Goal: Task Accomplishment & Management: Use online tool/utility

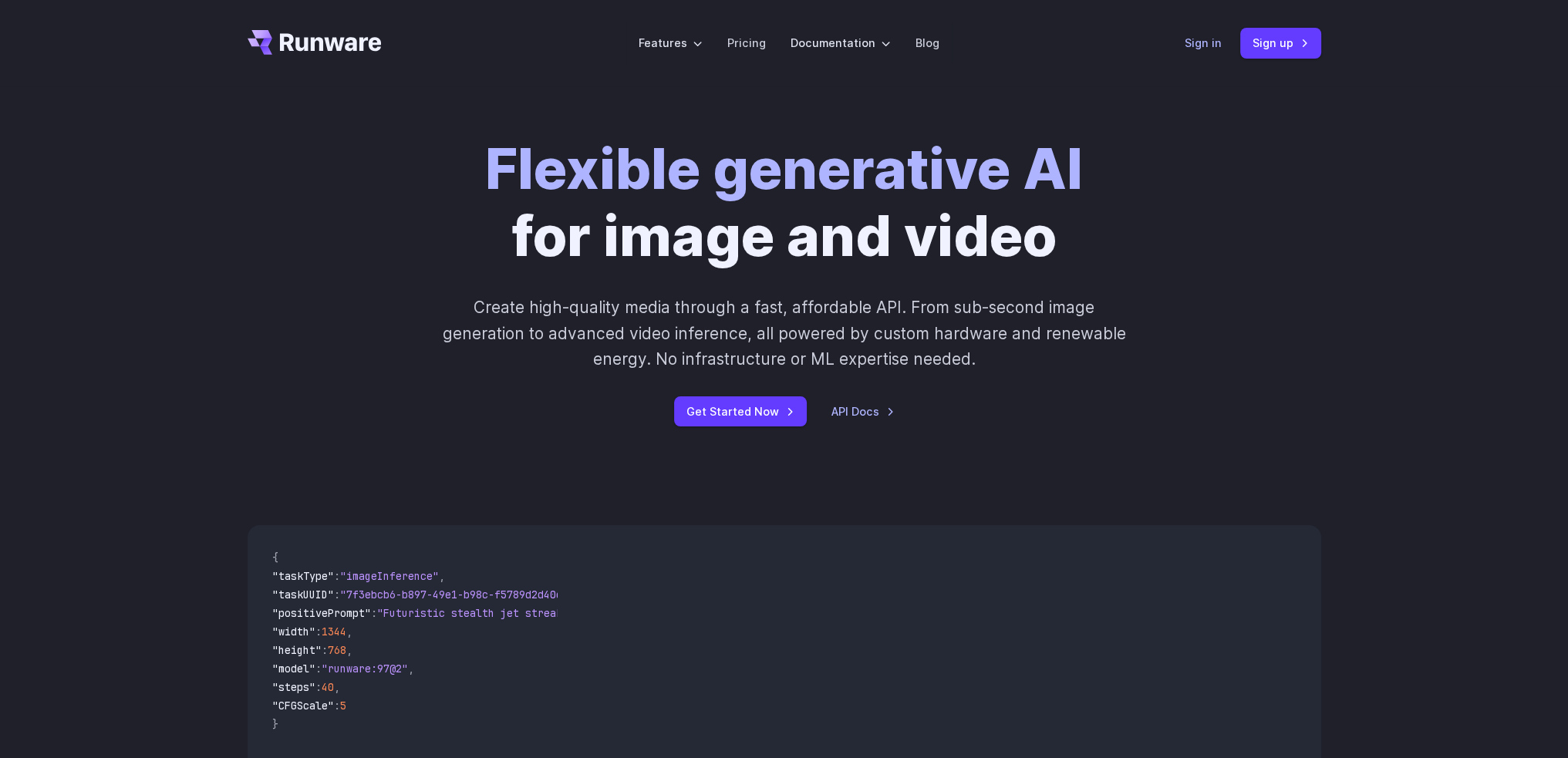
click at [1219, 45] on link "Sign in" at bounding box center [1203, 43] width 37 height 18
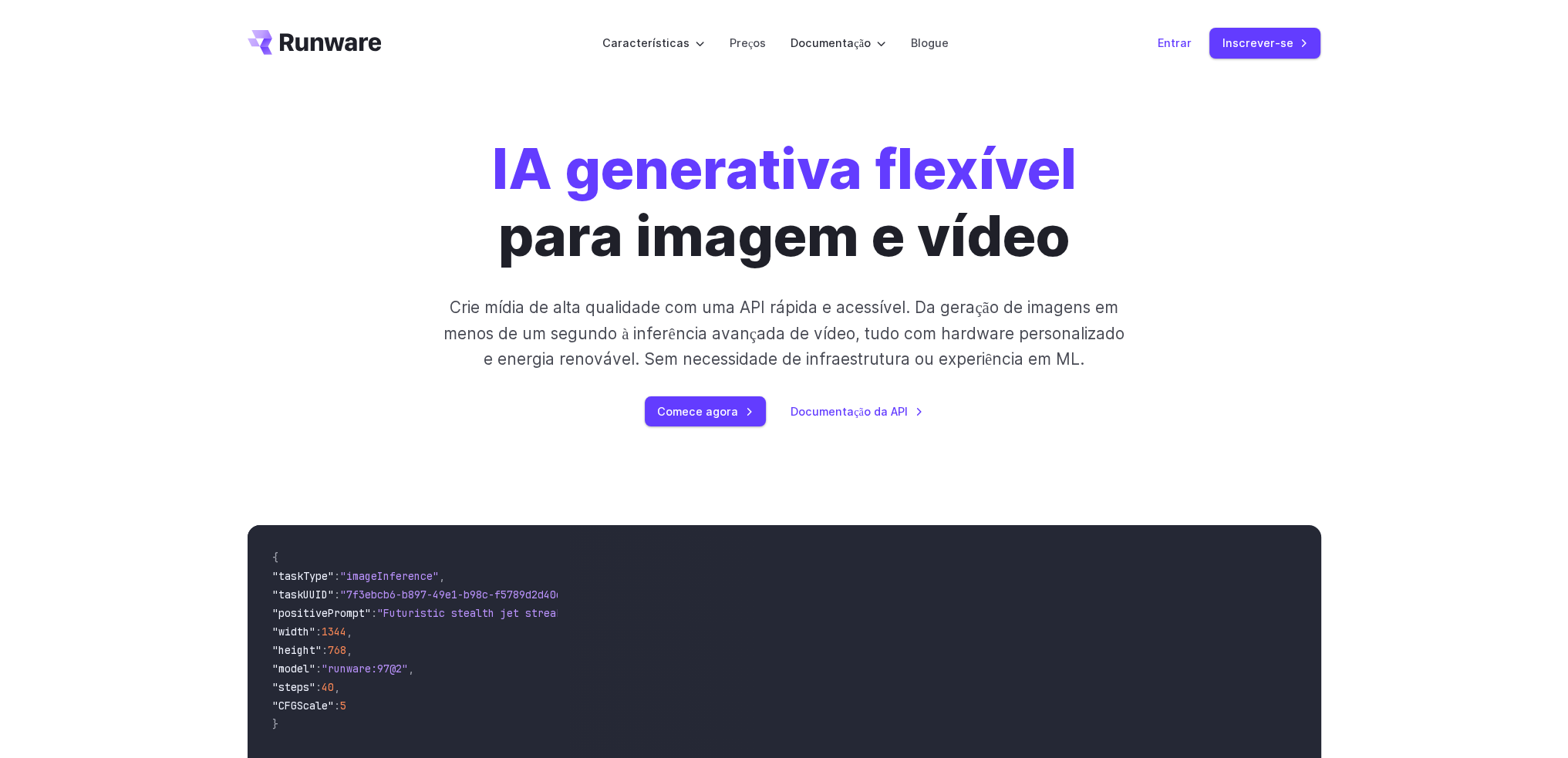
click at [1177, 34] on font "Entrar" at bounding box center [1174, 43] width 34 height 18
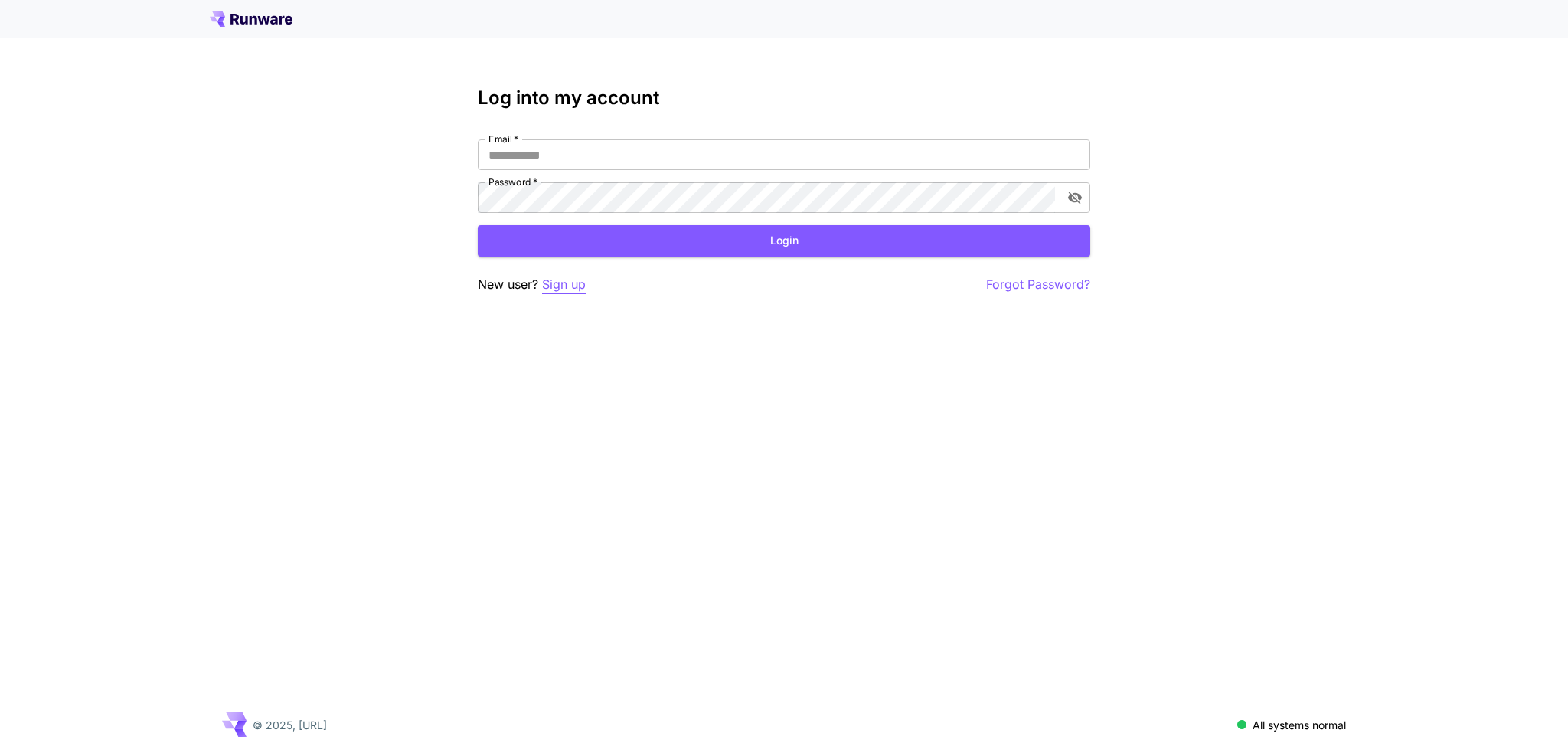
click at [557, 278] on p "Sign up" at bounding box center [564, 284] width 44 height 19
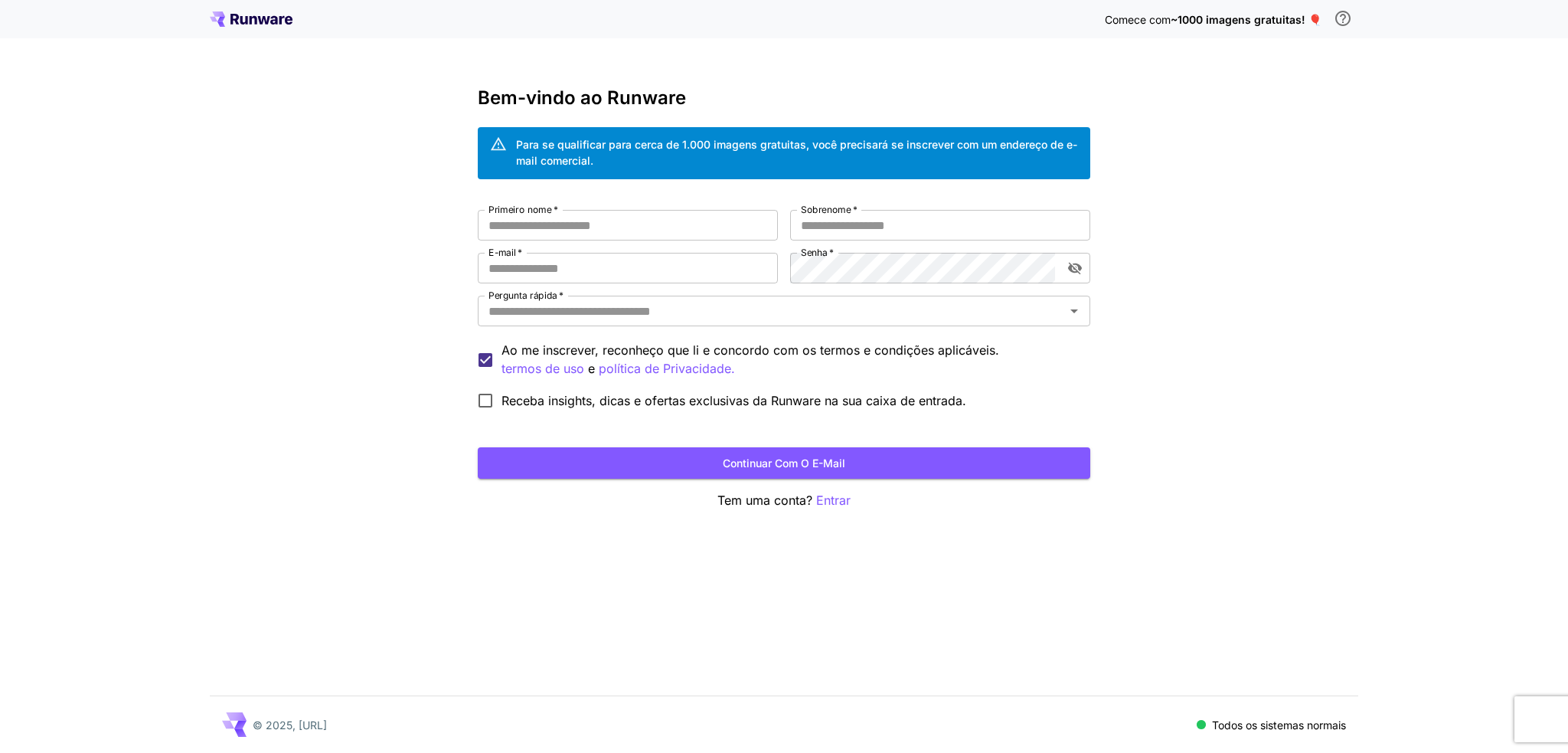
click at [1265, 123] on div "Comece com ~1000 imagens gratuitas! 🎈 Bem-vindo ao Runware Para se qualificar p…" at bounding box center [784, 376] width 1568 height 753
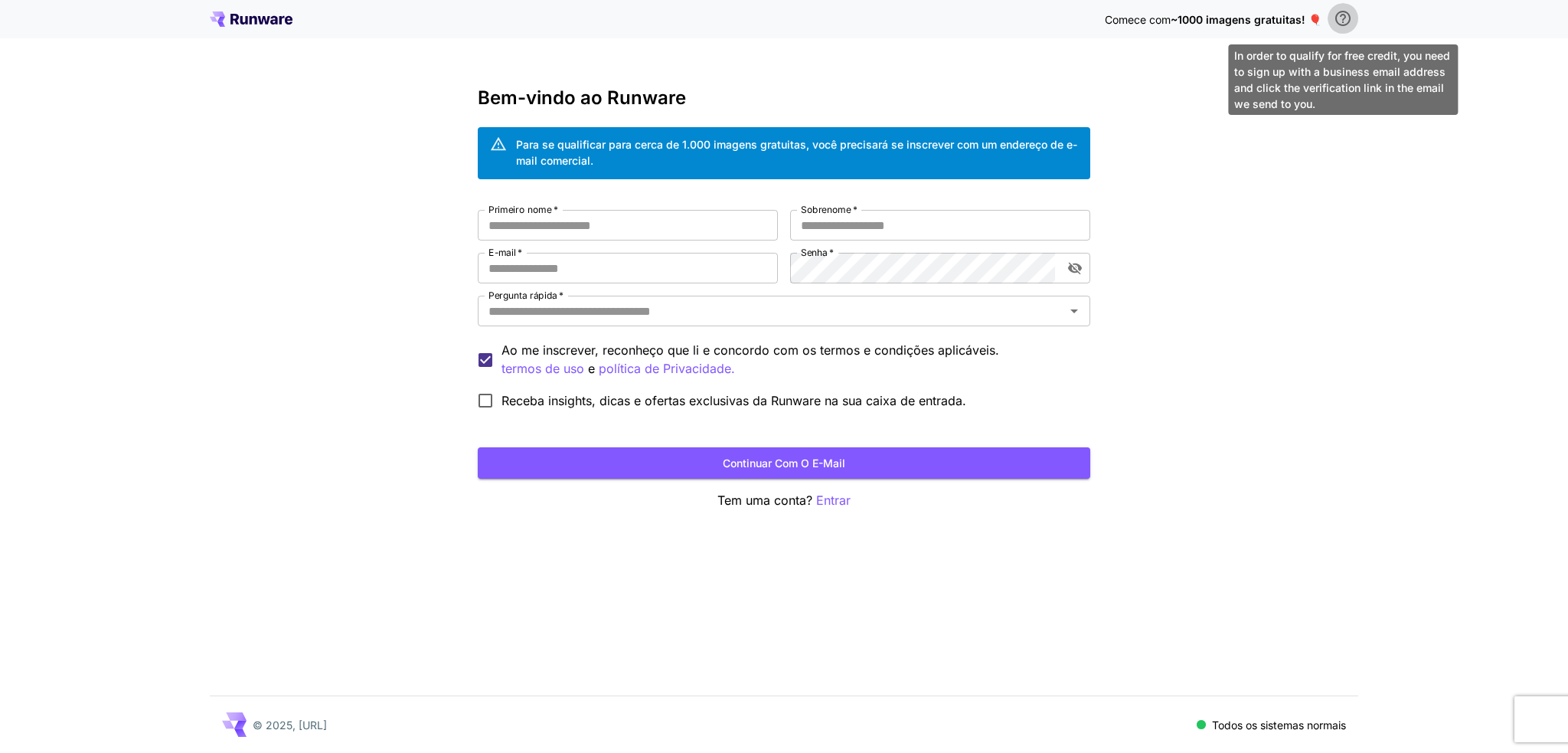
click at [1339, 10] on icon "\a Para se qualificar para crédito gratuito, você precisa se inscrever com um e…" at bounding box center [1343, 18] width 18 height 18
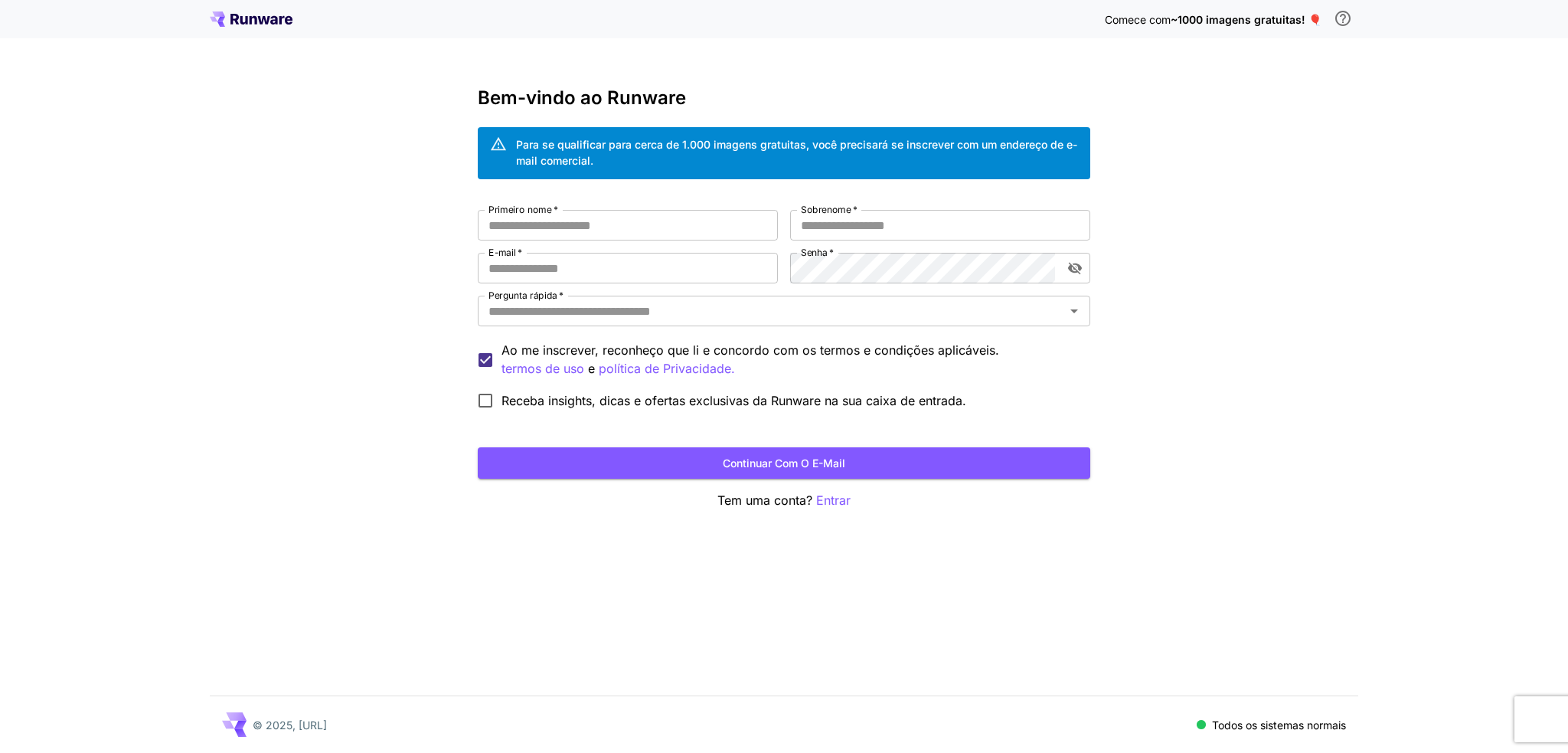
click at [1130, 107] on div "Comece com ~1000 imagens gratuitas! 🎈 Bem-vindo ao Runware Para se qualificar p…" at bounding box center [784, 376] width 1568 height 753
click at [245, 21] on icon at bounding box center [244, 20] width 8 height 9
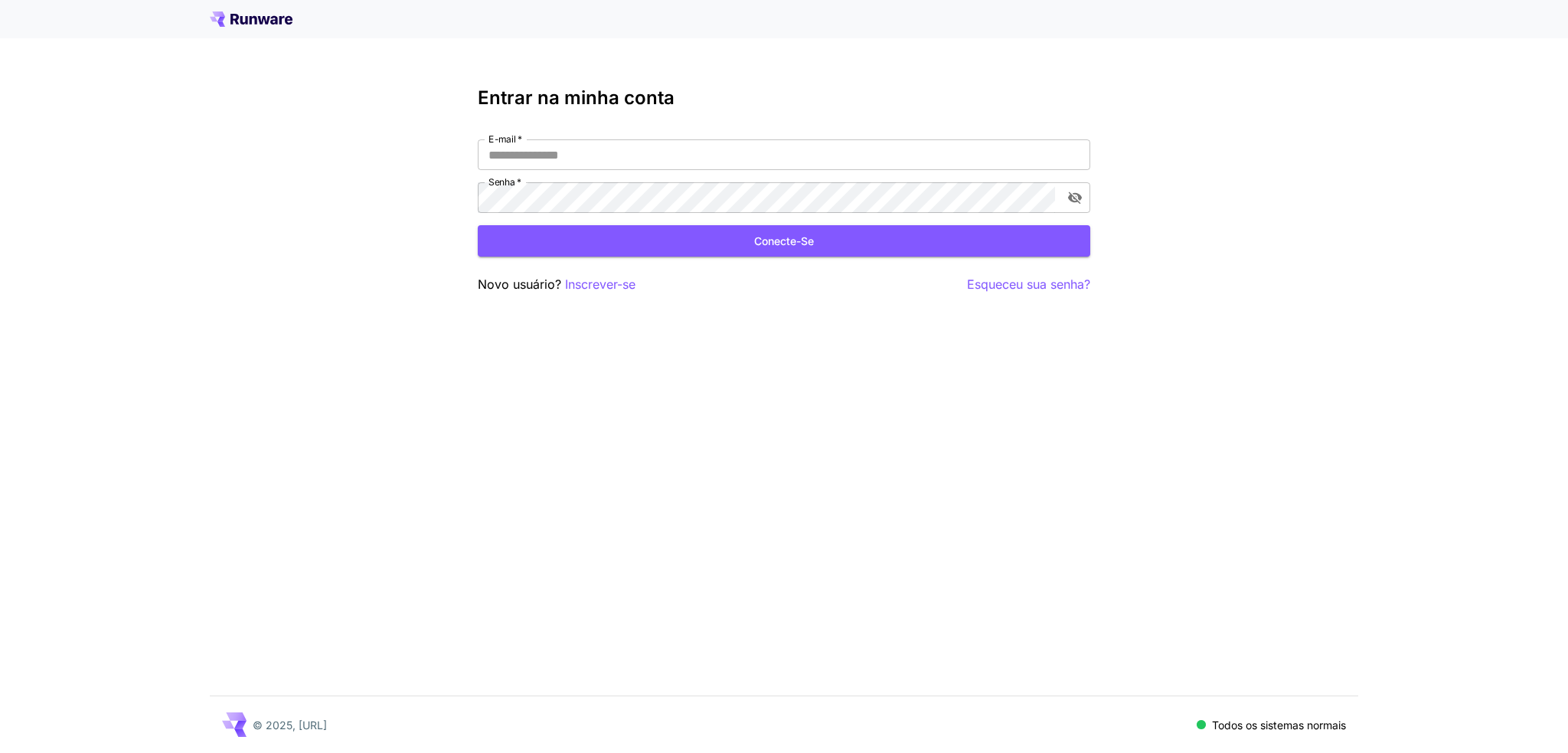
click at [252, 18] on icon at bounding box center [253, 20] width 8 height 9
click at [562, 156] on input "E-mail   *" at bounding box center [784, 155] width 612 height 30
click at [519, 153] on input "Email   *" at bounding box center [784, 155] width 612 height 30
type input "**********"
click at [1069, 149] on icon at bounding box center [1071, 155] width 17 height 18
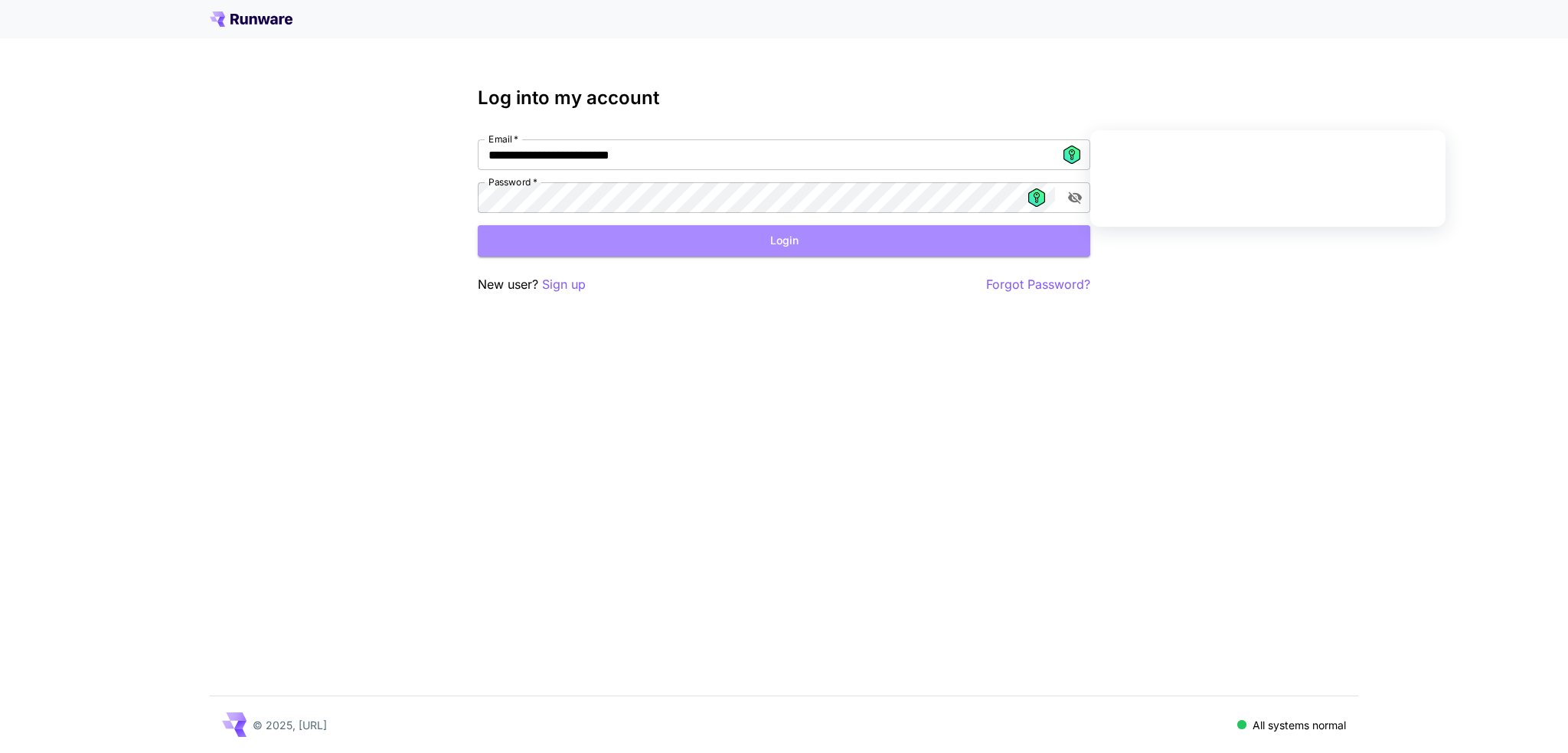
click at [780, 247] on button "Login" at bounding box center [784, 241] width 612 height 31
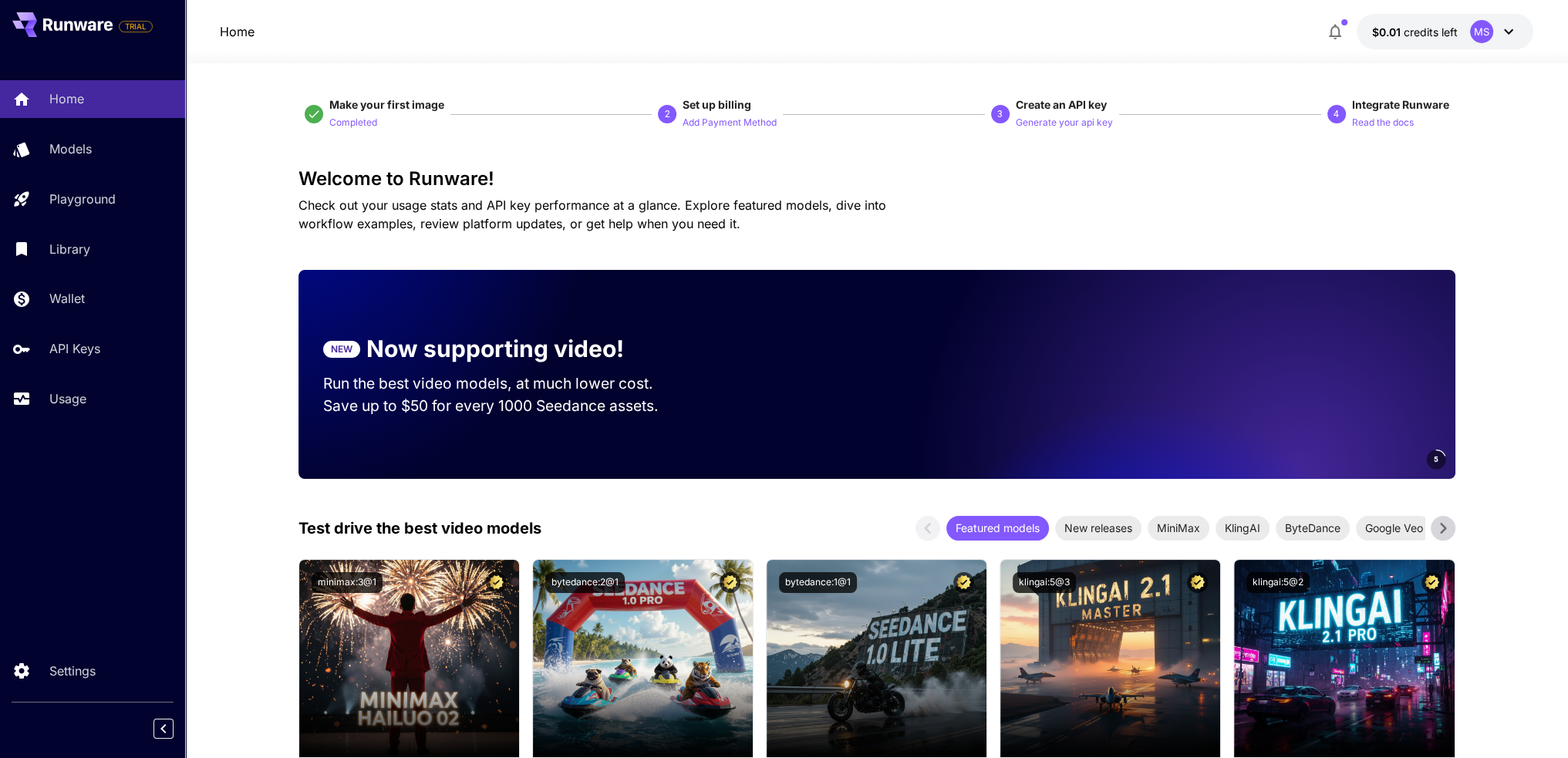
click at [1424, 18] on button "$0.01 credits left MS" at bounding box center [1445, 31] width 177 height 35
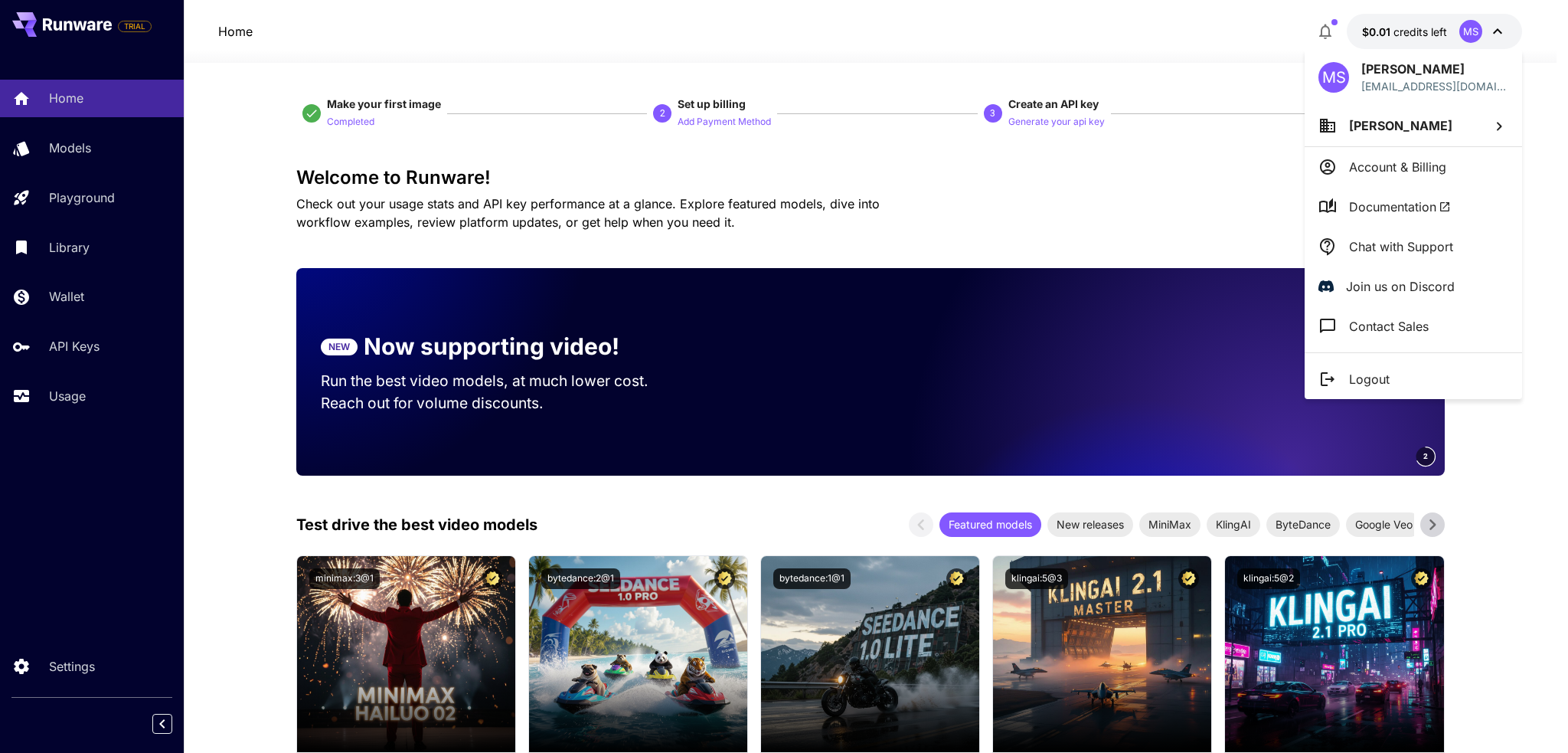
click at [235, 432] on div at bounding box center [784, 376] width 1568 height 753
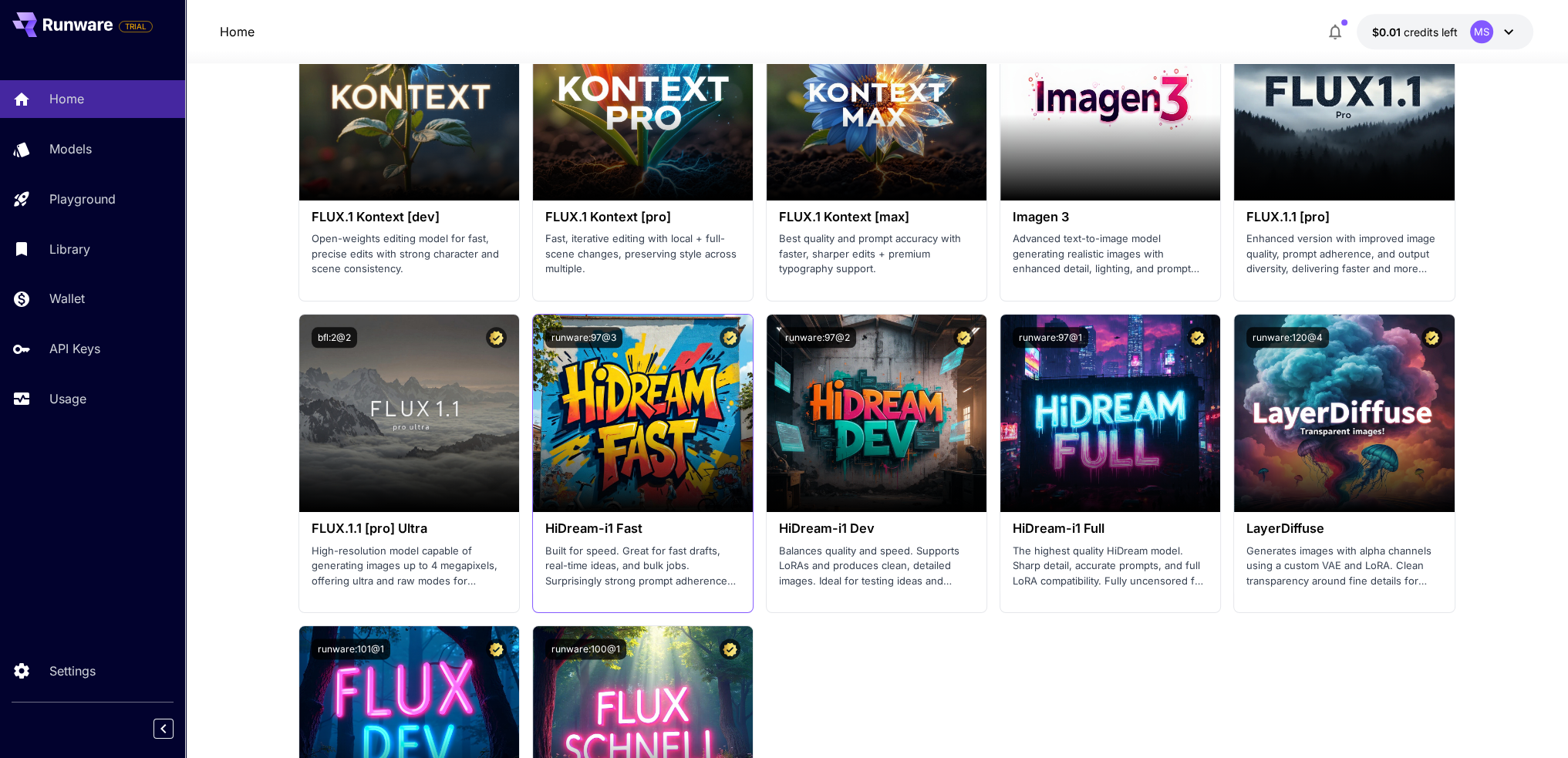
scroll to position [2621, 0]
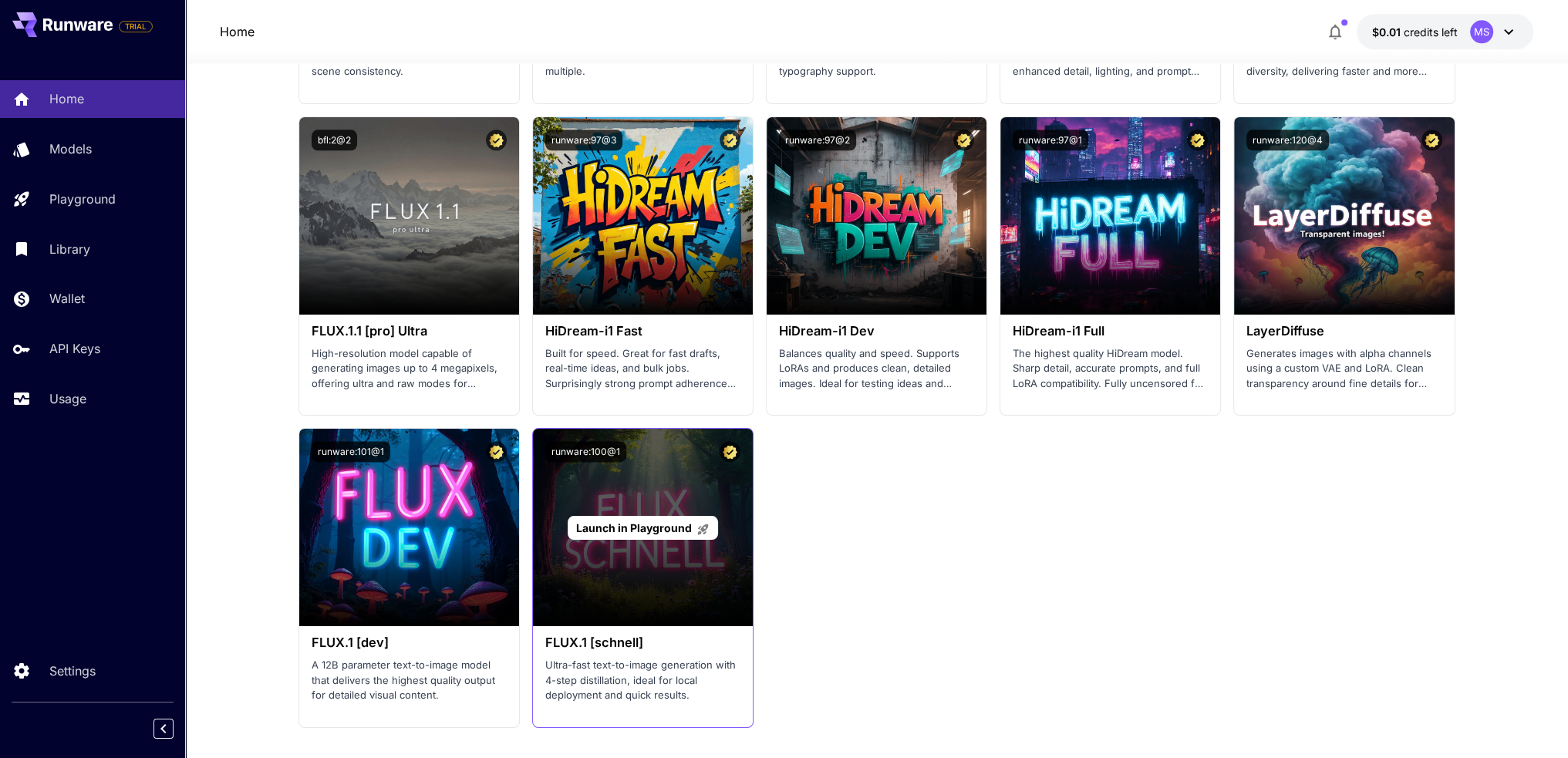
click at [589, 494] on div "Launch in Playground" at bounding box center [643, 527] width 220 height 197
click at [664, 528] on span "Launch in Playground" at bounding box center [634, 528] width 116 height 13
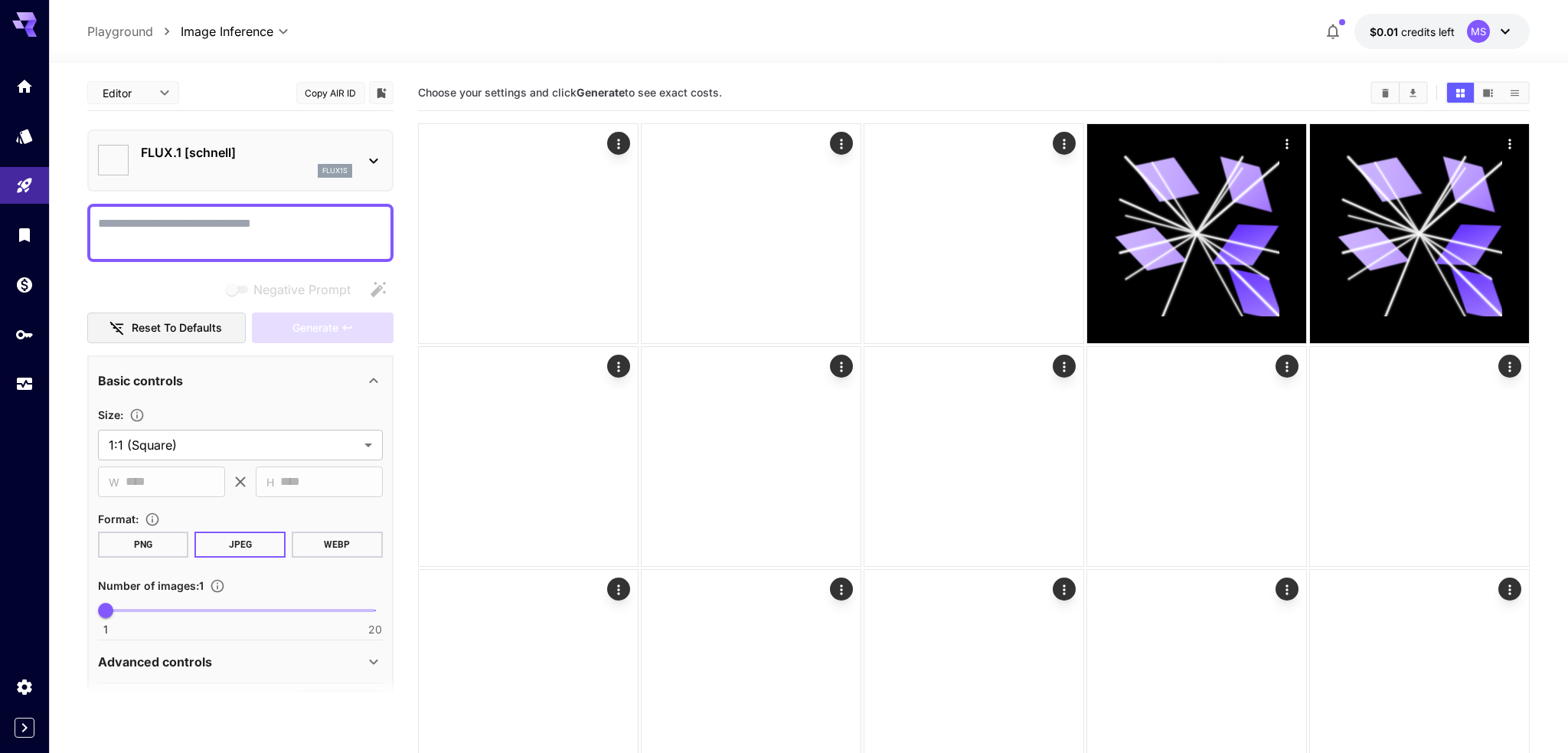
type input "**********"
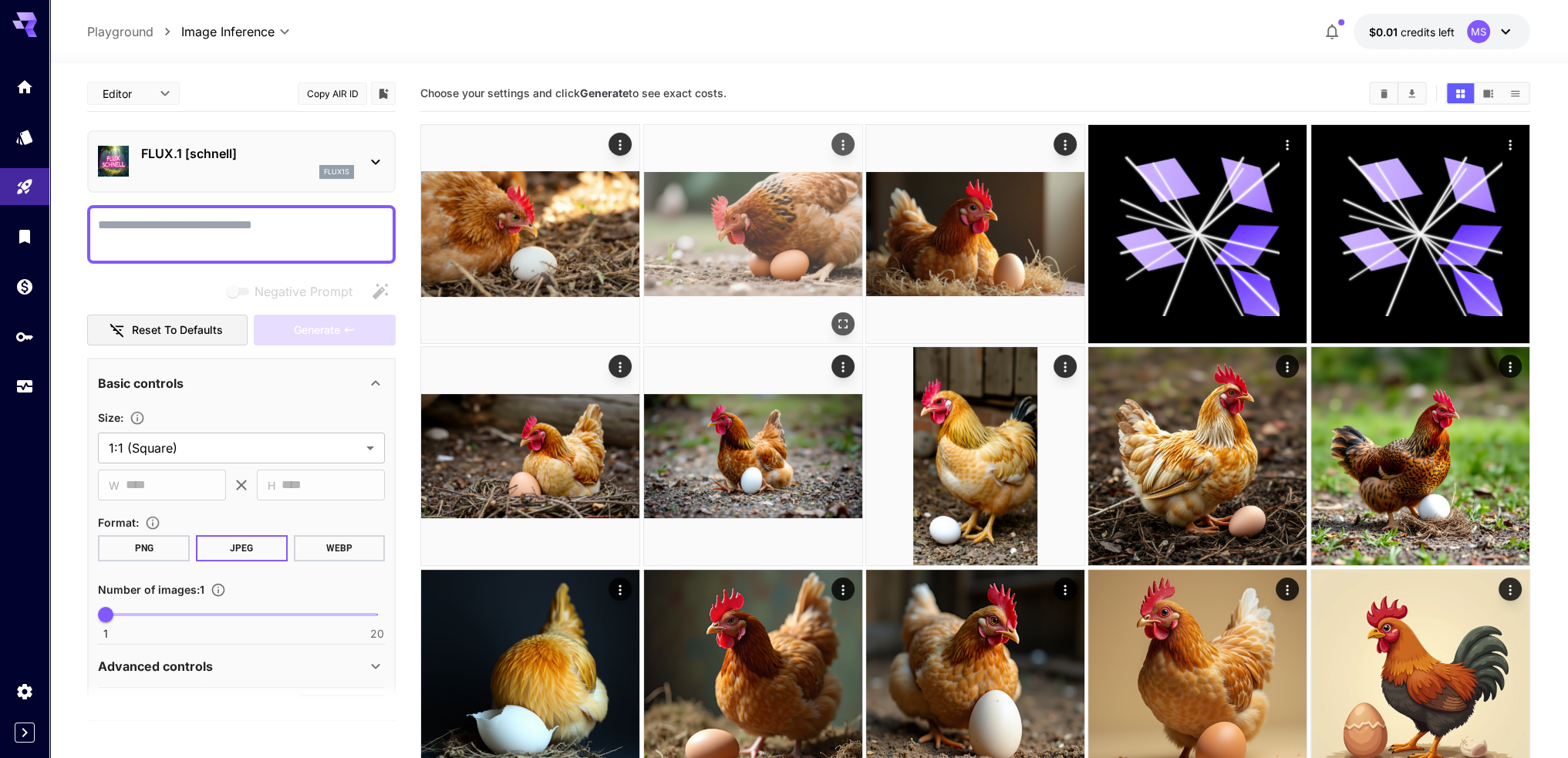
click at [743, 218] on img at bounding box center [754, 234] width 218 height 218
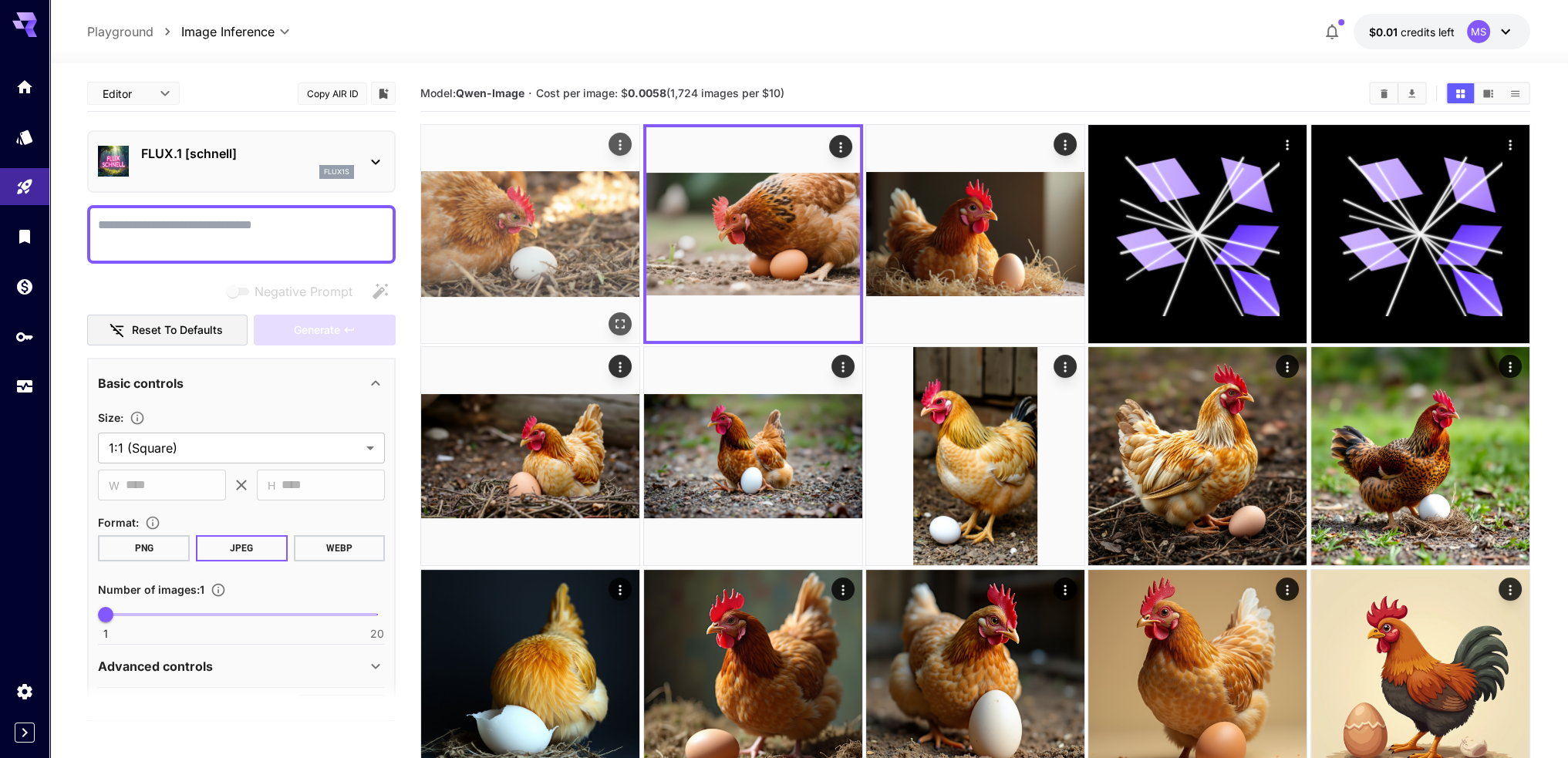
click at [559, 211] on img at bounding box center [530, 234] width 218 height 218
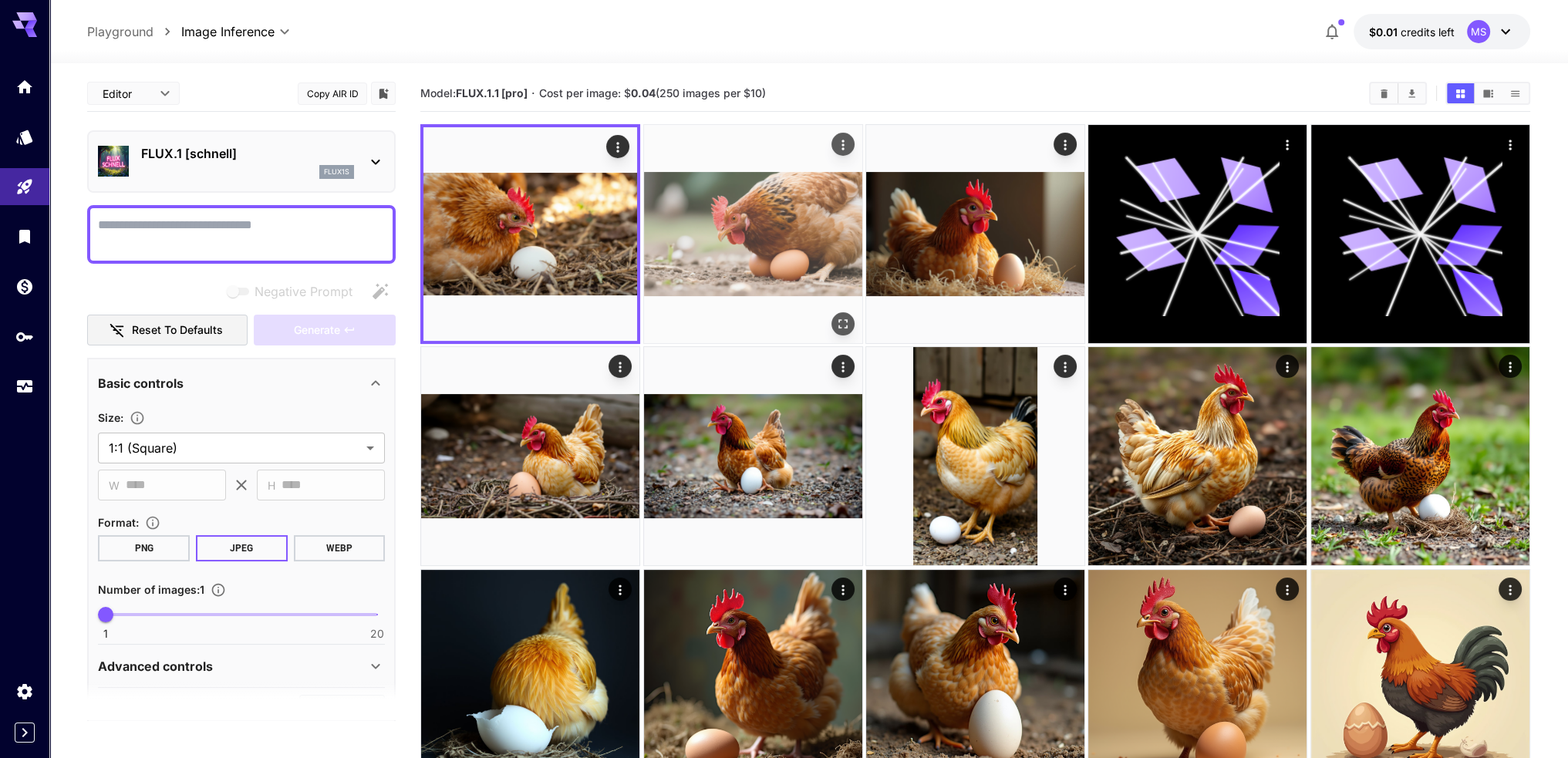
click at [749, 224] on img at bounding box center [754, 234] width 218 height 218
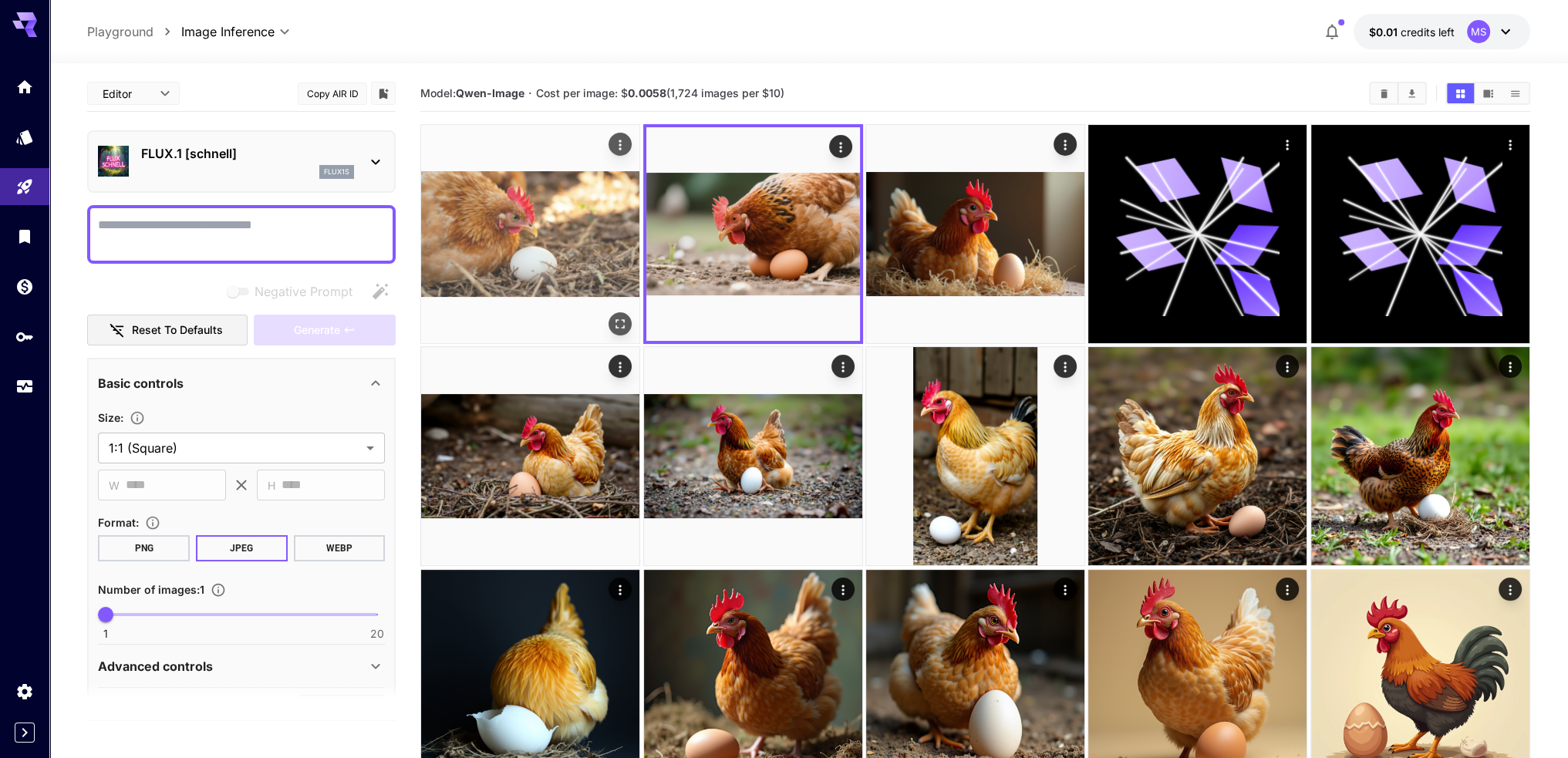
click at [563, 228] on img at bounding box center [530, 234] width 218 height 218
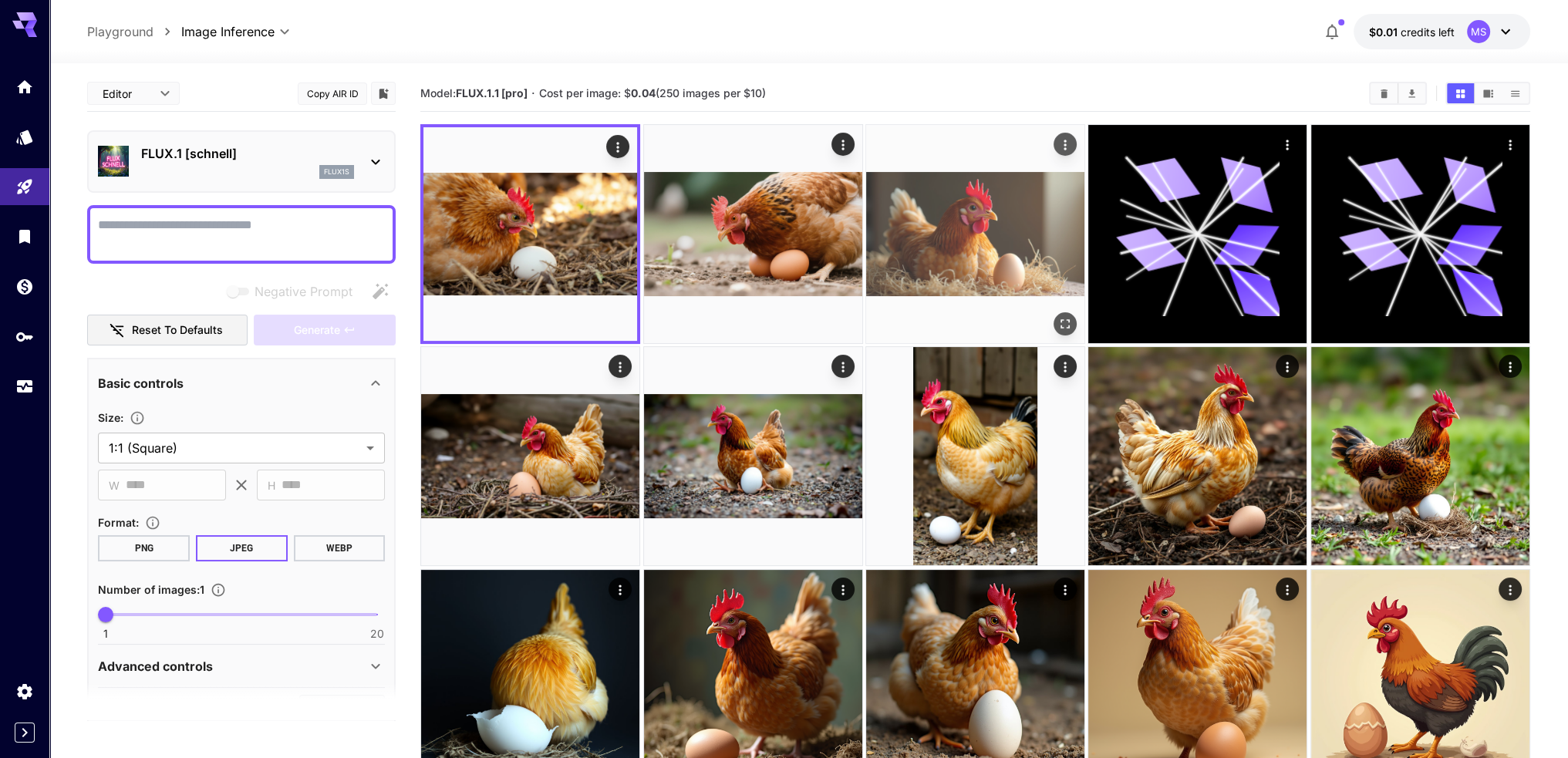
click at [942, 203] on img at bounding box center [975, 234] width 218 height 218
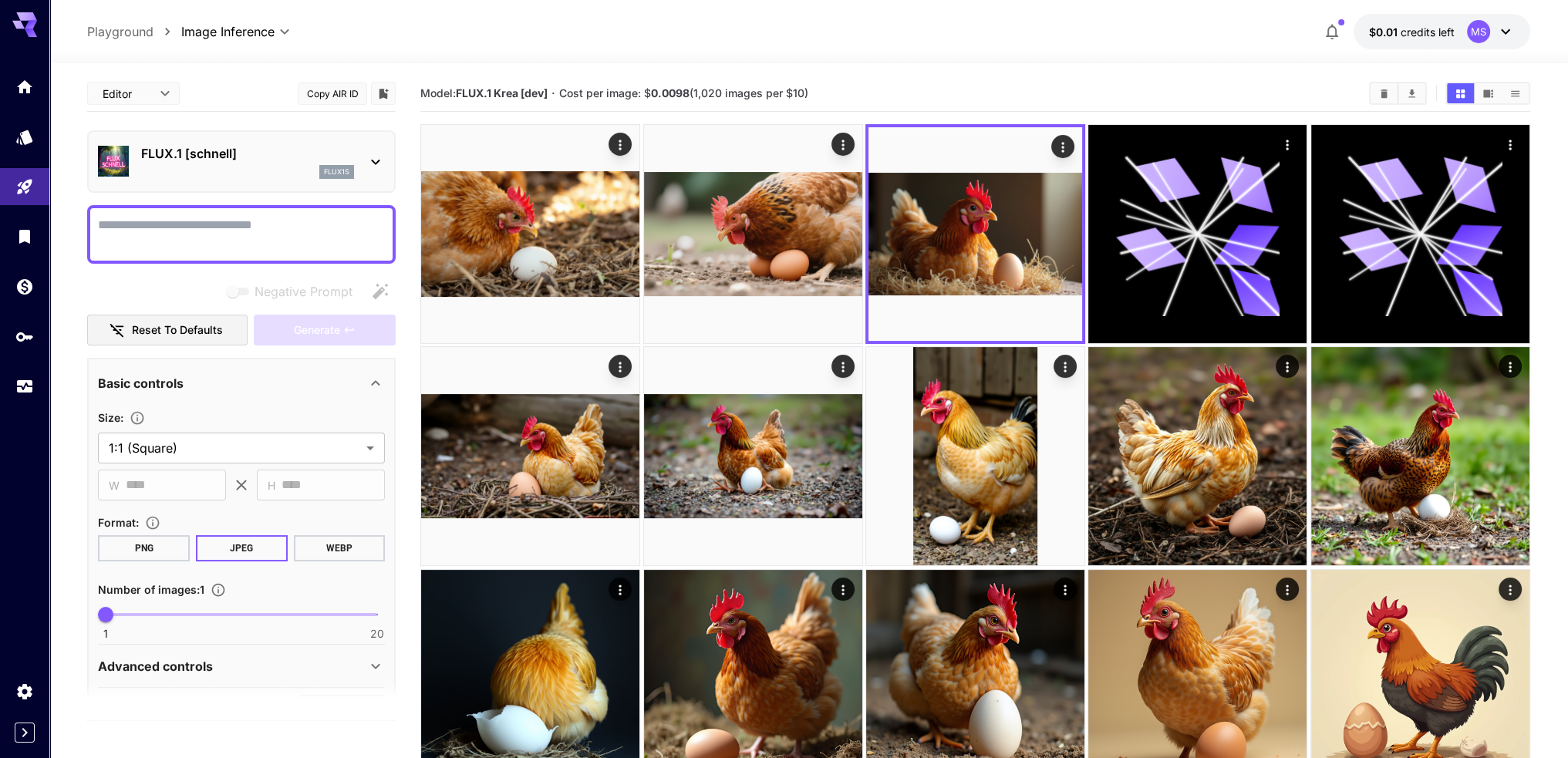
click at [1431, 24] on p "$0.01 credits left" at bounding box center [1412, 32] width 86 height 16
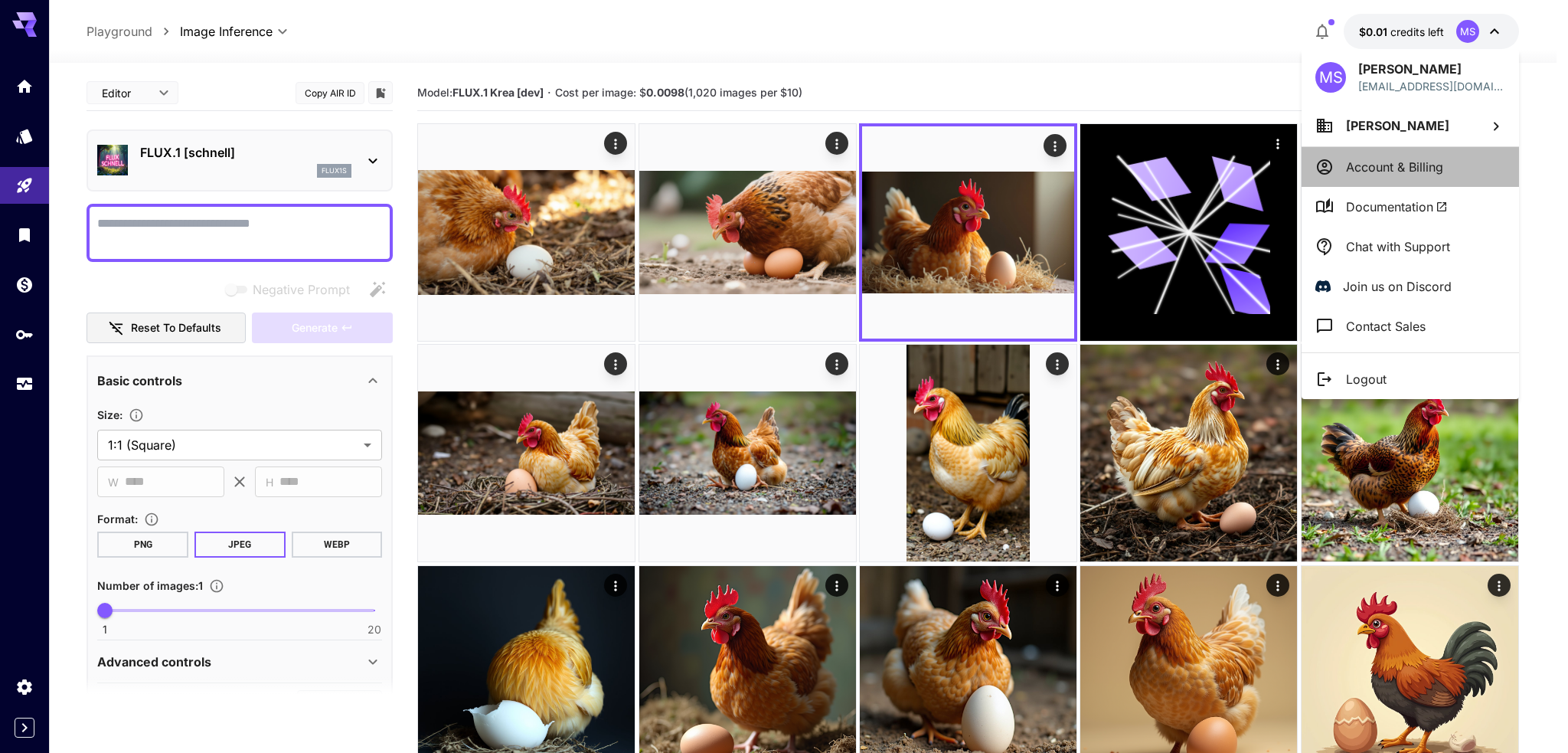
click at [1378, 164] on p "Account & Billing" at bounding box center [1394, 167] width 97 height 18
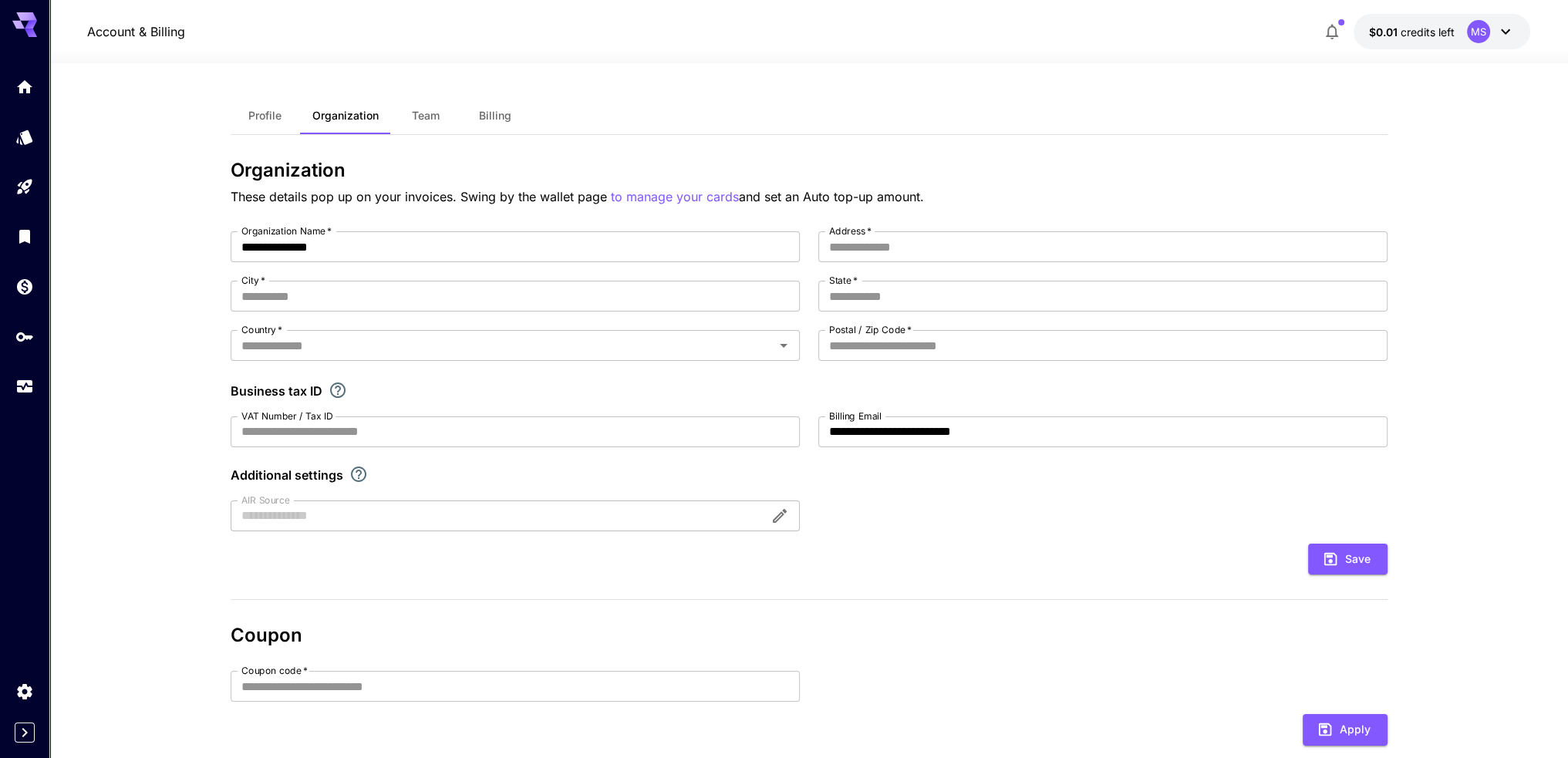
click at [522, 106] on button "Billing" at bounding box center [495, 116] width 70 height 37
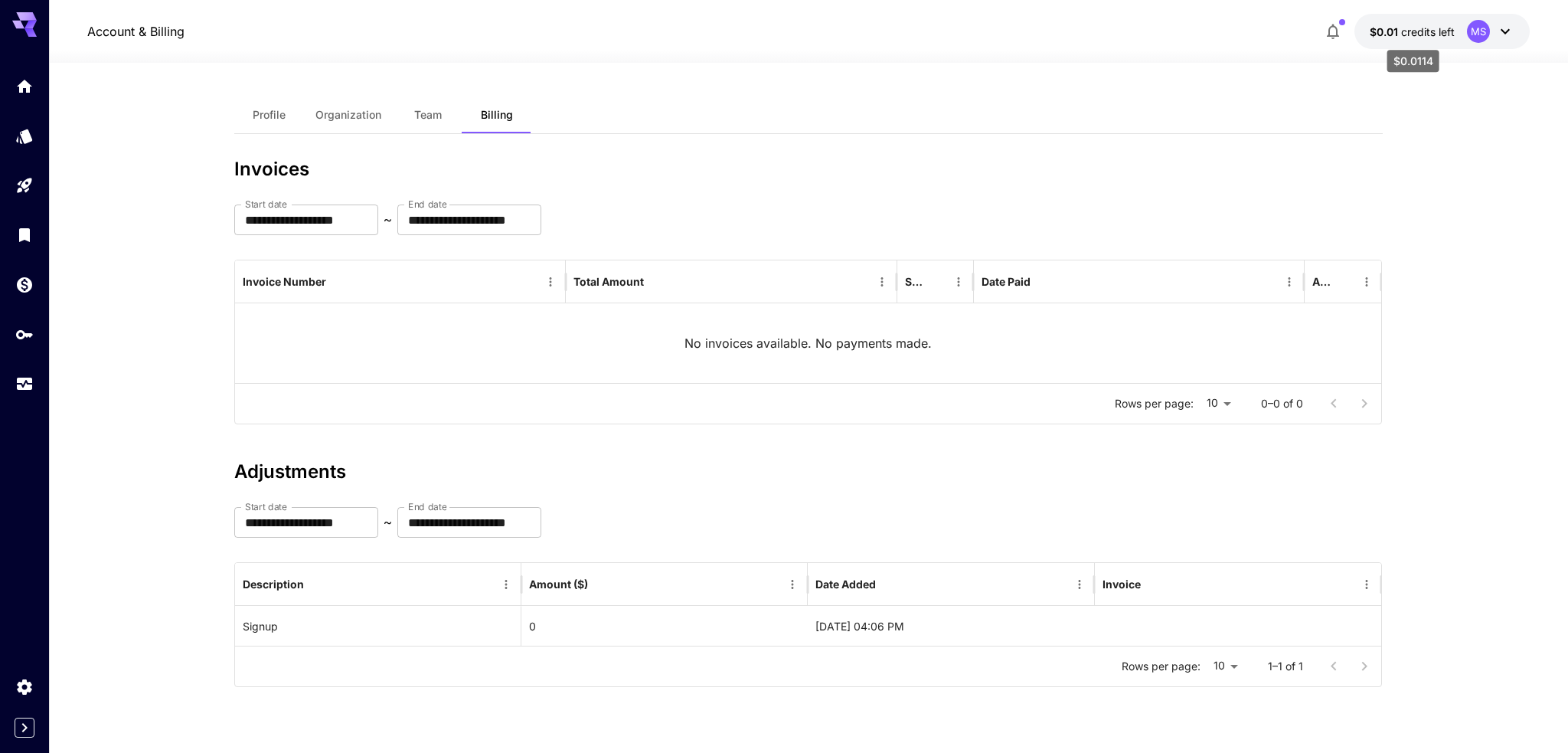
click at [1420, 26] on span "credits left" at bounding box center [1427, 32] width 53 height 13
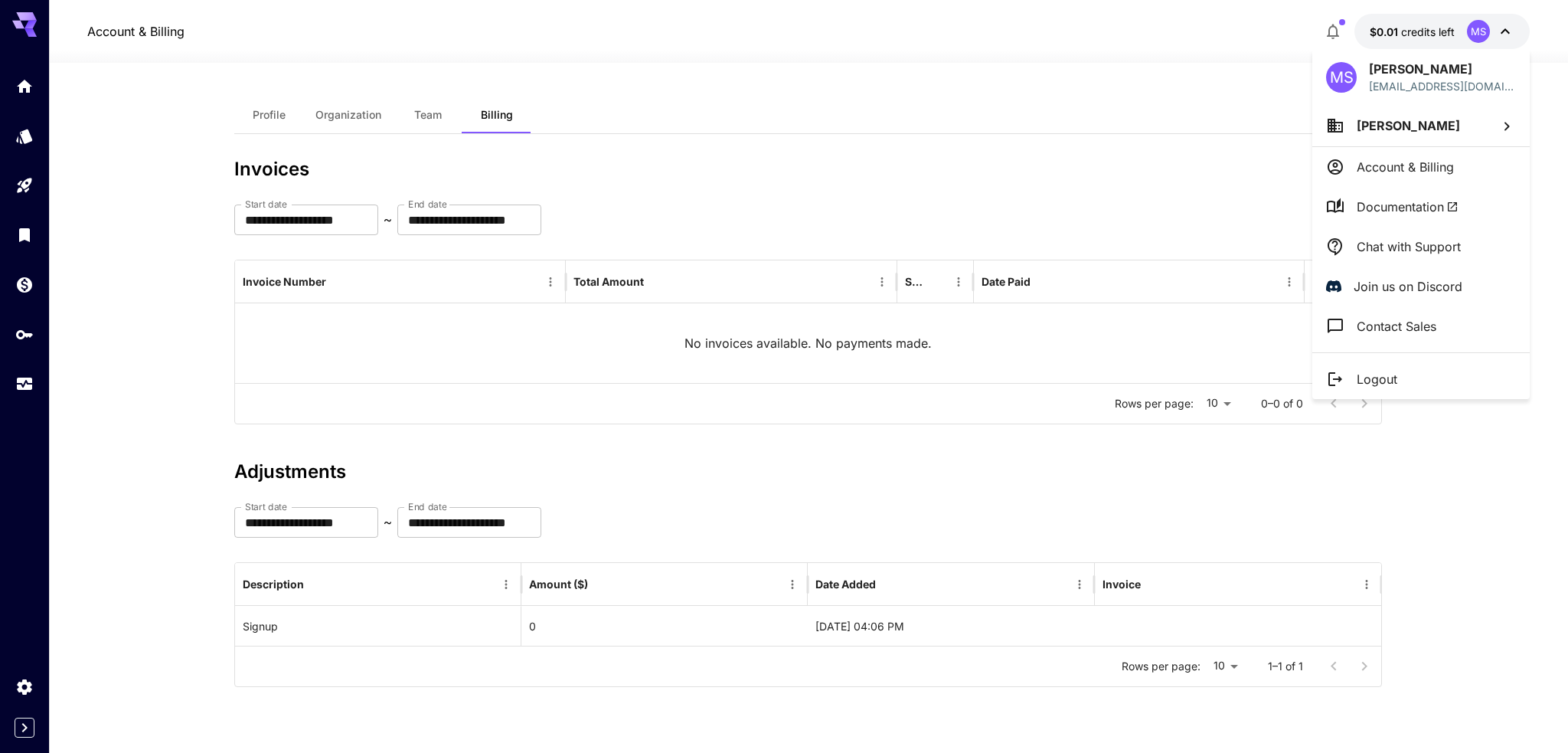
click at [17, 89] on div at bounding box center [784, 376] width 1568 height 753
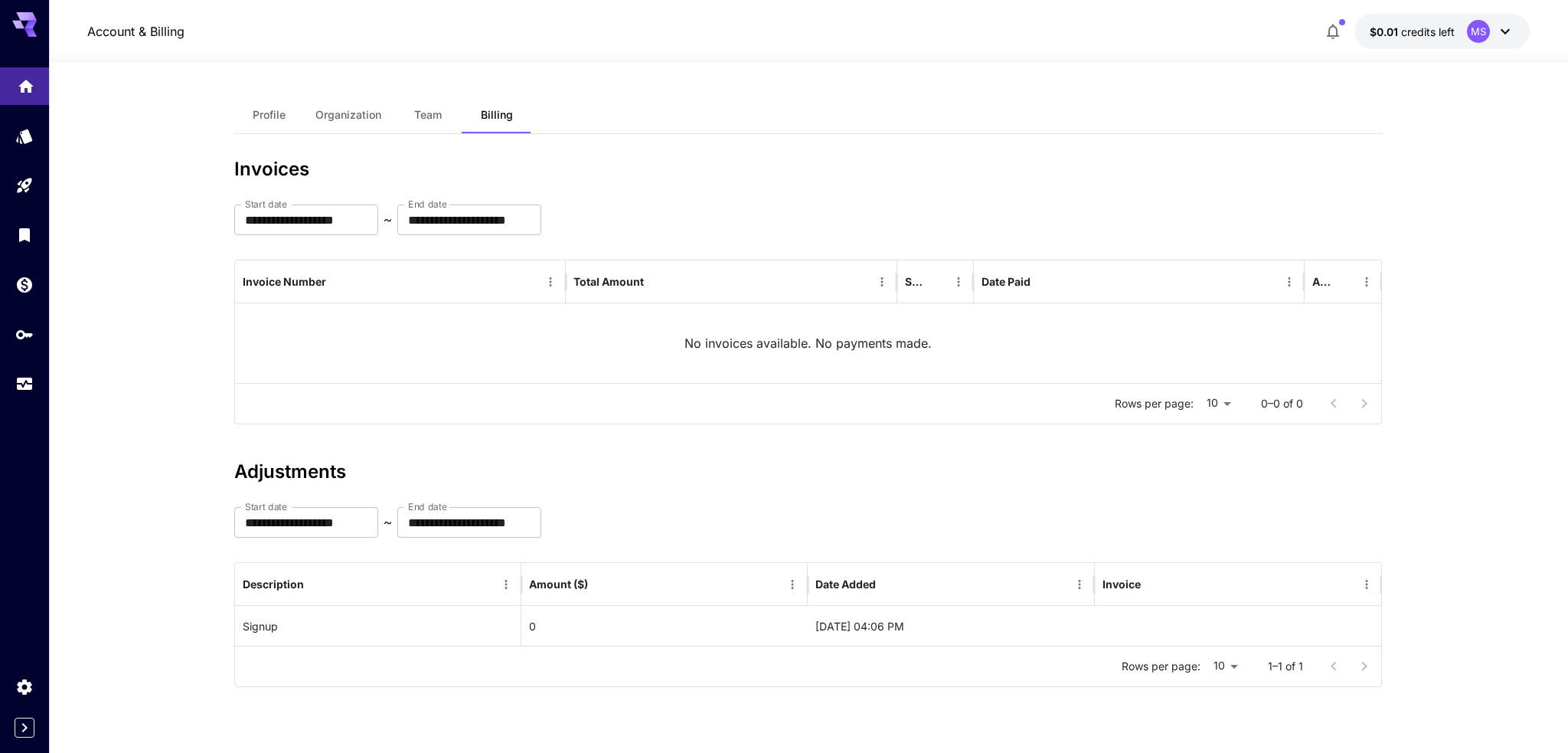
click at [22, 88] on icon "Home" at bounding box center [25, 81] width 15 height 13
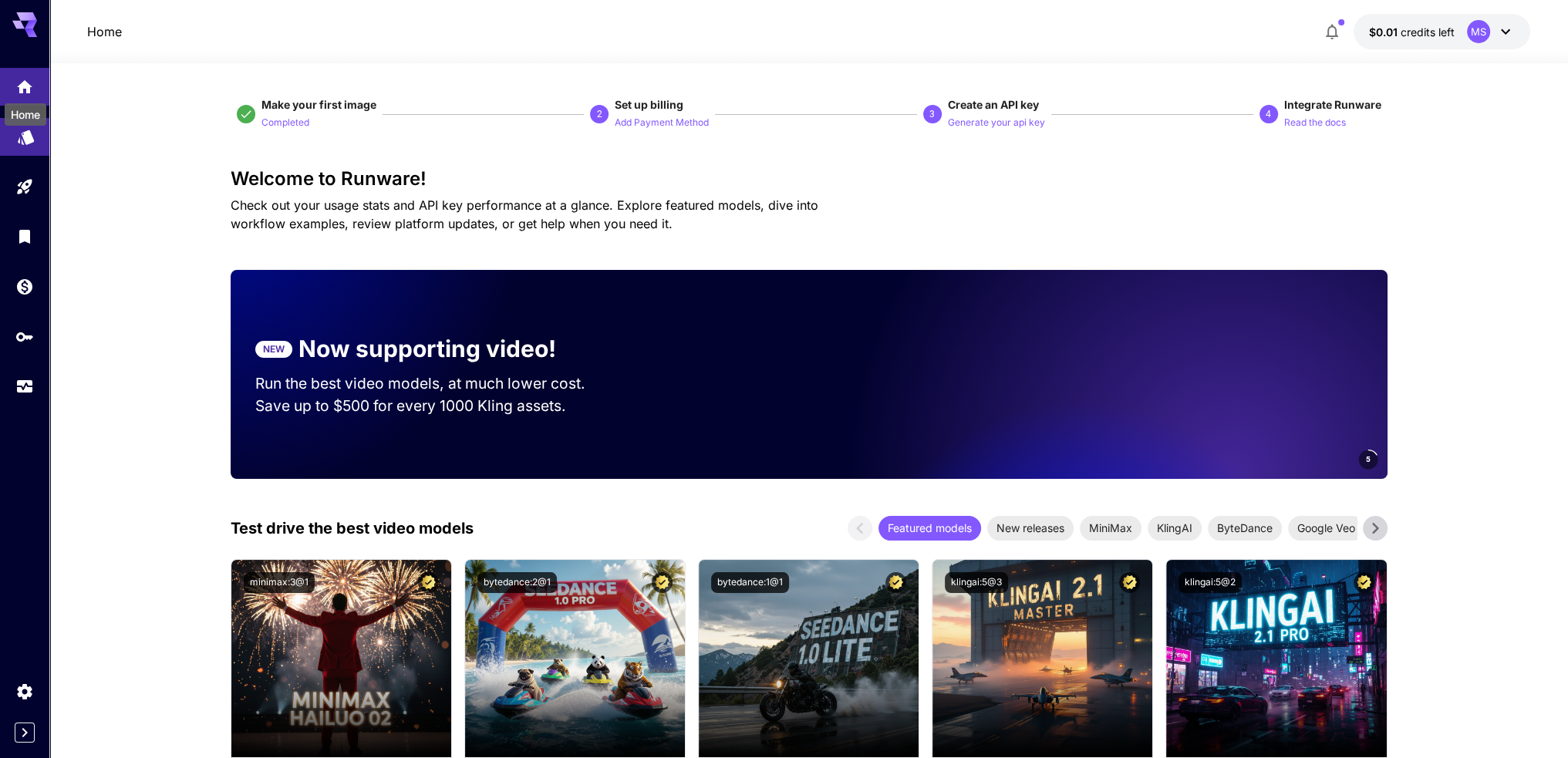
click at [41, 130] on link at bounding box center [25, 136] width 50 height 38
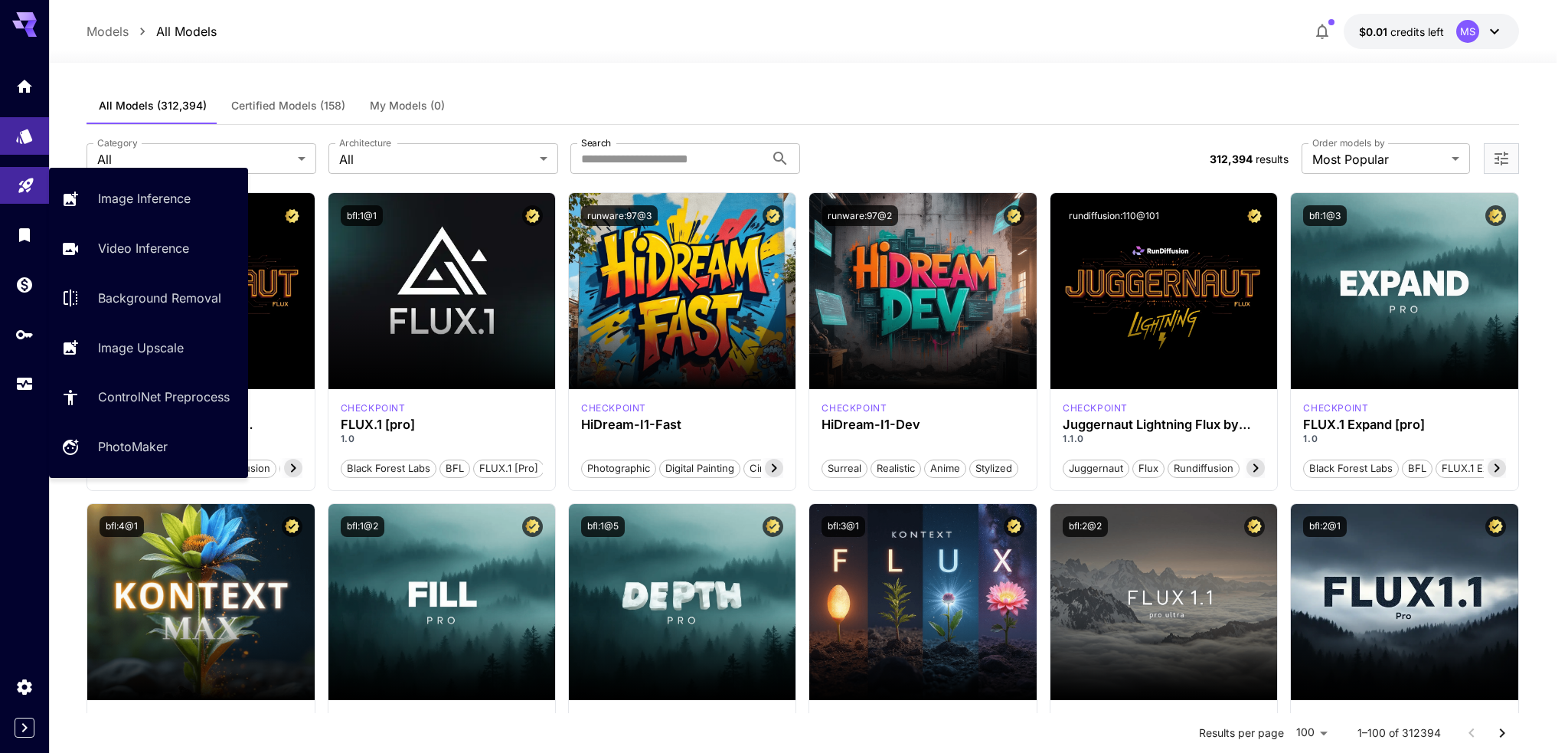
click at [43, 177] on link at bounding box center [25, 186] width 49 height 37
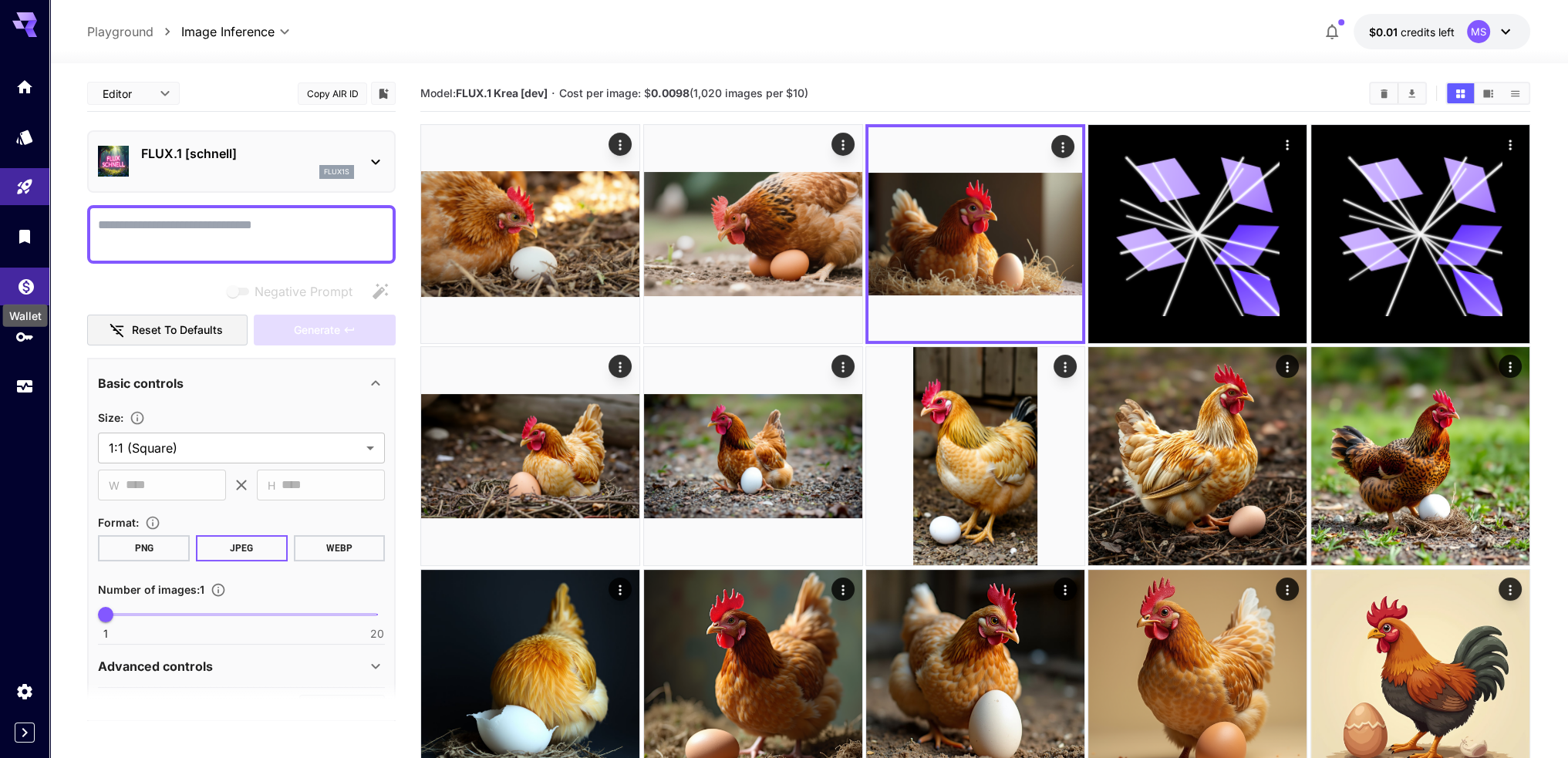
click at [28, 280] on icon "Wallet" at bounding box center [26, 286] width 15 height 15
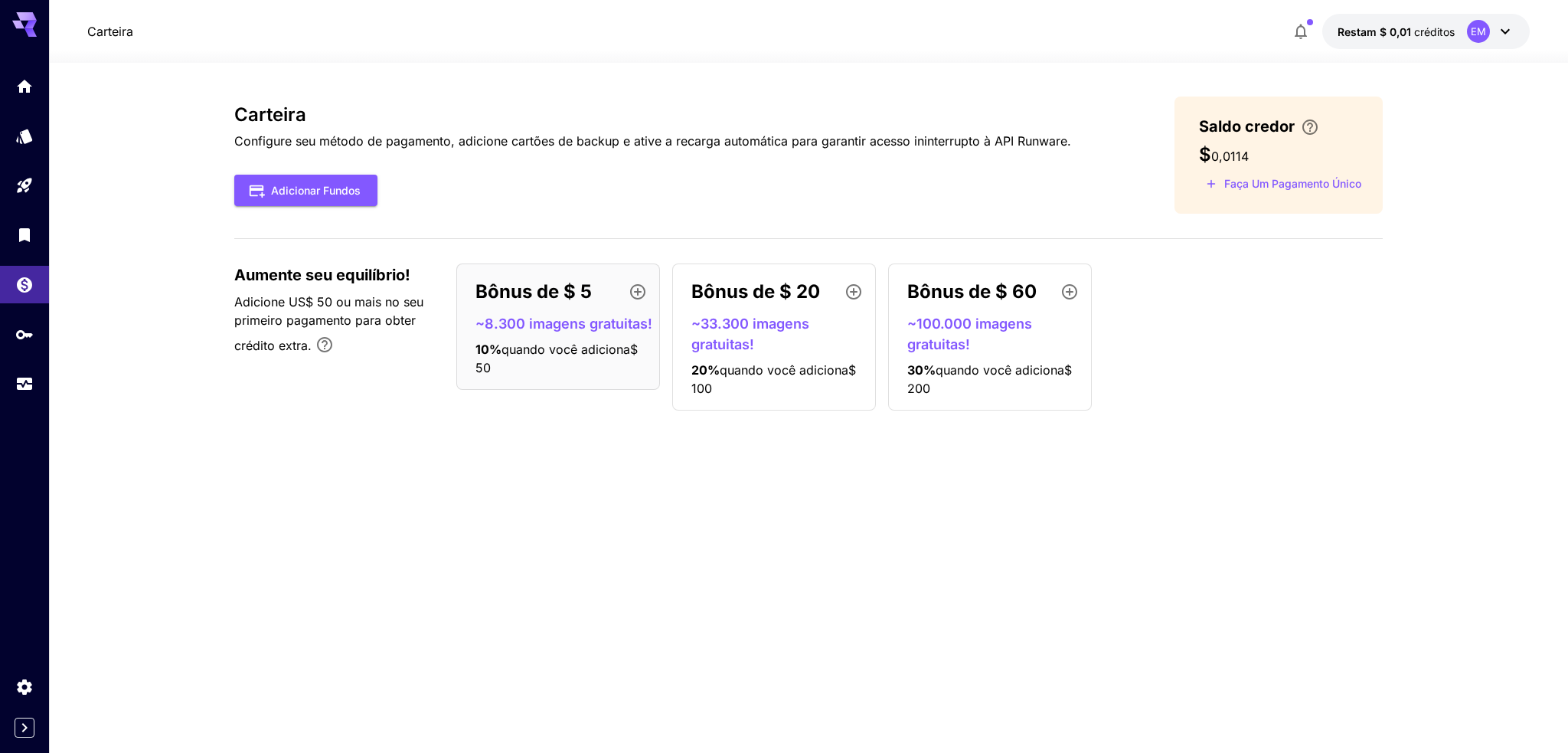
click at [691, 468] on div "Carteira Configure seu método de pagamento, adicione cartões de backup e ative …" at bounding box center [808, 408] width 1148 height 623
click at [1418, 346] on section "Carteira Configure seu método de pagamento, adicione cartões de backup e ative …" at bounding box center [808, 408] width 1519 height 690
click at [968, 310] on div "Bônus de $ 60 ~100.000 imagens gratuitas! 30 % quando você adiciona $ 200" at bounding box center [990, 337] width 204 height 147
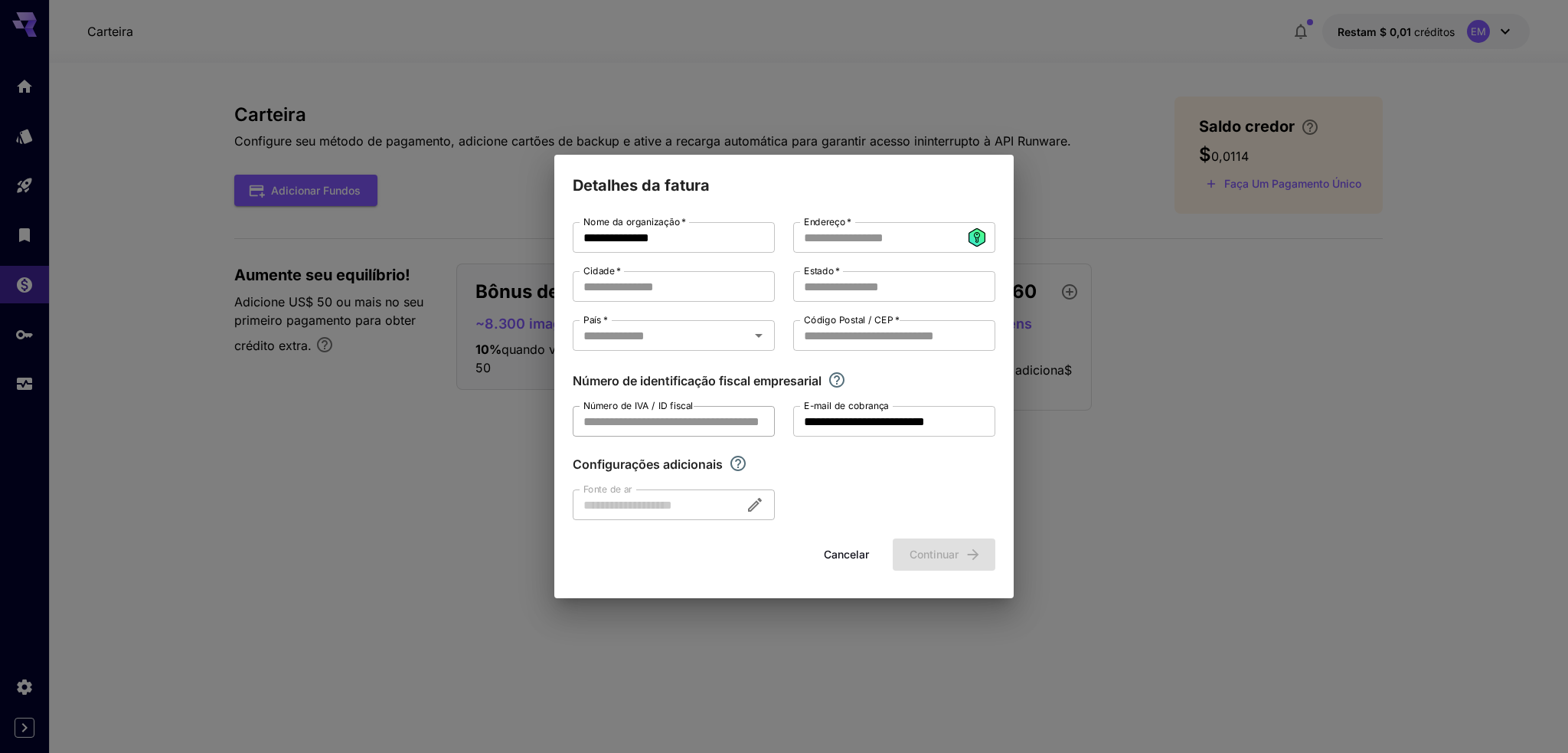
click at [615, 432] on input "Número de IVA / ID fiscal" at bounding box center [674, 421] width 202 height 30
click at [642, 502] on div at bounding box center [674, 504] width 202 height 30
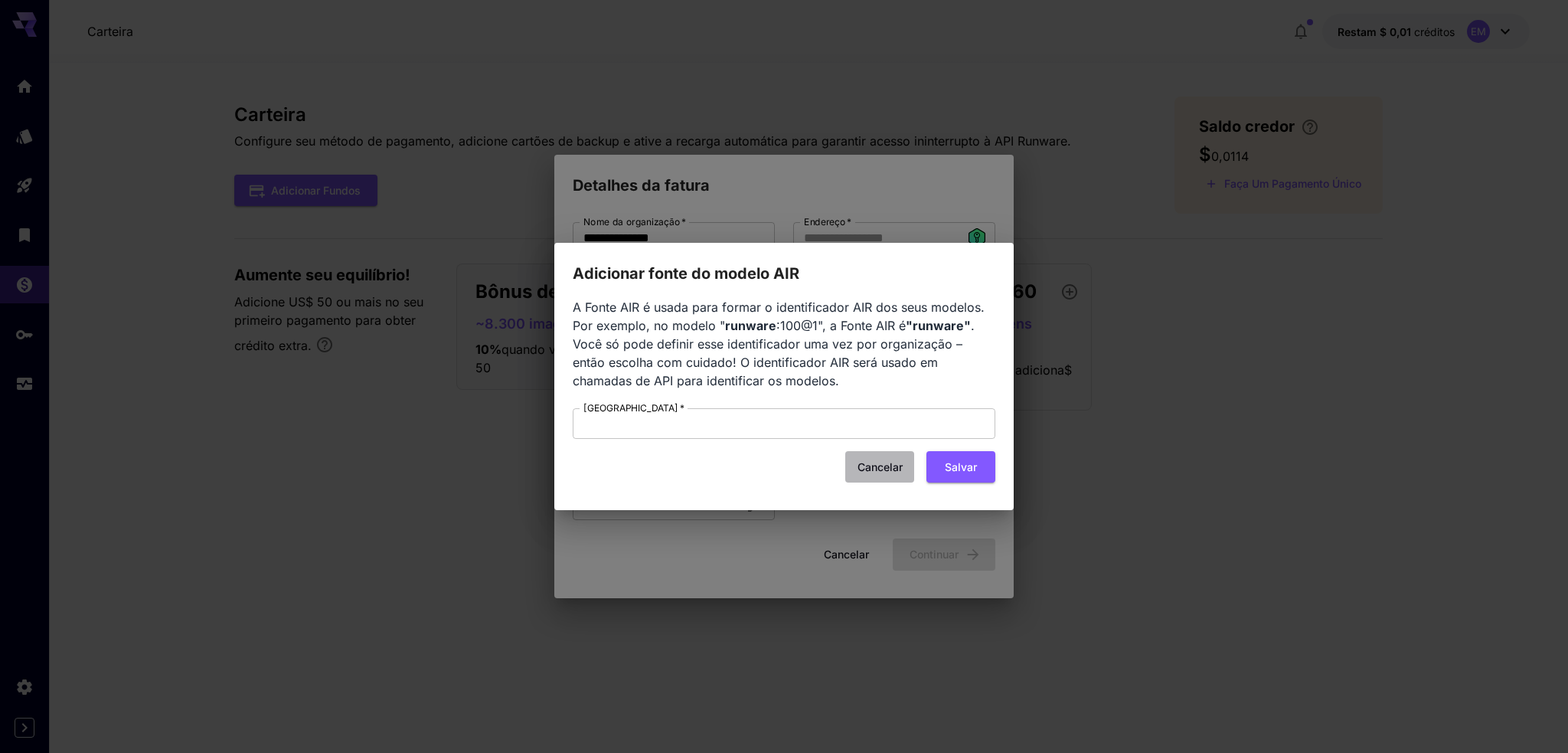
click at [892, 465] on font "Cancelar" at bounding box center [880, 467] width 45 height 13
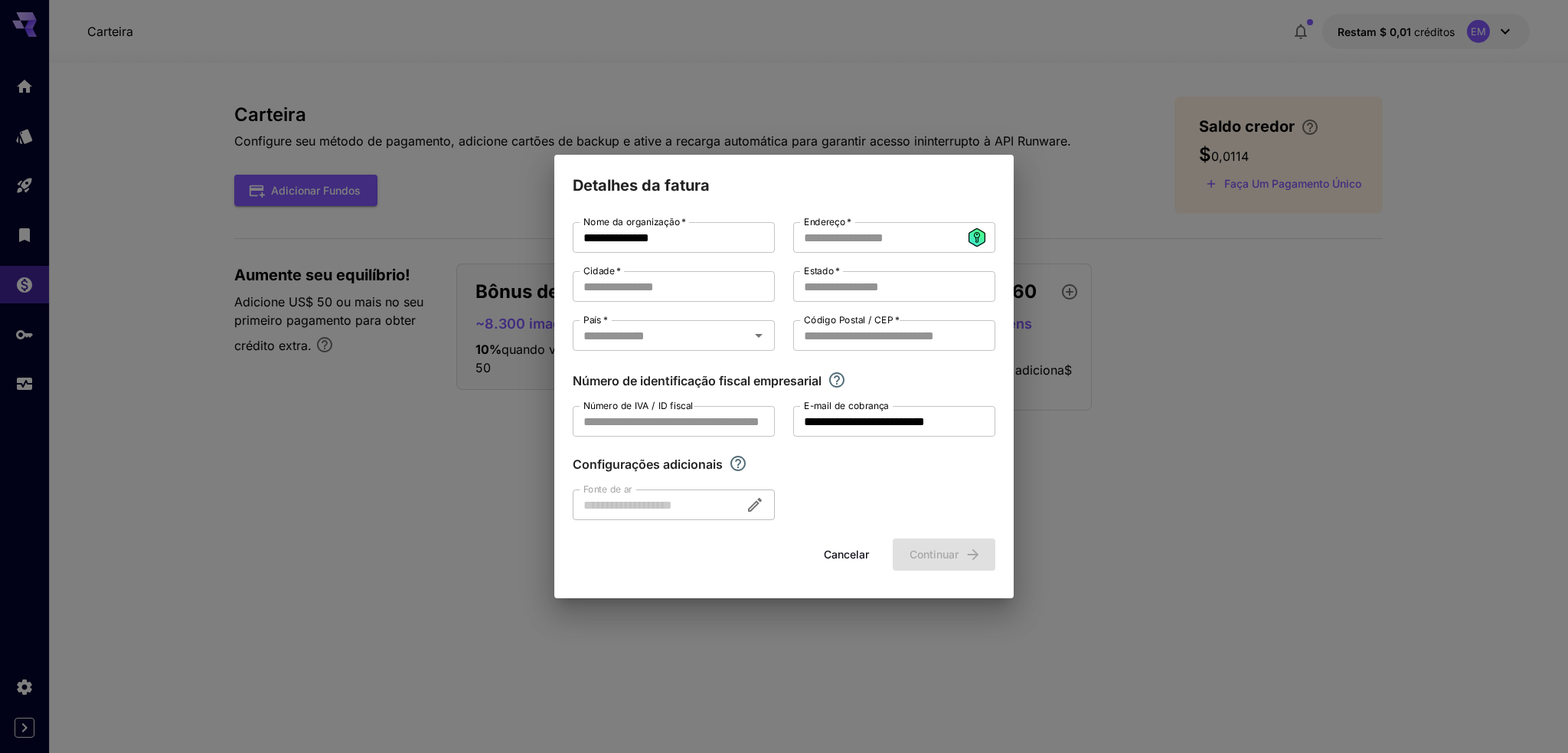
click at [389, 462] on div "**********" at bounding box center [784, 376] width 1568 height 753
click at [836, 550] on font "Cancelar" at bounding box center [846, 554] width 45 height 13
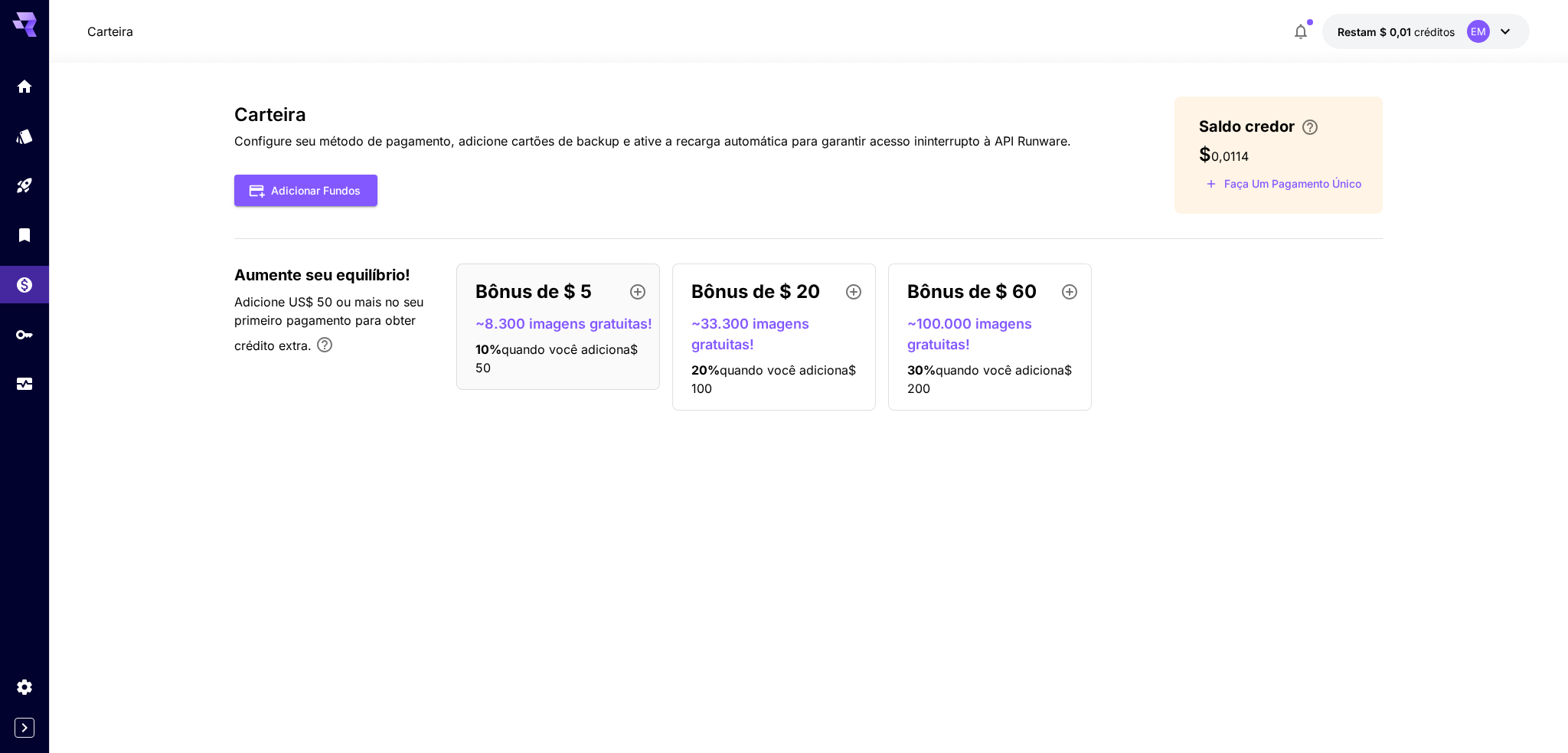
click at [963, 324] on font "~100.000 imagens gratuitas!" at bounding box center [969, 334] width 125 height 37
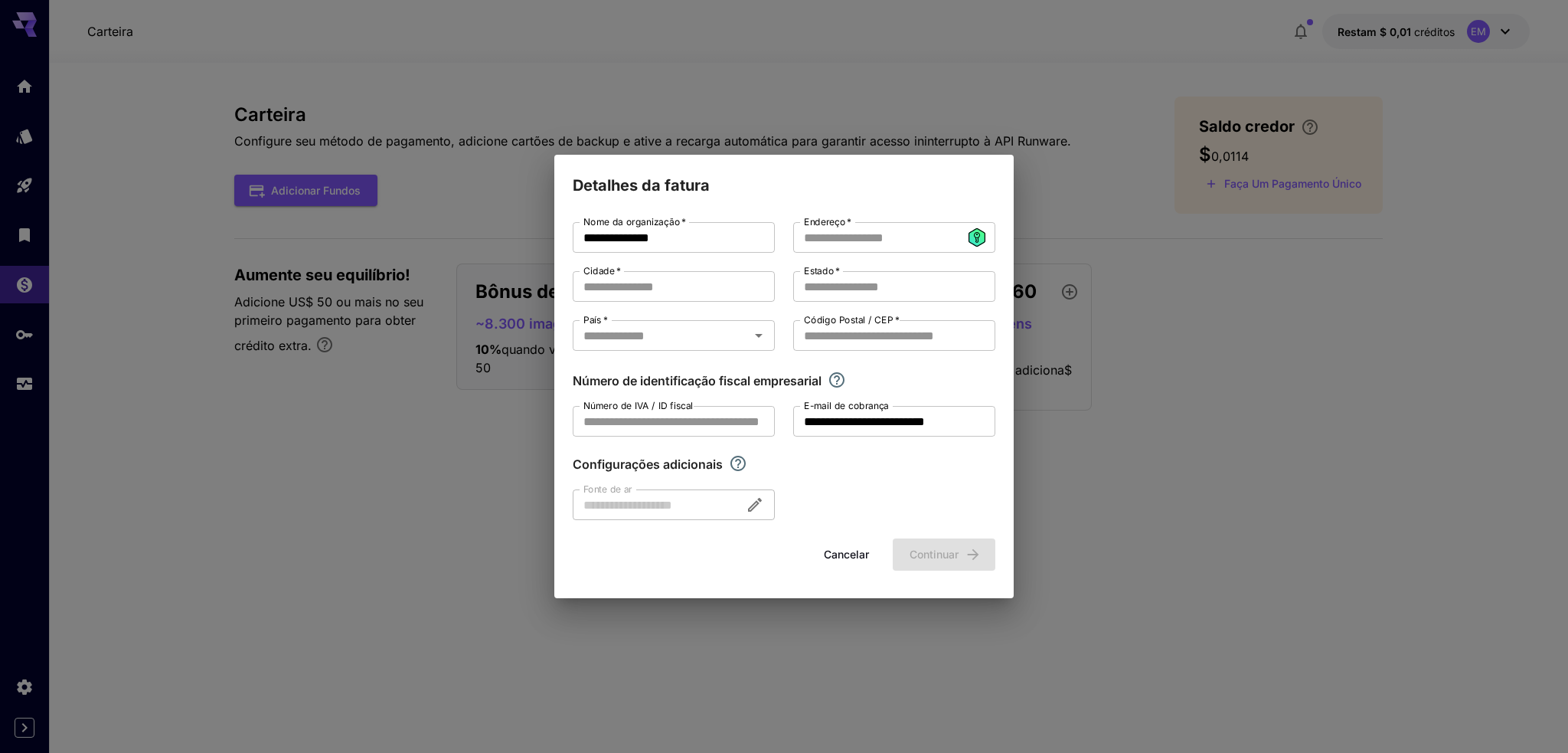
click at [623, 511] on div at bounding box center [674, 504] width 202 height 30
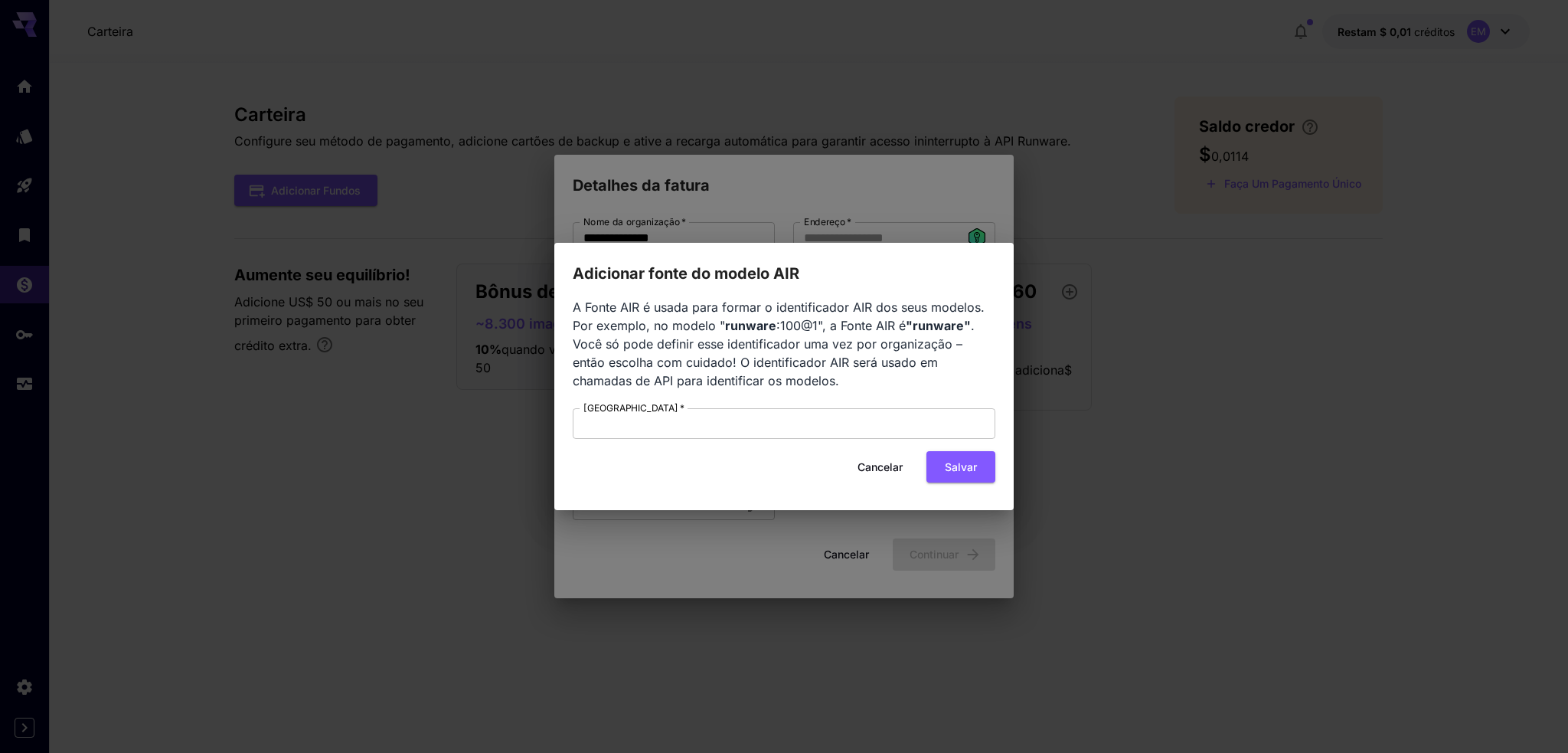
click at [869, 465] on font "Cancelar" at bounding box center [880, 467] width 45 height 13
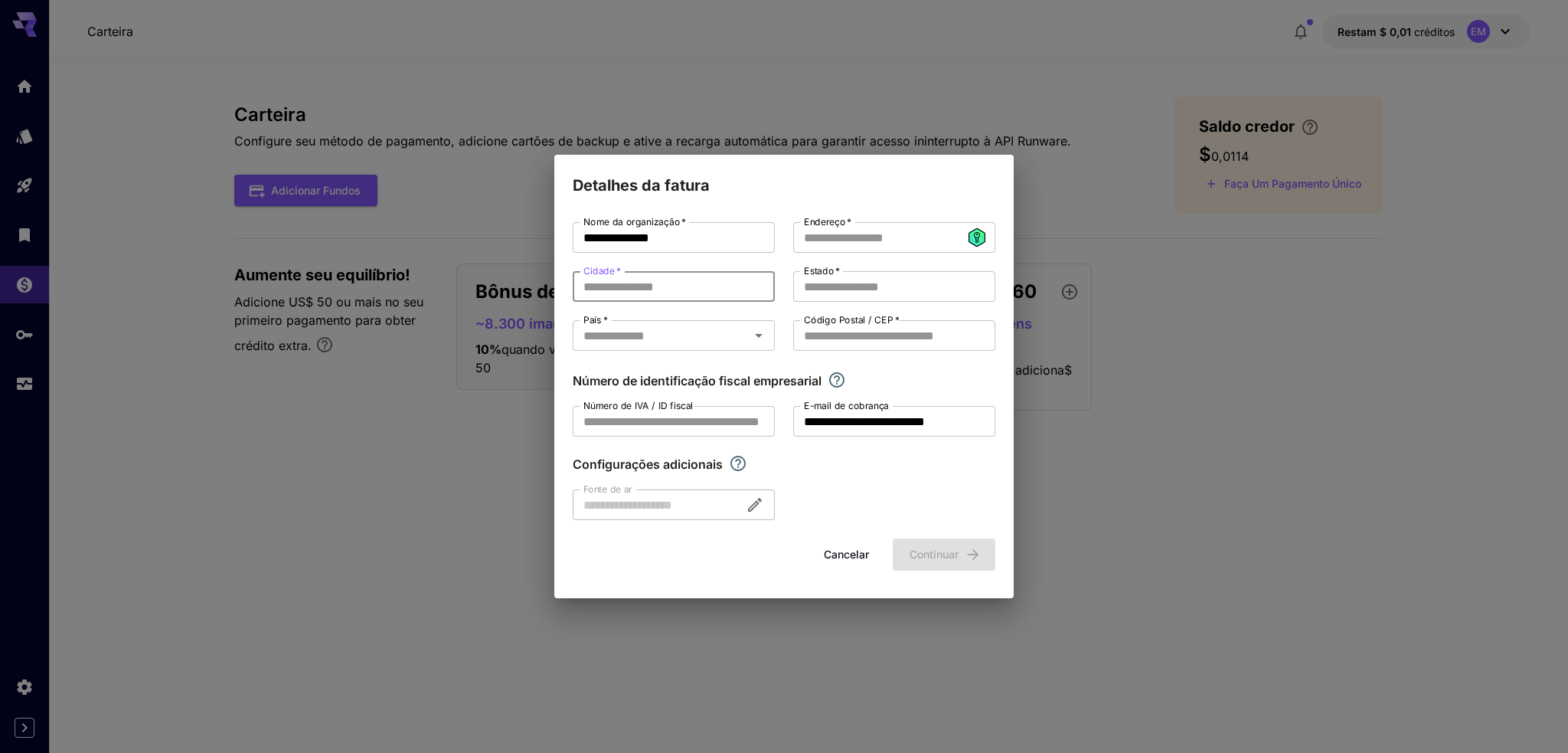
click at [618, 292] on input "Cidade   *" at bounding box center [674, 286] width 202 height 30
click at [886, 344] on input "Código Postal / CEP   *" at bounding box center [894, 335] width 202 height 30
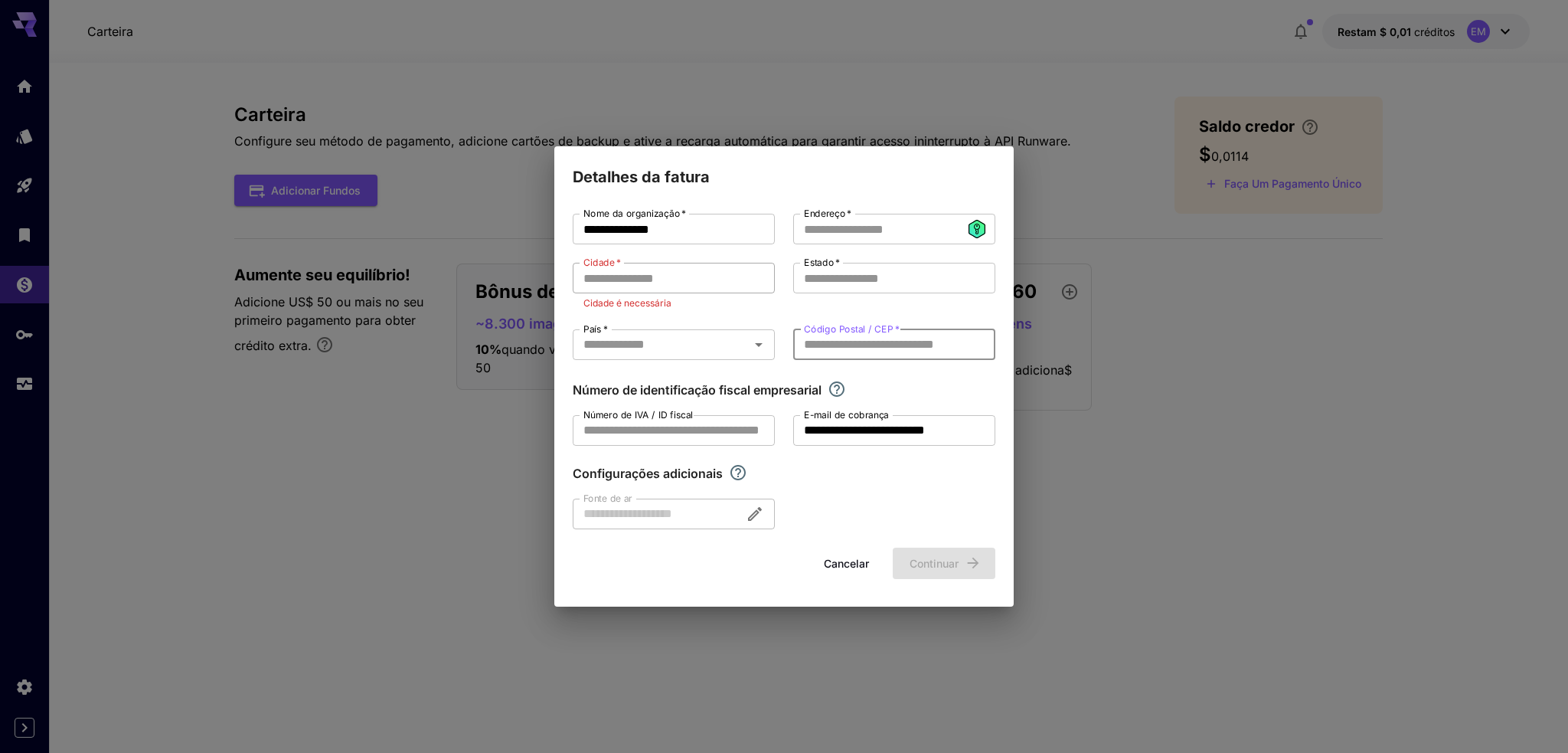
click at [660, 273] on input "Cidade   *" at bounding box center [674, 278] width 202 height 30
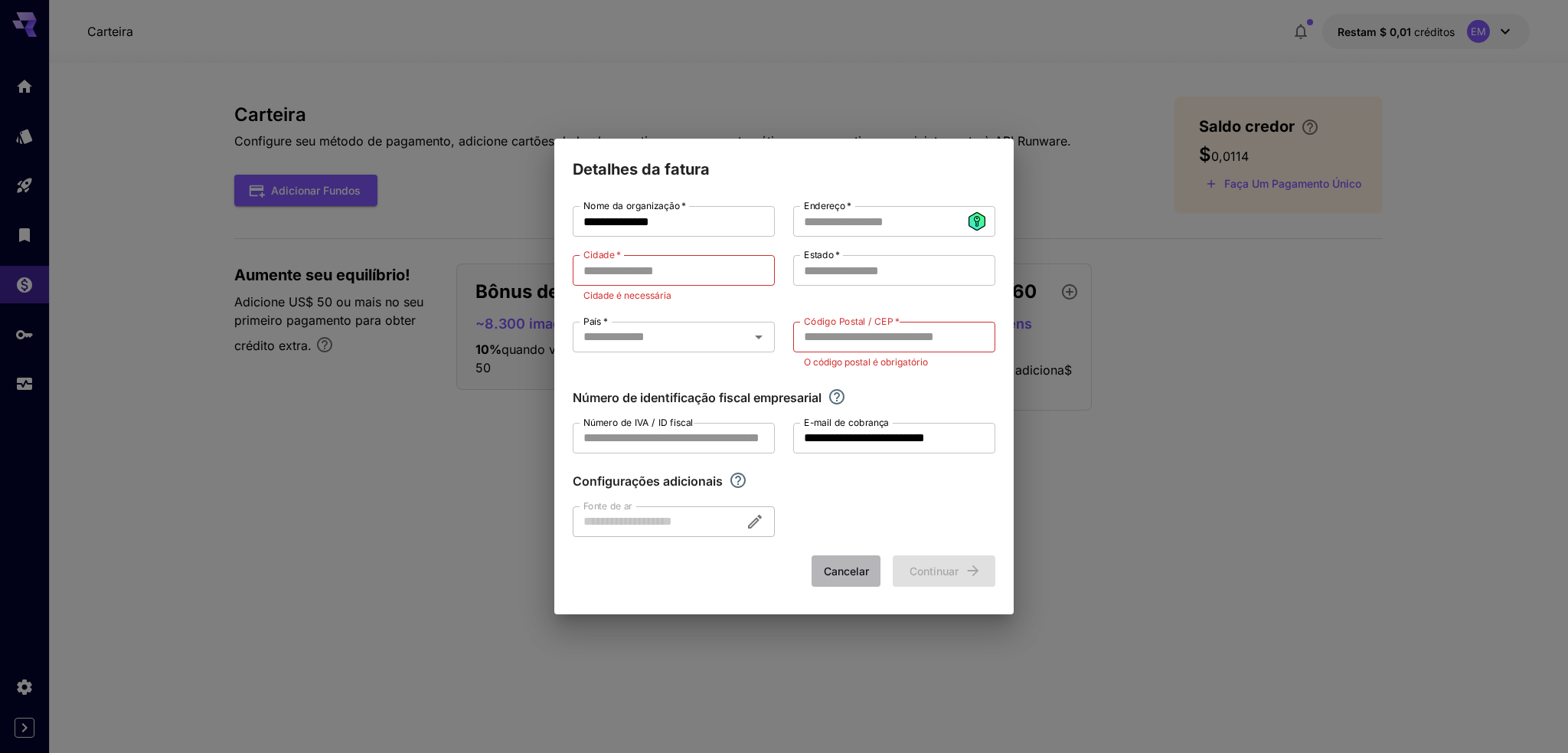
click at [855, 572] on font "Cancelar" at bounding box center [846, 570] width 45 height 13
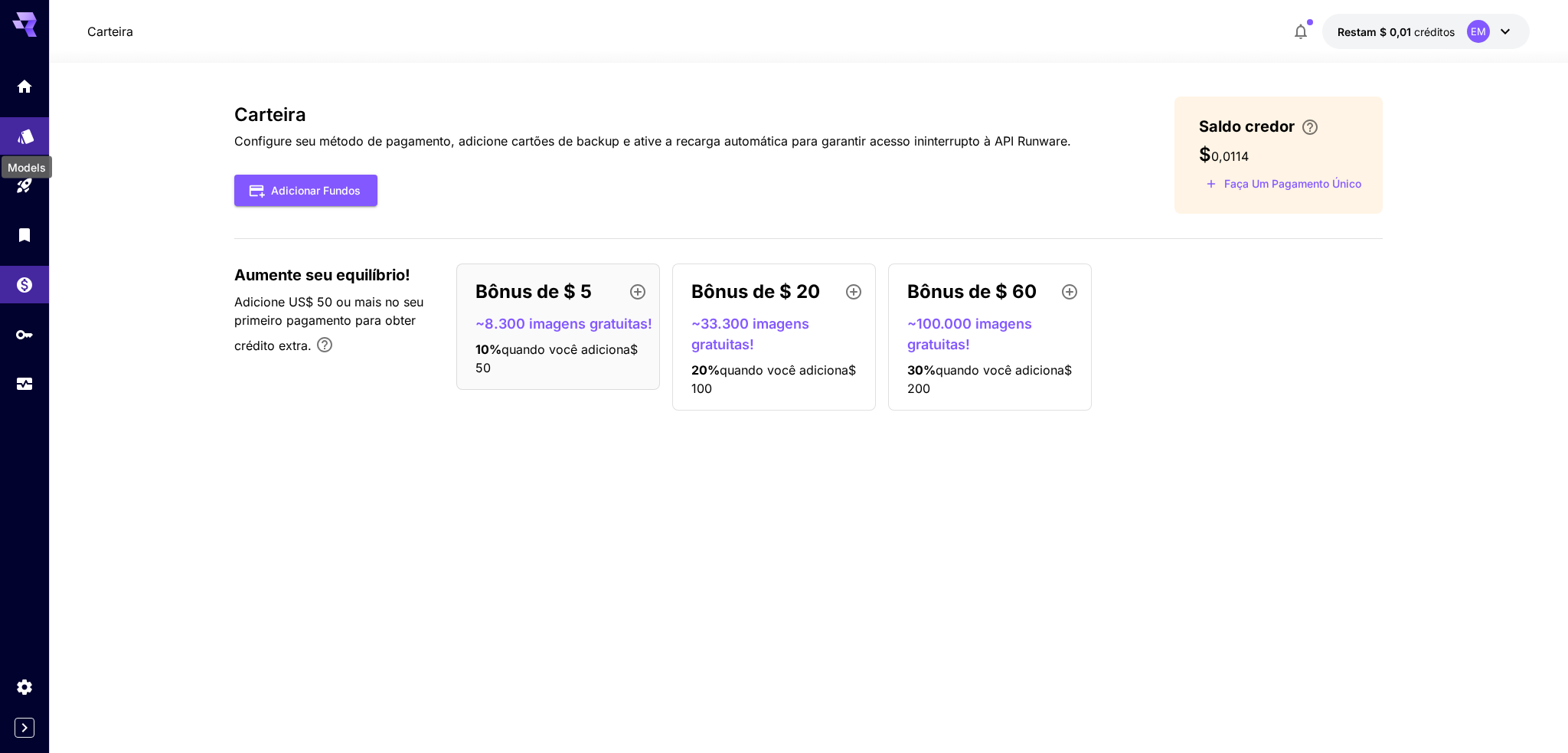
click at [18, 139] on icon "Modelos" at bounding box center [25, 135] width 18 height 18
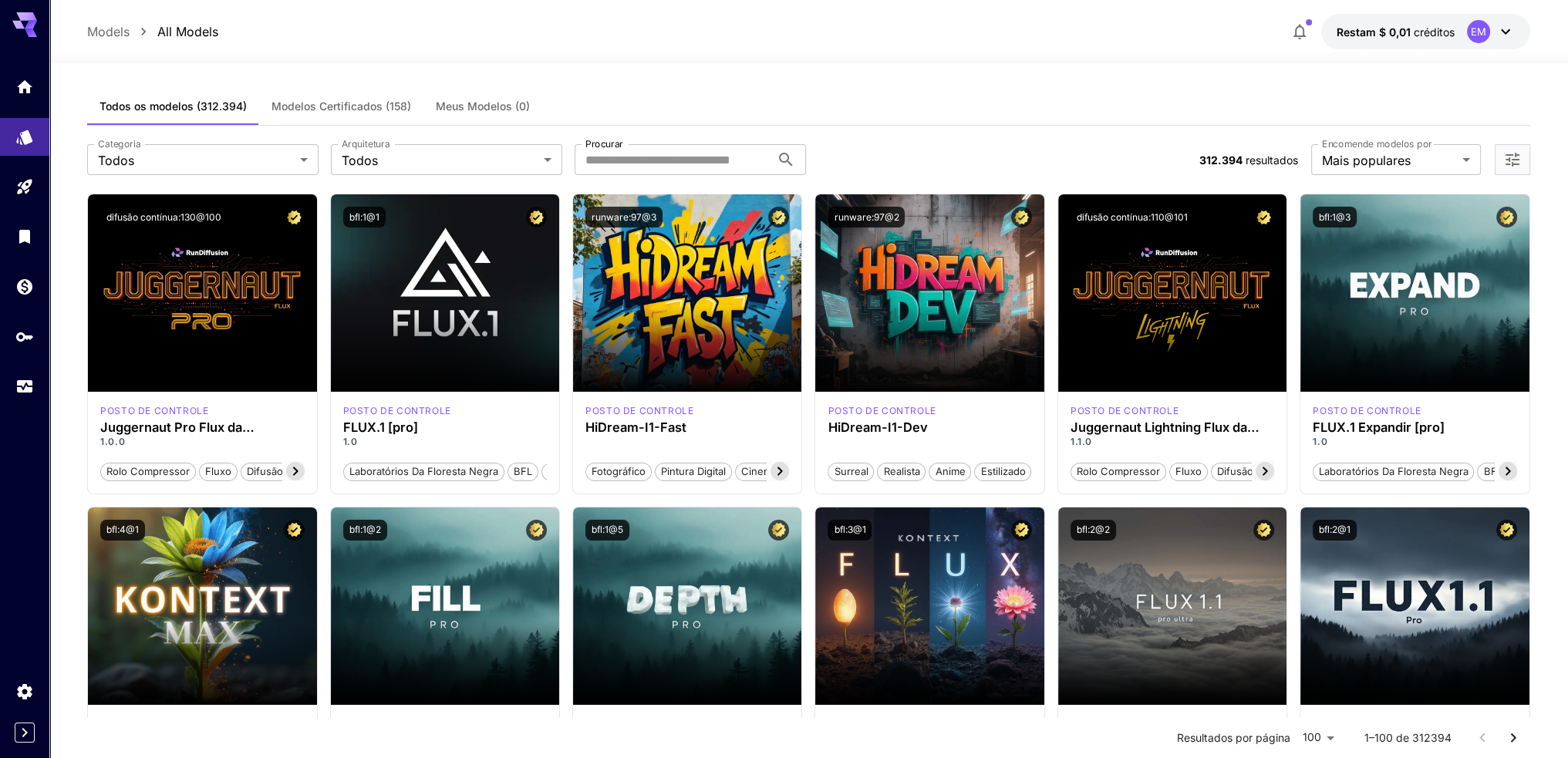
click at [11, 107] on div at bounding box center [25, 237] width 50 height 337
click at [11, 102] on link at bounding box center [25, 87] width 50 height 38
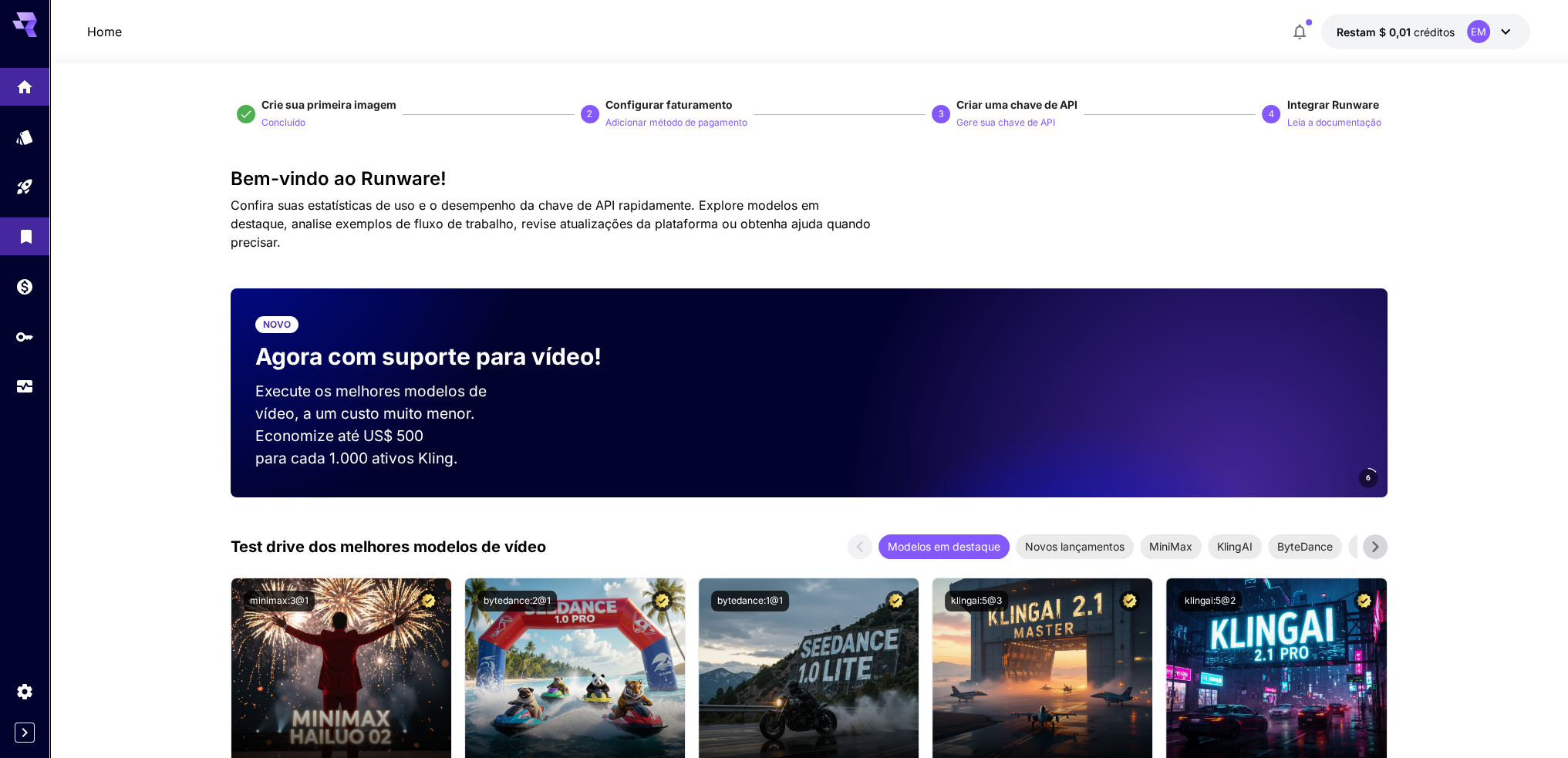
click at [21, 225] on div "Biblioteca" at bounding box center [26, 233] width 18 height 19
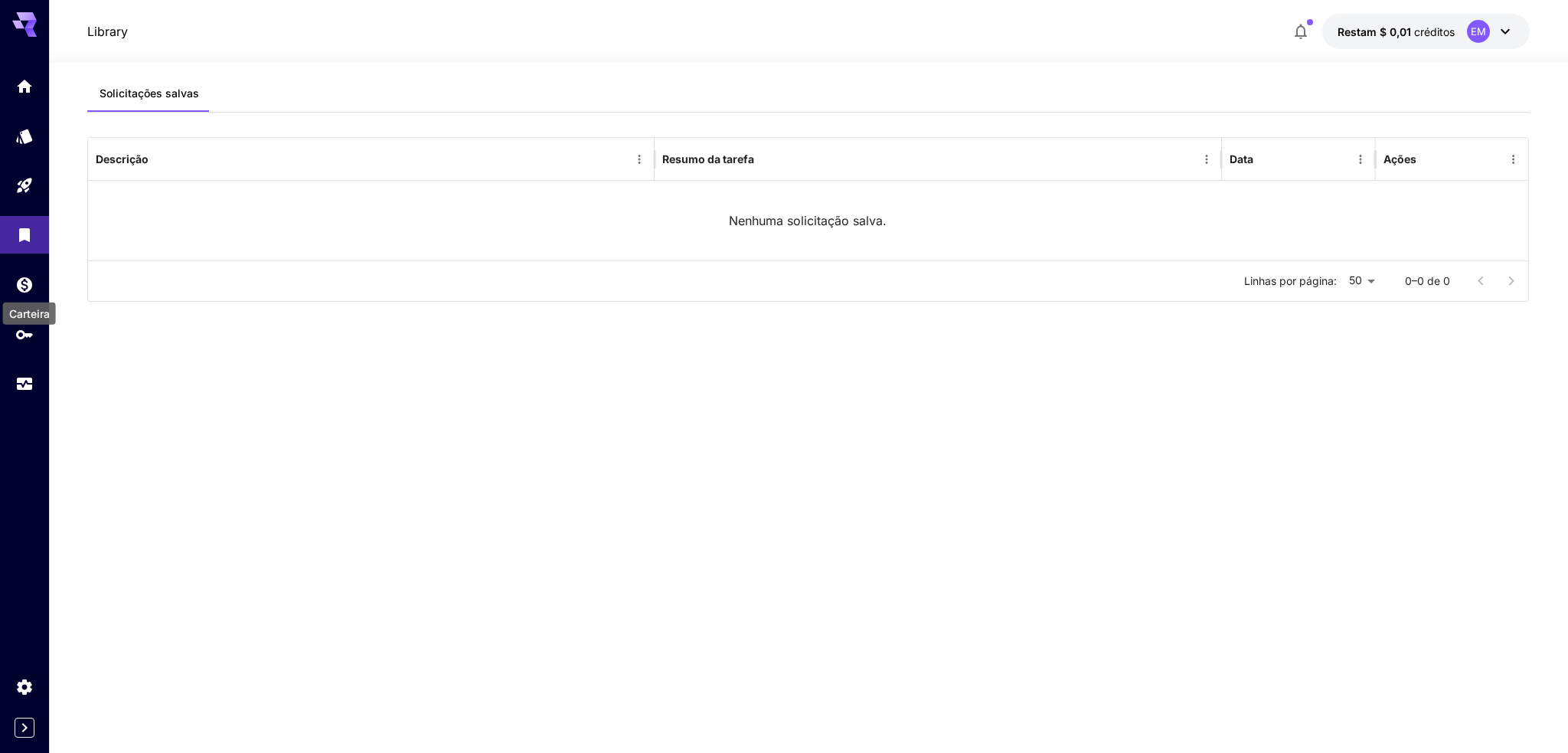
click at [33, 292] on div "Carteira" at bounding box center [29, 308] width 56 height 34
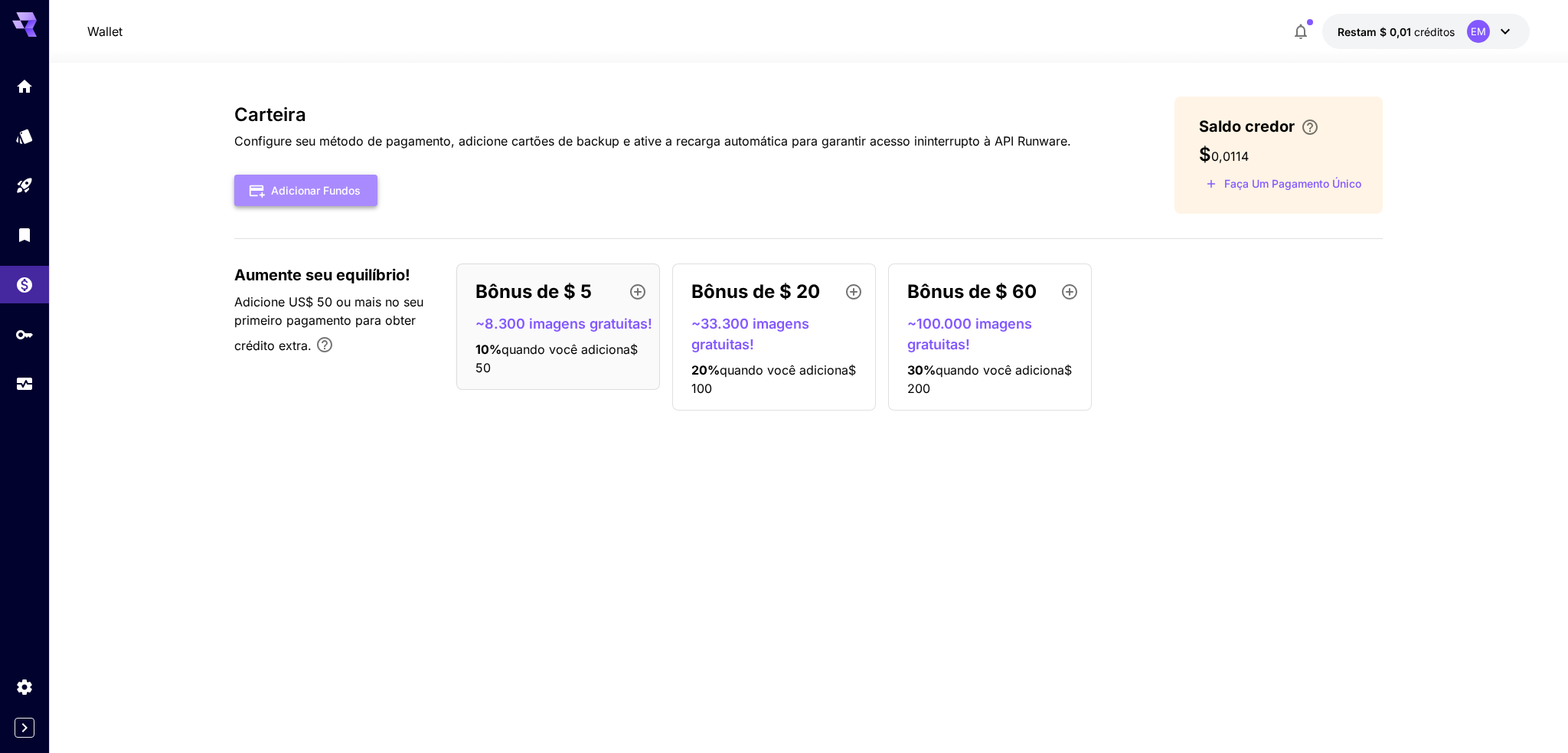
click at [328, 188] on font "Adicionar fundos" at bounding box center [315, 190] width 89 height 13
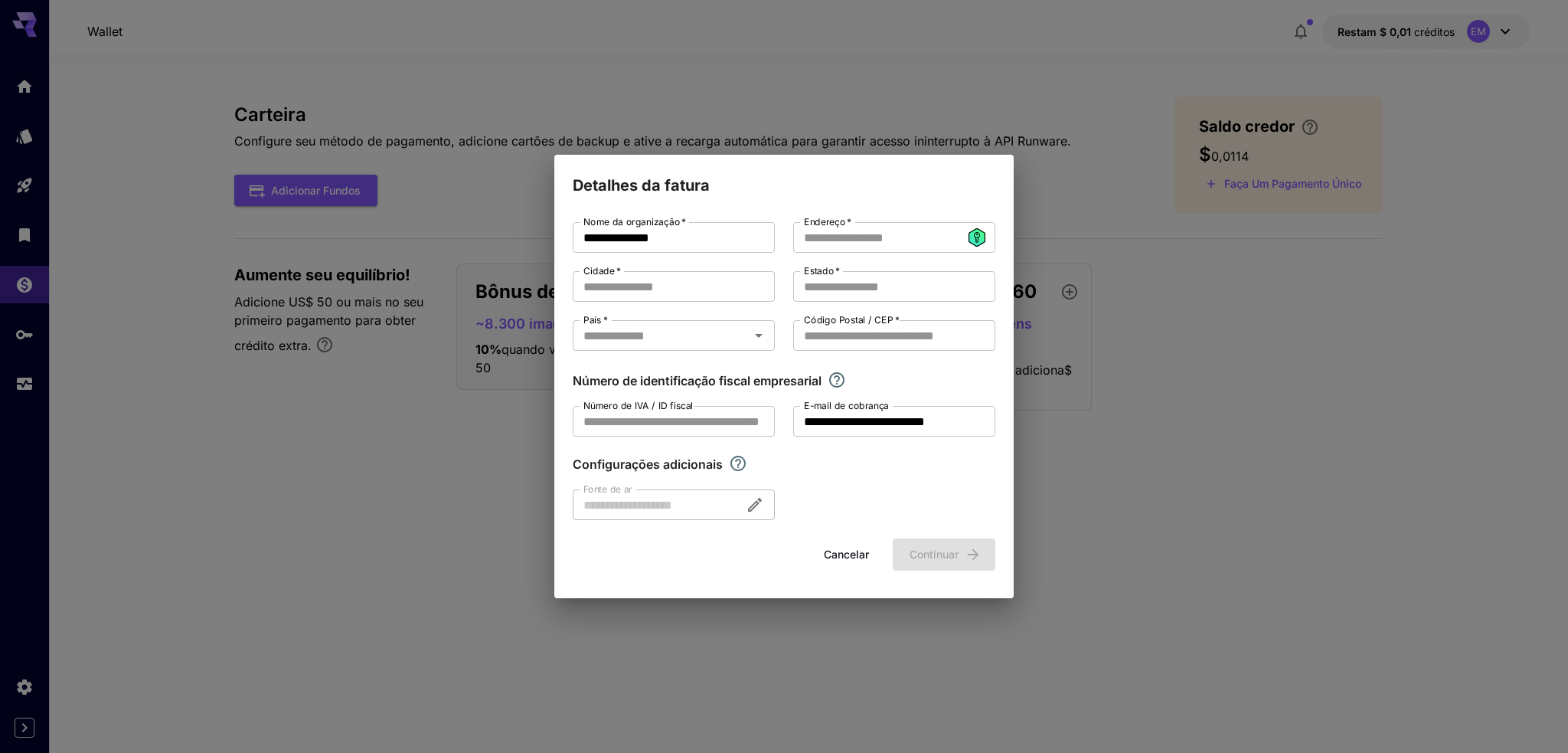
click at [1263, 318] on div "**********" at bounding box center [784, 376] width 1568 height 753
click at [1068, 214] on div "**********" at bounding box center [784, 376] width 1568 height 753
click at [824, 560] on font "Cancelar" at bounding box center [846, 554] width 45 height 13
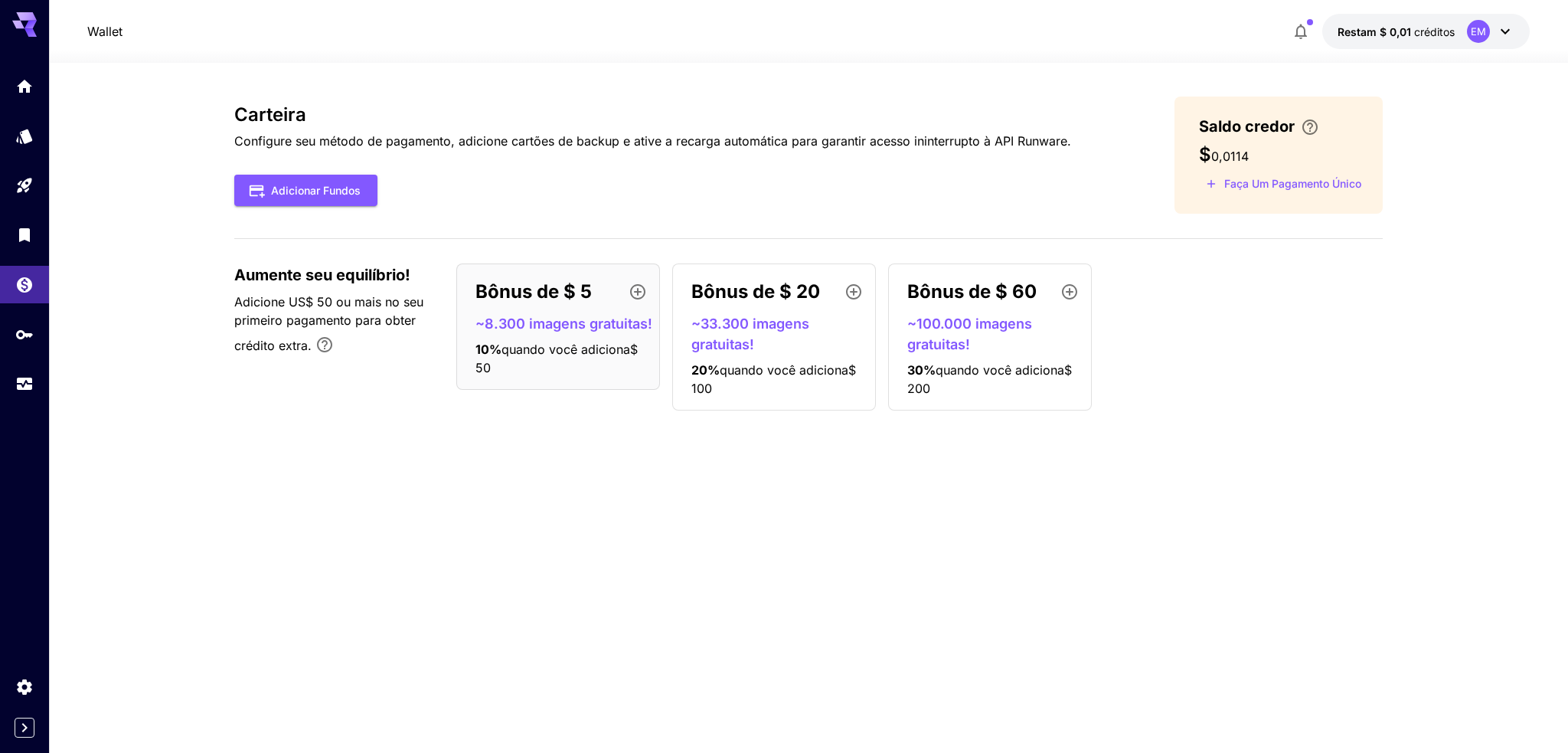
click at [976, 319] on font "~100.000 imagens gratuitas!" at bounding box center [969, 334] width 125 height 37
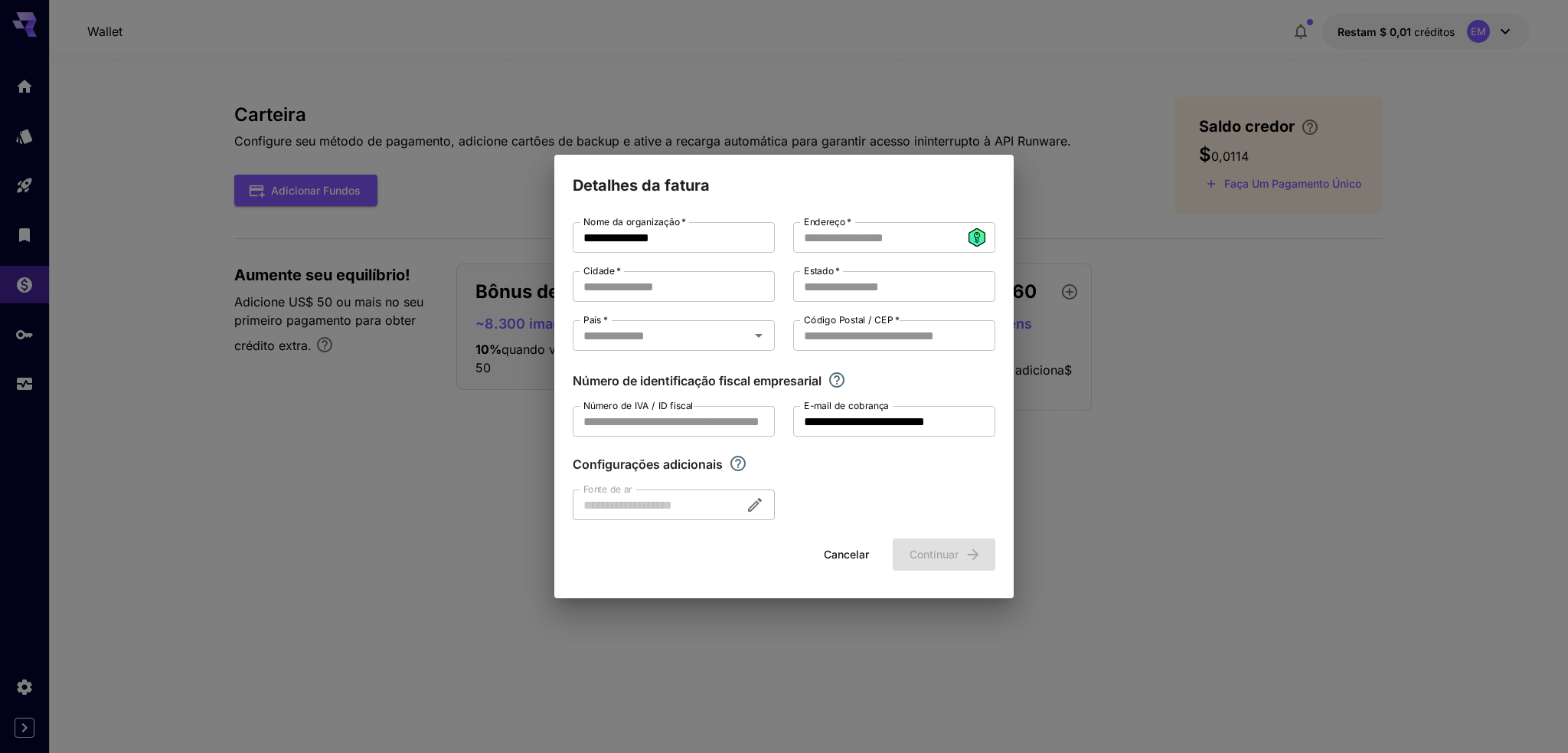
click at [290, 479] on div "**********" at bounding box center [784, 376] width 1568 height 753
click at [851, 557] on font "Cancelar" at bounding box center [846, 554] width 45 height 13
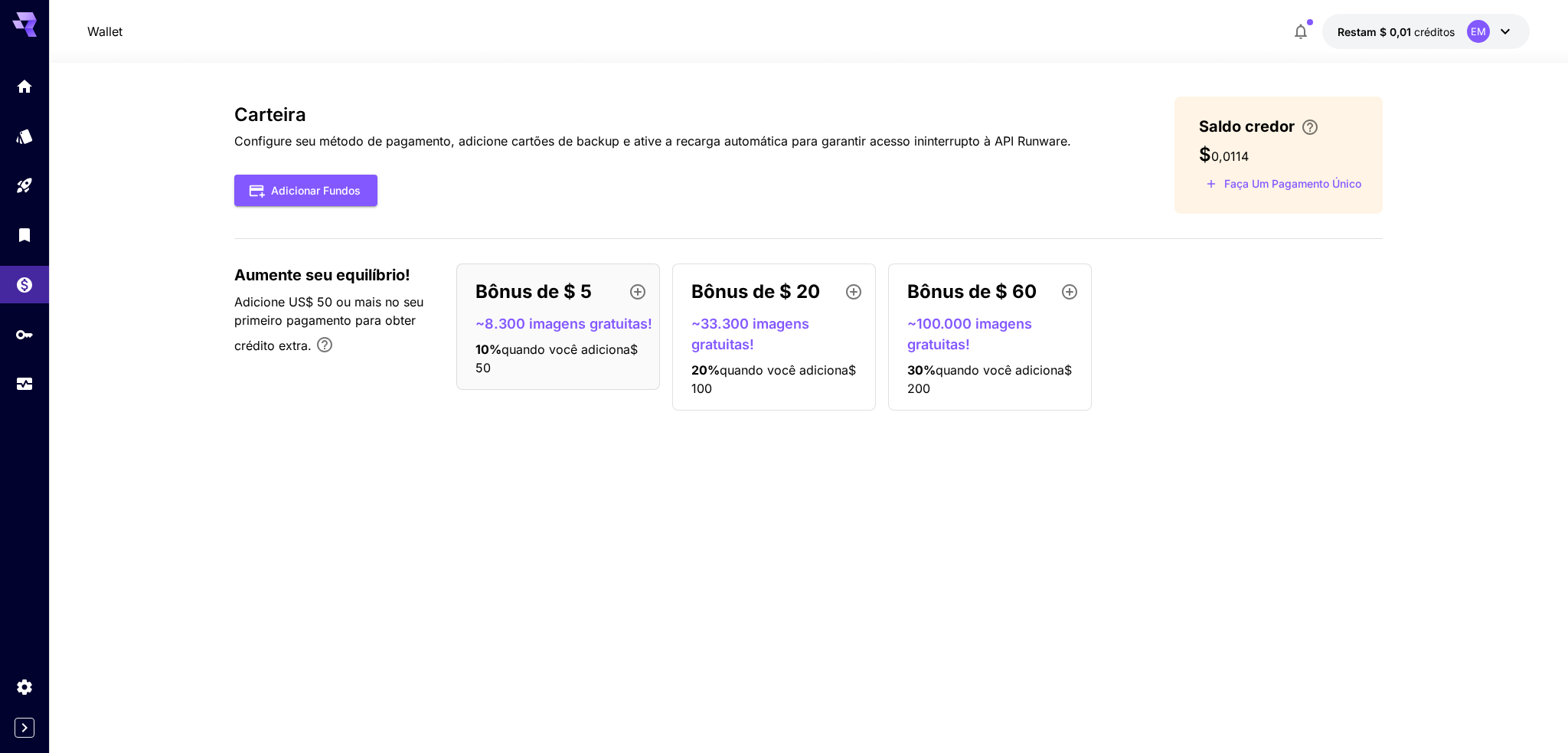
click at [1424, 31] on font "créditos" at bounding box center [1433, 32] width 41 height 13
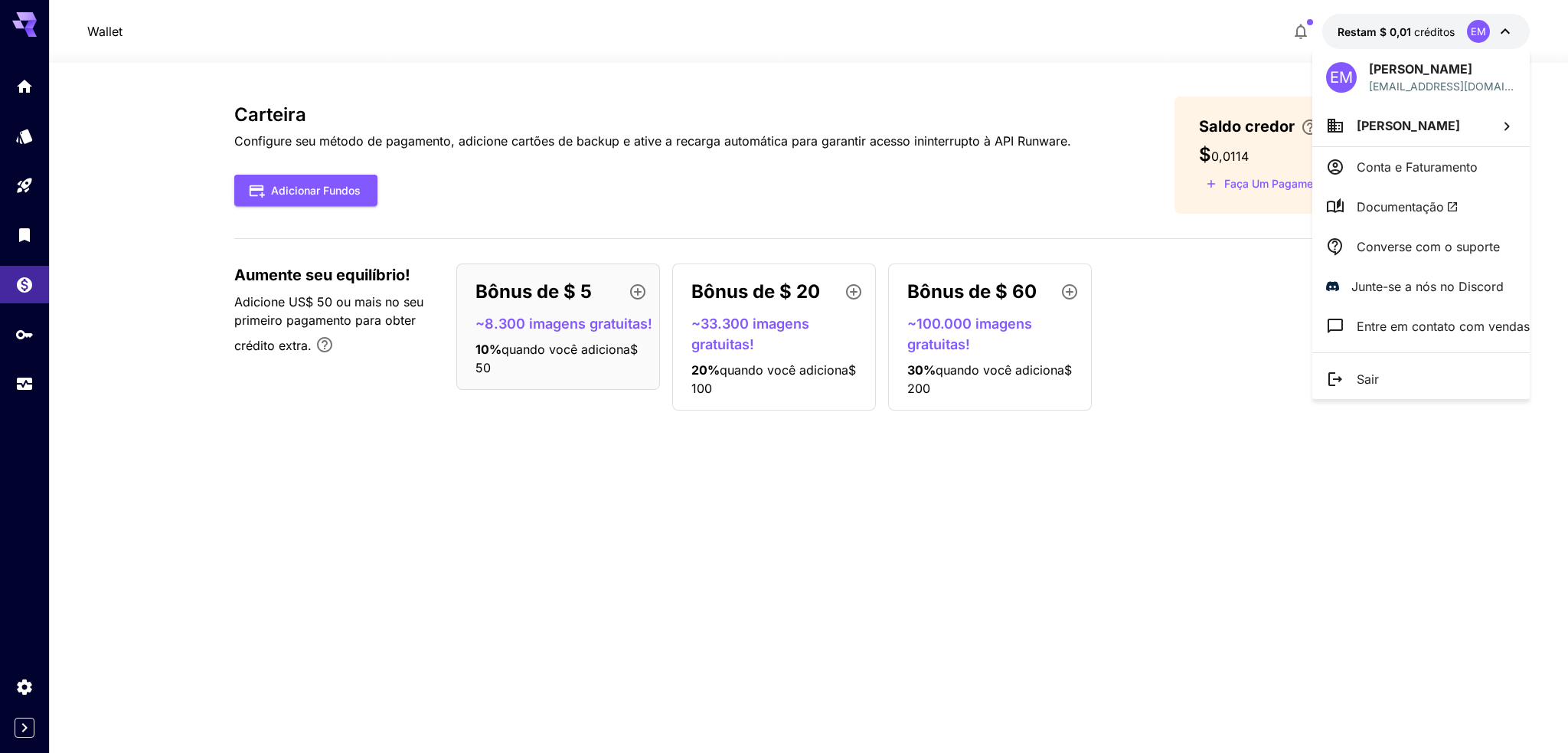
click at [1344, 82] on font "EM" at bounding box center [1341, 77] width 23 height 18
click at [1492, 27] on div at bounding box center [784, 376] width 1568 height 753
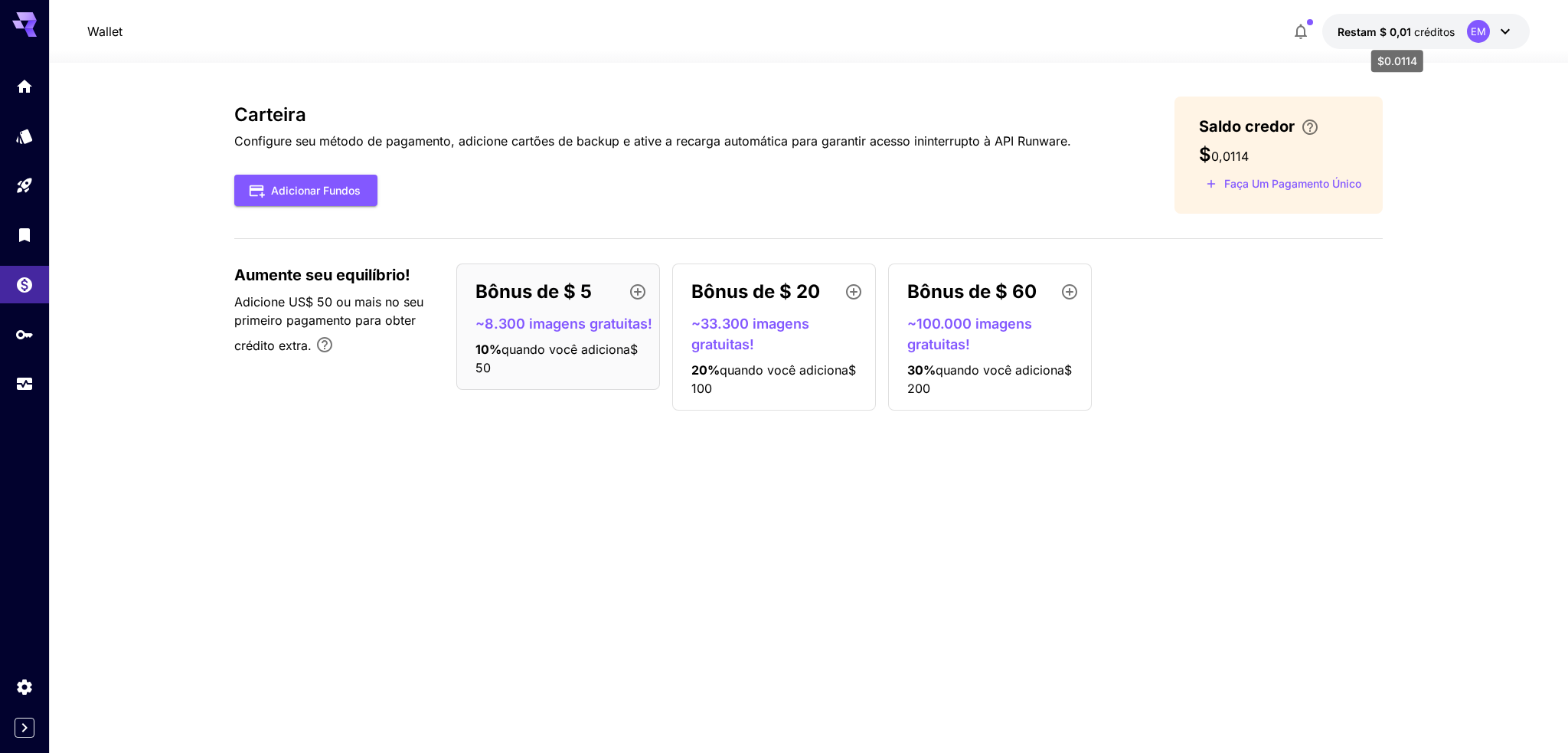
click at [1384, 29] on font "Restam $ 0,01" at bounding box center [1374, 32] width 73 height 13
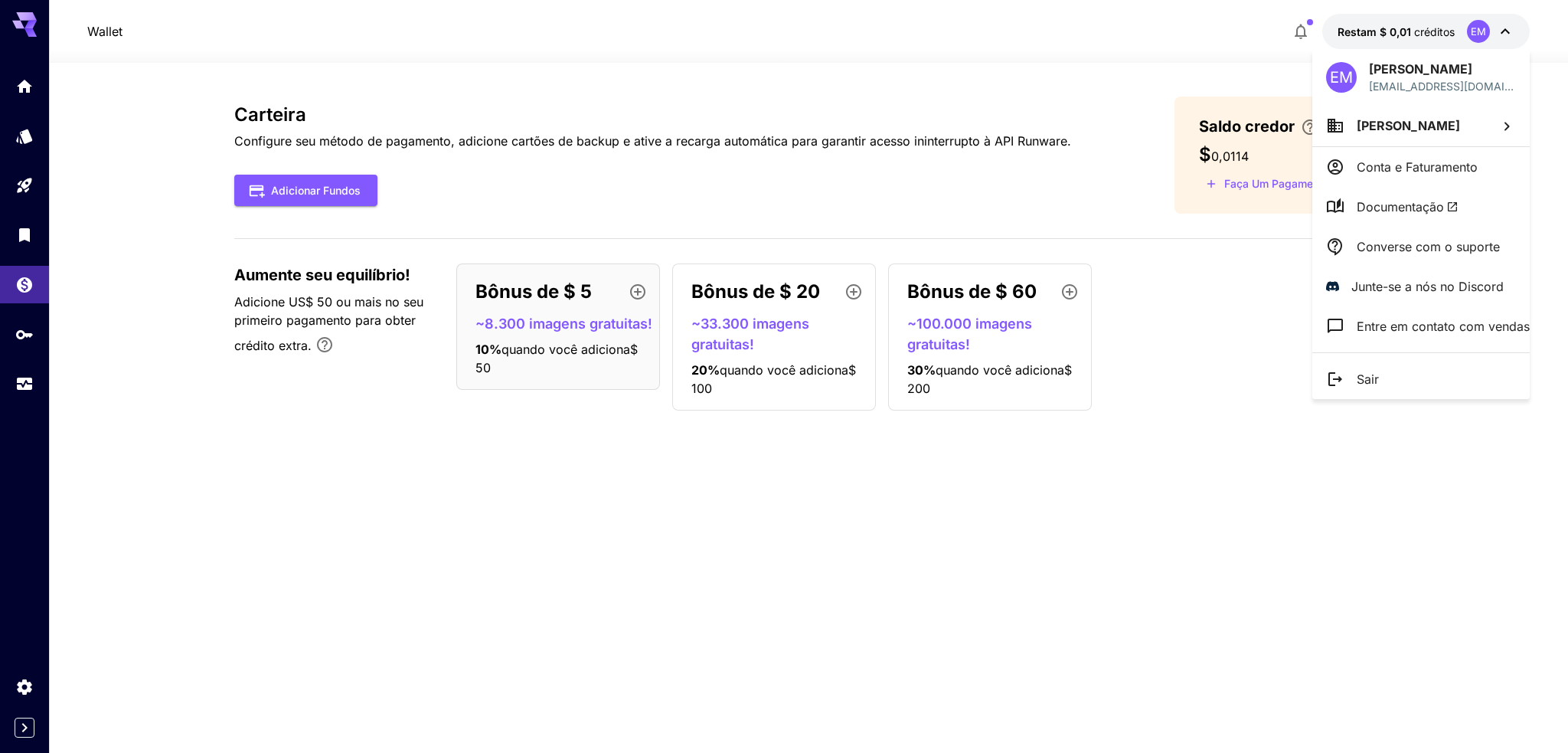
click at [1330, 21] on div at bounding box center [784, 376] width 1568 height 753
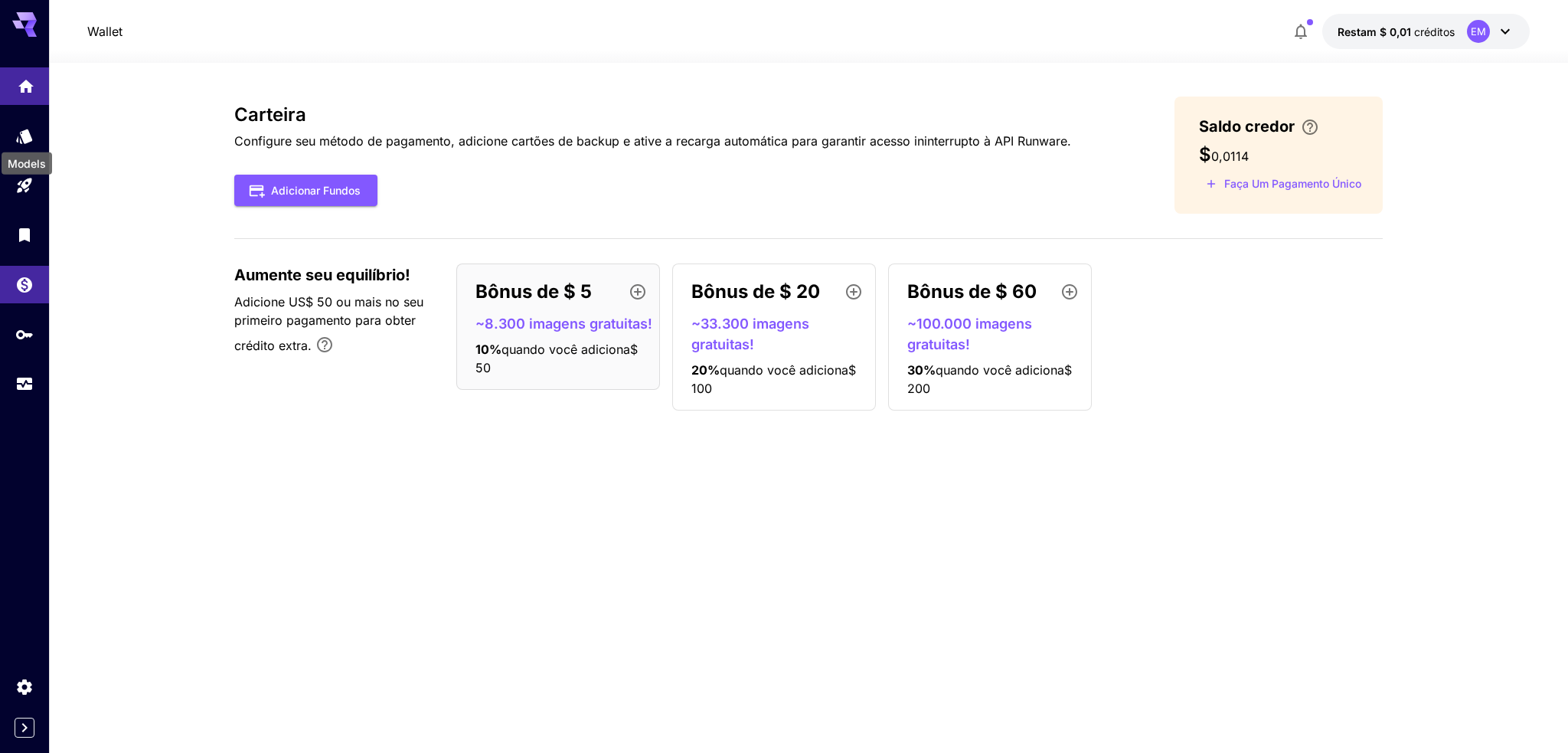
click at [25, 100] on link at bounding box center [25, 86] width 49 height 37
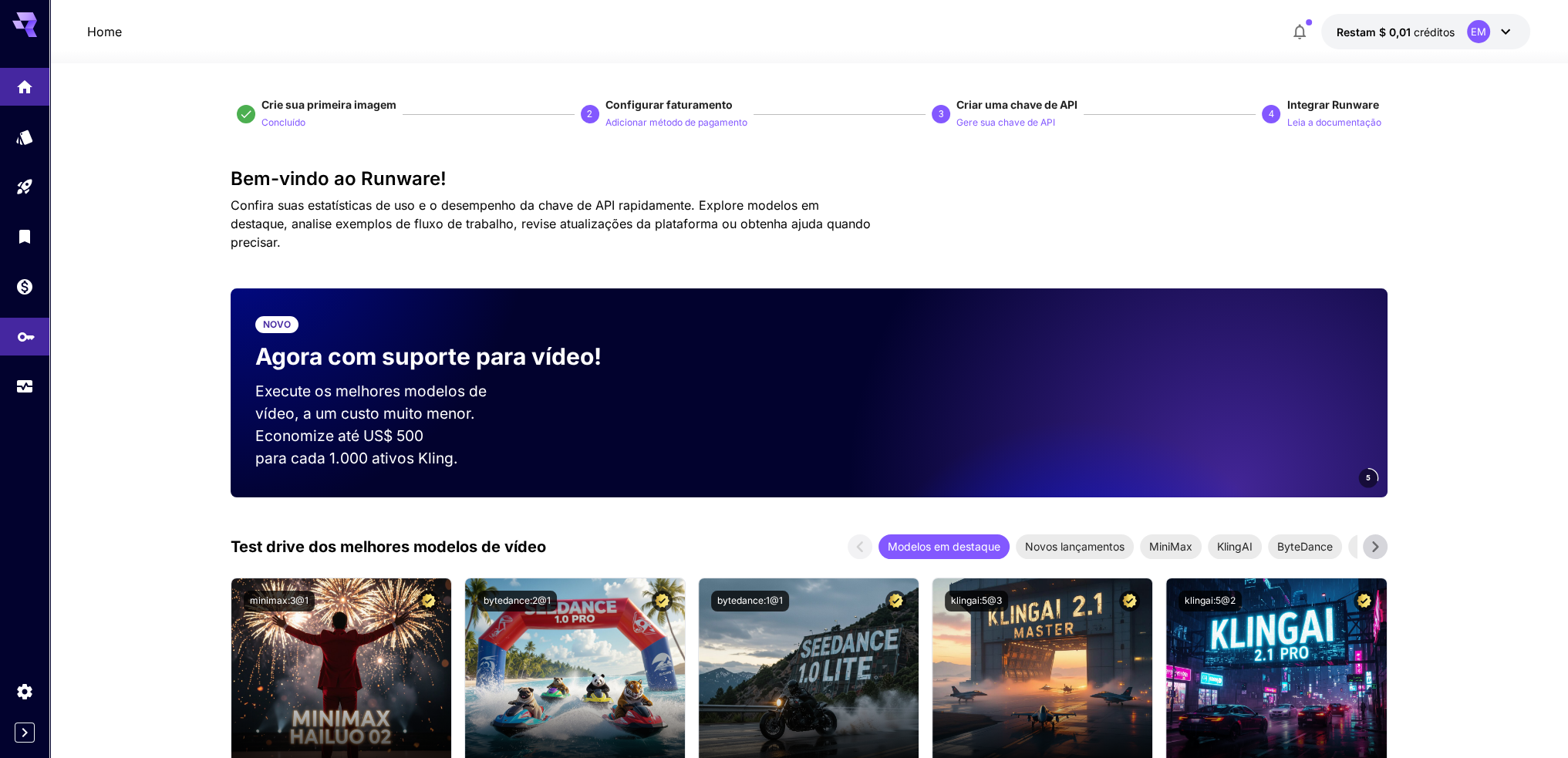
click at [15, 343] on link at bounding box center [25, 336] width 50 height 38
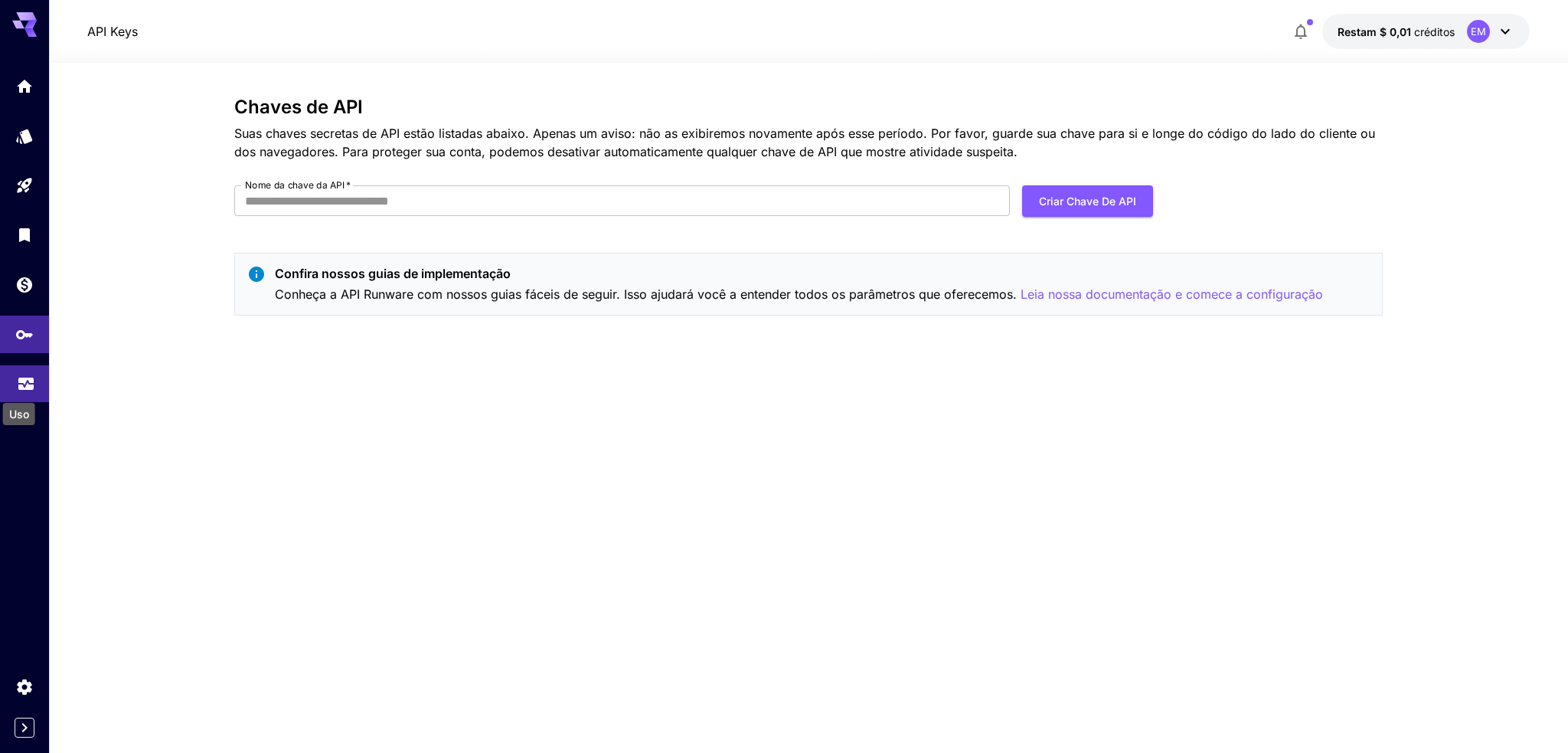
click at [26, 388] on icon "Uso" at bounding box center [25, 378] width 18 height 18
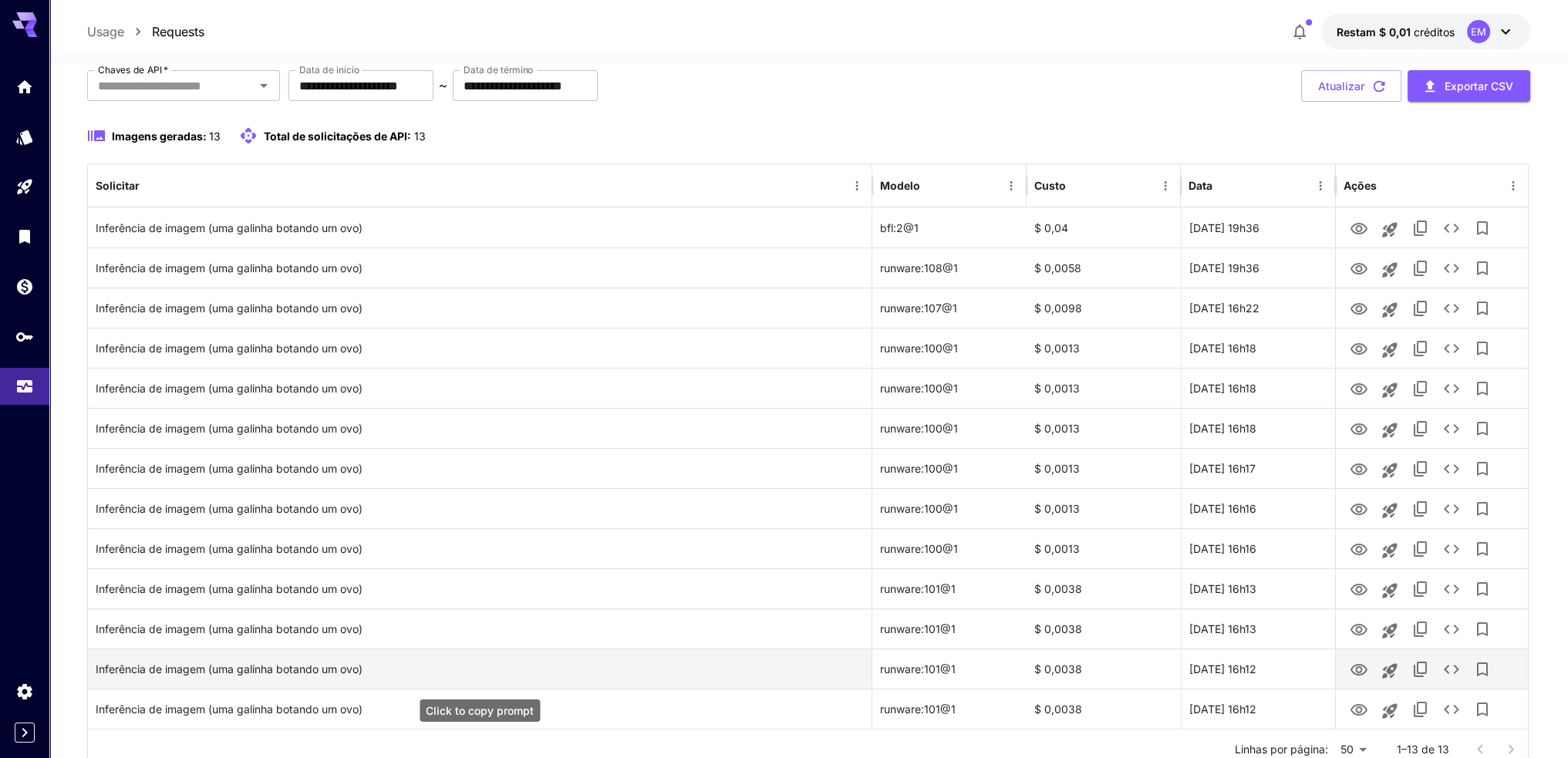
scroll to position [153, 0]
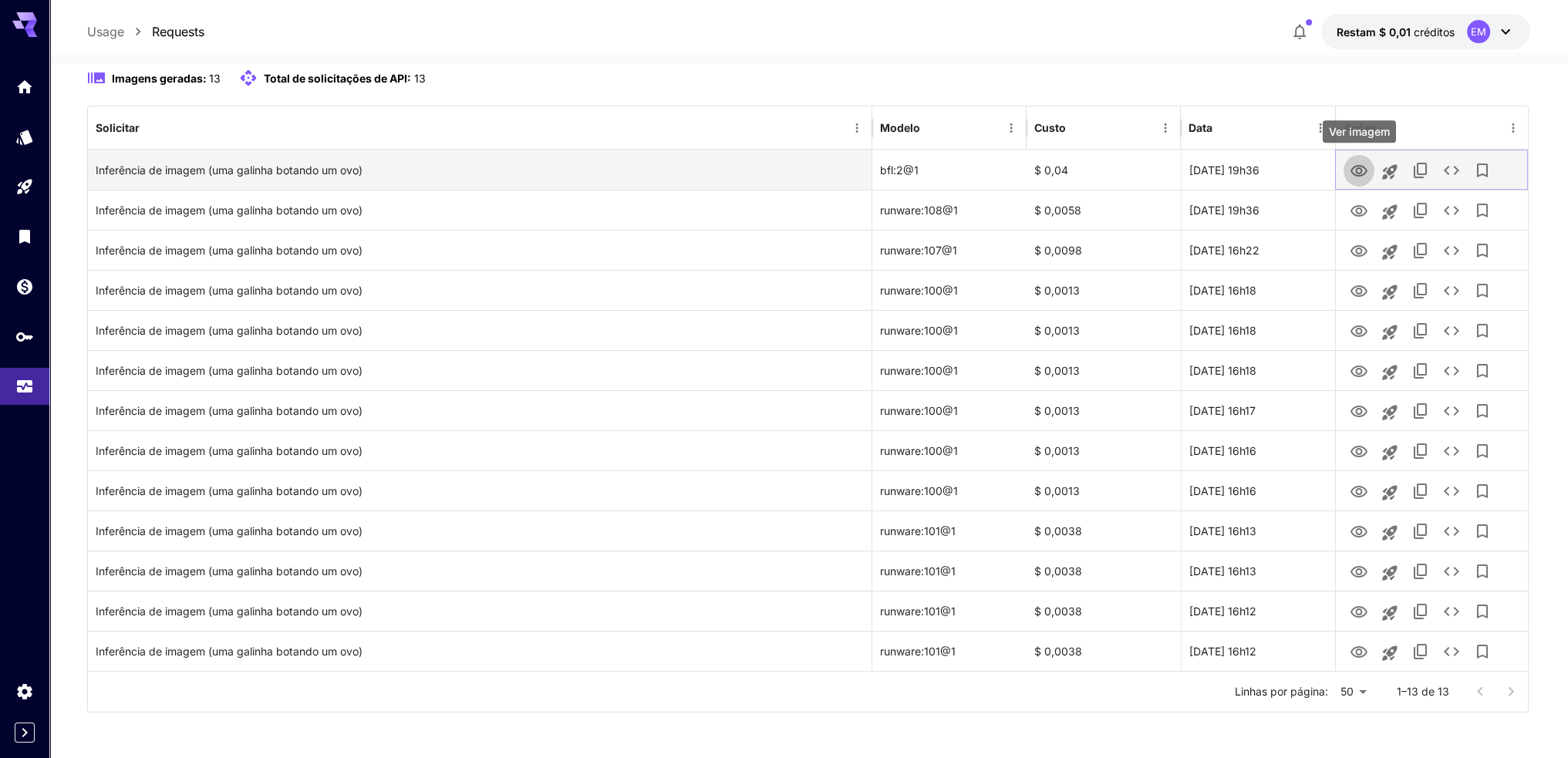
click at [1359, 163] on icon "Ver imagem" at bounding box center [1359, 171] width 18 height 18
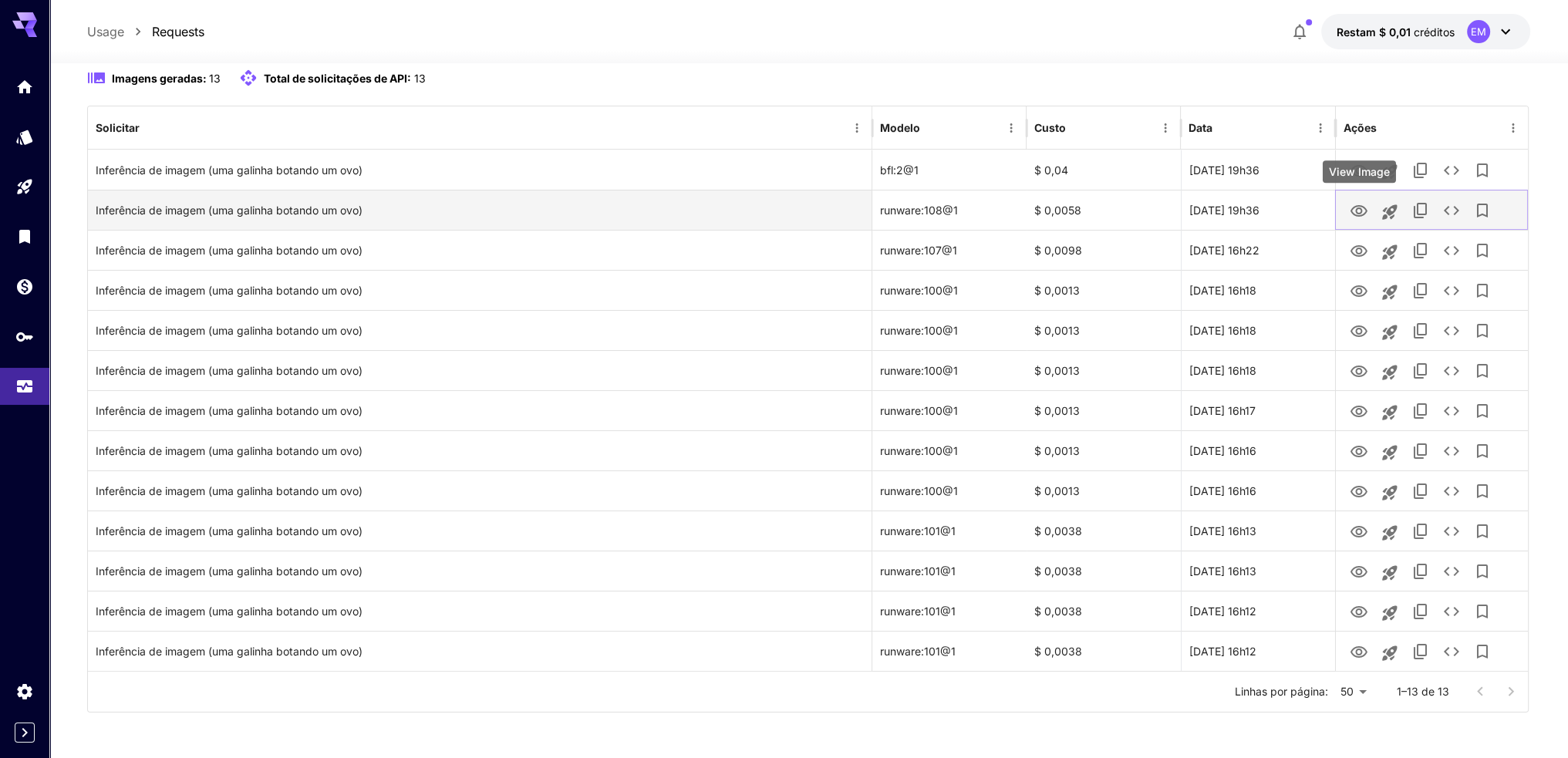
click at [1368, 212] on button "Ver imagem" at bounding box center [1359, 209] width 30 height 31
click at [1361, 209] on icon "Ver imagem" at bounding box center [1359, 211] width 17 height 11
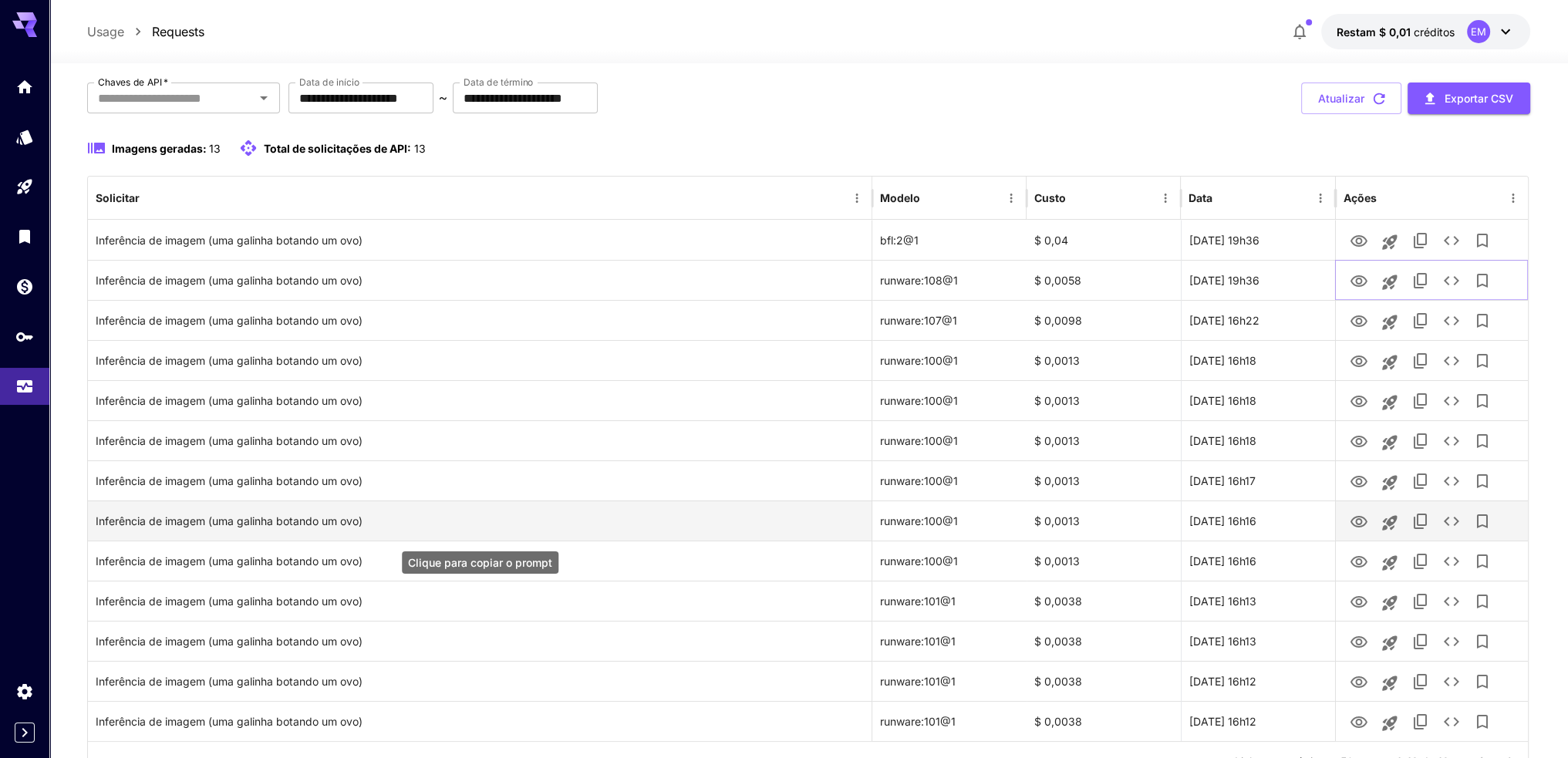
scroll to position [0, 0]
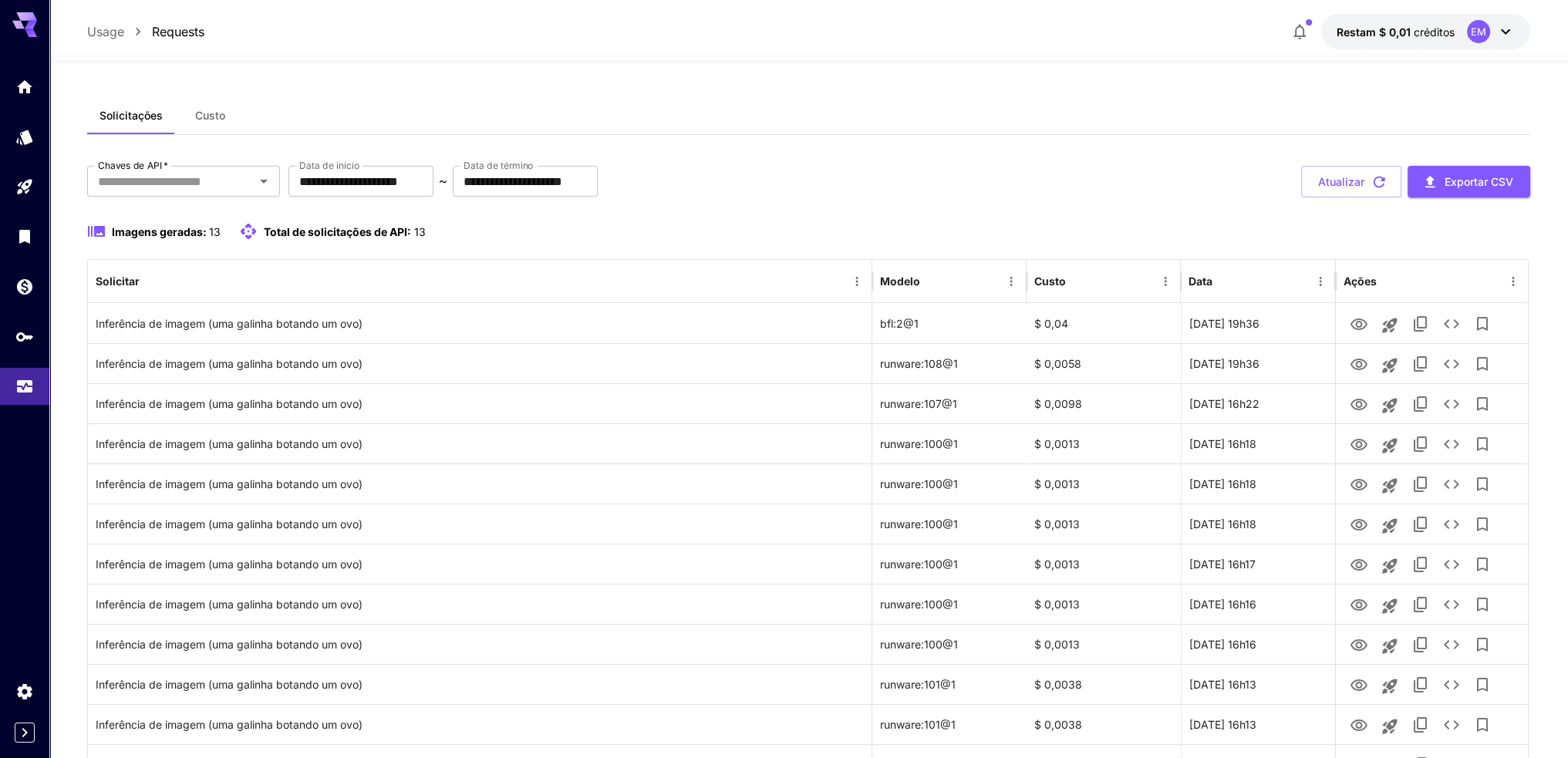
click at [220, 109] on font "Custo" at bounding box center [209, 116] width 30 height 13
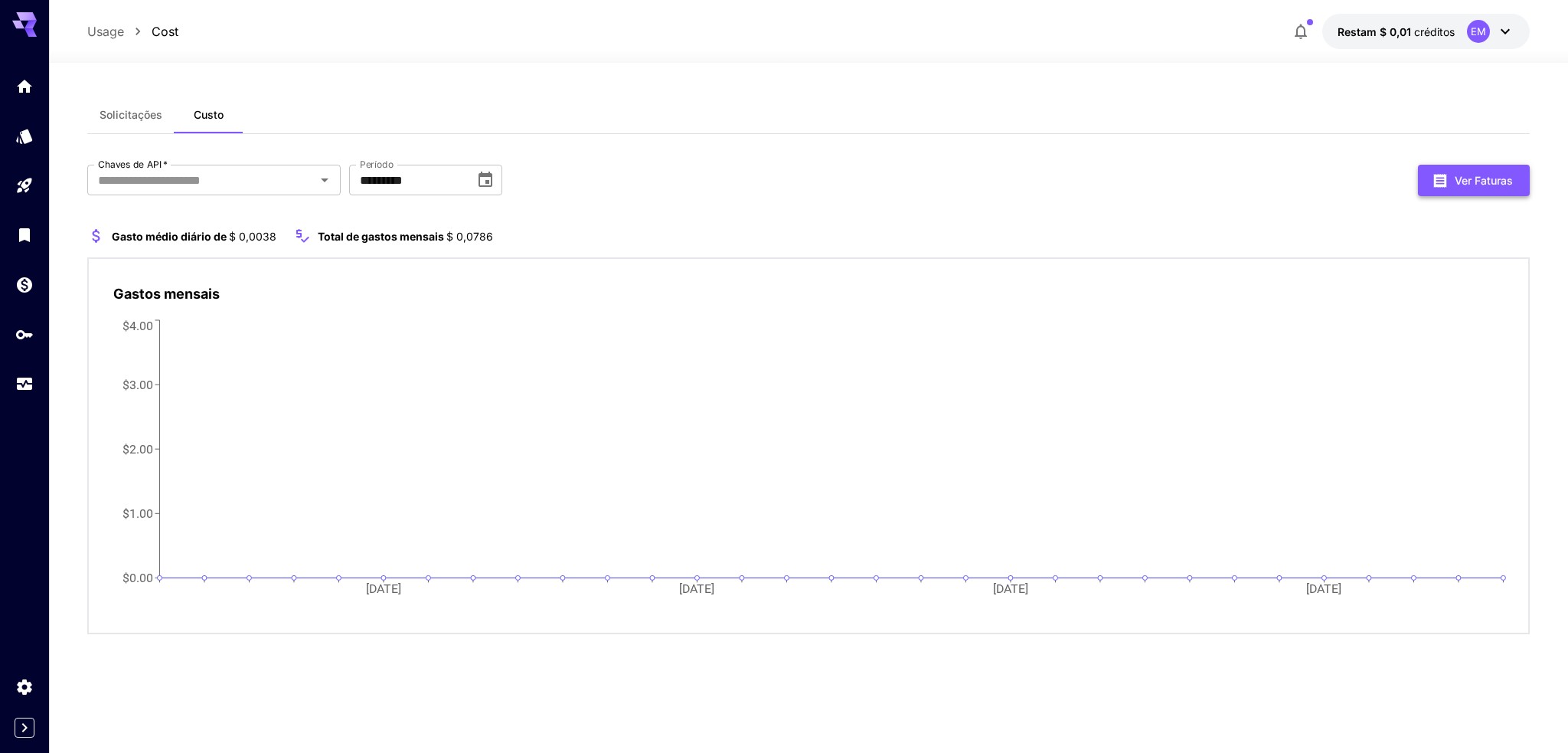
click at [1464, 175] on font "Ver faturas" at bounding box center [1483, 180] width 58 height 13
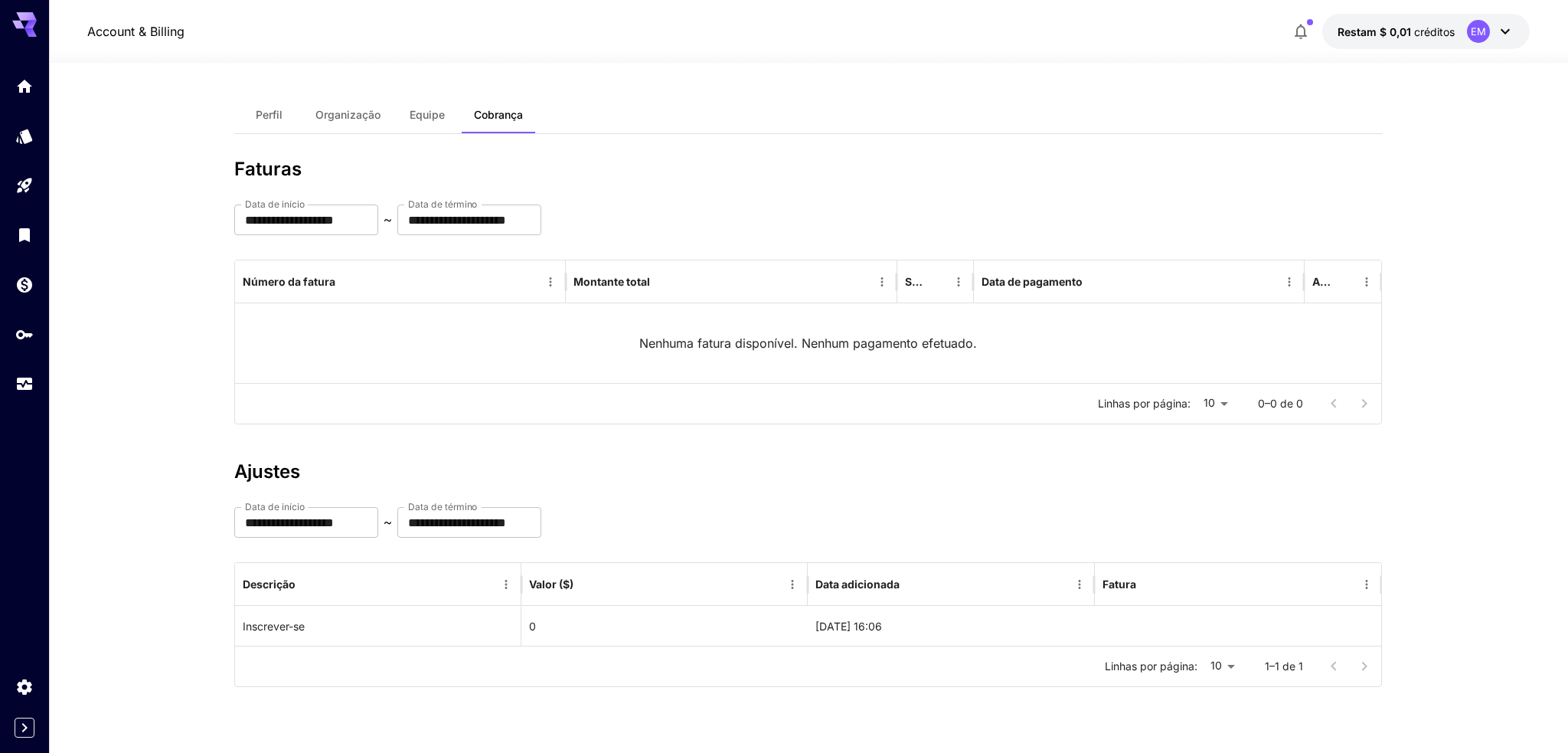
click at [264, 117] on font "Perfil" at bounding box center [269, 115] width 27 height 13
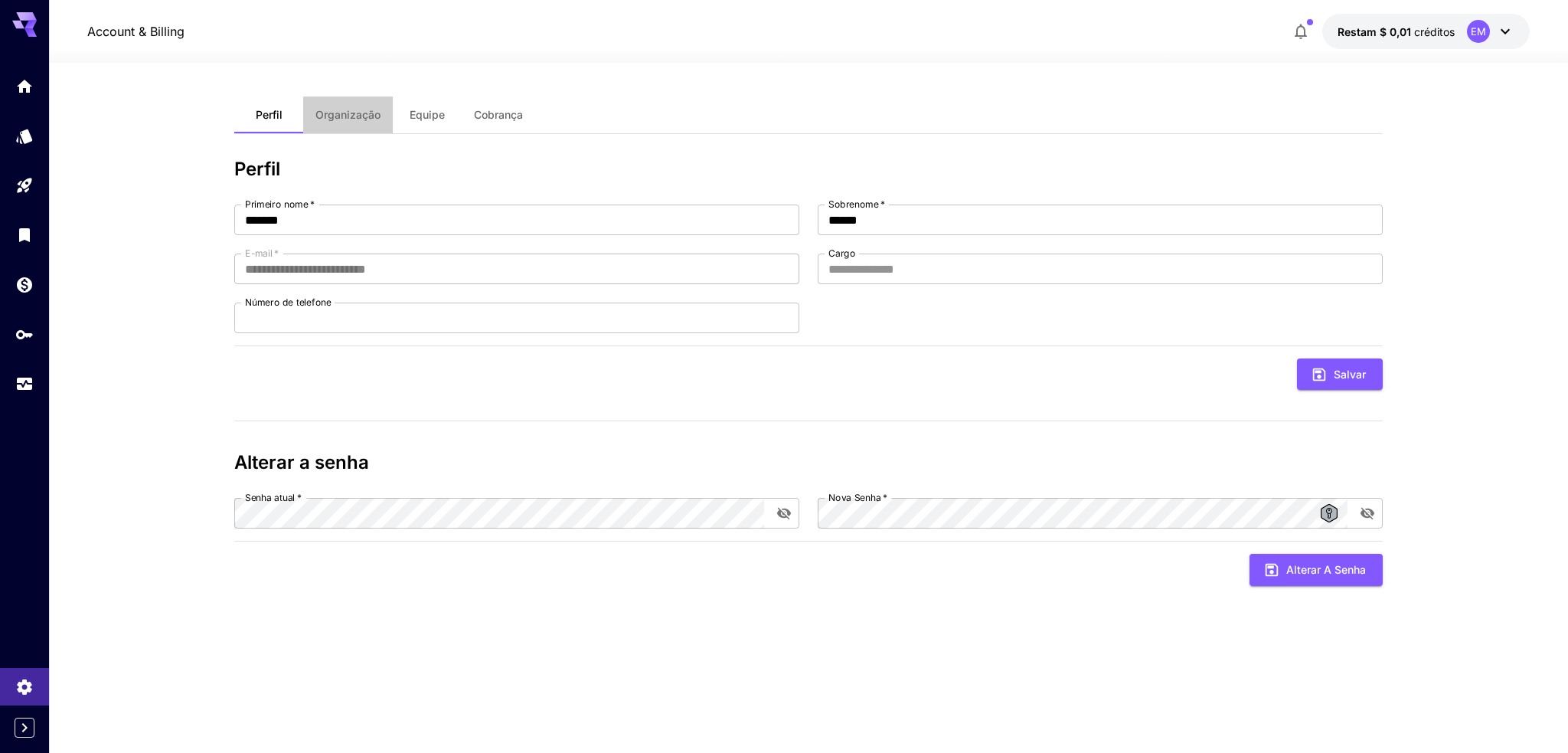
click at [351, 116] on font "Organização" at bounding box center [348, 115] width 65 height 13
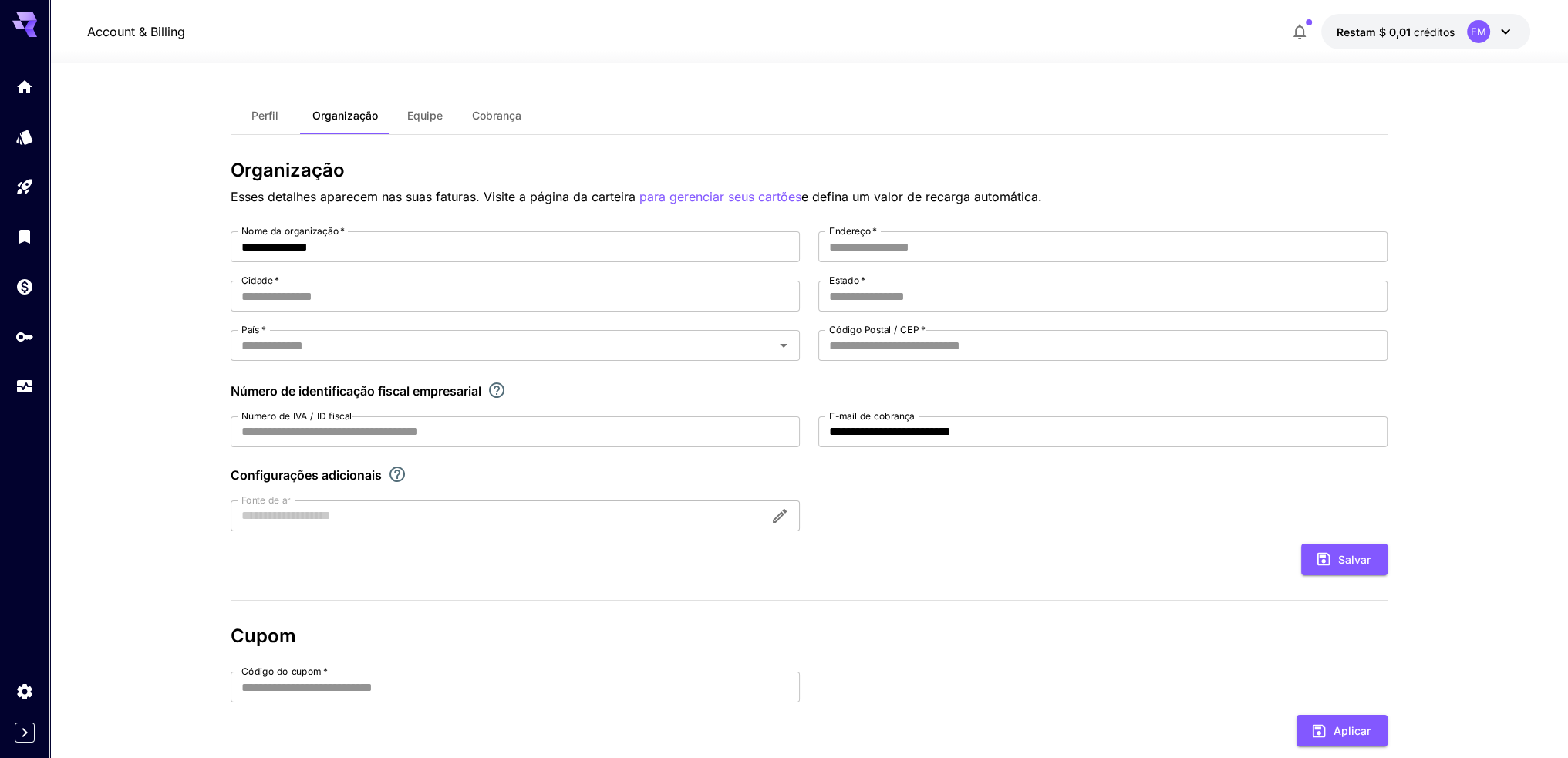
click at [432, 114] on font "Equipe" at bounding box center [425, 116] width 35 height 13
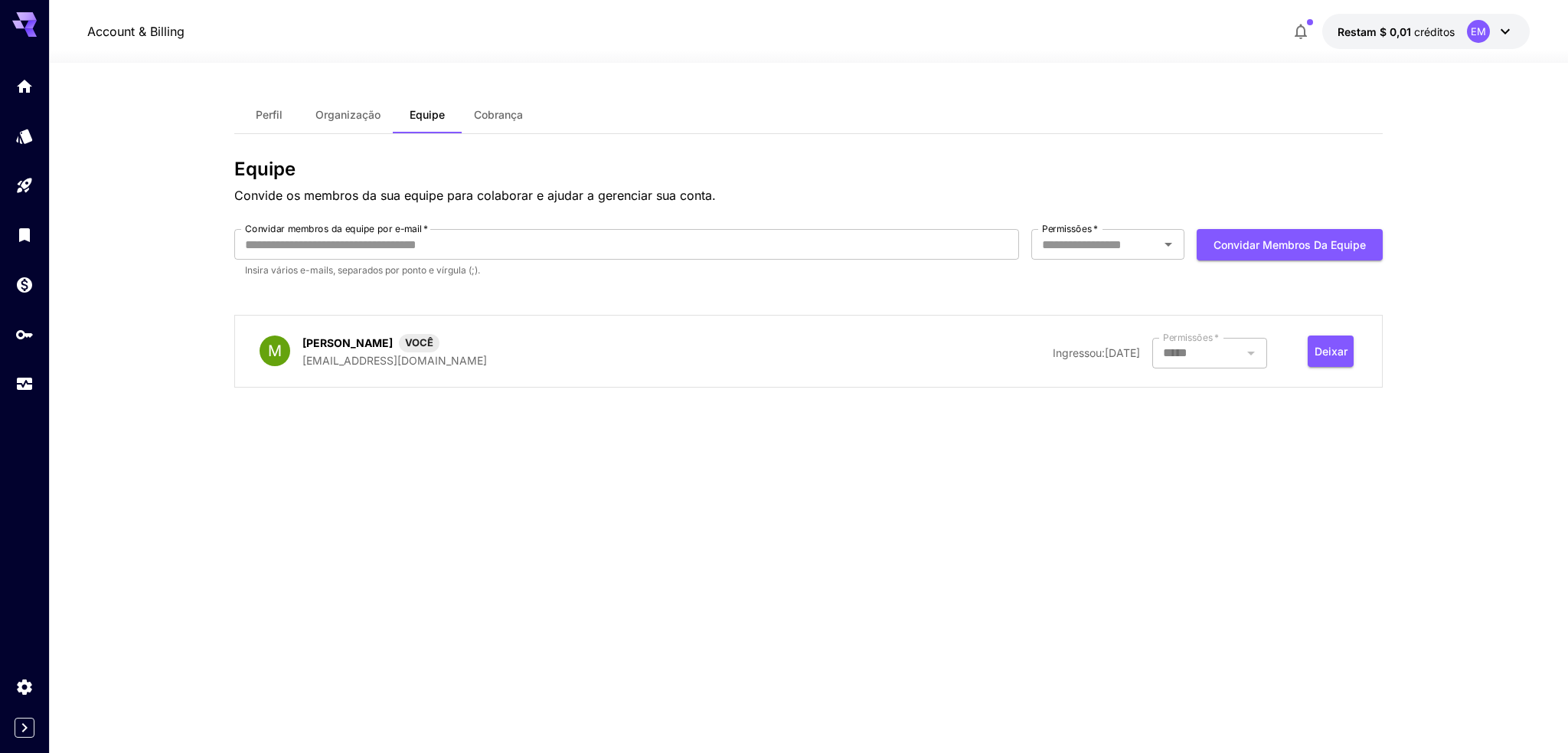
click at [1467, 45] on div at bounding box center [808, 53] width 1519 height 18
click at [1455, 32] on button "Restam $ 0,01 créditos EM" at bounding box center [1425, 31] width 208 height 35
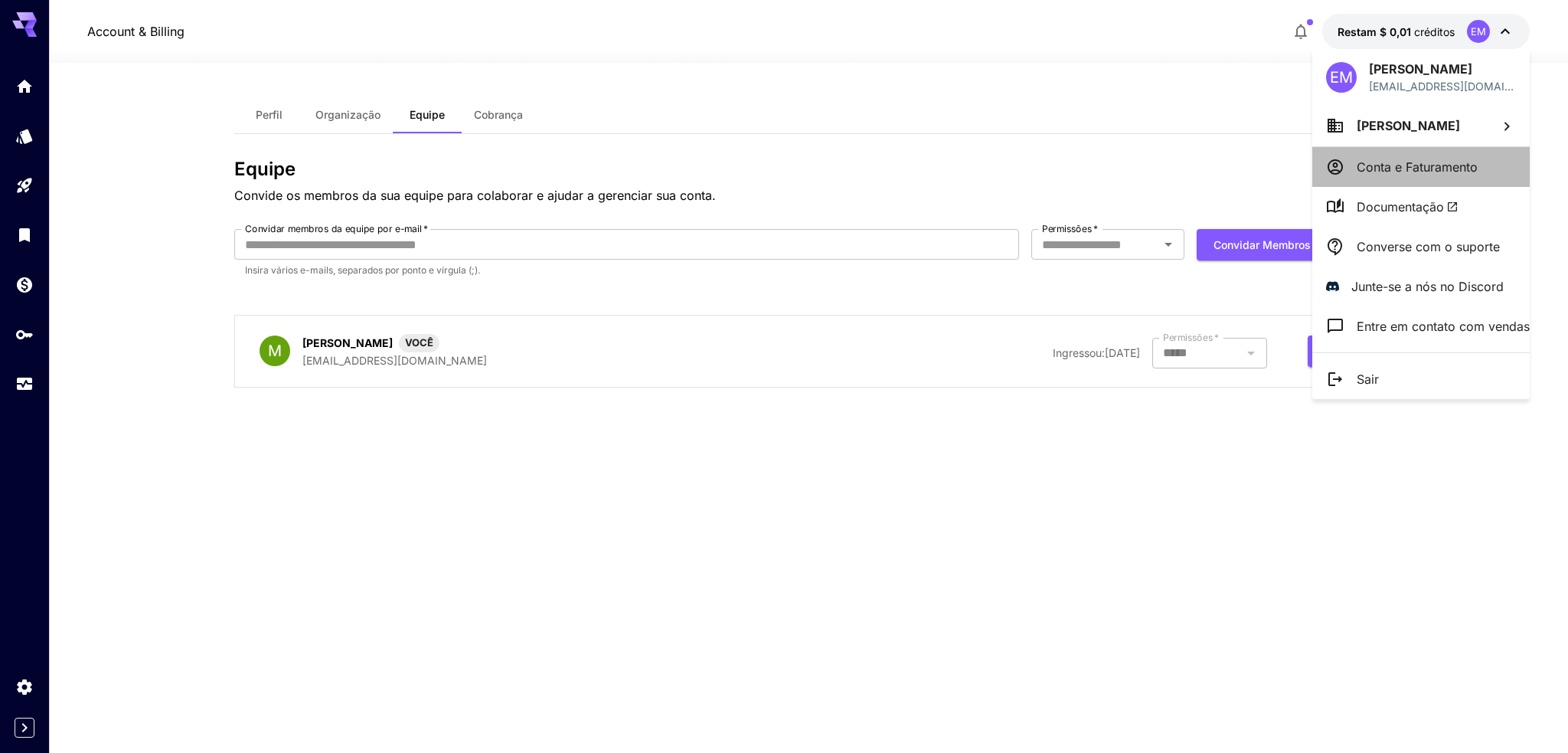
click at [1423, 167] on font "Conta e Faturamento" at bounding box center [1417, 167] width 121 height 15
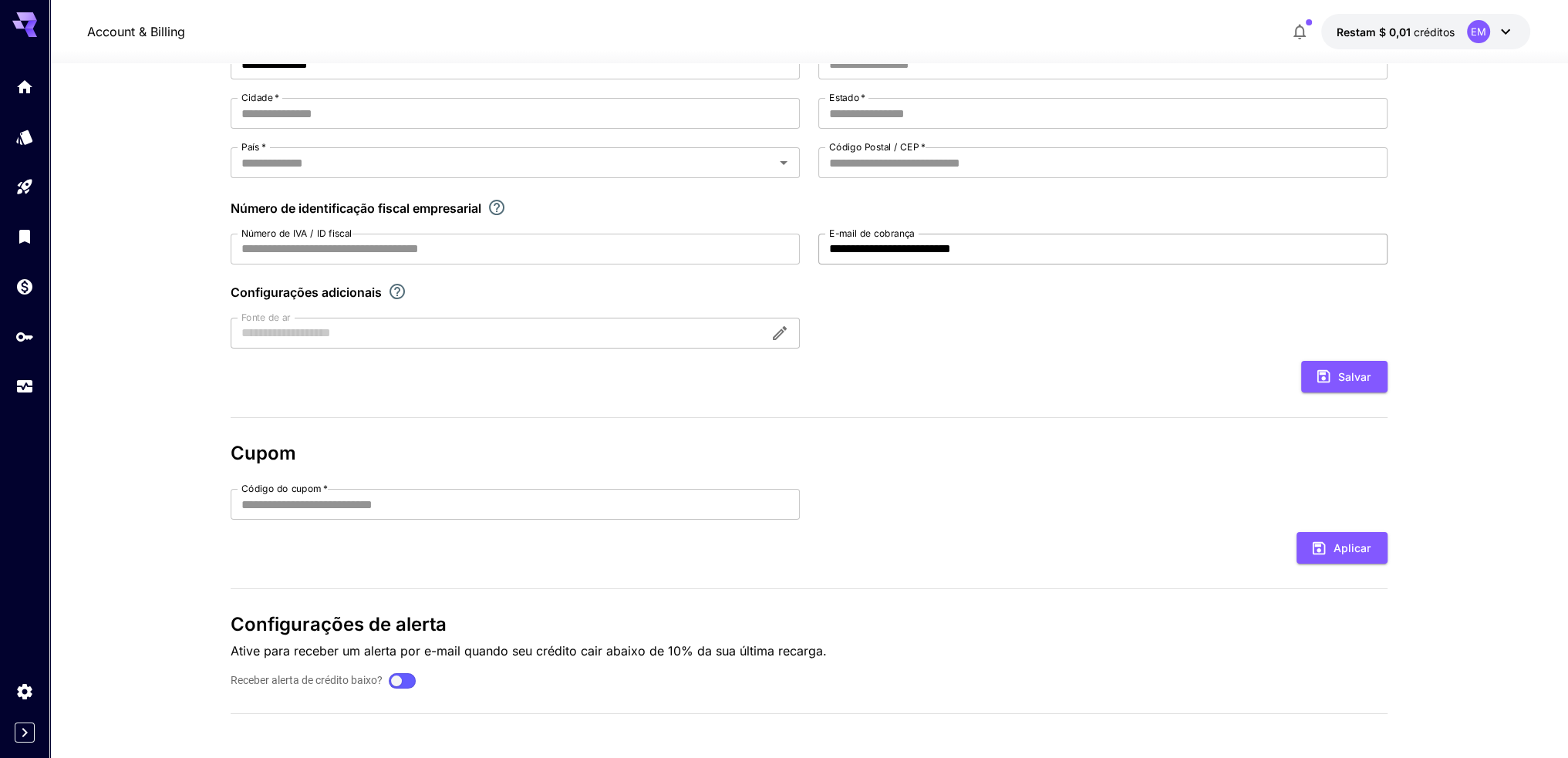
scroll to position [184, 0]
click at [351, 503] on input "Código do cupom   *" at bounding box center [514, 503] width 569 height 30
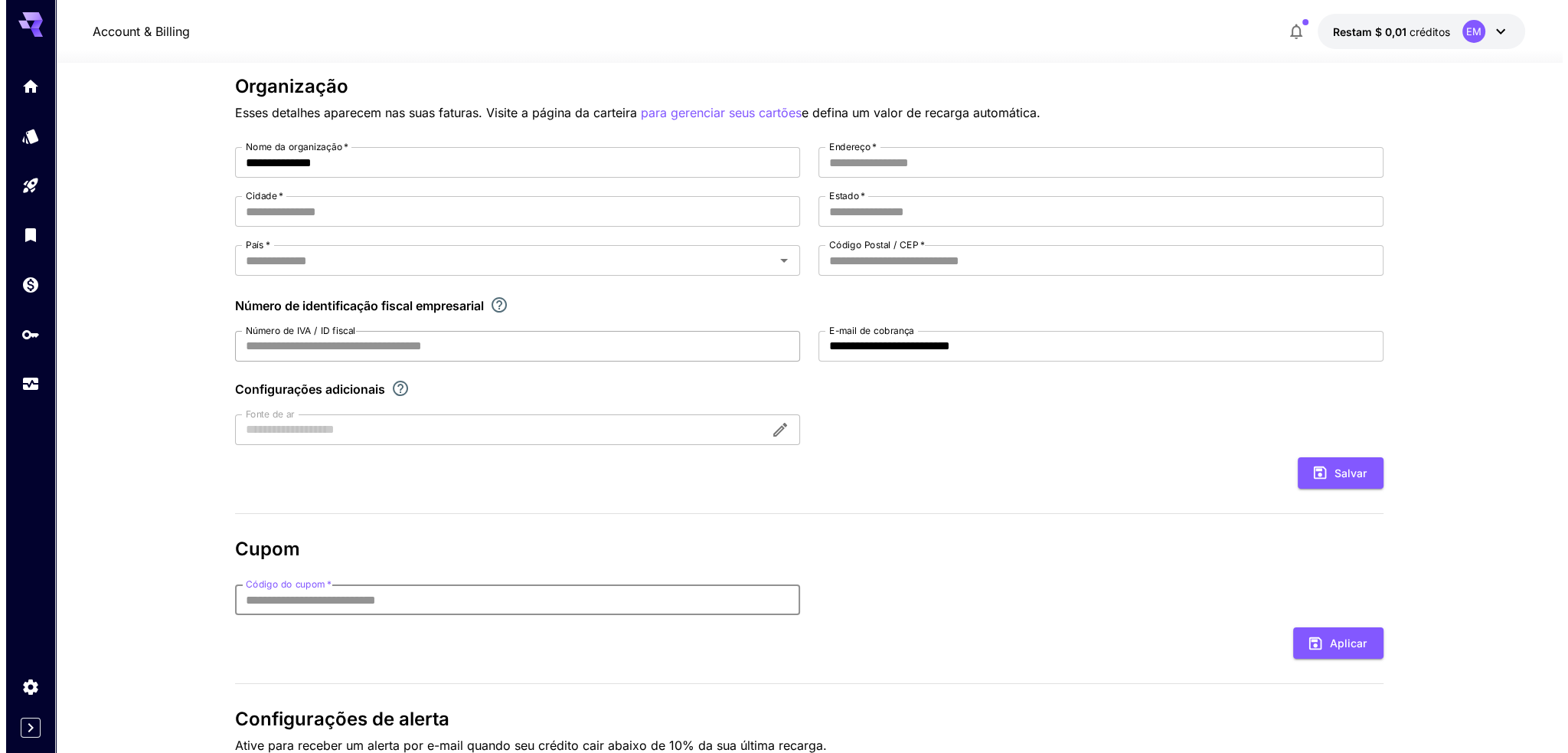
scroll to position [0, 0]
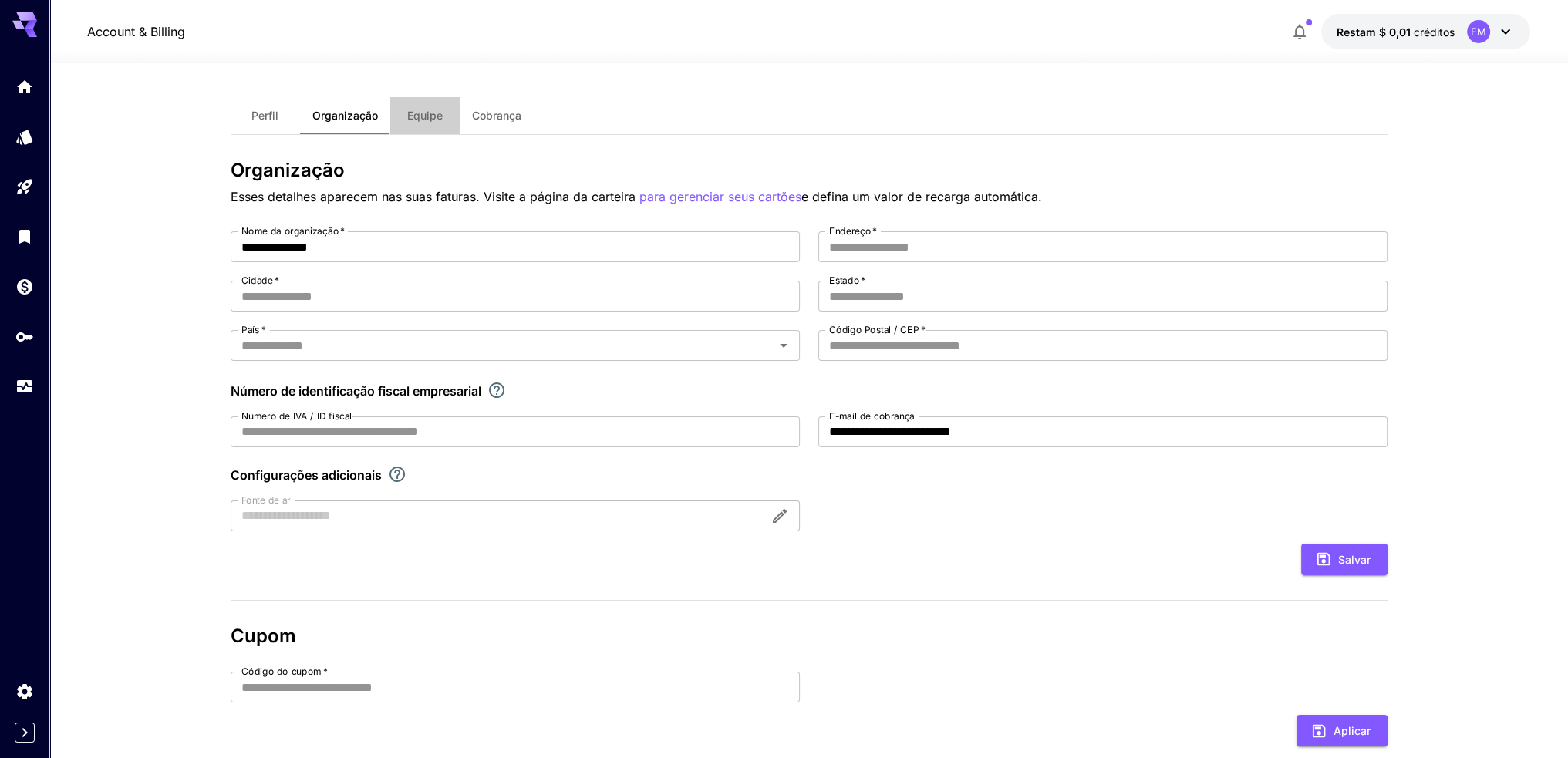
click at [404, 120] on button "Equipe" at bounding box center [424, 116] width 70 height 37
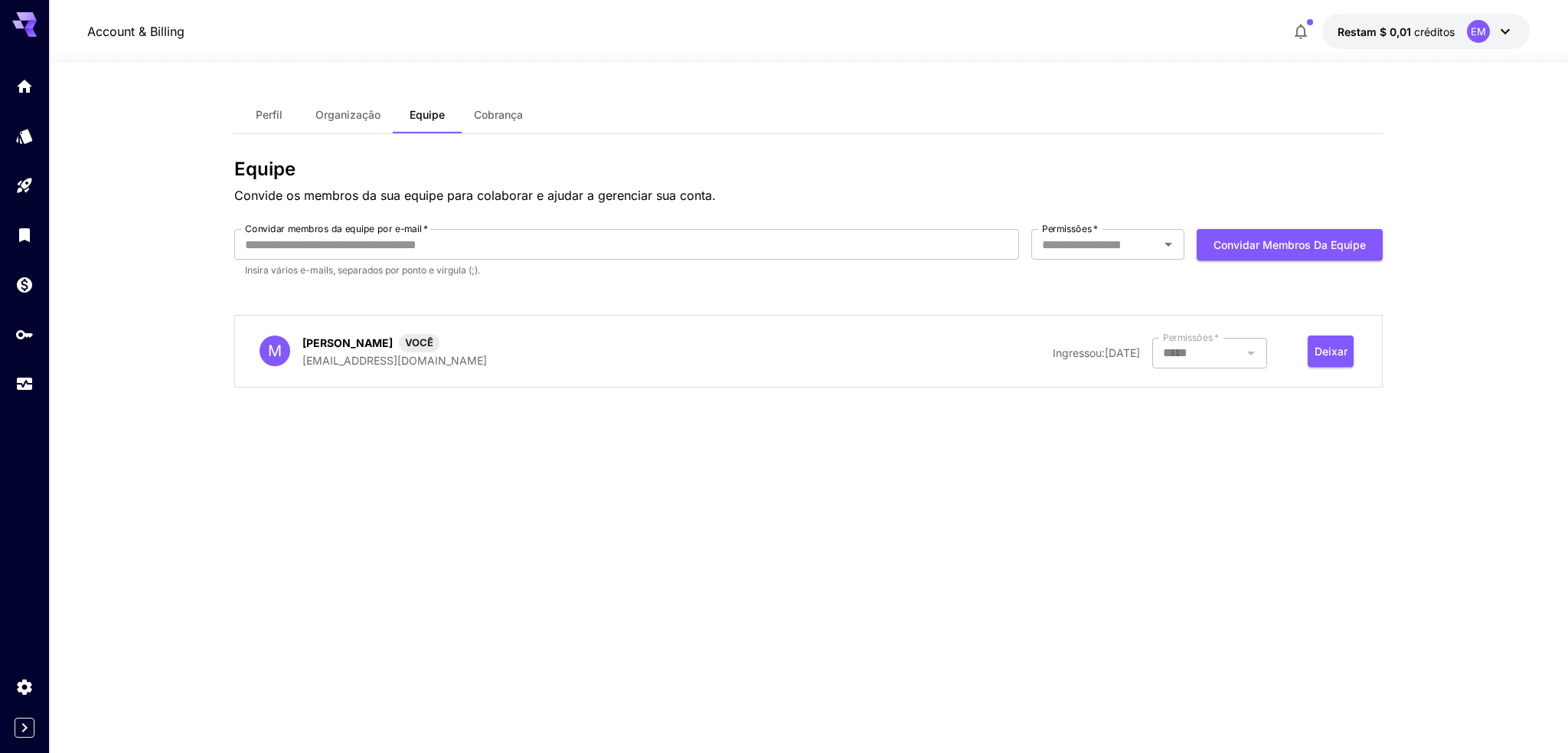
click at [482, 111] on font "Cobrança" at bounding box center [499, 115] width 49 height 13
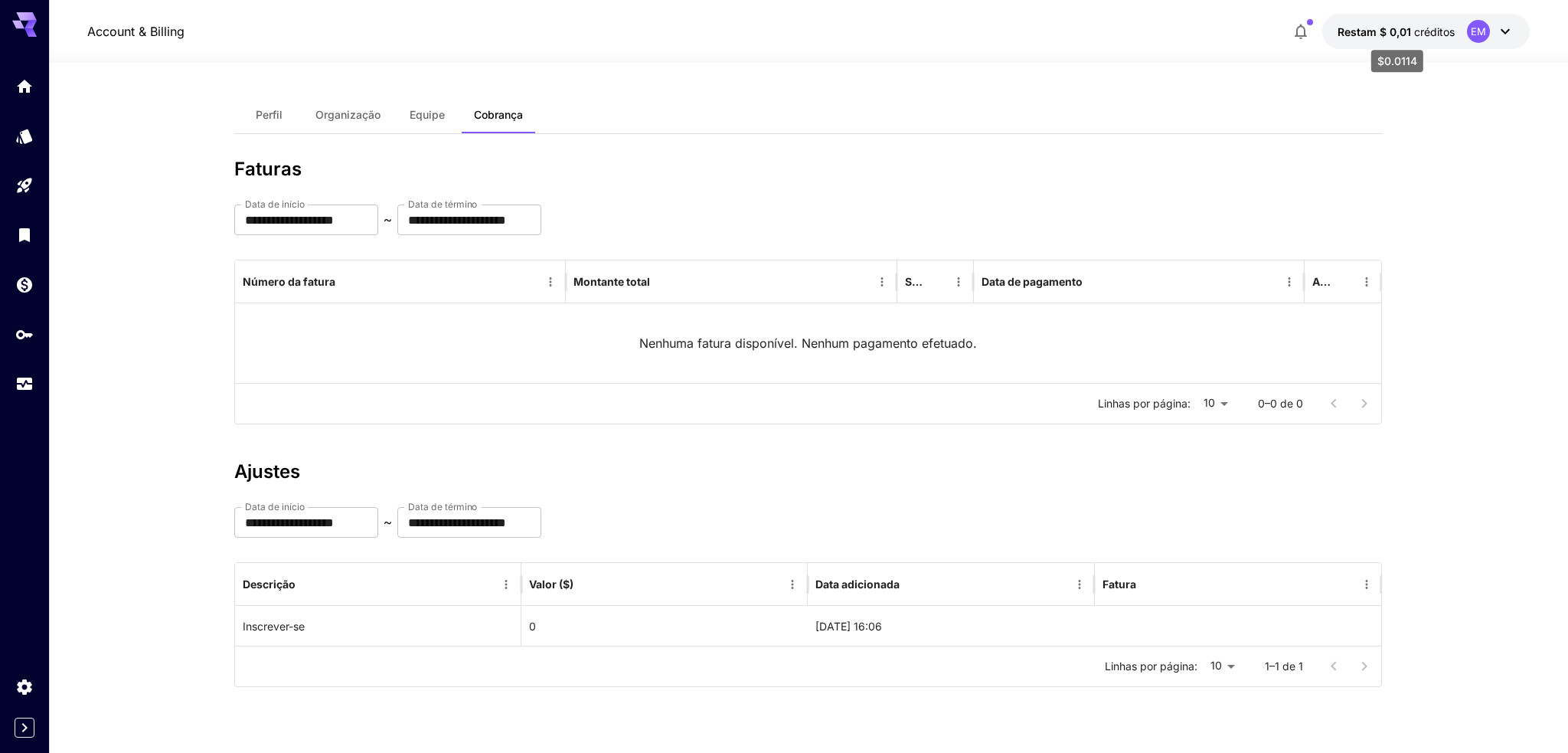
click at [1411, 29] on font "Restam $ 0,01" at bounding box center [1374, 32] width 73 height 13
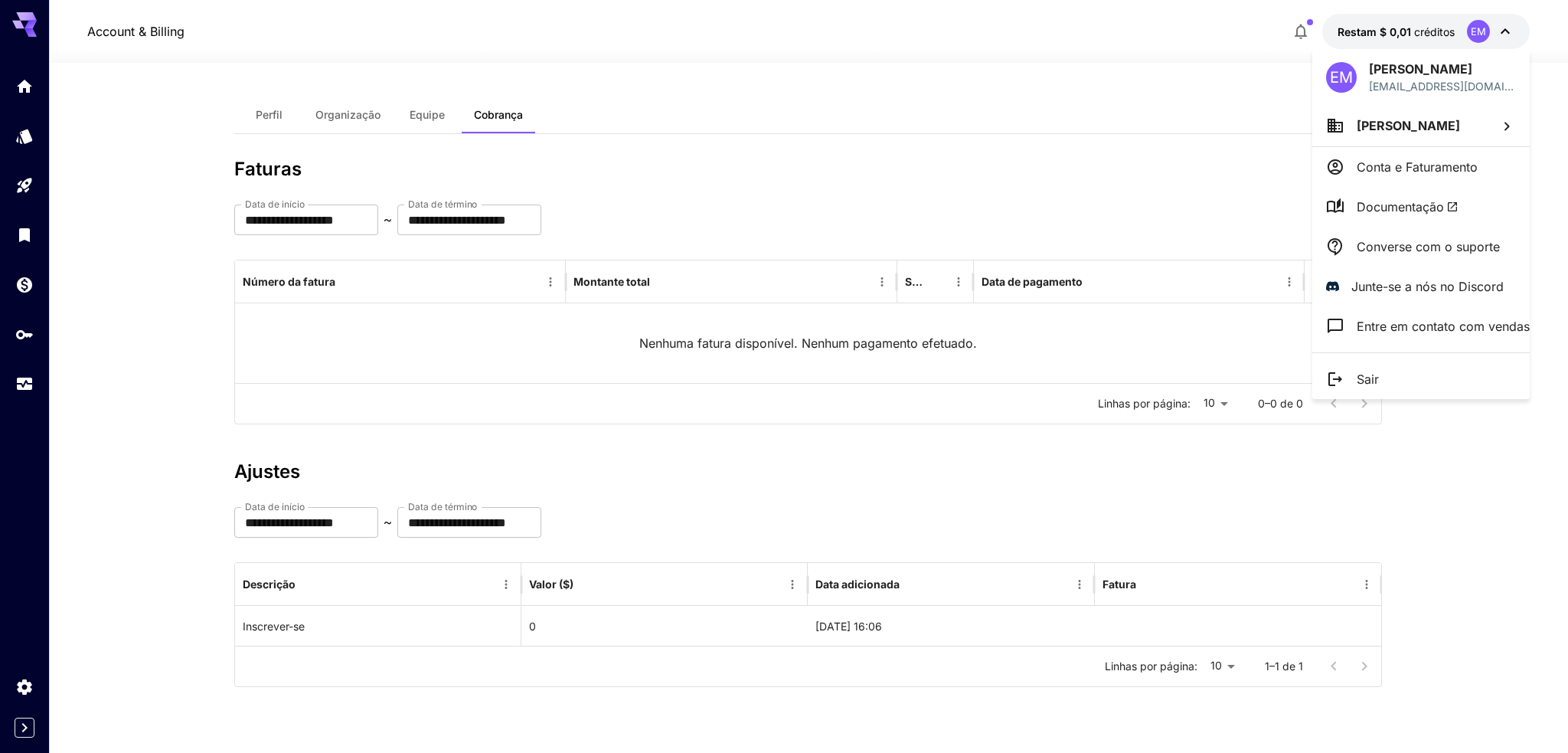
click at [1409, 199] on font "Documentação" at bounding box center [1400, 206] width 88 height 15
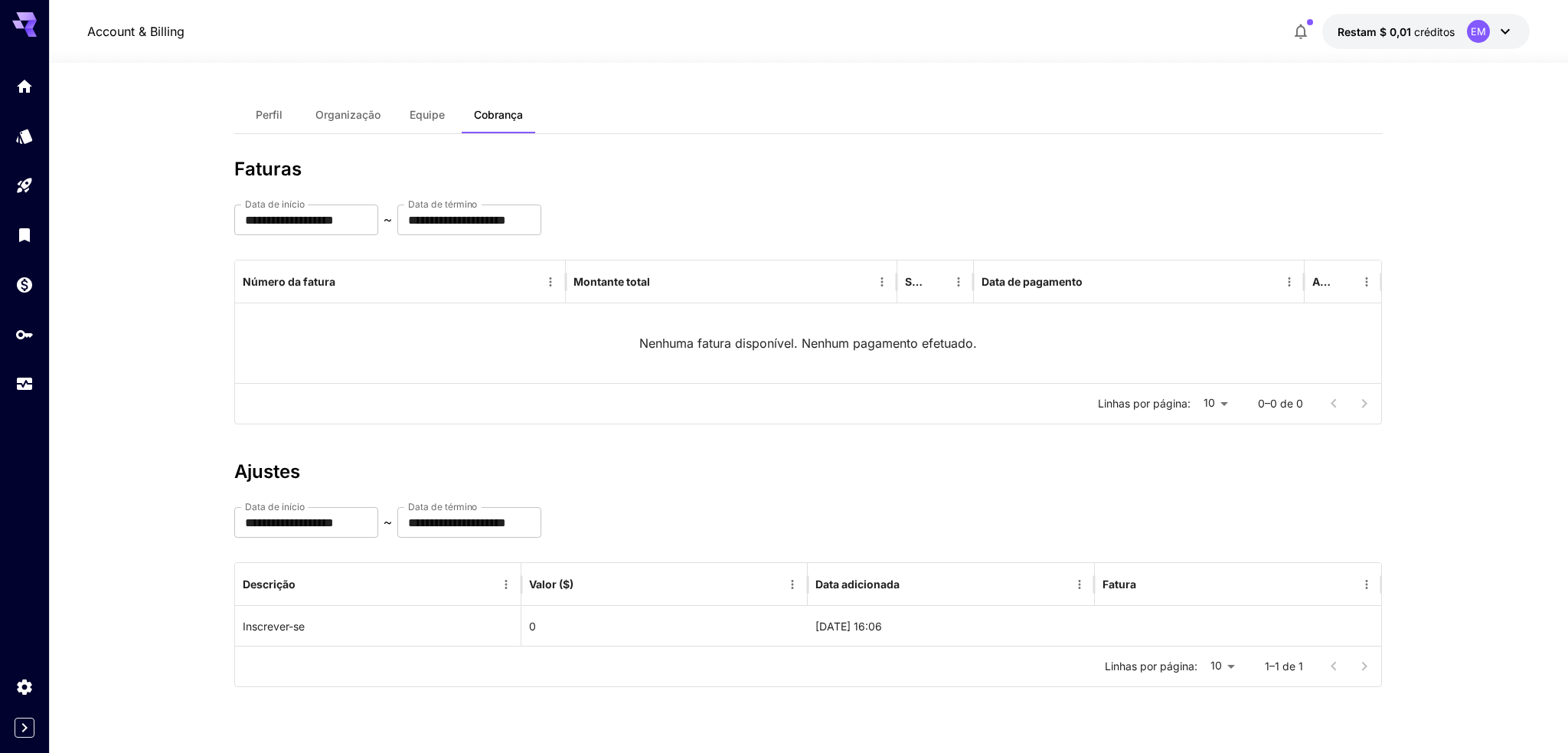
click at [420, 118] on font "Equipe" at bounding box center [427, 115] width 35 height 13
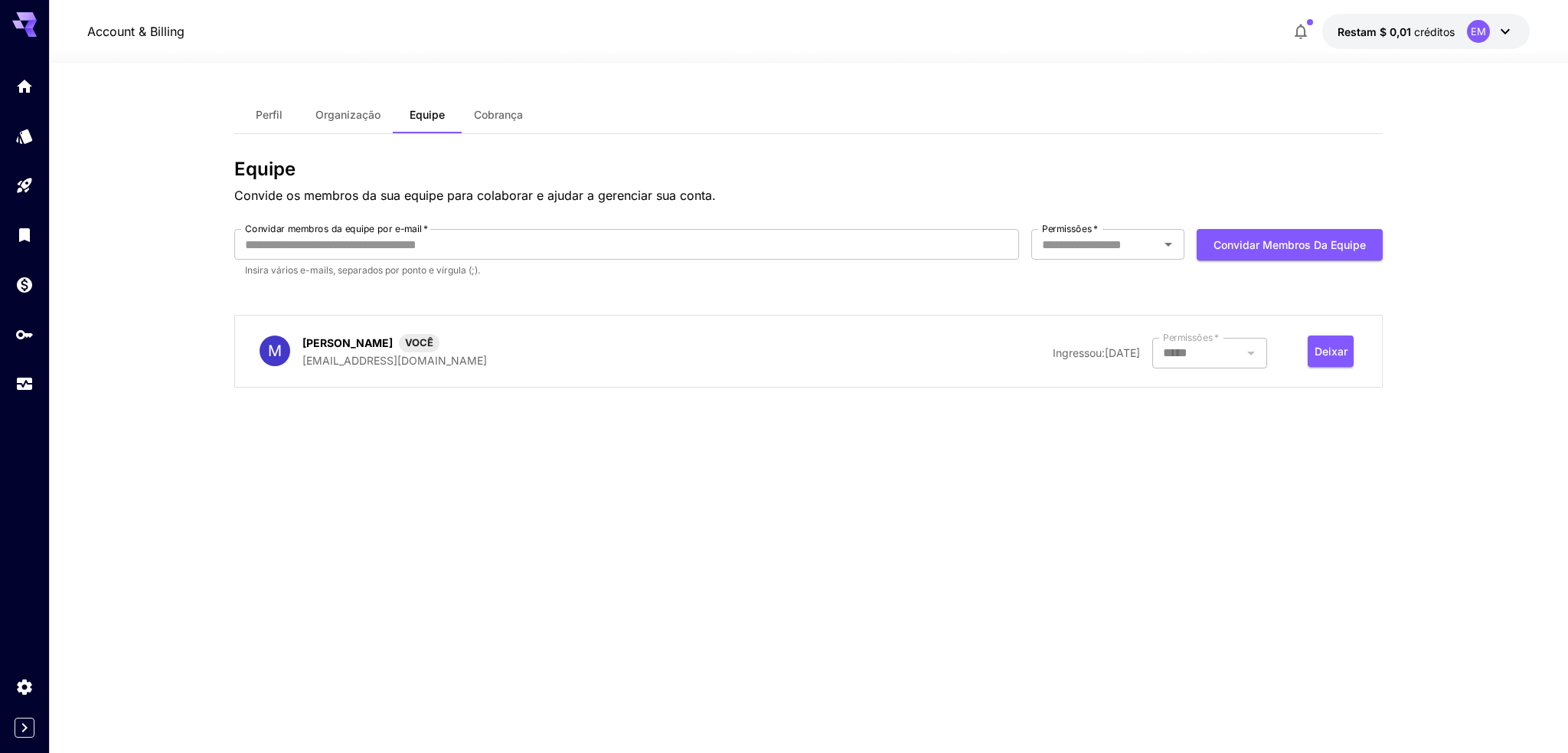
click at [367, 114] on font "Organização" at bounding box center [348, 115] width 65 height 13
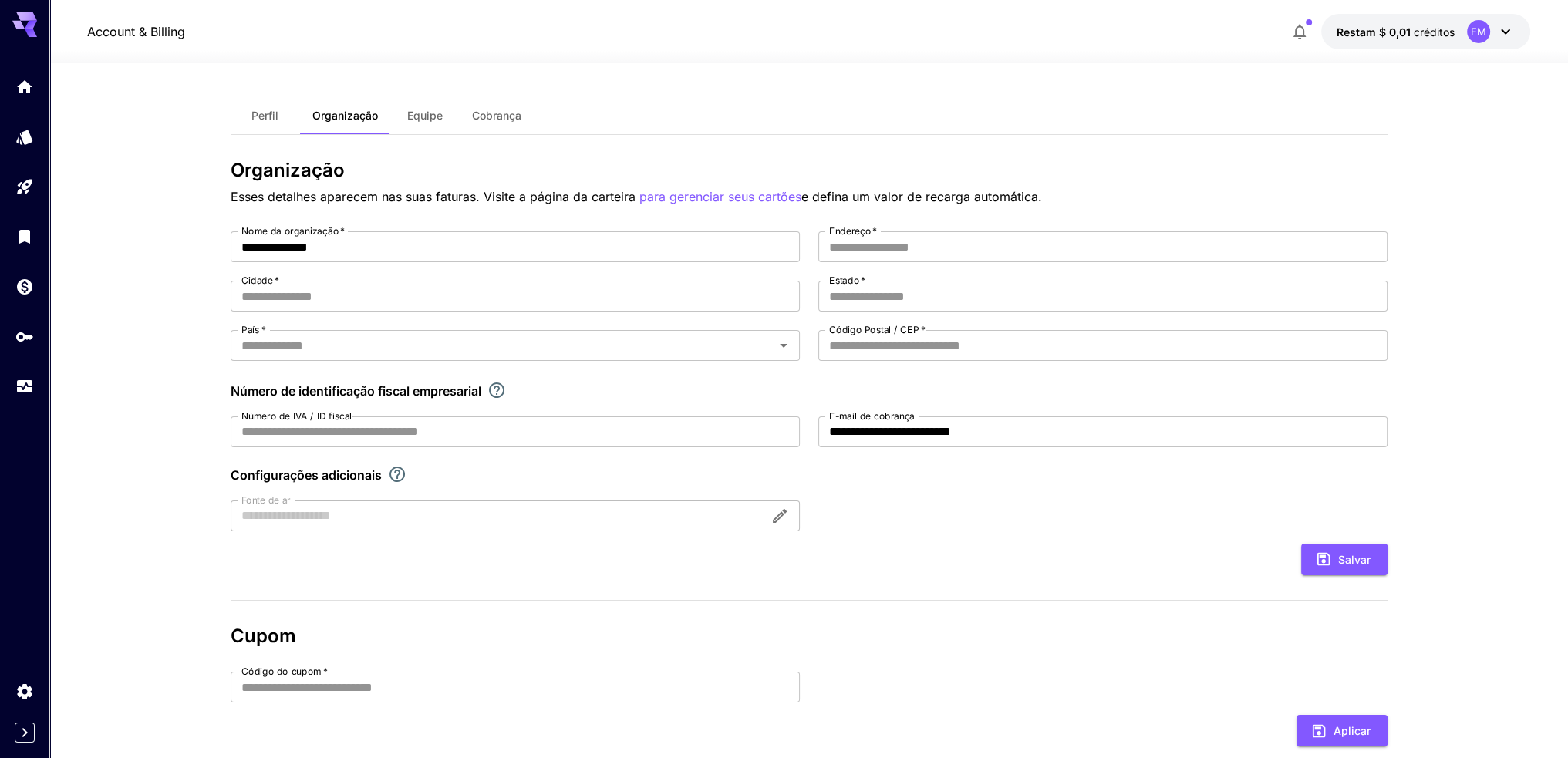
click at [281, 115] on button "Perfil" at bounding box center [265, 116] width 70 height 37
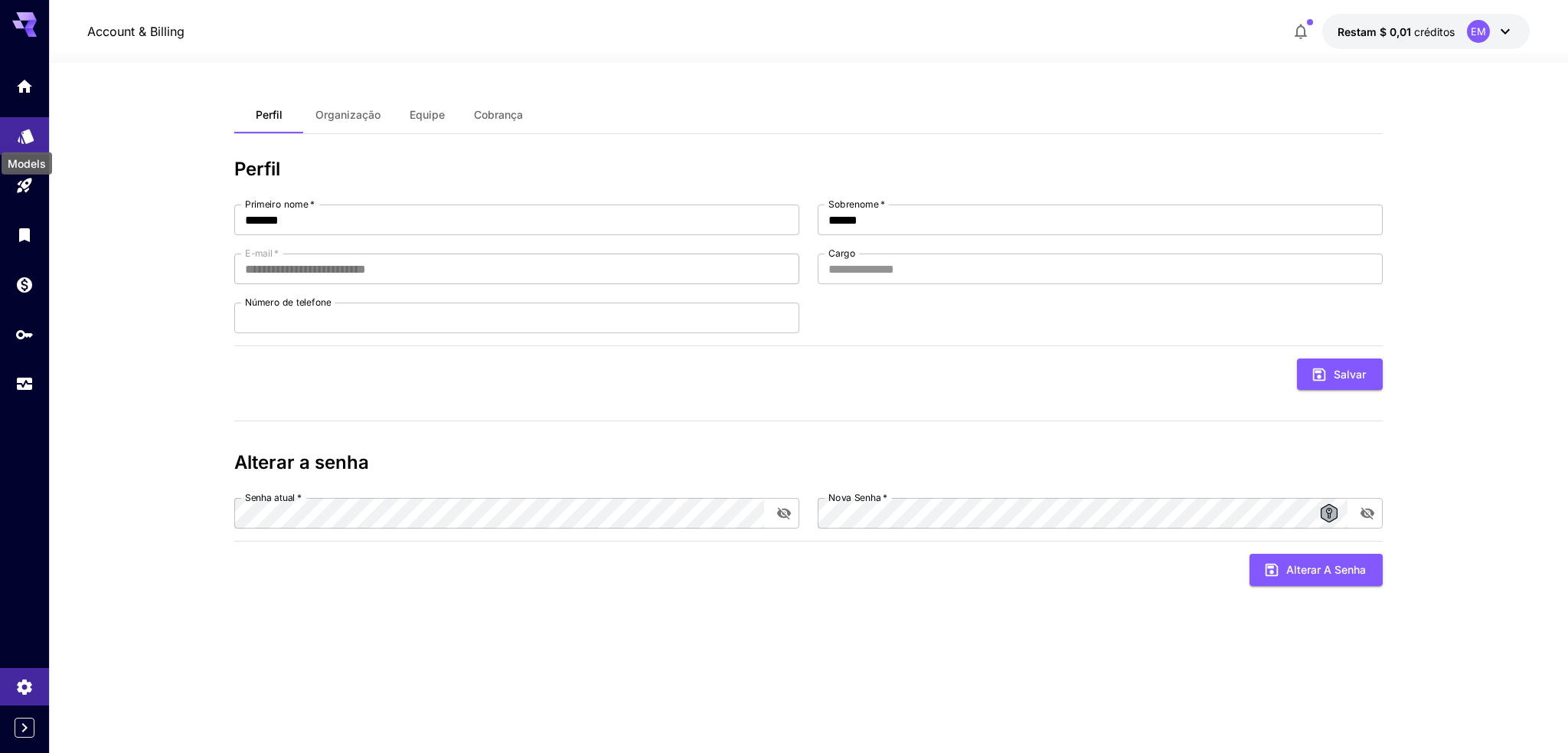
click at [22, 134] on icon "Modelos" at bounding box center [25, 131] width 18 height 18
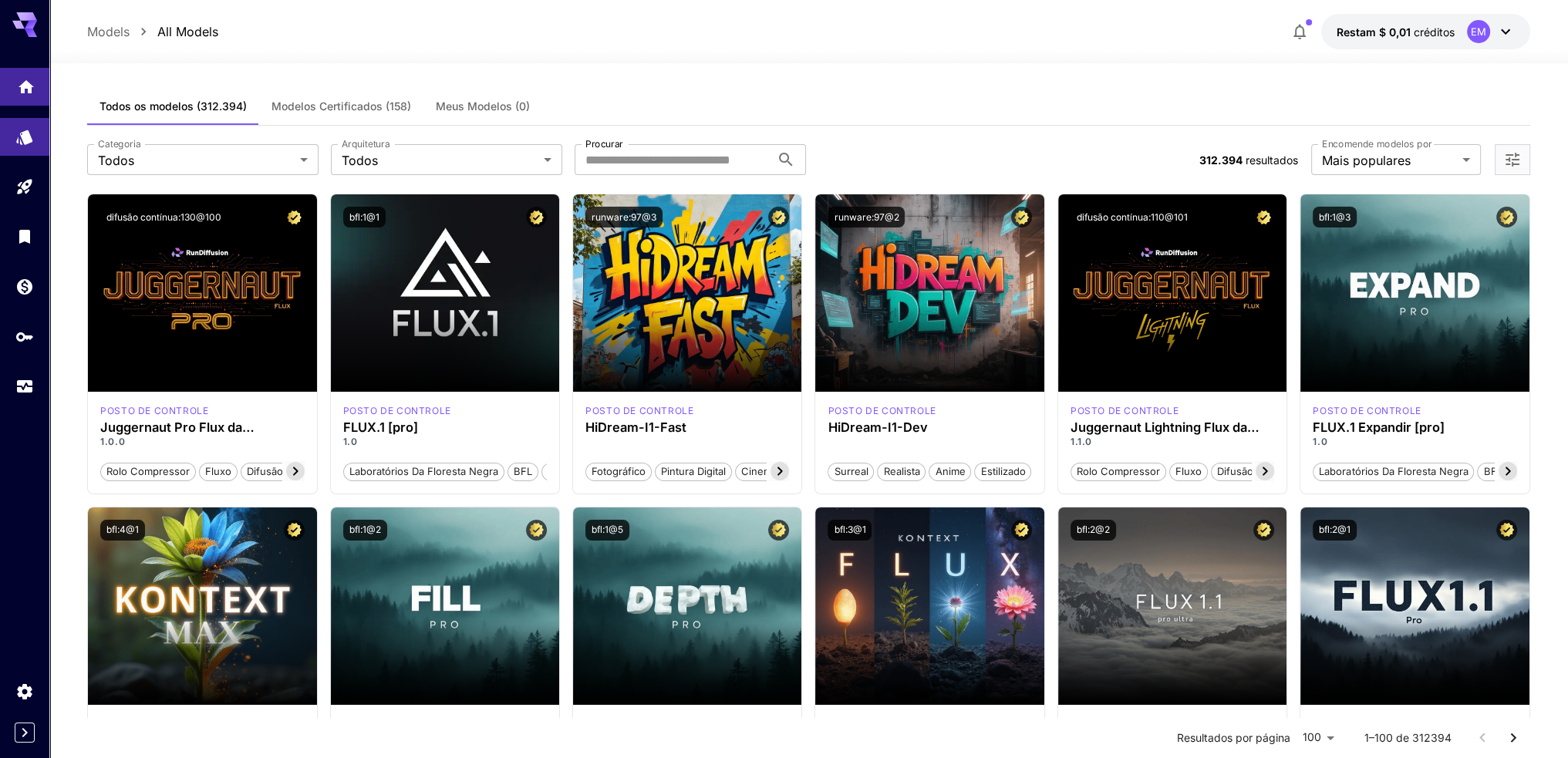
click at [15, 86] on link at bounding box center [25, 87] width 50 height 38
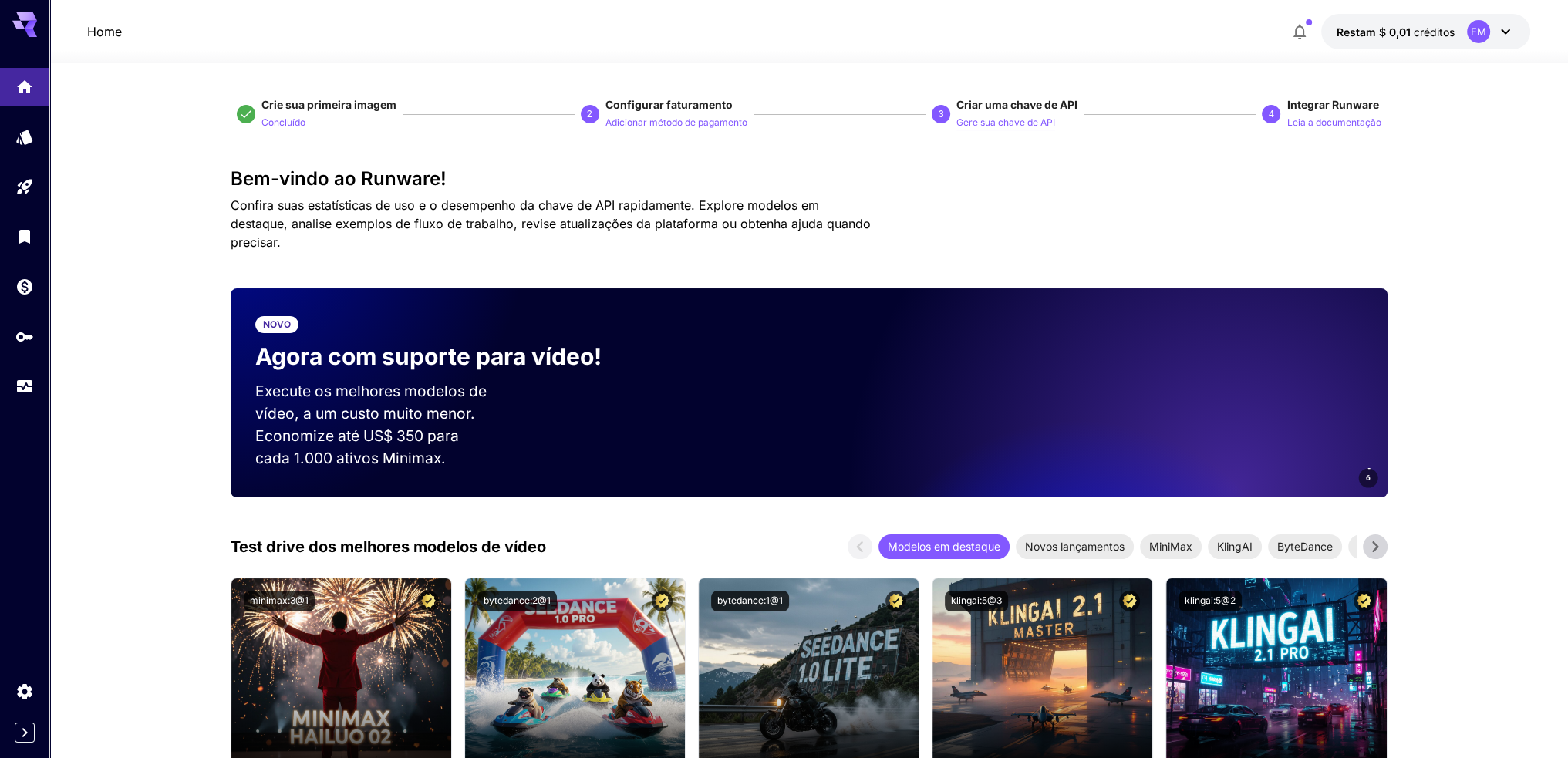
click at [1008, 126] on font "Gere sua chave de API" at bounding box center [1005, 122] width 99 height 11
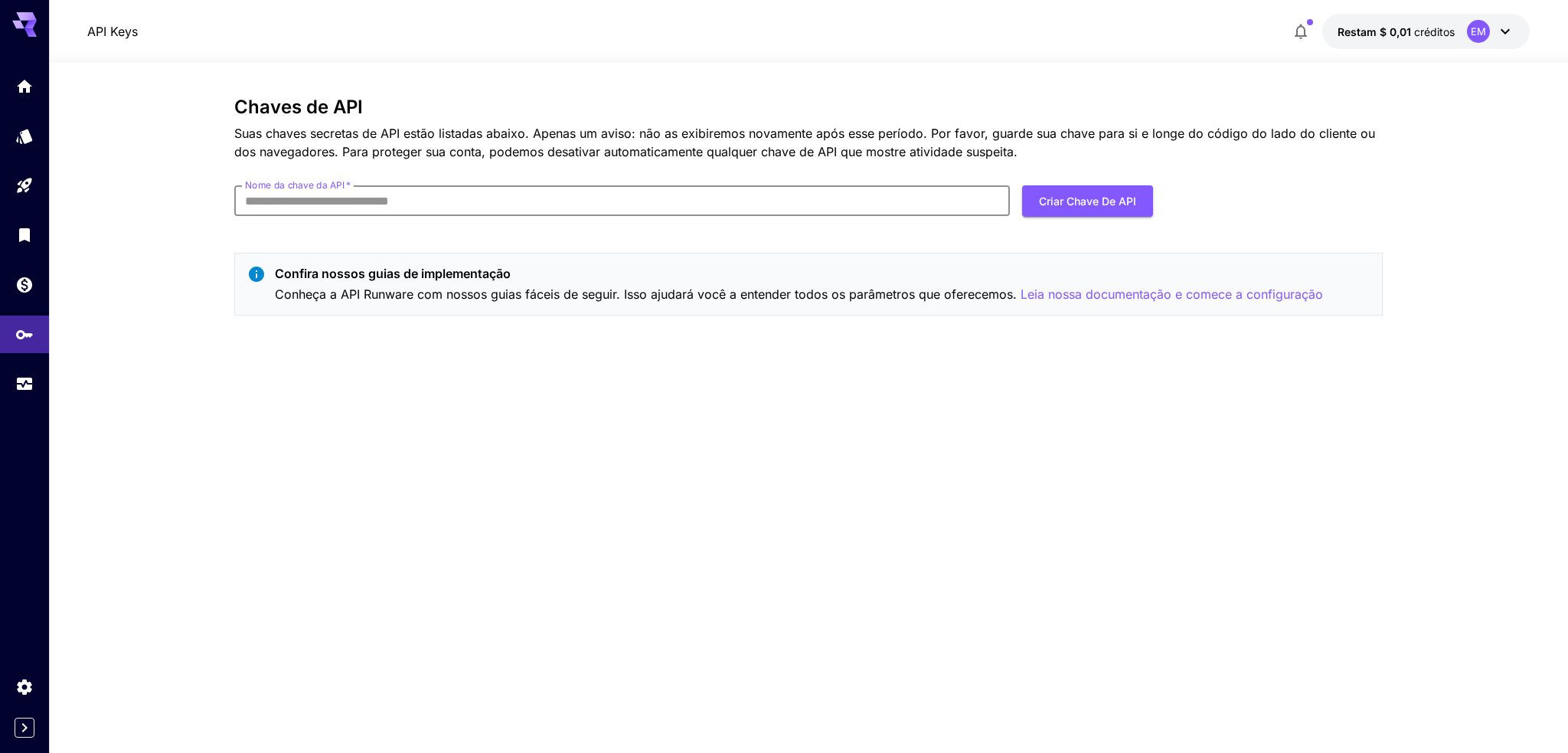
click at [415, 197] on input "Nome da chave da API   *" at bounding box center [622, 201] width 776 height 30
click at [1118, 205] on font "Criar chave de API" at bounding box center [1087, 201] width 97 height 13
click at [343, 198] on input "Nome da chave da API   *" at bounding box center [622, 201] width 776 height 30
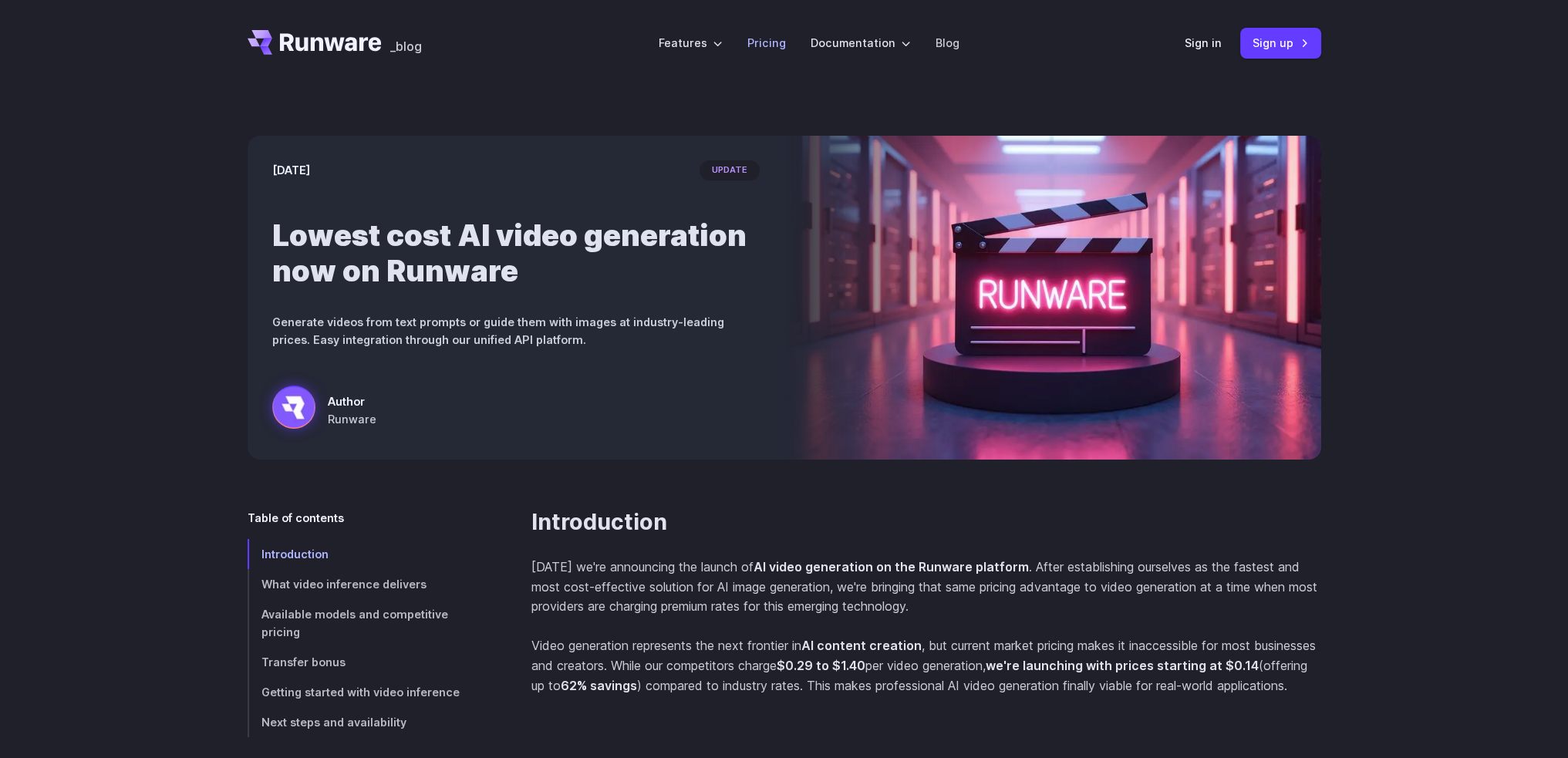
click at [778, 44] on link "Pricing" at bounding box center [766, 43] width 39 height 18
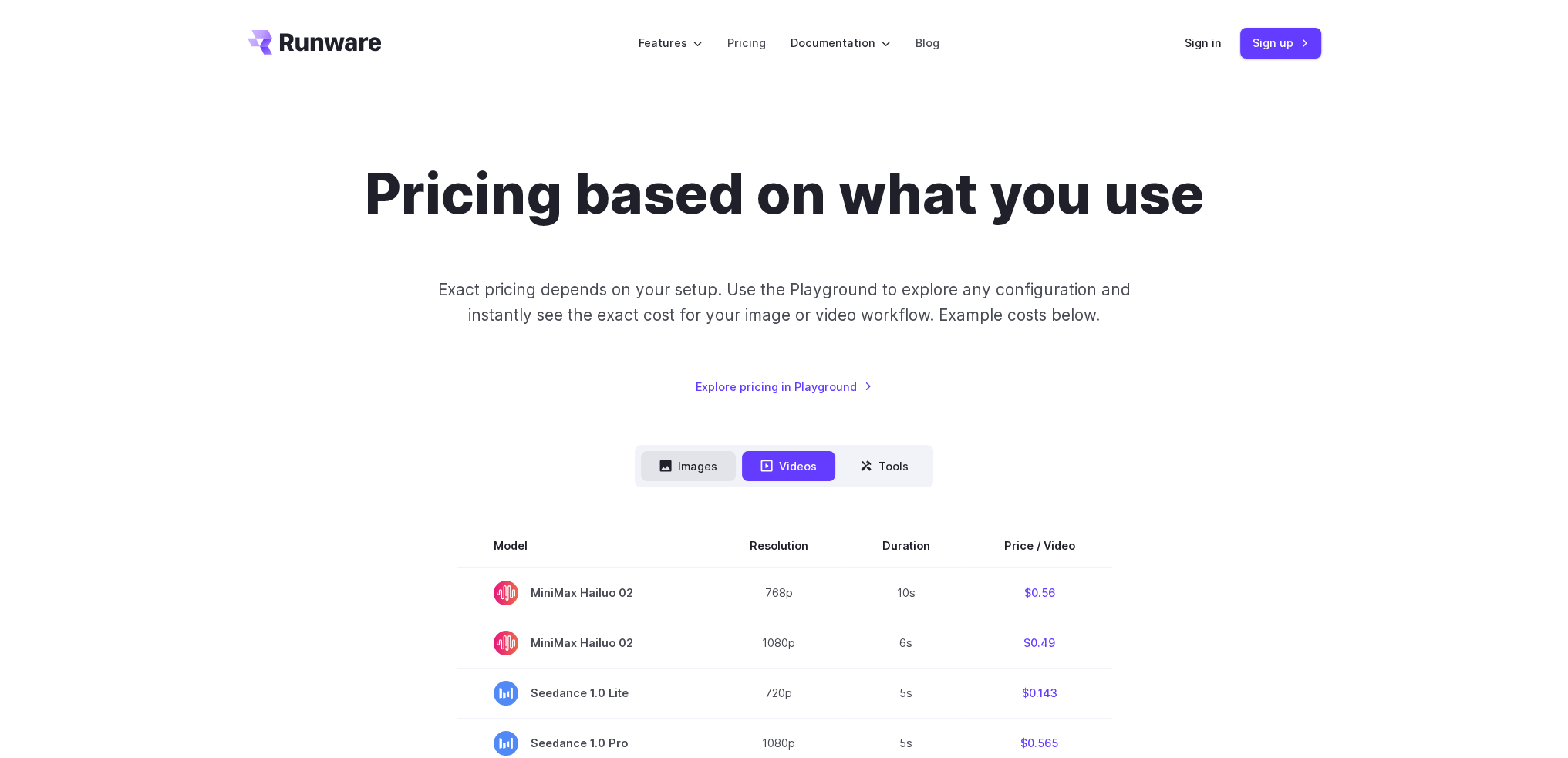
click at [696, 462] on button "Images" at bounding box center [689, 465] width 95 height 30
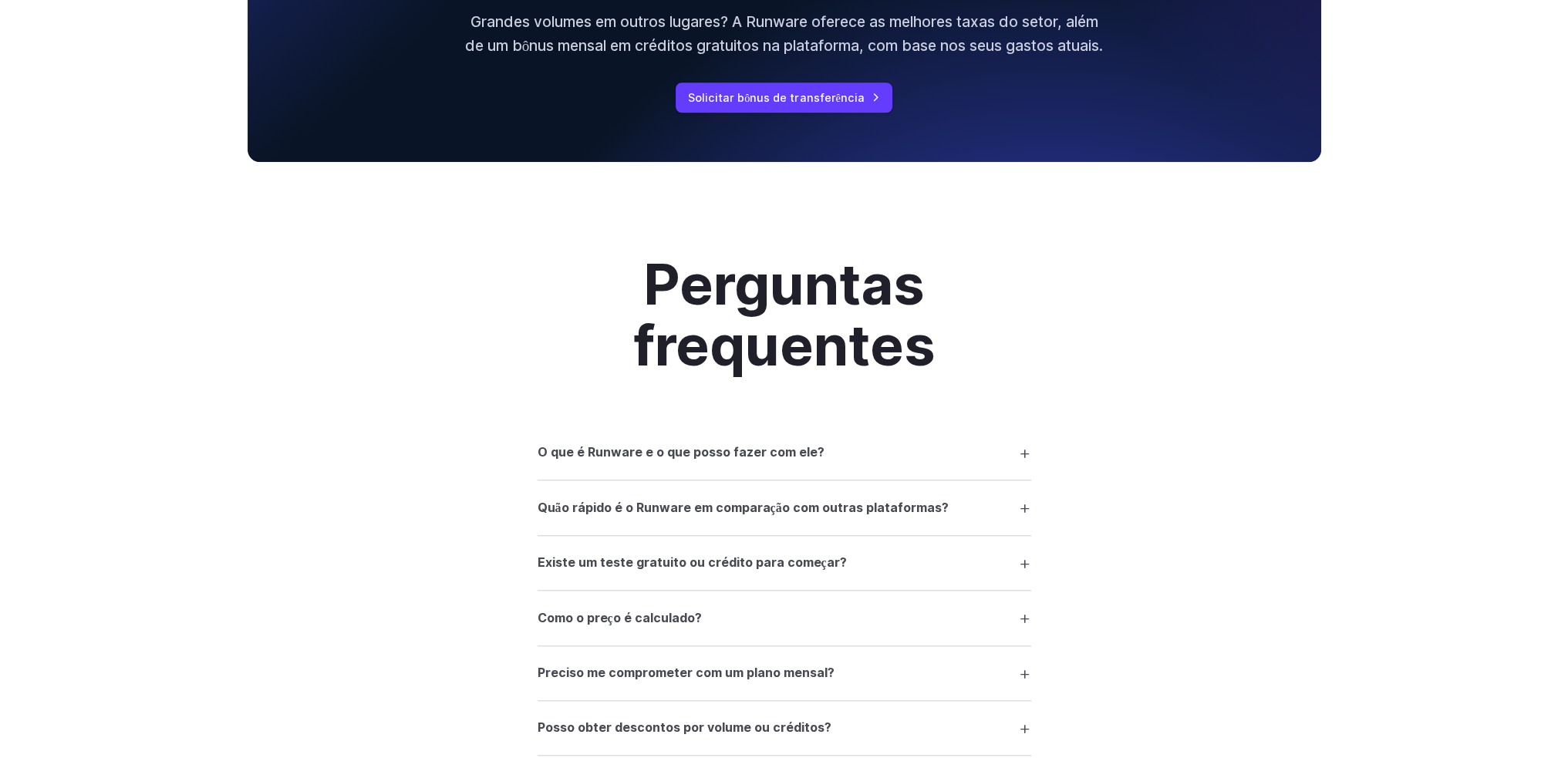
scroll to position [1954, 0]
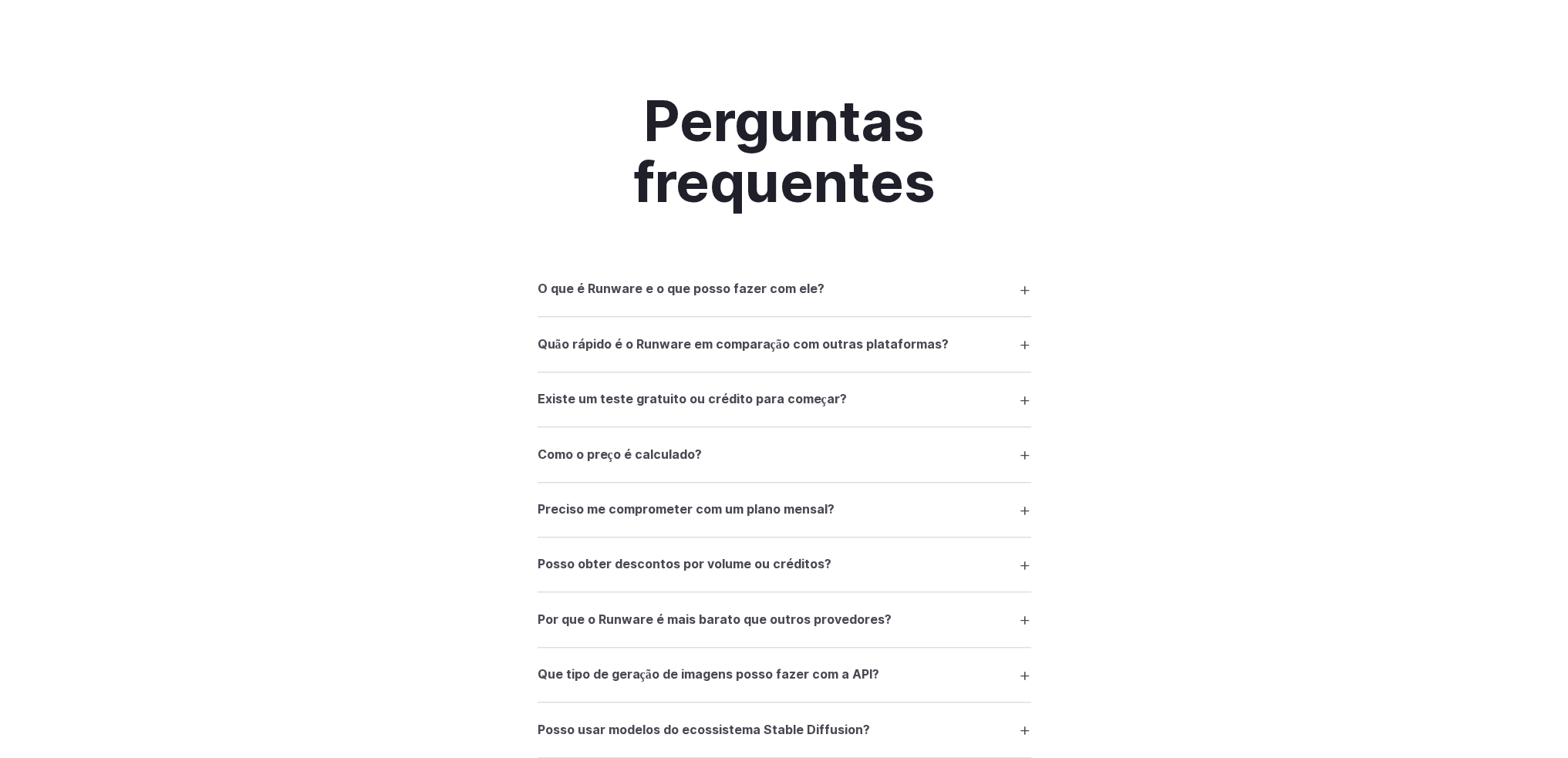
click at [970, 352] on summary "Quão rápido é o Runware em comparação com outras plataformas?" at bounding box center [784, 343] width 494 height 30
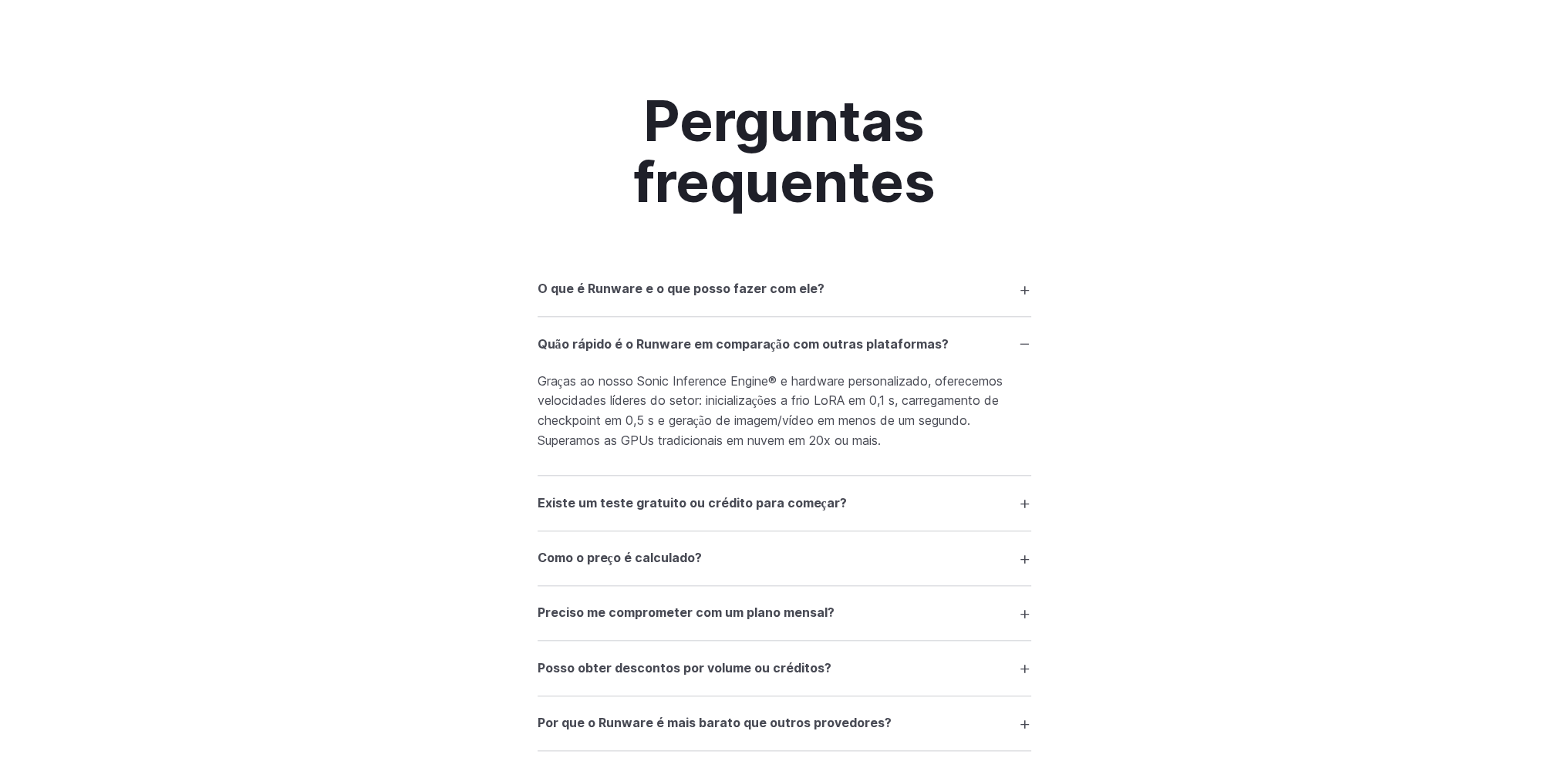
click at [745, 299] on h3 "O que é Runware e o que posso fazer com ele?" at bounding box center [681, 289] width 287 height 20
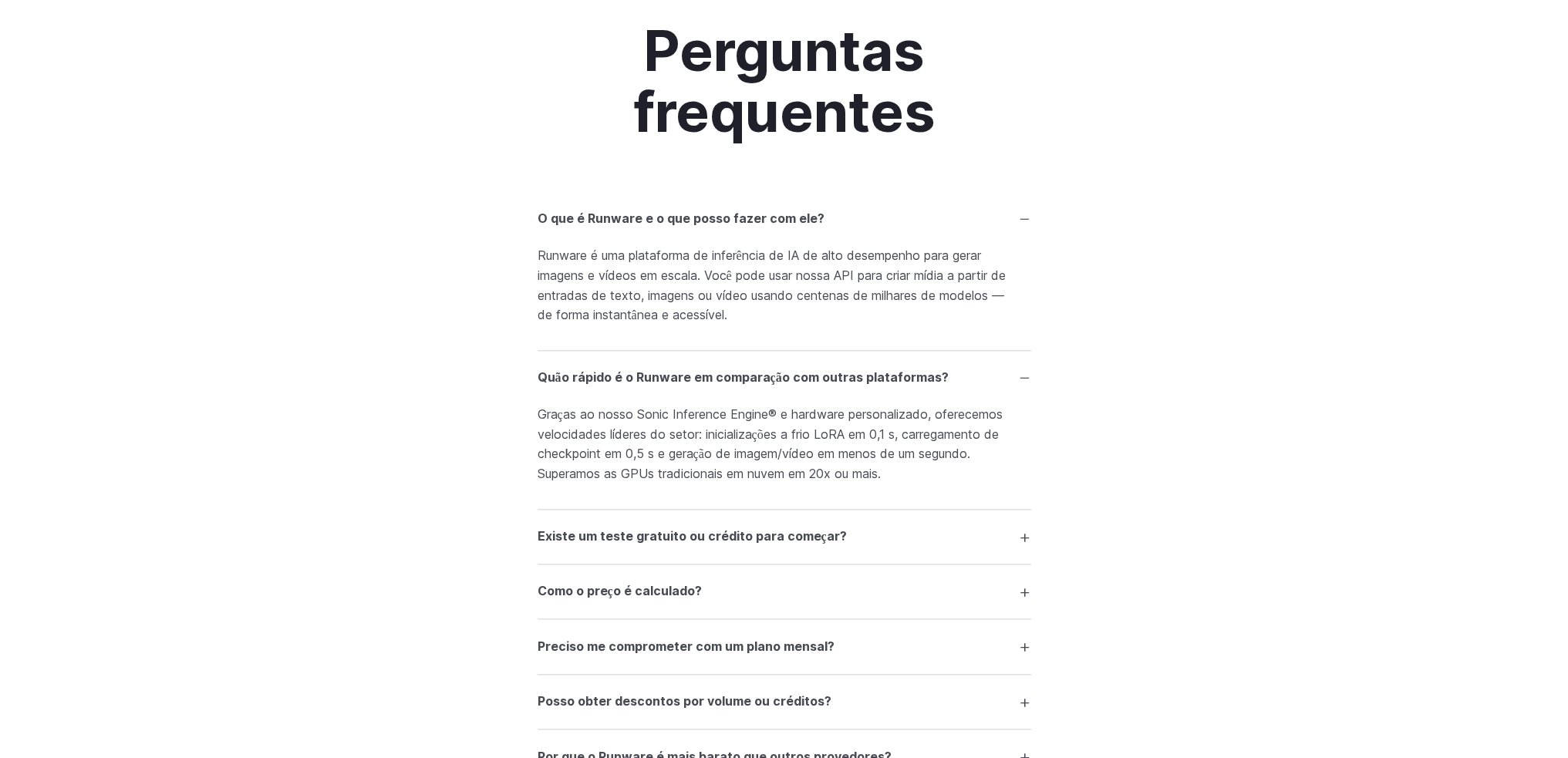
scroll to position [2108, 0]
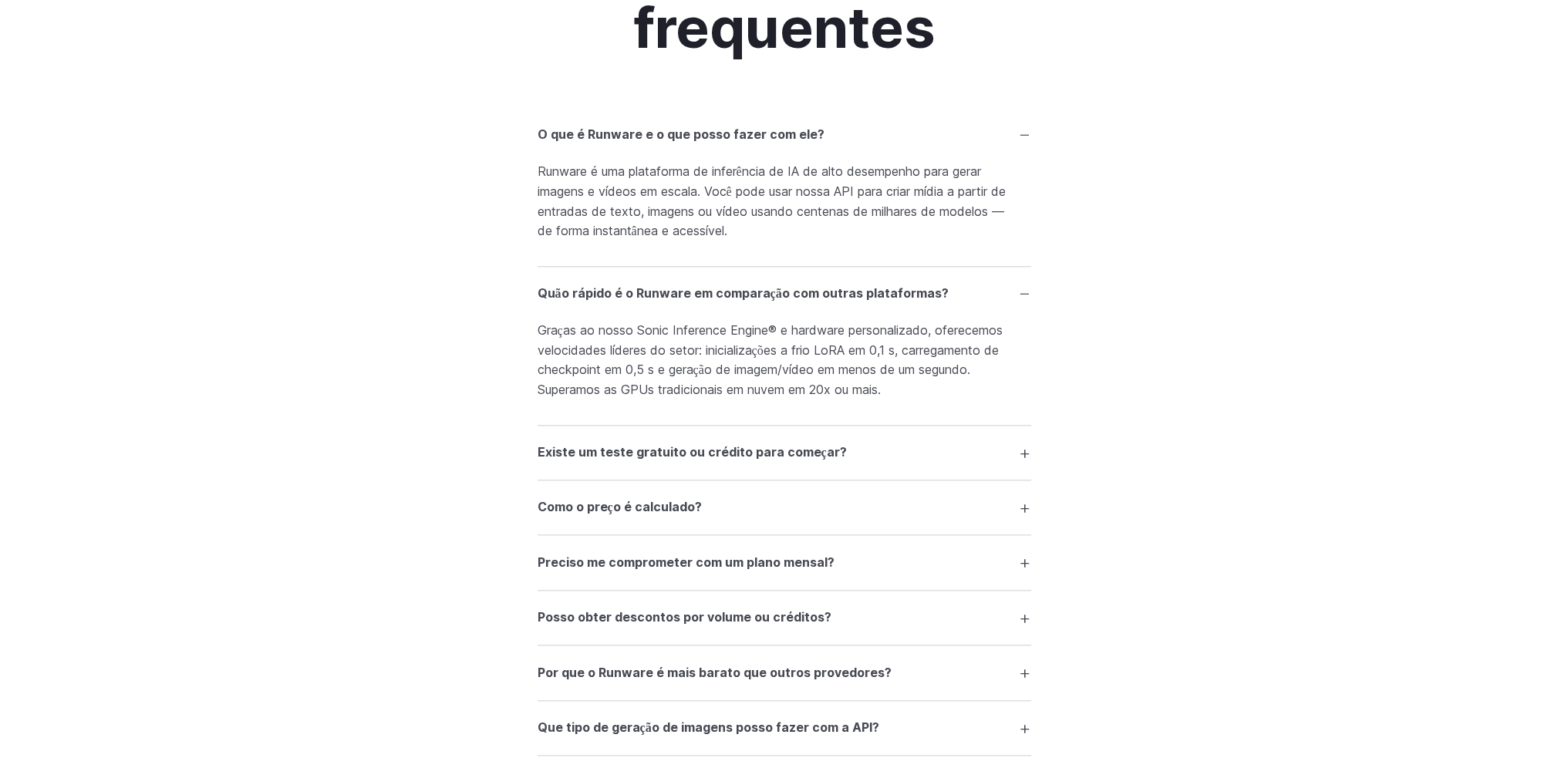
click at [617, 468] on summary "Existe um teste gratuito ou crédito para começar?" at bounding box center [784, 452] width 494 height 30
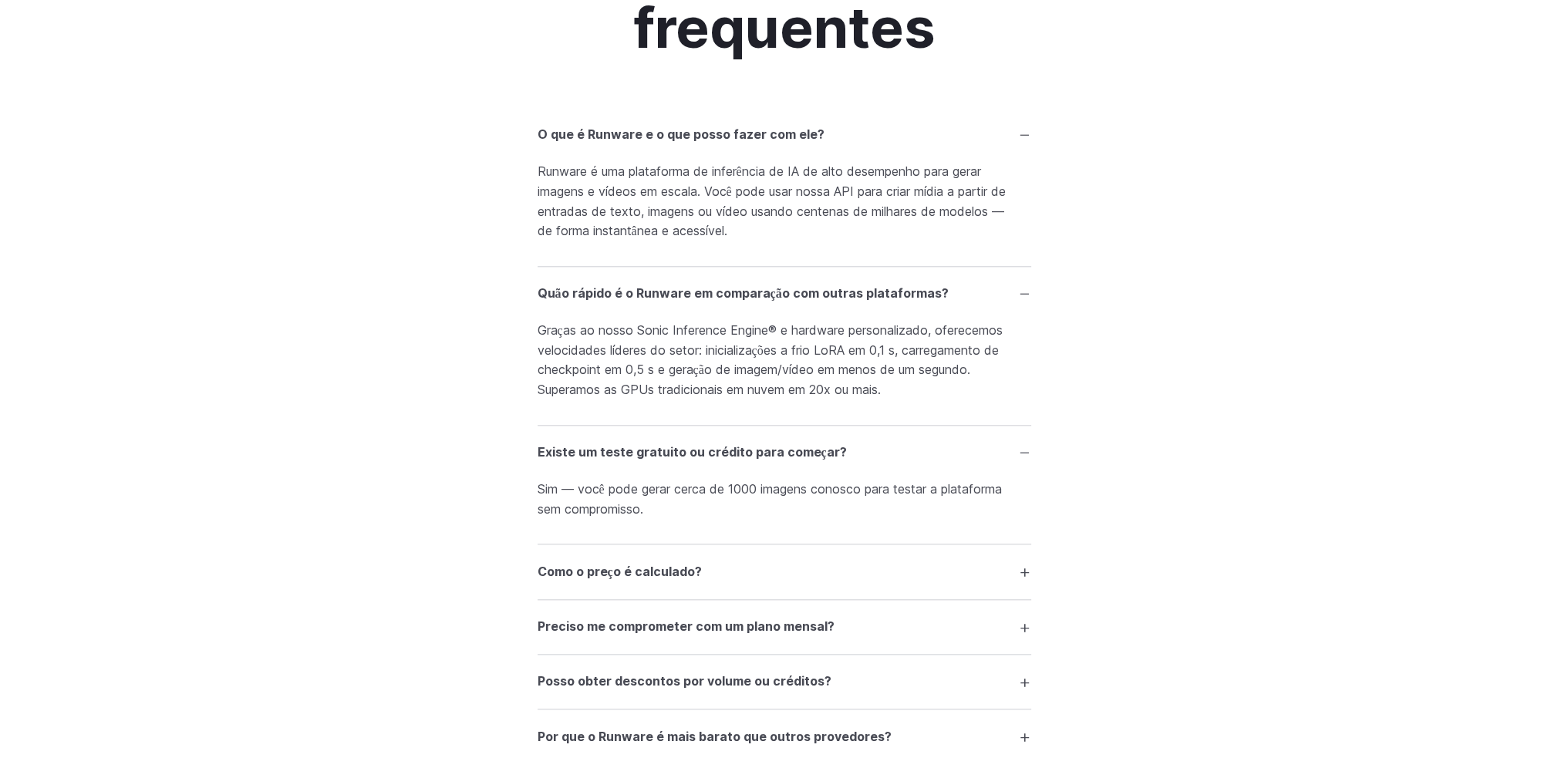
click at [768, 498] on font "Sim — você pode gerar cerca de 1000 imagens conosco para testar a plataforma se…" at bounding box center [770, 499] width 465 height 35
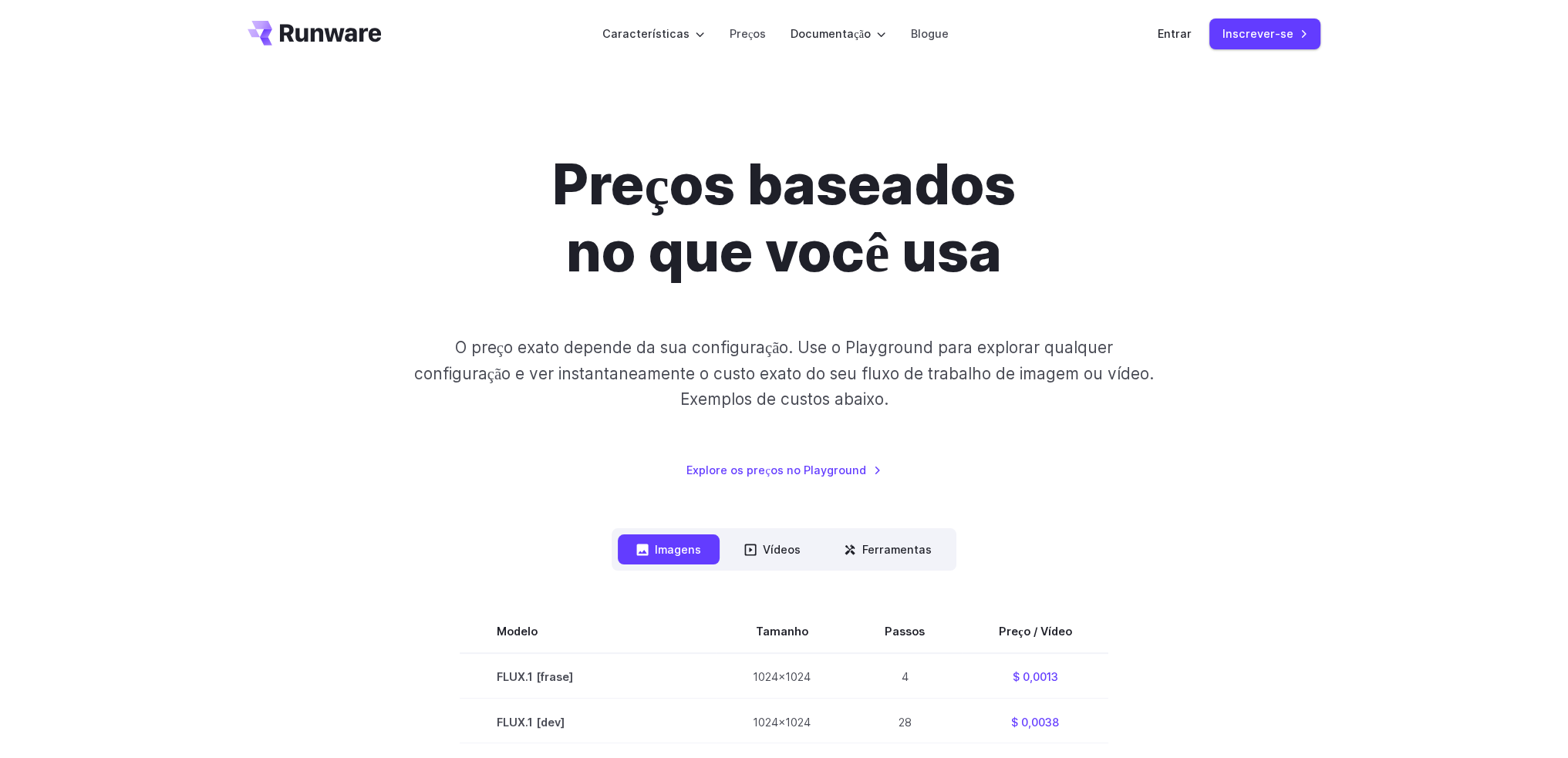
scroll to position [0, 0]
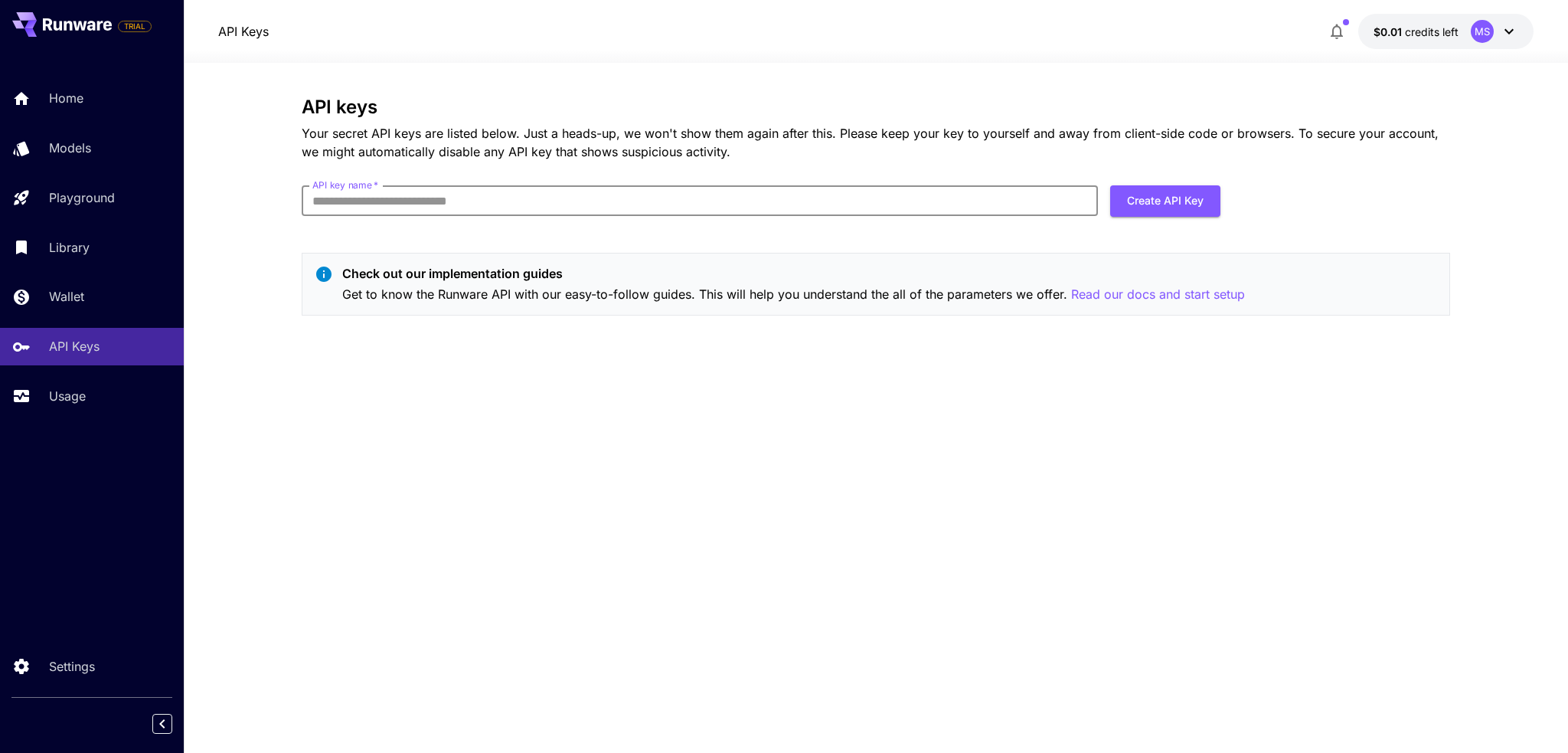
click at [444, 198] on input "API key name   *" at bounding box center [700, 201] width 796 height 30
type input "****"
click at [1128, 201] on button "Create API Key" at bounding box center [1165, 201] width 110 height 31
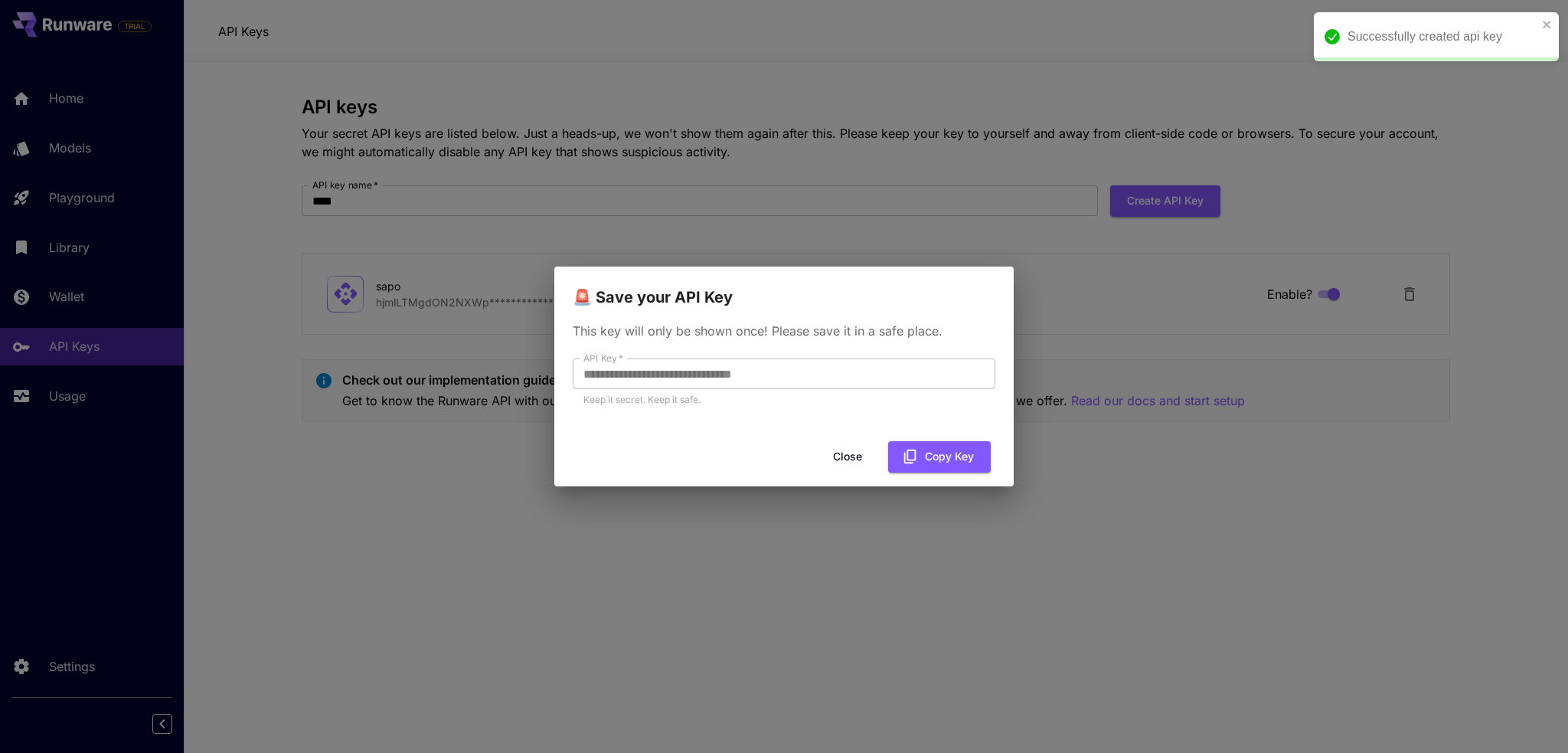
click at [848, 457] on button "Close" at bounding box center [847, 457] width 69 height 31
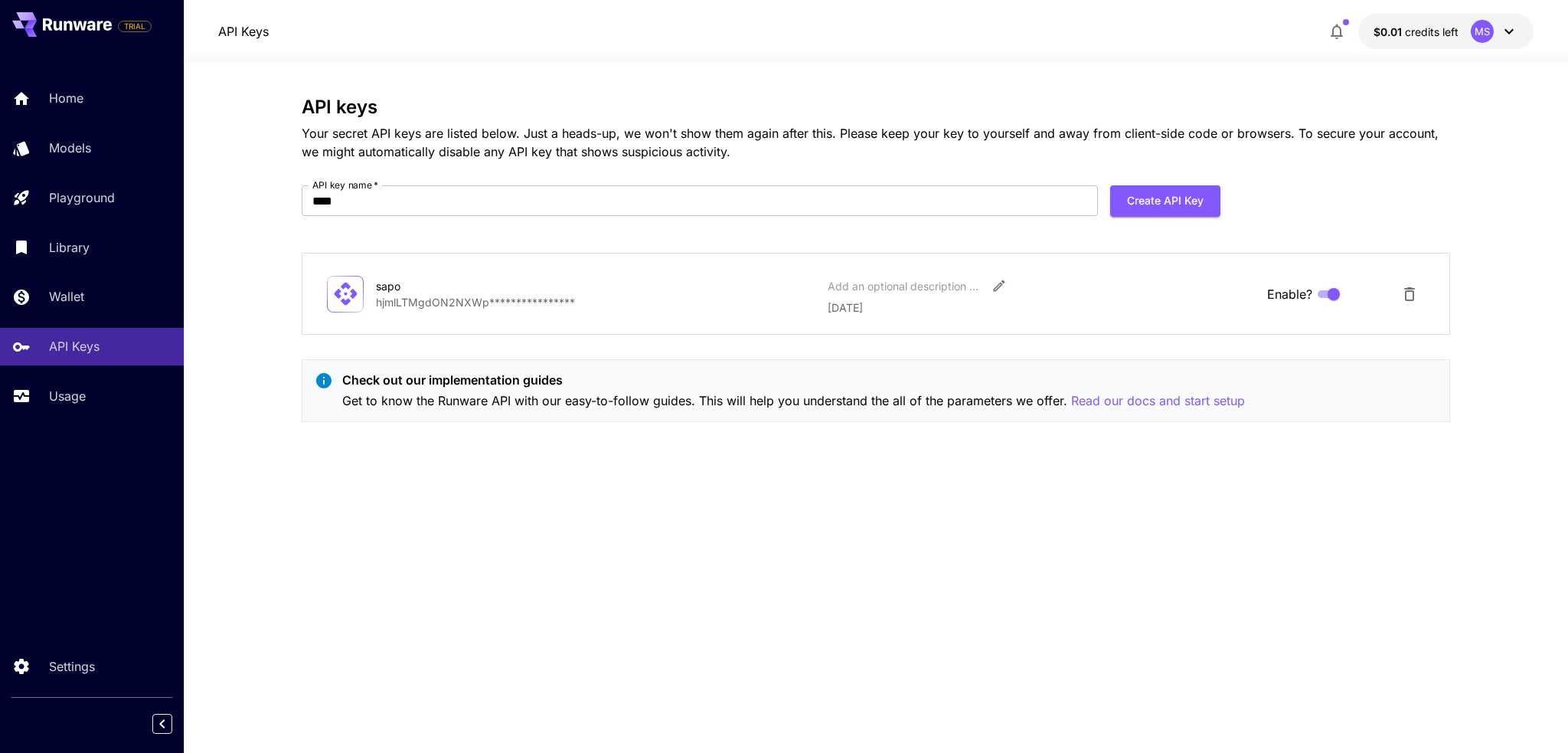
click at [520, 288] on div "sapo" at bounding box center [452, 286] width 153 height 16
click at [996, 282] on icon "Edit" at bounding box center [999, 285] width 15 height 15
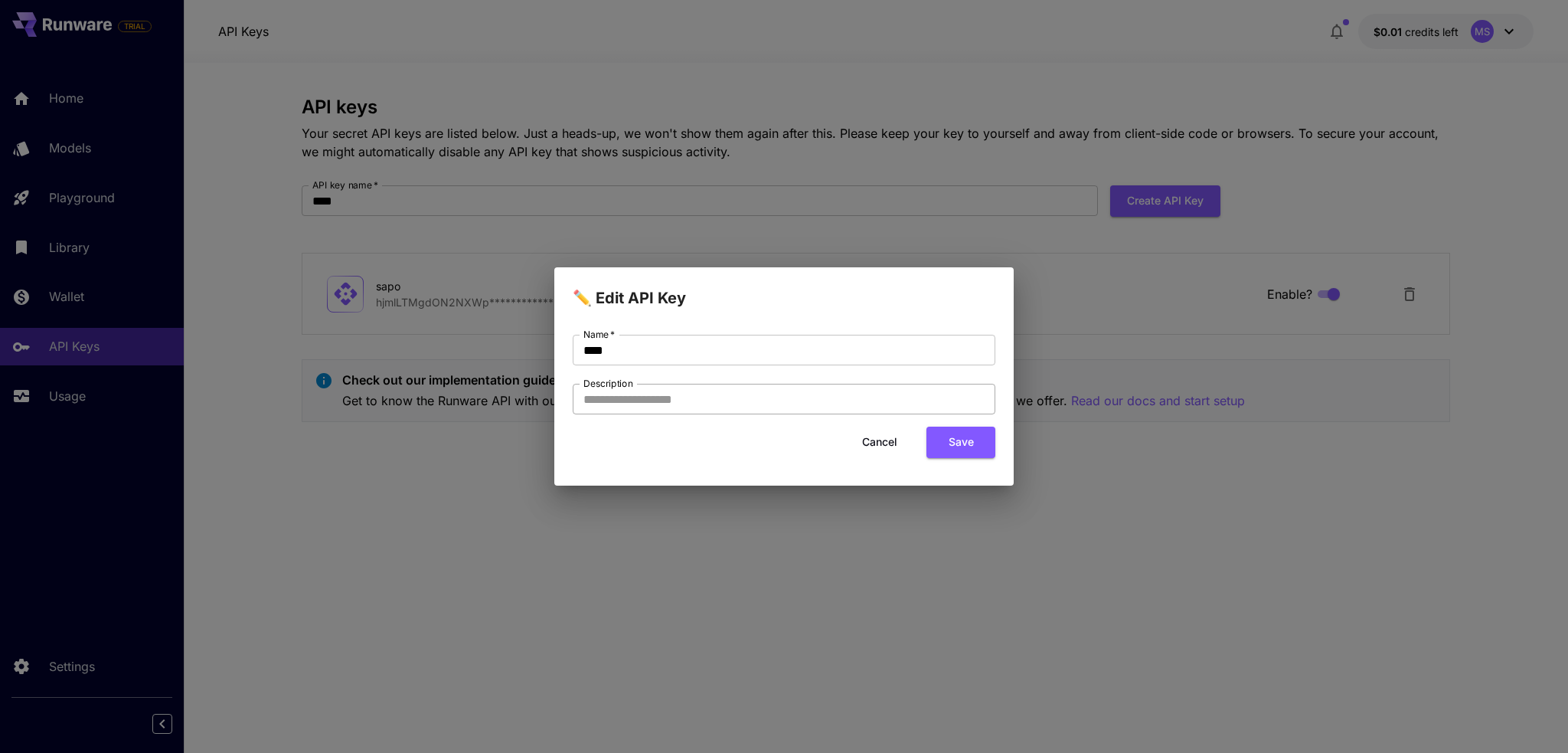
click at [777, 410] on input "Description" at bounding box center [784, 399] width 423 height 30
click at [532, 524] on div "✏️ Edit API Key Name   * **** Name   * Description Description Cancel Save" at bounding box center [784, 376] width 1568 height 753
click at [876, 445] on button "Cancel" at bounding box center [879, 441] width 69 height 31
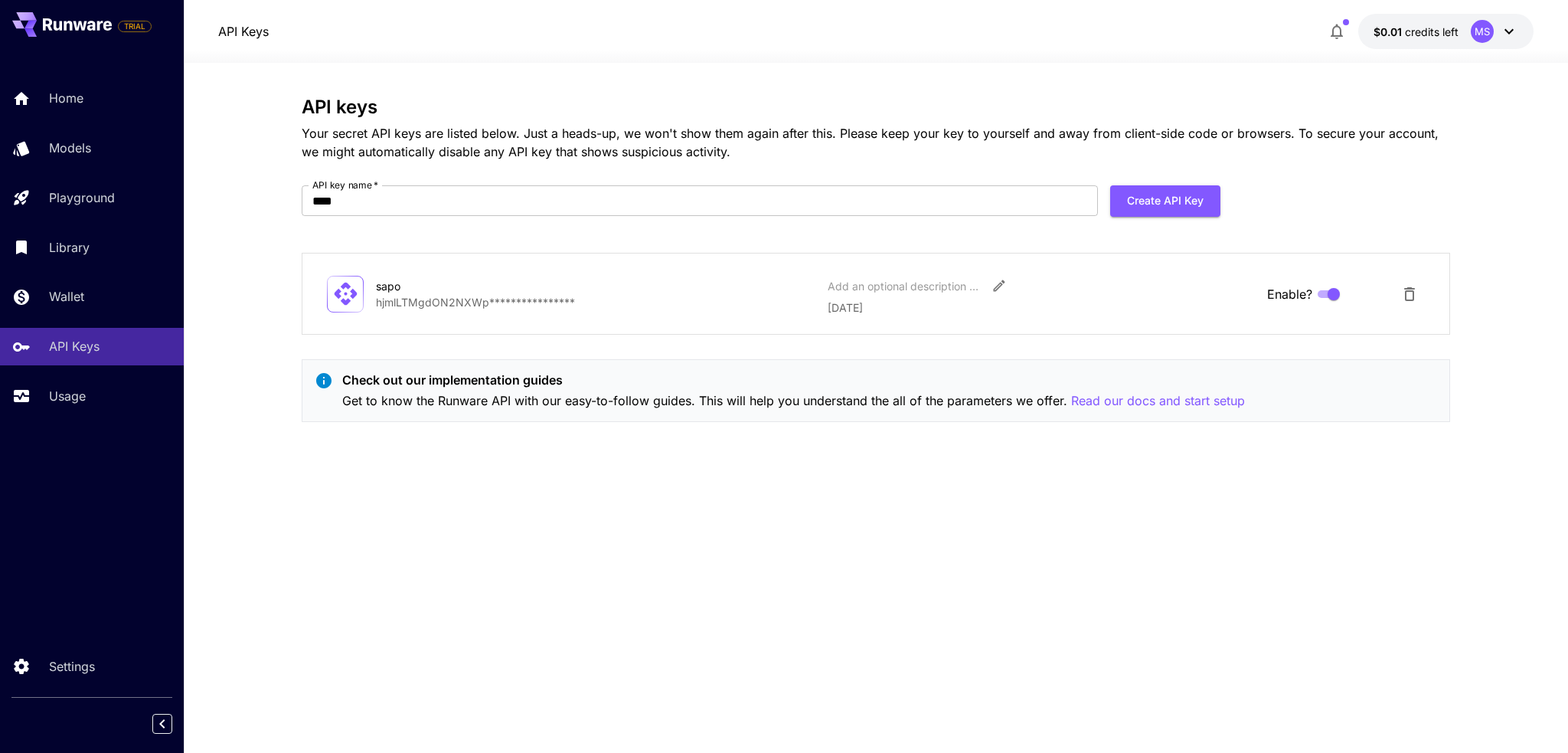
click at [429, 284] on div "sapo" at bounding box center [452, 286] width 153 height 16
click at [364, 287] on div "**********" at bounding box center [875, 293] width 1097 height 44
click at [350, 287] on icon at bounding box center [346, 294] width 27 height 27
click at [1442, 29] on span "credits left" at bounding box center [1431, 32] width 53 height 13
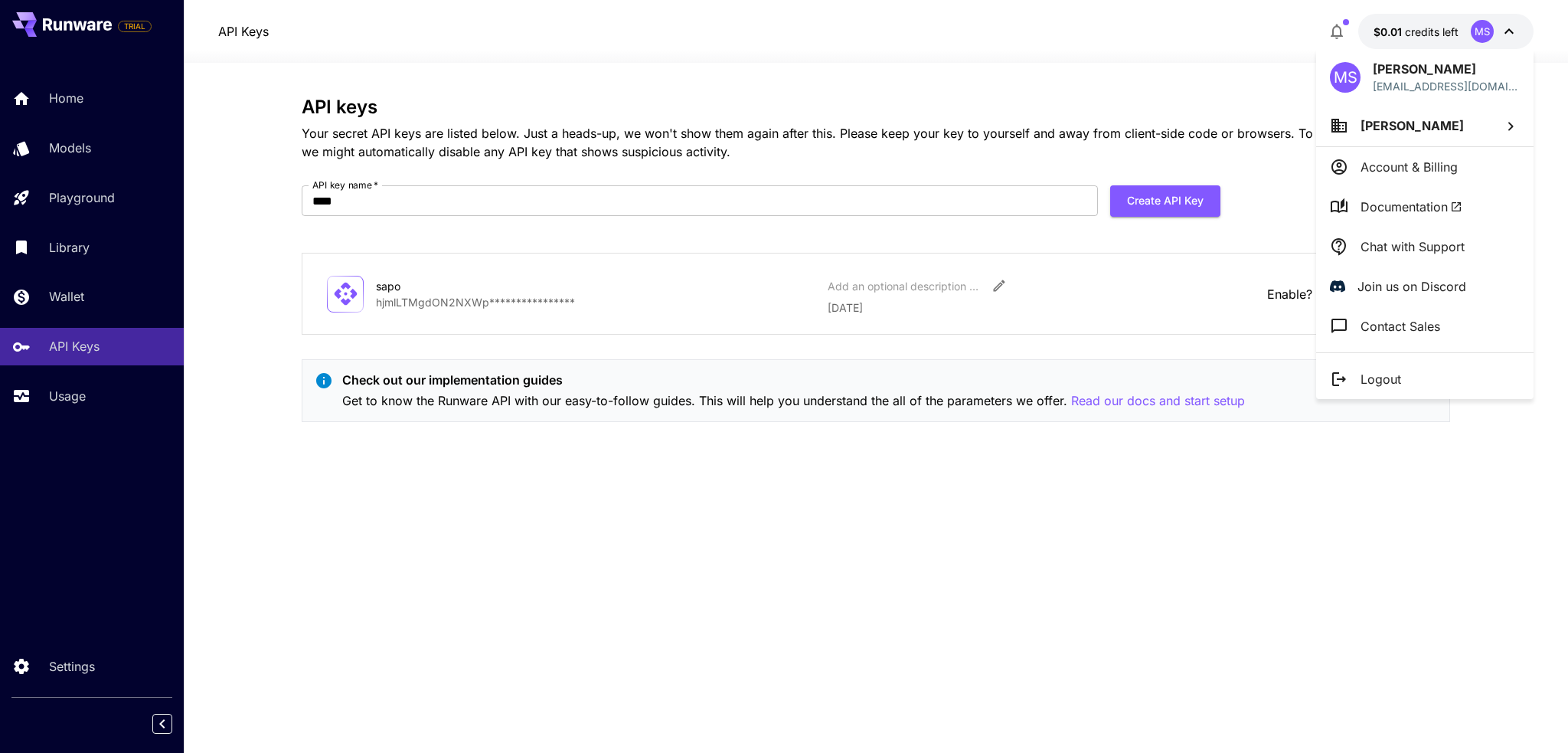
click at [137, 29] on div at bounding box center [784, 376] width 1568 height 753
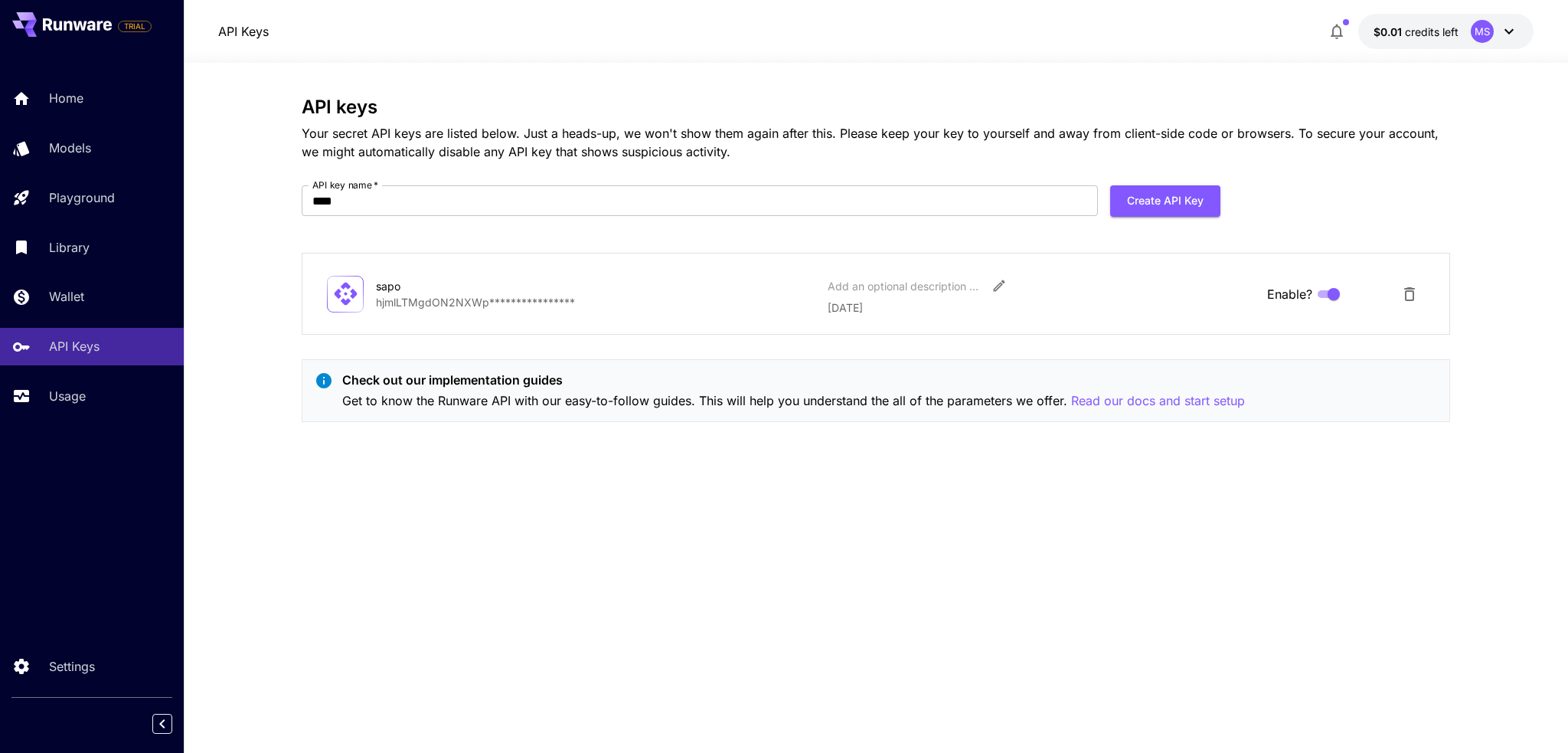
click at [136, 29] on div at bounding box center [784, 376] width 1568 height 753
click at [135, 24] on span "TRIAL" at bounding box center [135, 26] width 32 height 11
click at [135, 25] on span "TRIAL" at bounding box center [135, 26] width 32 height 11
click at [154, 61] on div "Add your payment card to enable full platform functionality." at bounding box center [135, 65] width 229 height 38
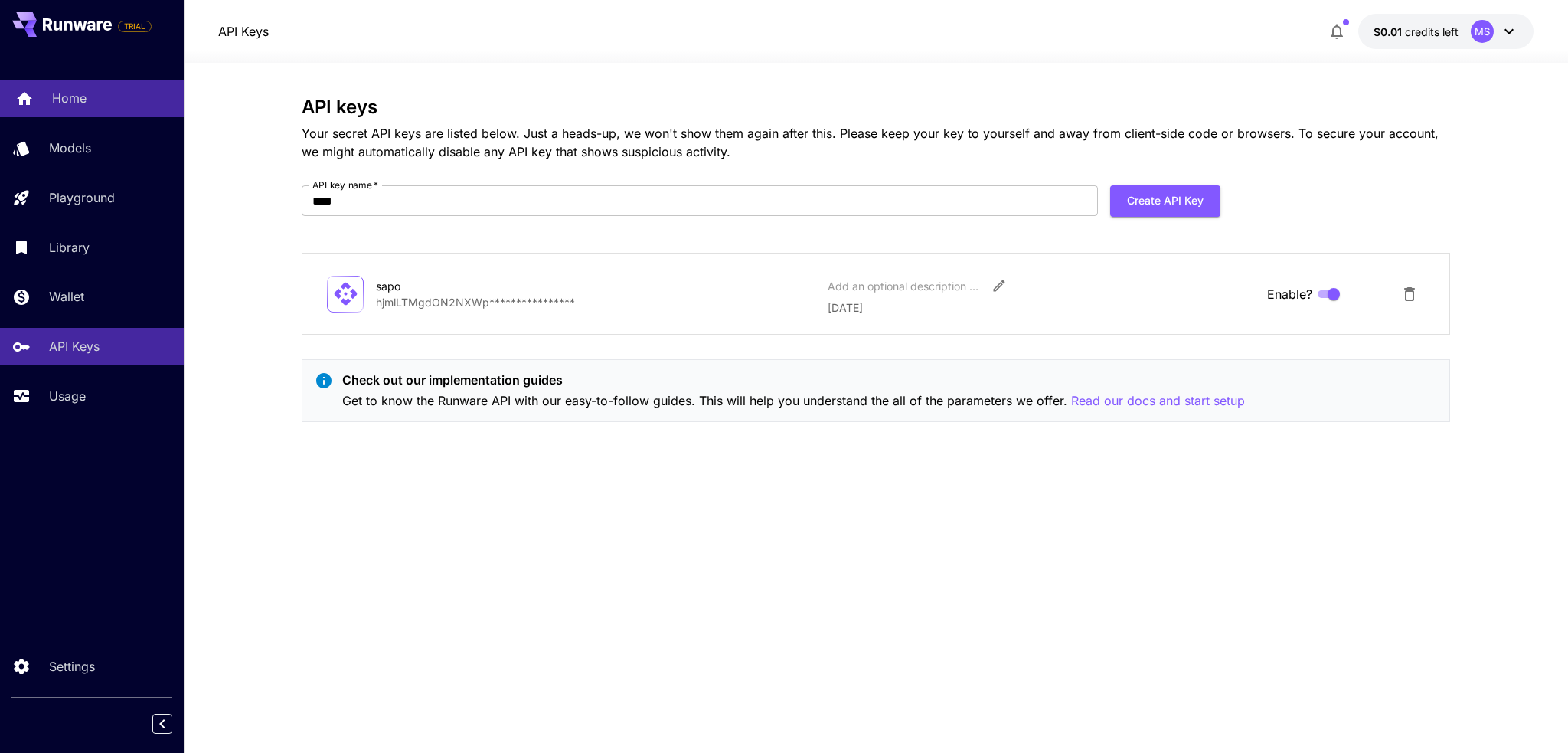
drag, startPoint x: 37, startPoint y: 104, endPoint x: 47, endPoint y: 104, distance: 10.0
click at [37, 104] on link "Home" at bounding box center [92, 98] width 184 height 37
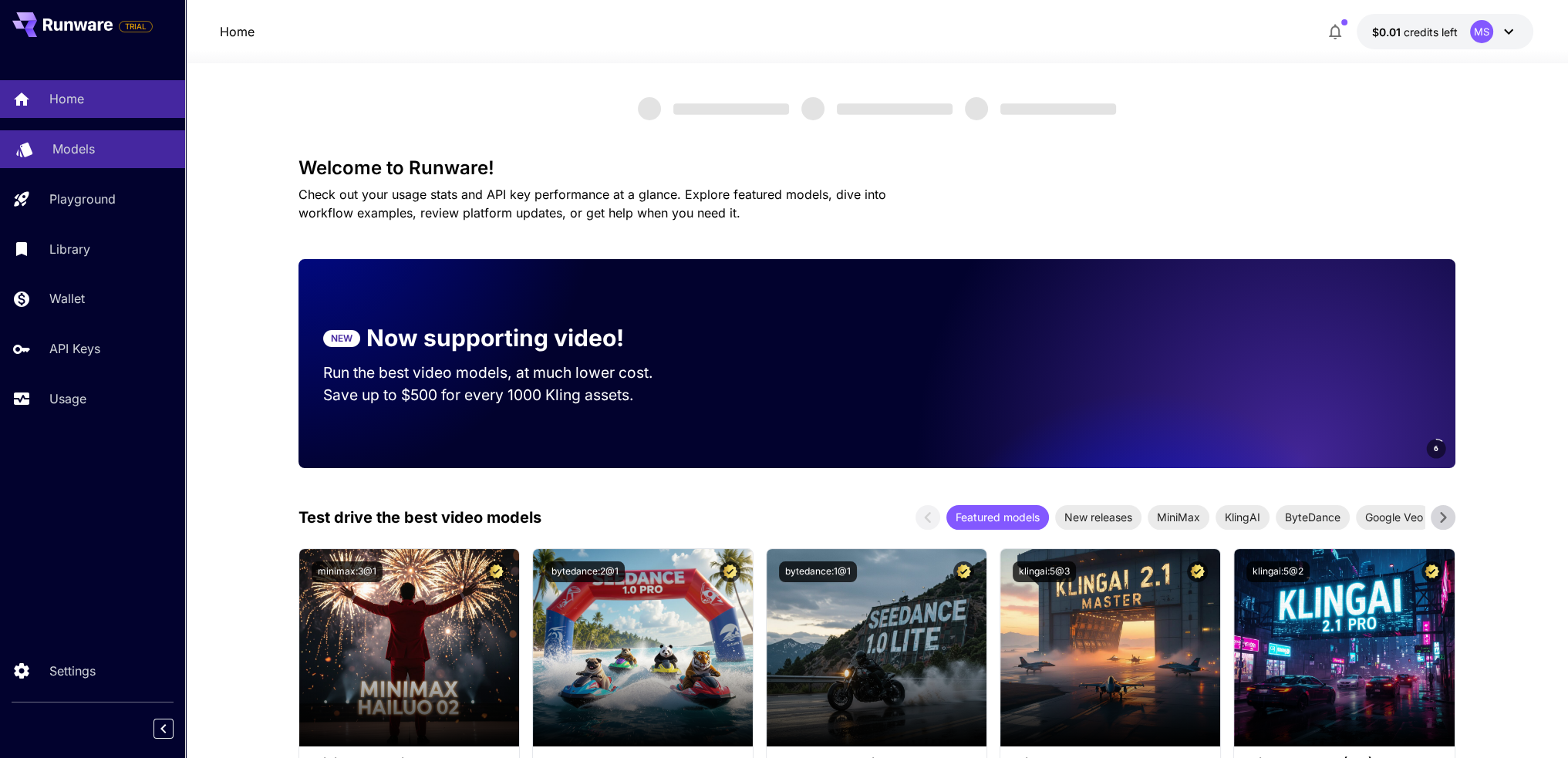
click at [81, 140] on p "Models" at bounding box center [73, 148] width 43 height 18
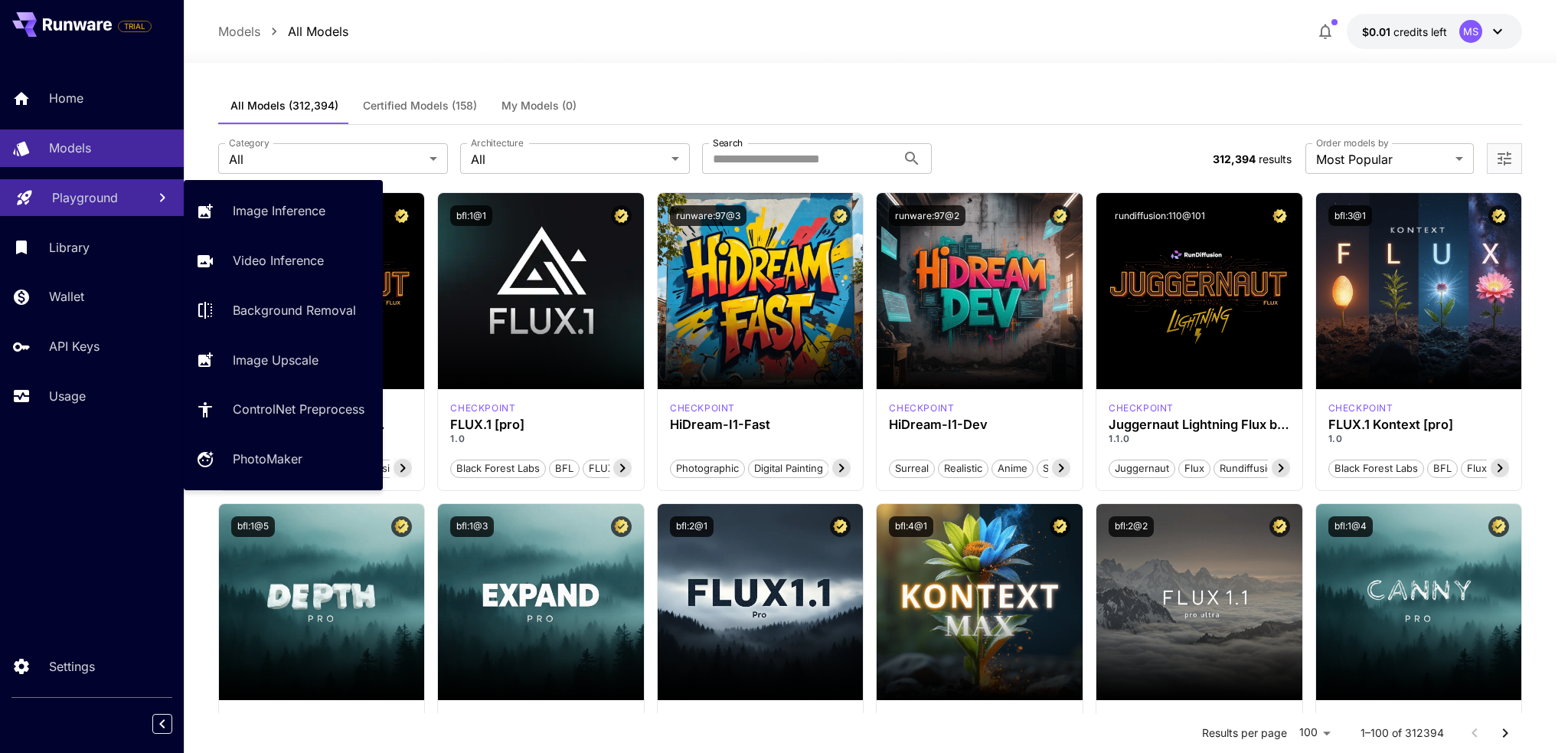
click at [96, 195] on p "Playground" at bounding box center [84, 197] width 66 height 18
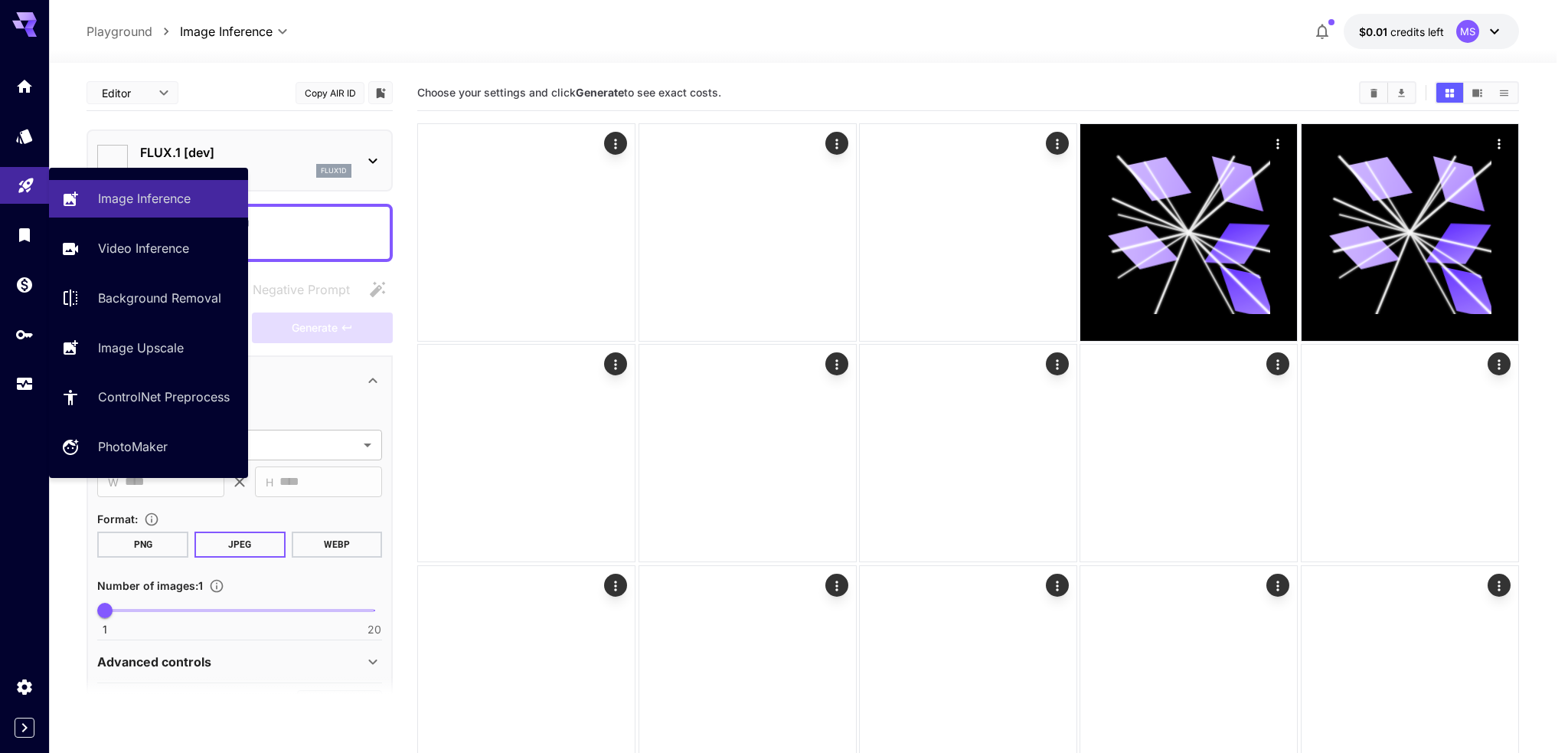
type input "**********"
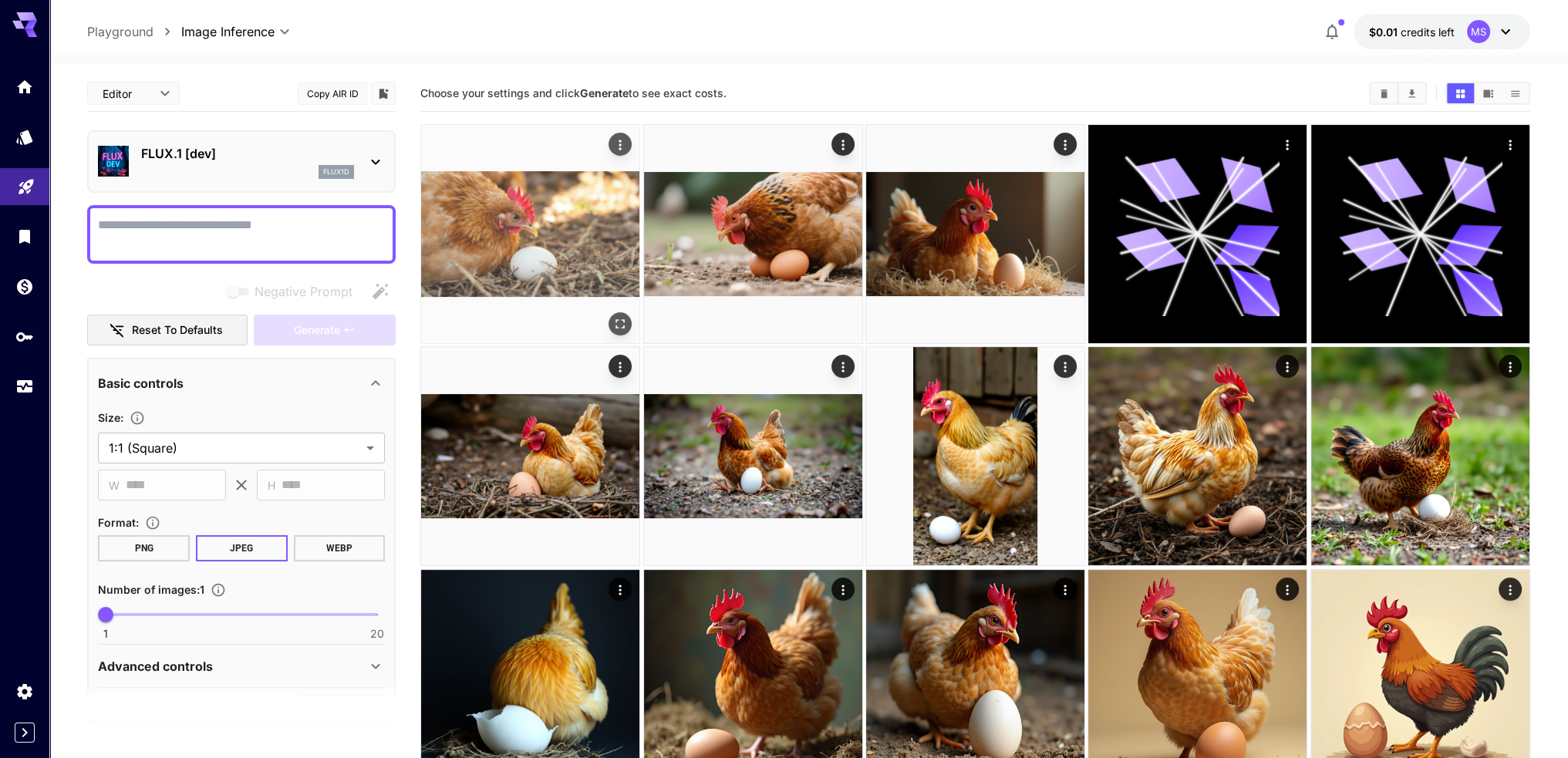
click at [545, 209] on img at bounding box center [530, 234] width 218 height 218
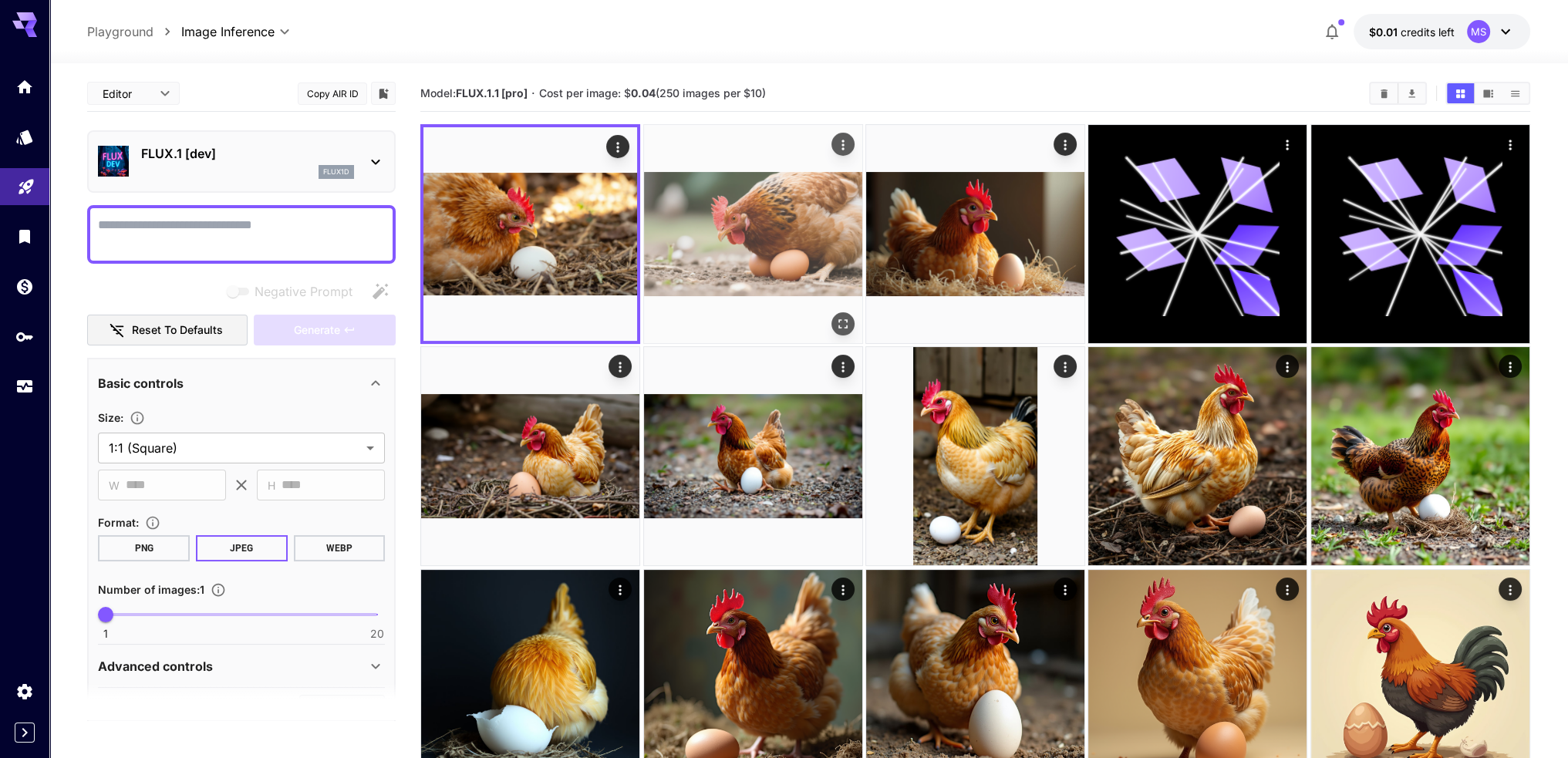
click at [782, 237] on img at bounding box center [754, 234] width 218 height 218
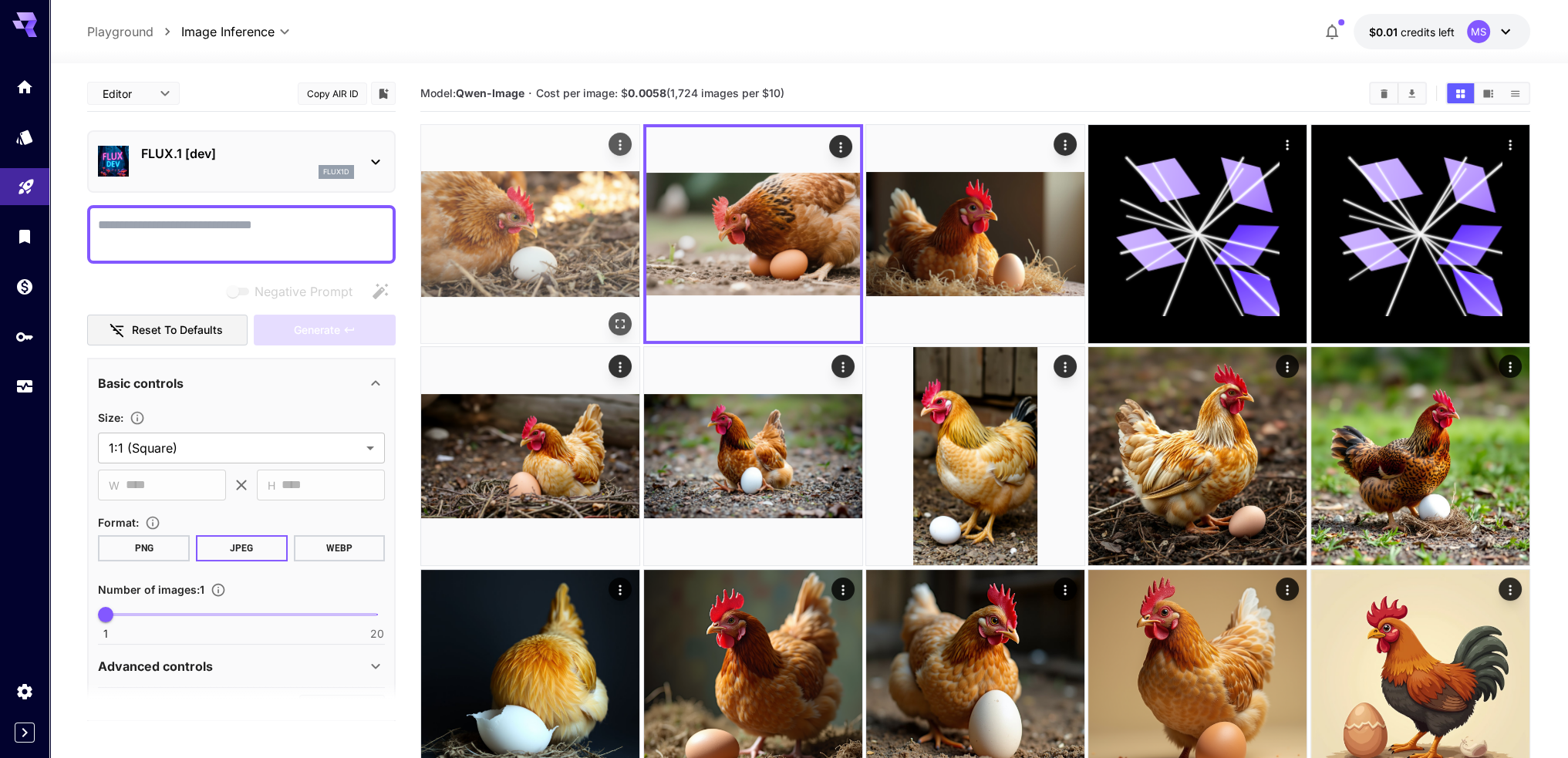
click at [595, 237] on img at bounding box center [530, 234] width 218 height 218
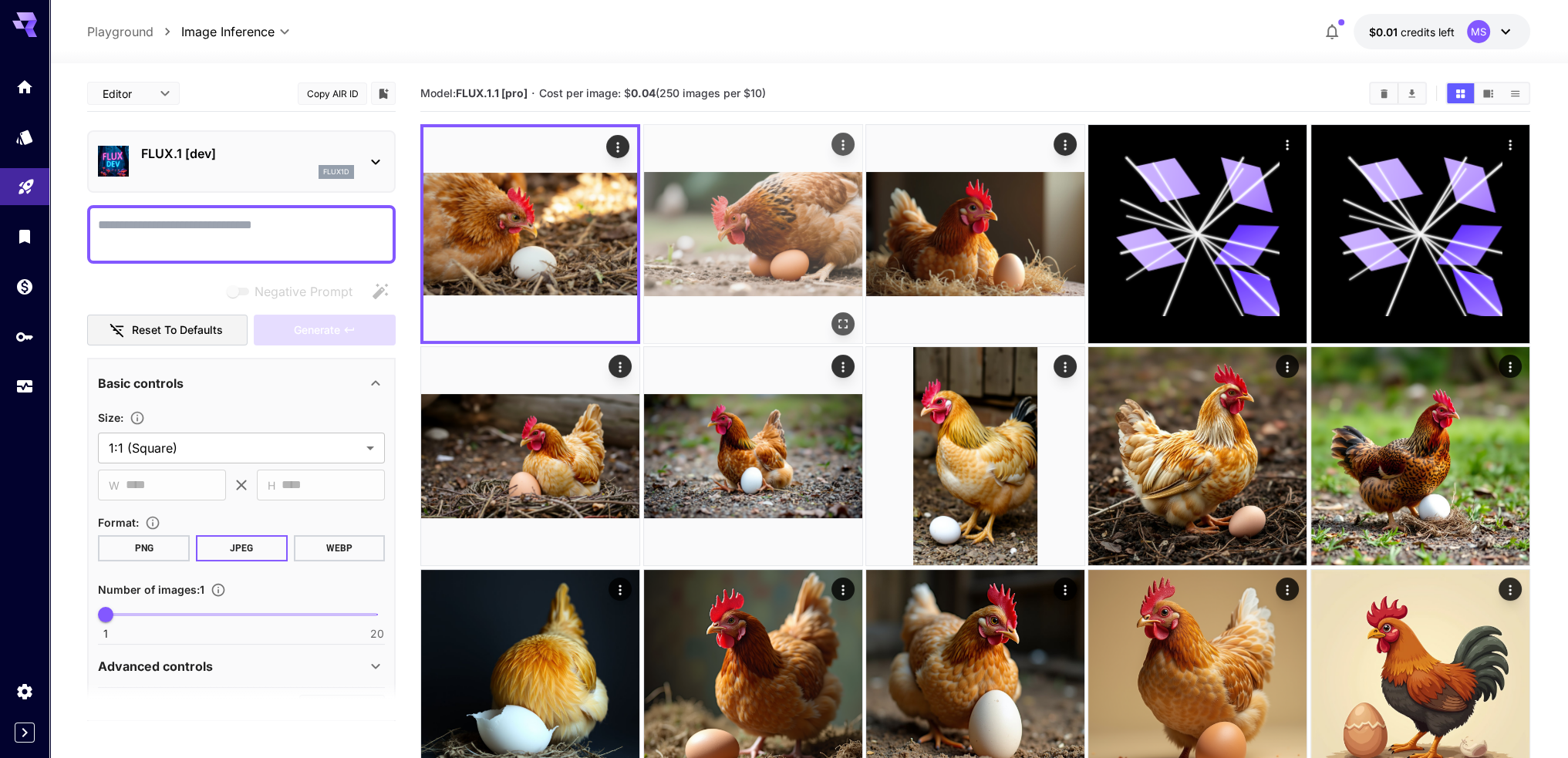
click at [763, 240] on img at bounding box center [754, 234] width 218 height 218
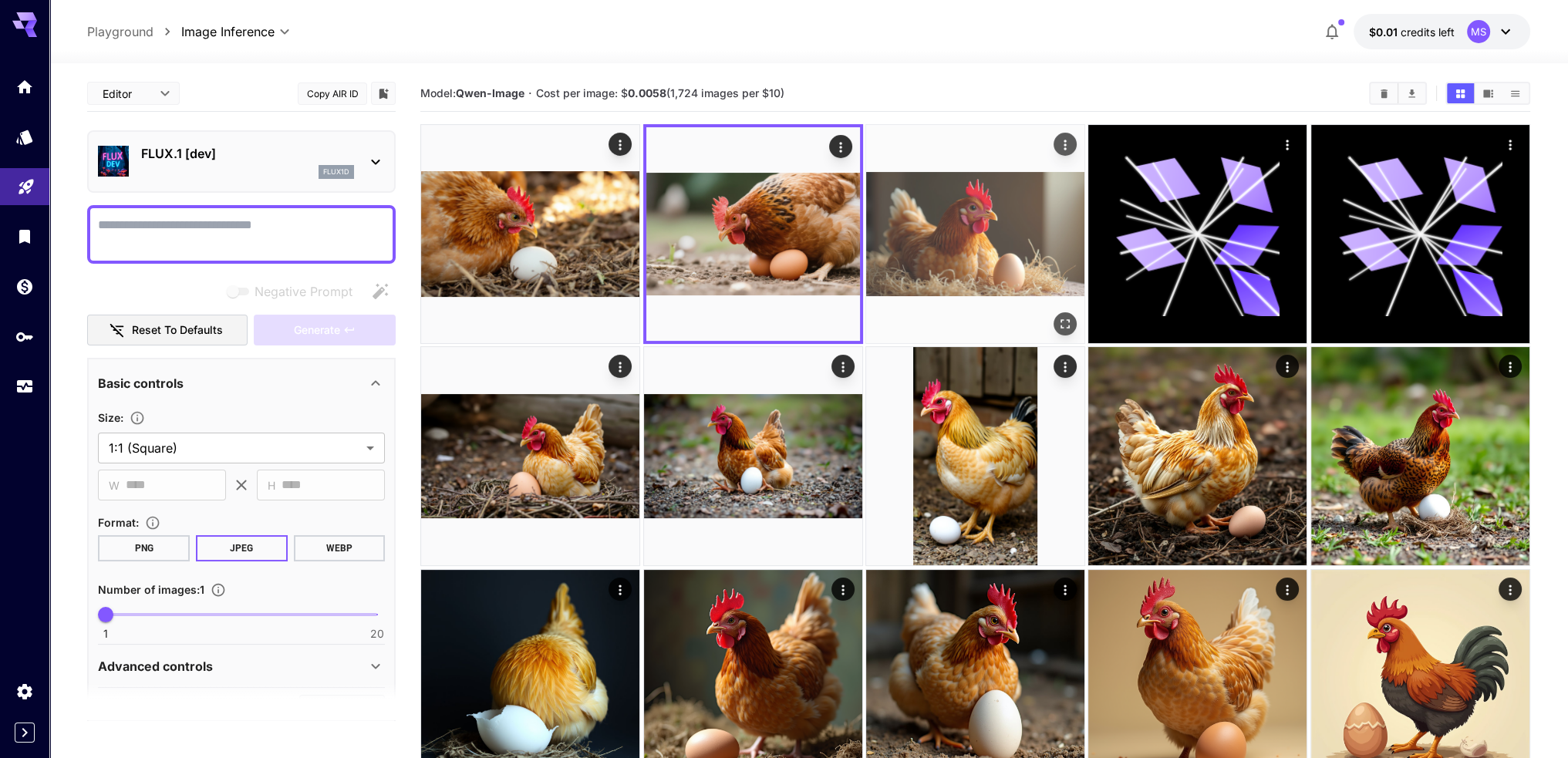
click at [1005, 235] on img at bounding box center [975, 234] width 218 height 218
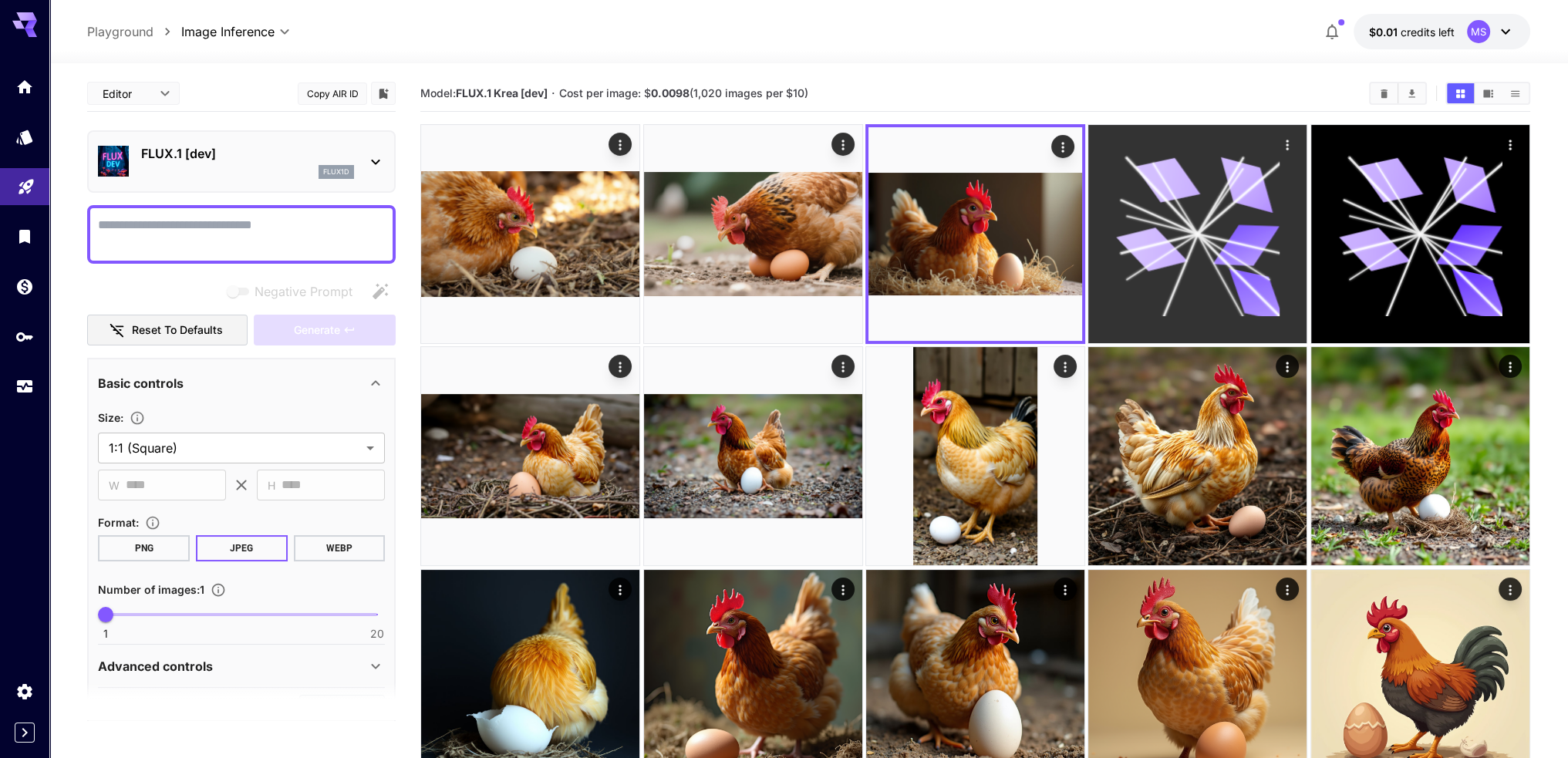
click at [1150, 237] on icon at bounding box center [1152, 249] width 71 height 53
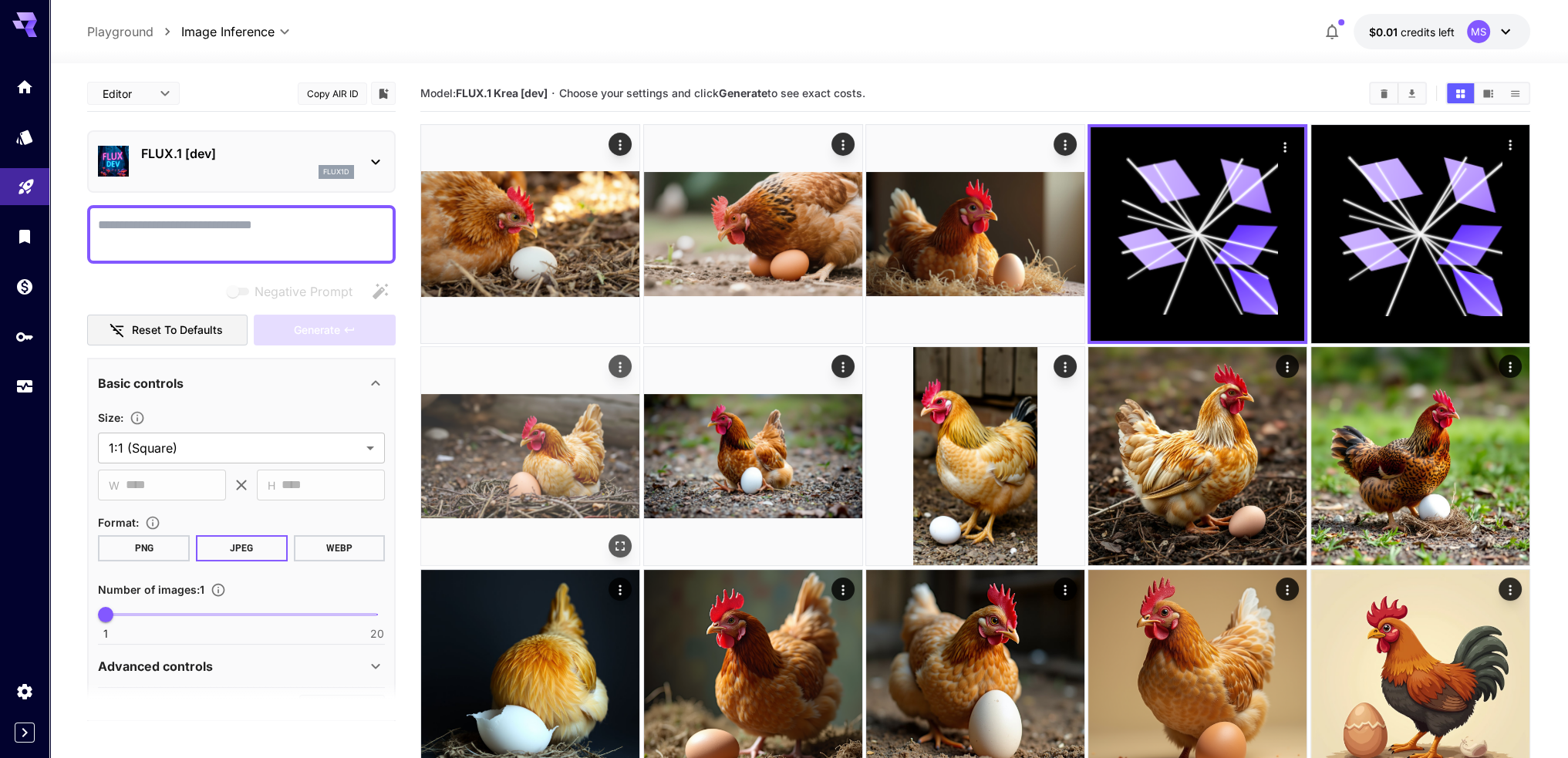
click at [560, 449] on img at bounding box center [530, 456] width 218 height 218
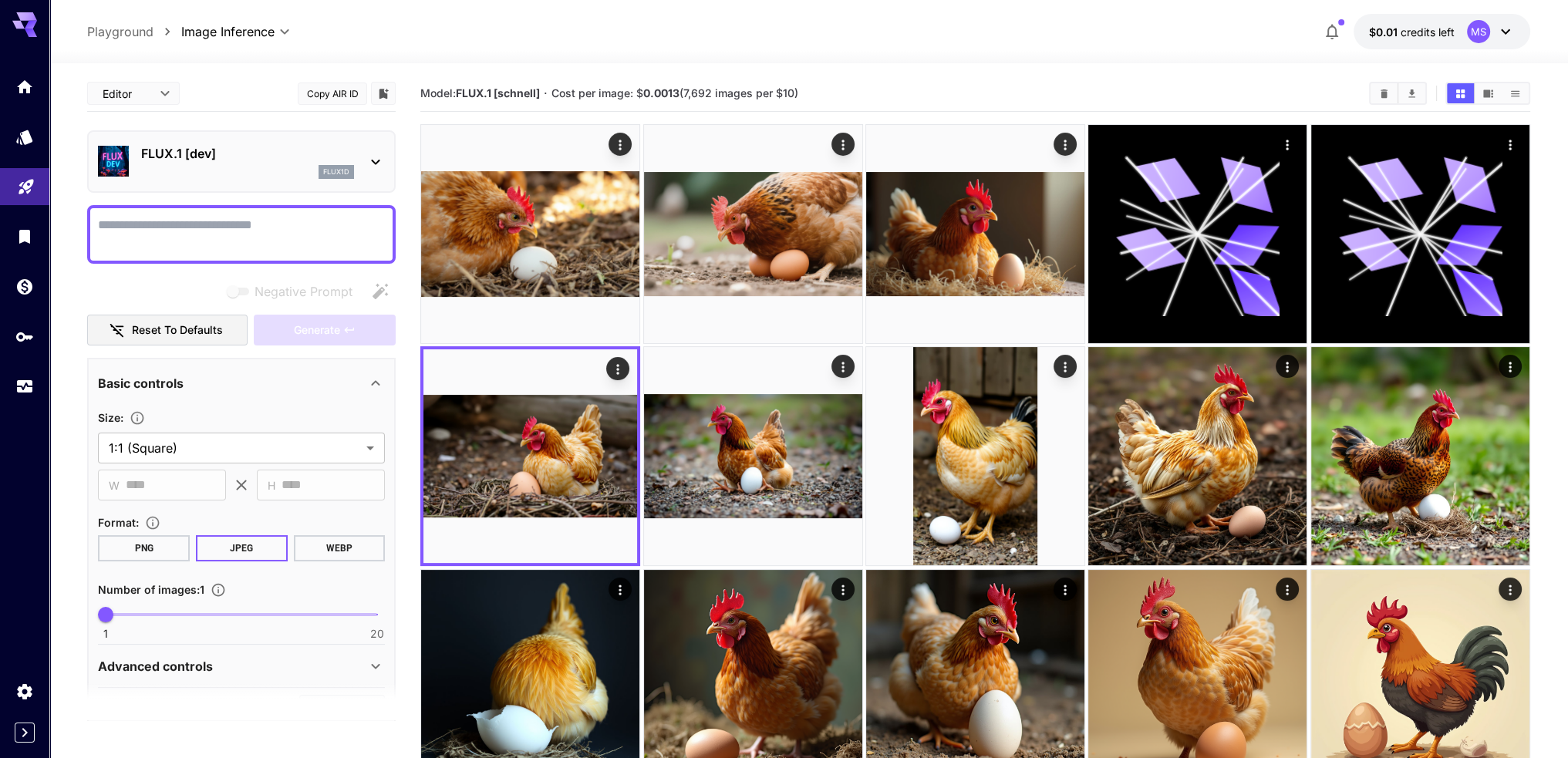
drag, startPoint x: 459, startPoint y: 91, endPoint x: 847, endPoint y: 83, distance: 388.1
click at [847, 84] on section "Model: FLUX.1 [[PERSON_NAME]] · Cost per image: $ 0.0013 (7,692 images per $10)" at bounding box center [888, 93] width 936 height 18
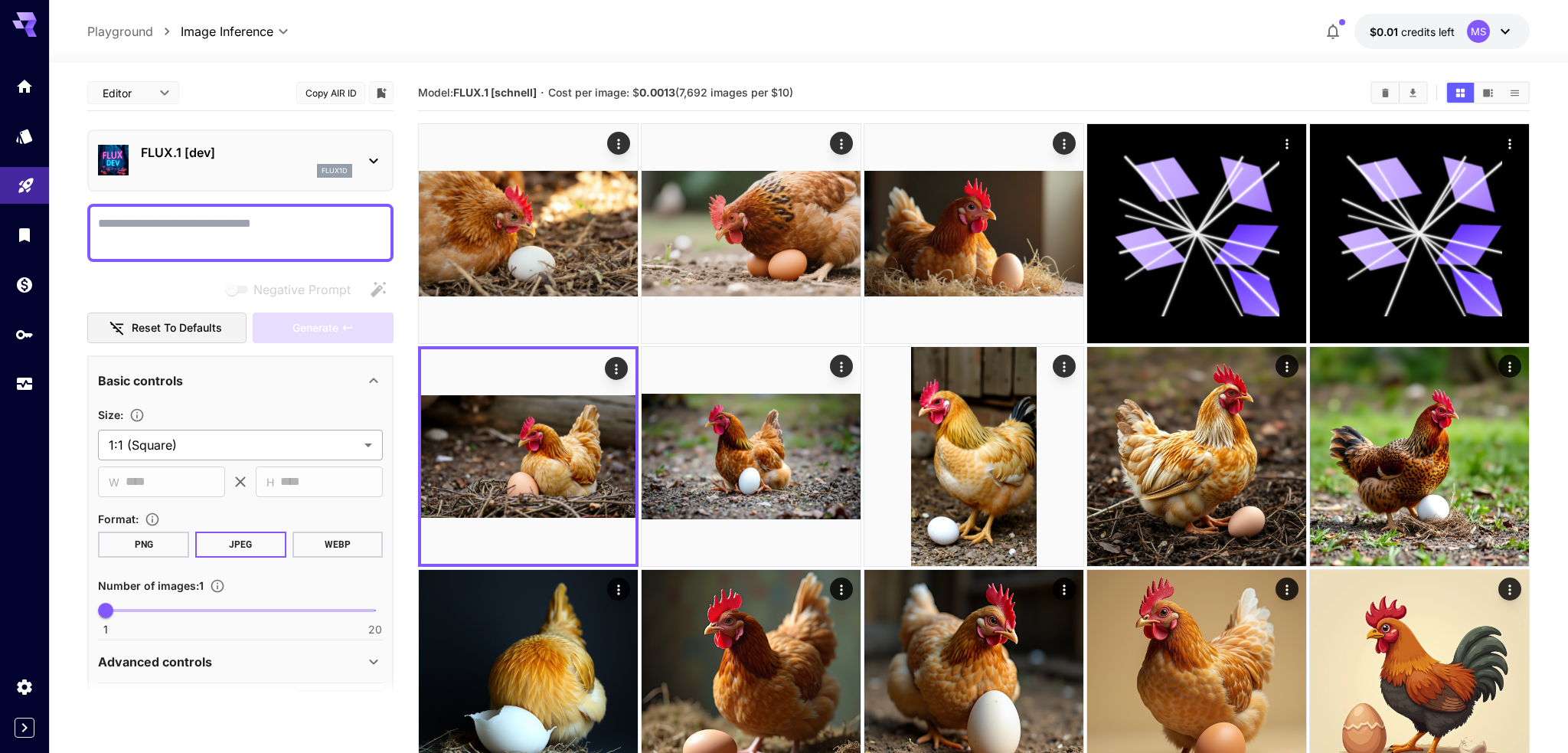
click at [149, 442] on body "**********" at bounding box center [784, 437] width 1568 height 874
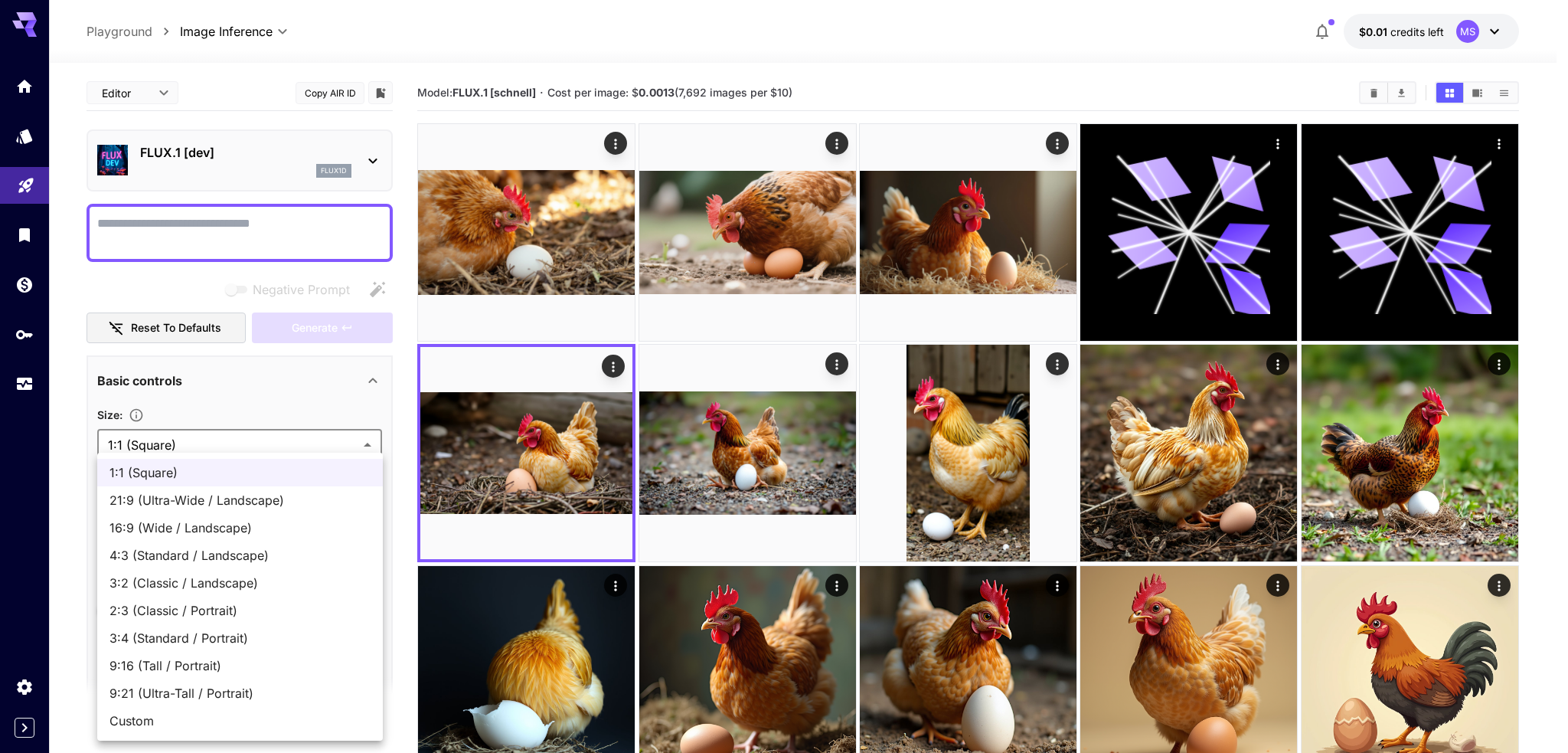
click at [238, 527] on span "16:9 (Wide / Landscape)" at bounding box center [240, 527] width 261 height 18
type input "**********"
type input "****"
type input "***"
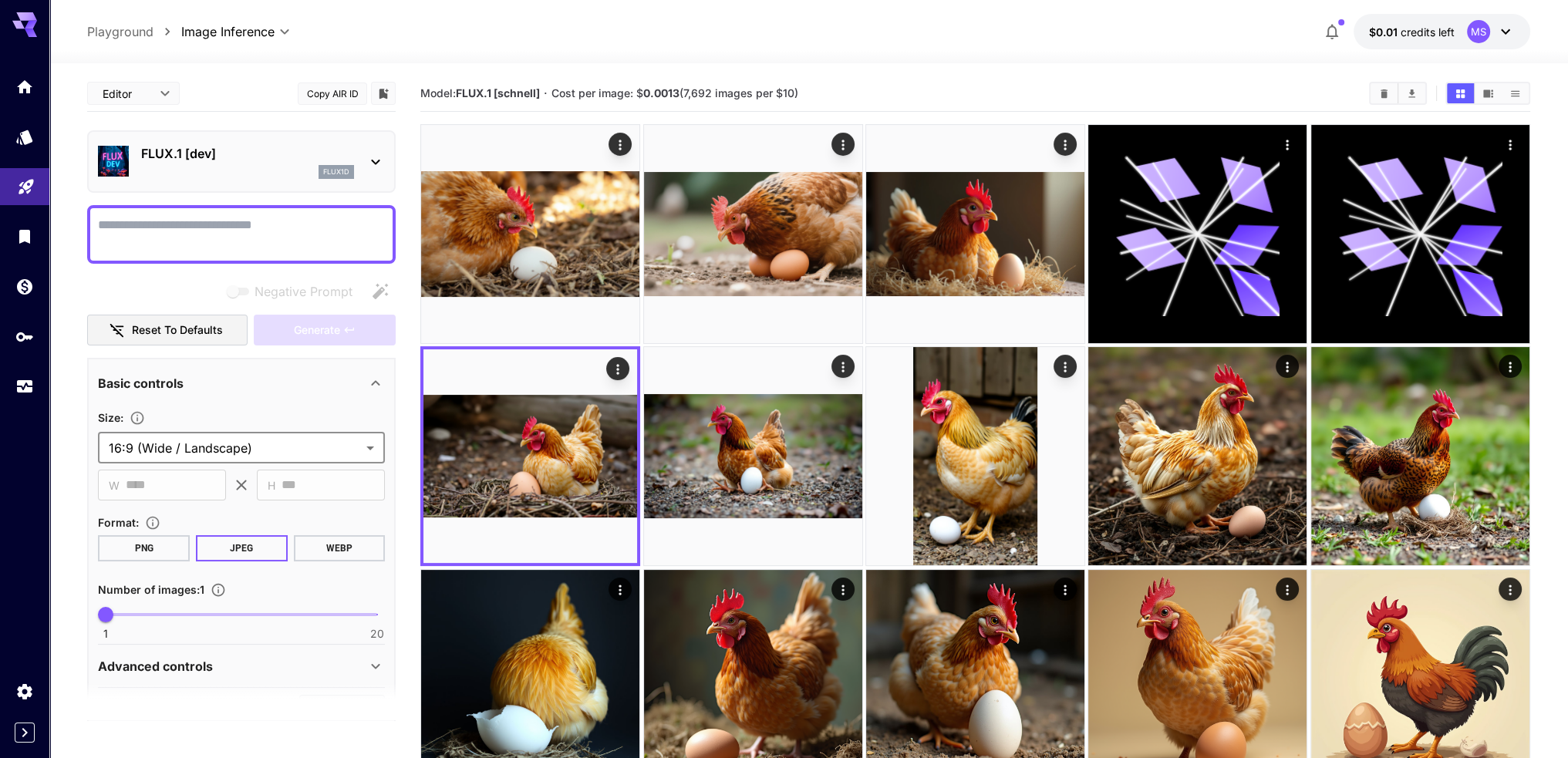
click at [154, 237] on textarea "Negative Prompt" at bounding box center [242, 234] width 287 height 37
click at [339, 322] on span "Generate" at bounding box center [317, 330] width 47 height 19
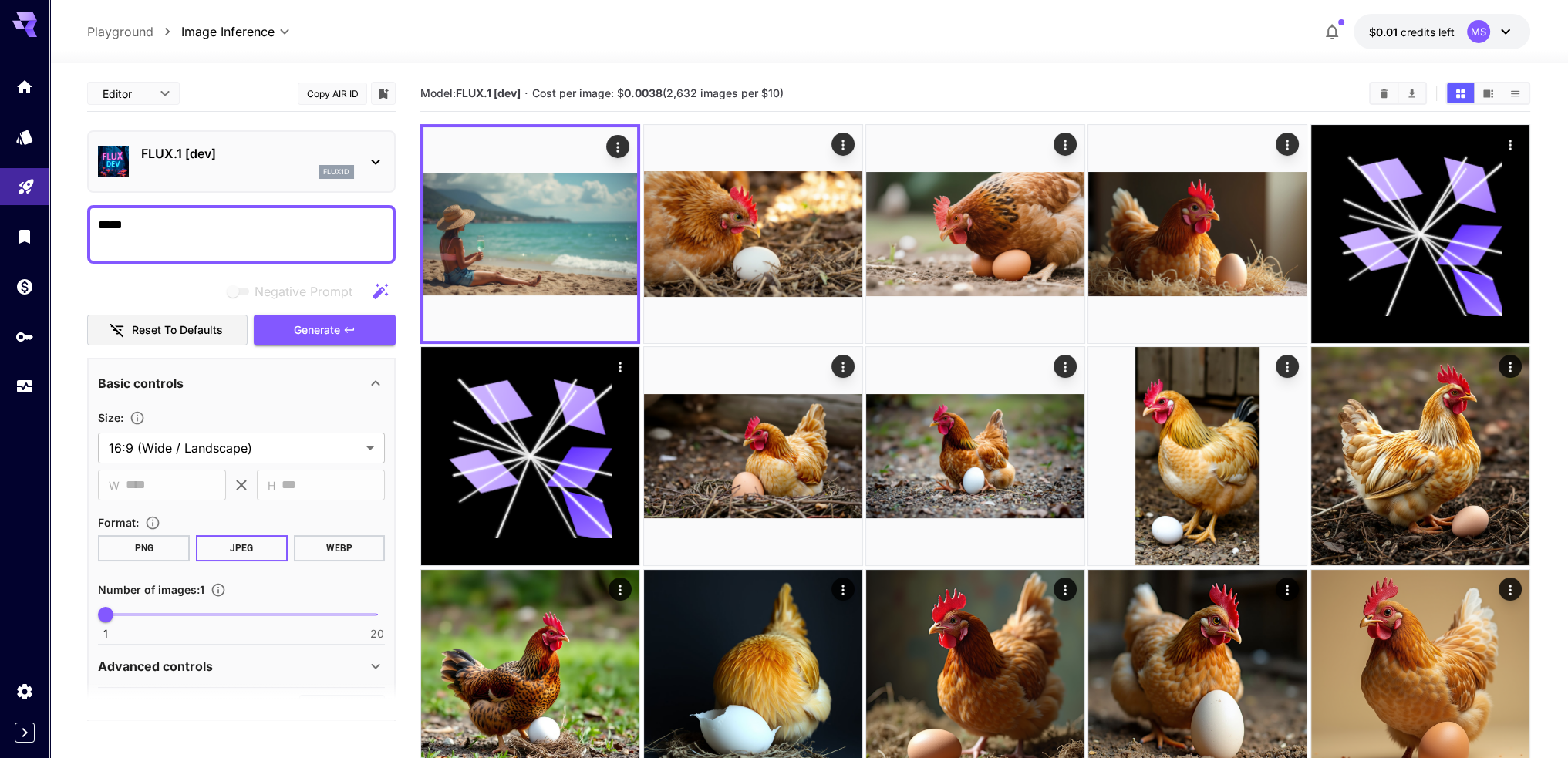
click at [164, 218] on textarea "****" at bounding box center [242, 234] width 287 height 37
drag, startPoint x: 213, startPoint y: 221, endPoint x: 10, endPoint y: 233, distance: 203.4
click at [10, 233] on div "**********" at bounding box center [784, 529] width 1568 height 1057
paste textarea
type textarea "***"
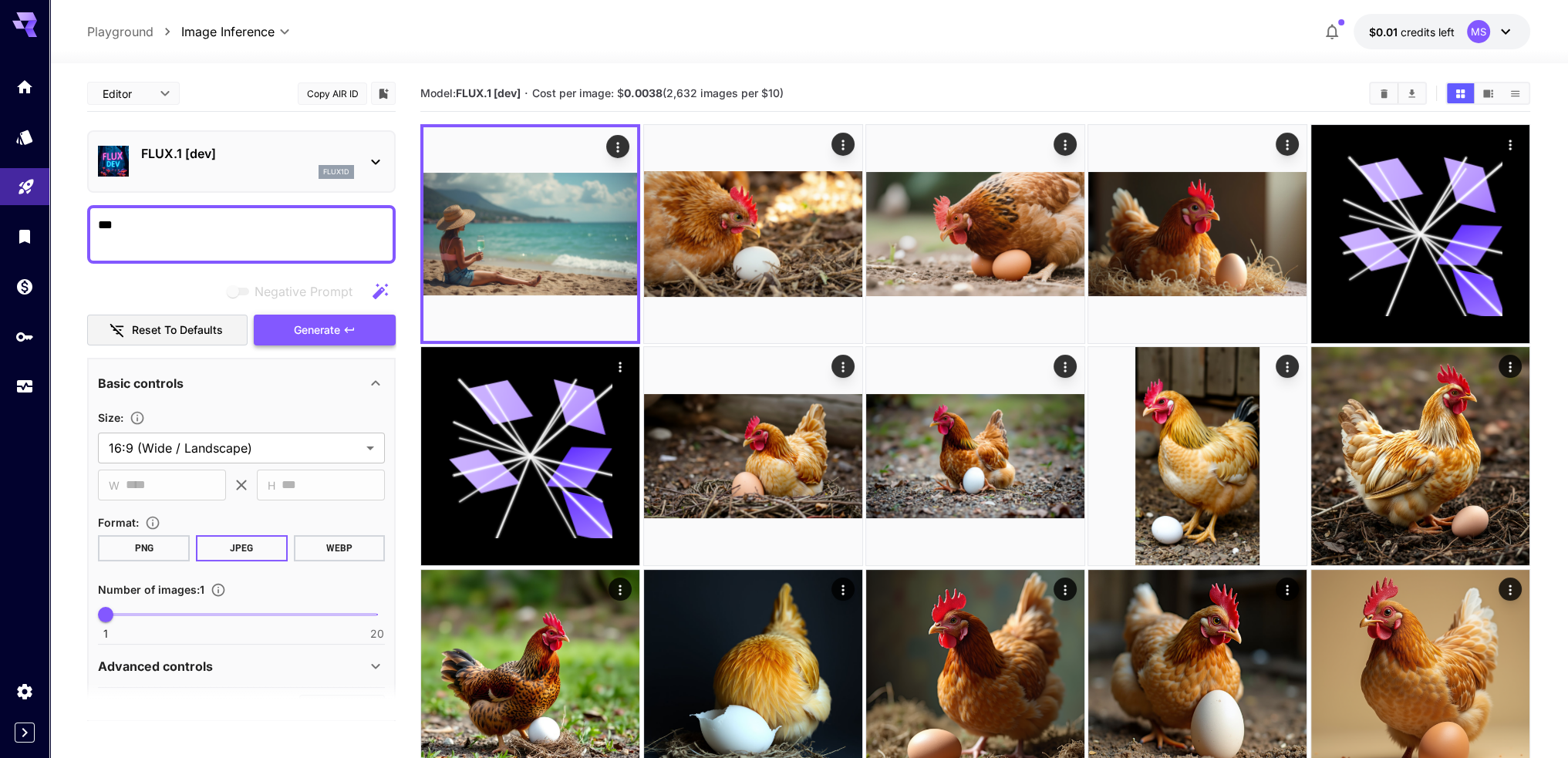
click at [297, 335] on span "Generate" at bounding box center [317, 330] width 47 height 19
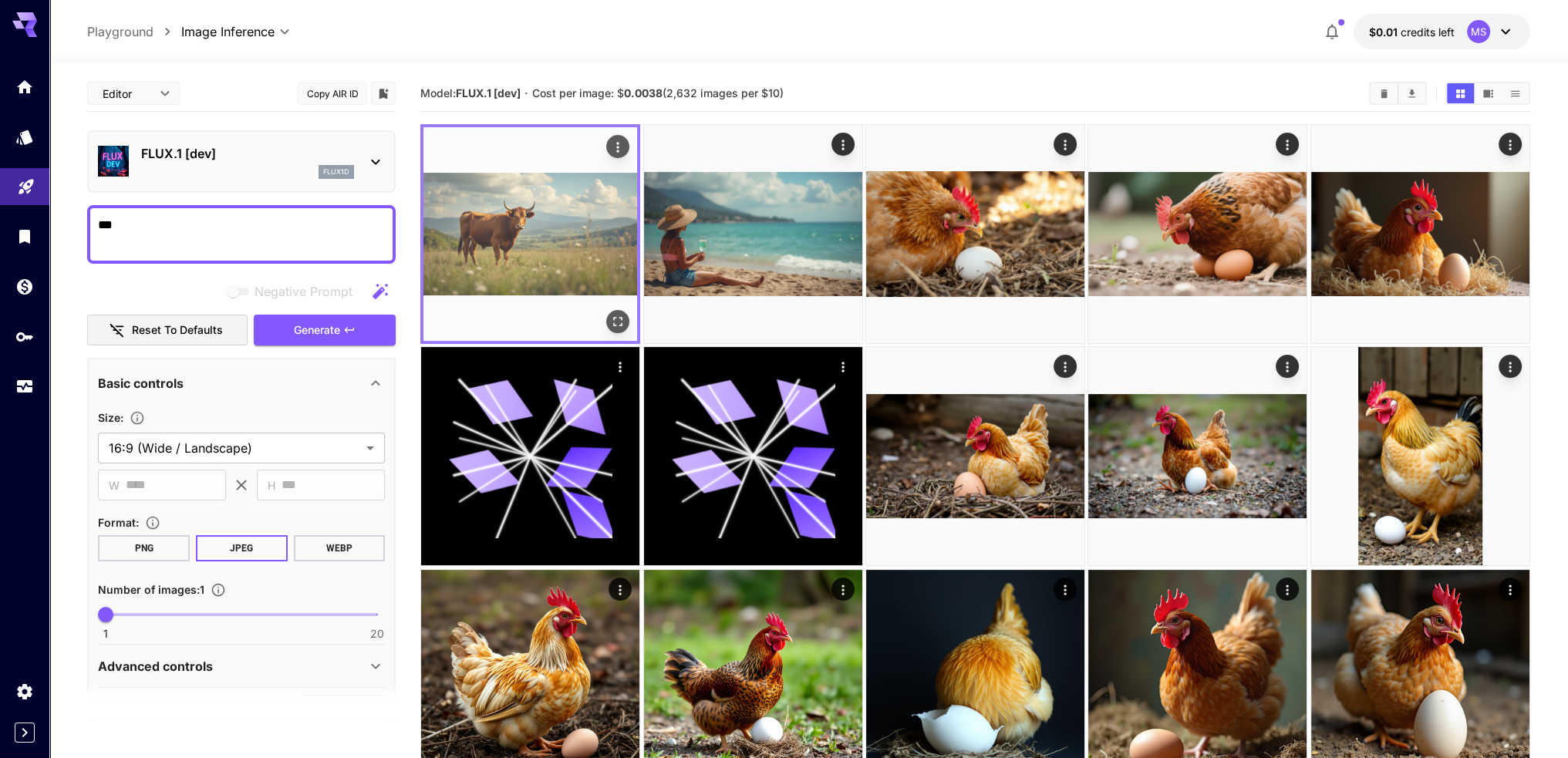
click at [501, 253] on img at bounding box center [530, 234] width 213 height 213
click at [562, 234] on img at bounding box center [530, 234] width 213 height 213
click at [617, 323] on icon "Open in fullscreen" at bounding box center [617, 321] width 15 height 15
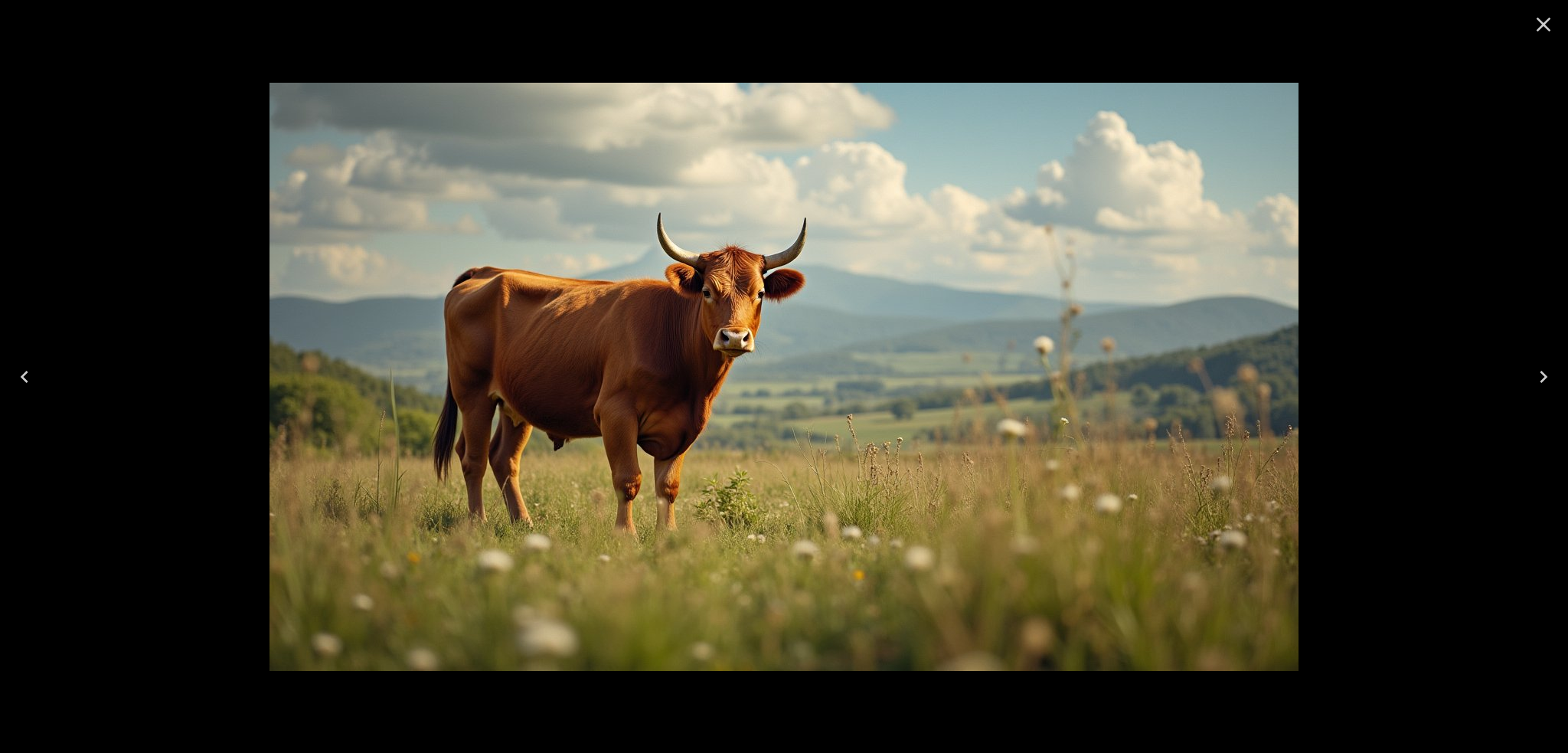
click at [1545, 28] on icon "Close" at bounding box center [1543, 24] width 25 height 25
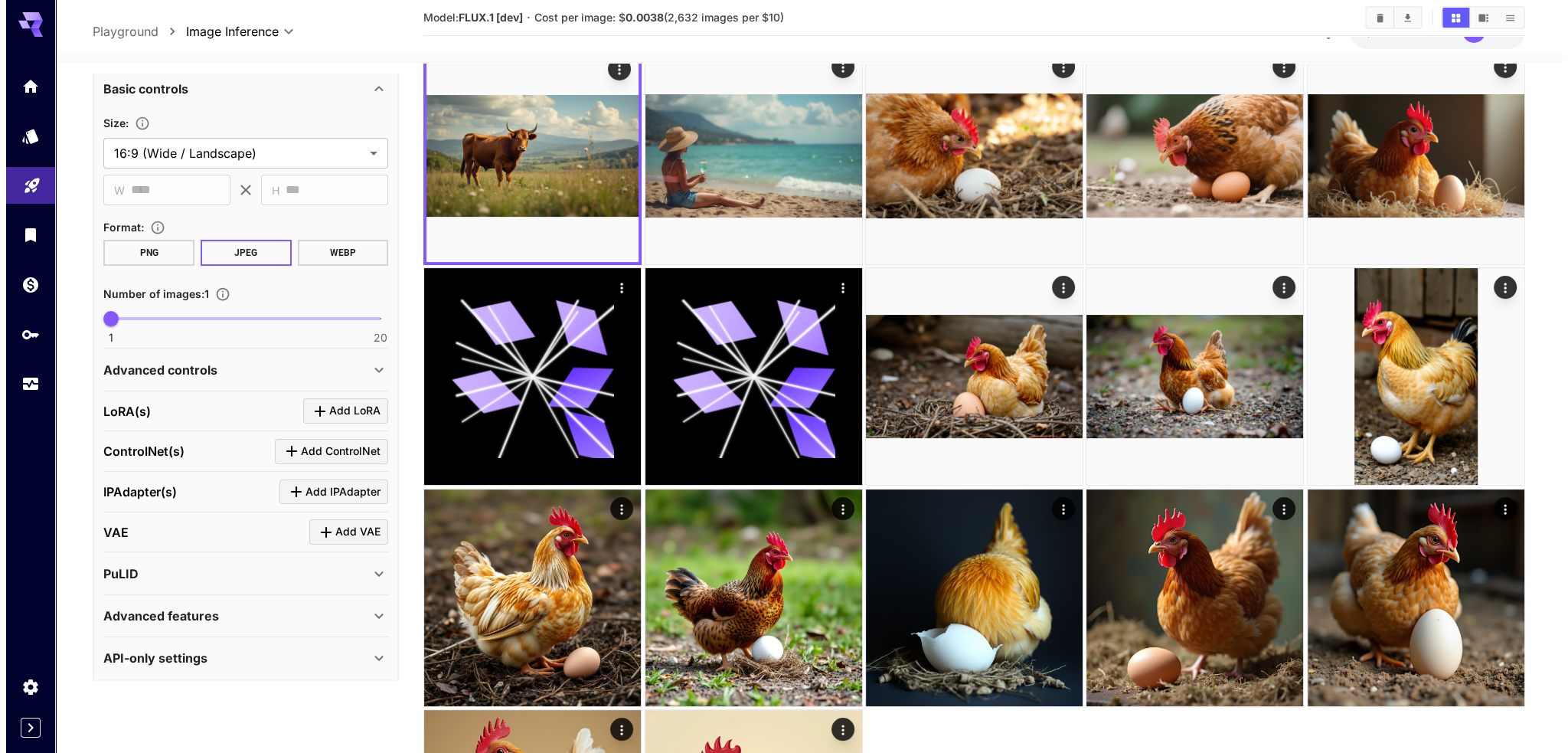
scroll to position [297, 0]
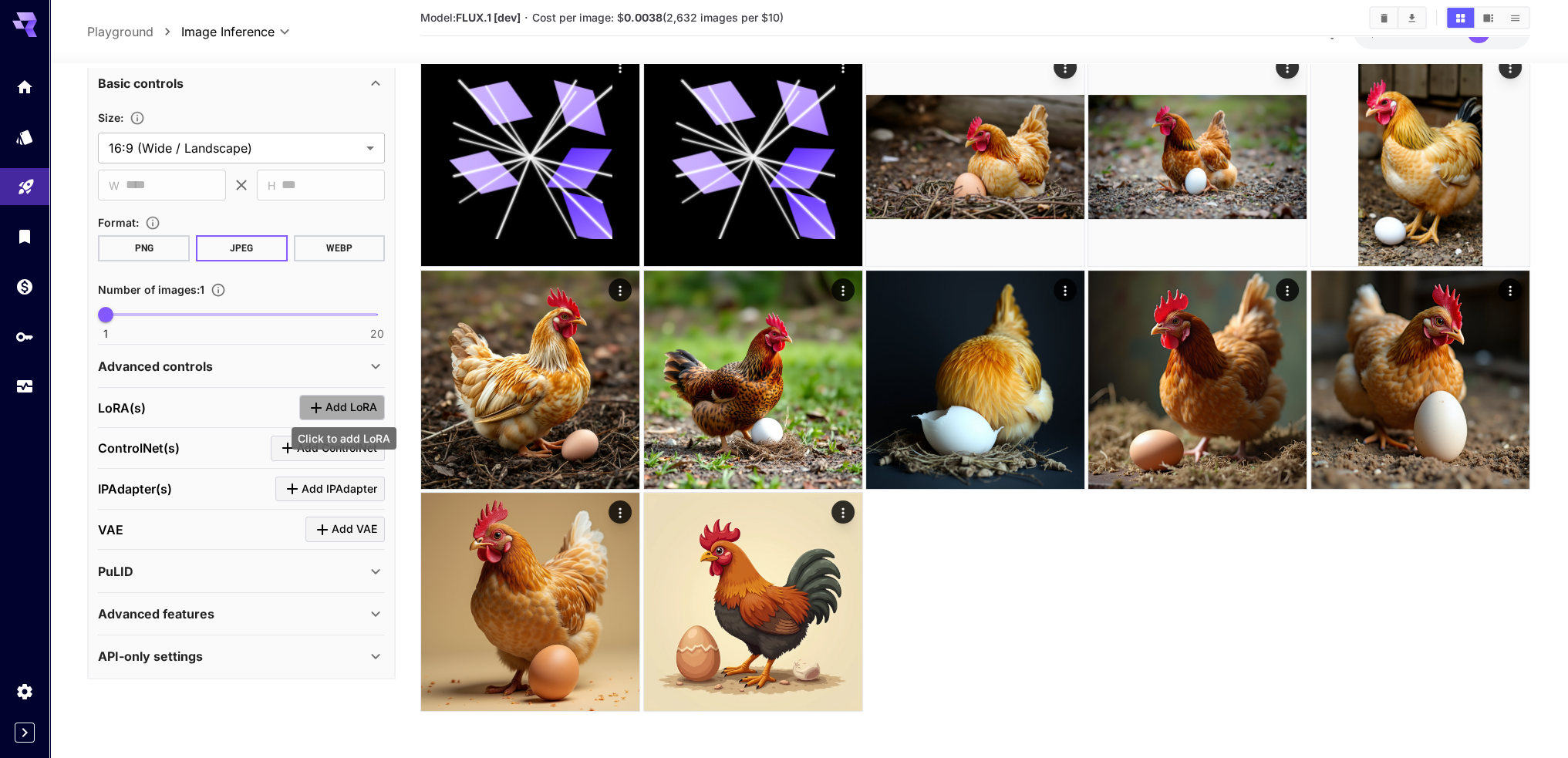
click at [344, 398] on span "Add LoRA" at bounding box center [351, 407] width 51 height 19
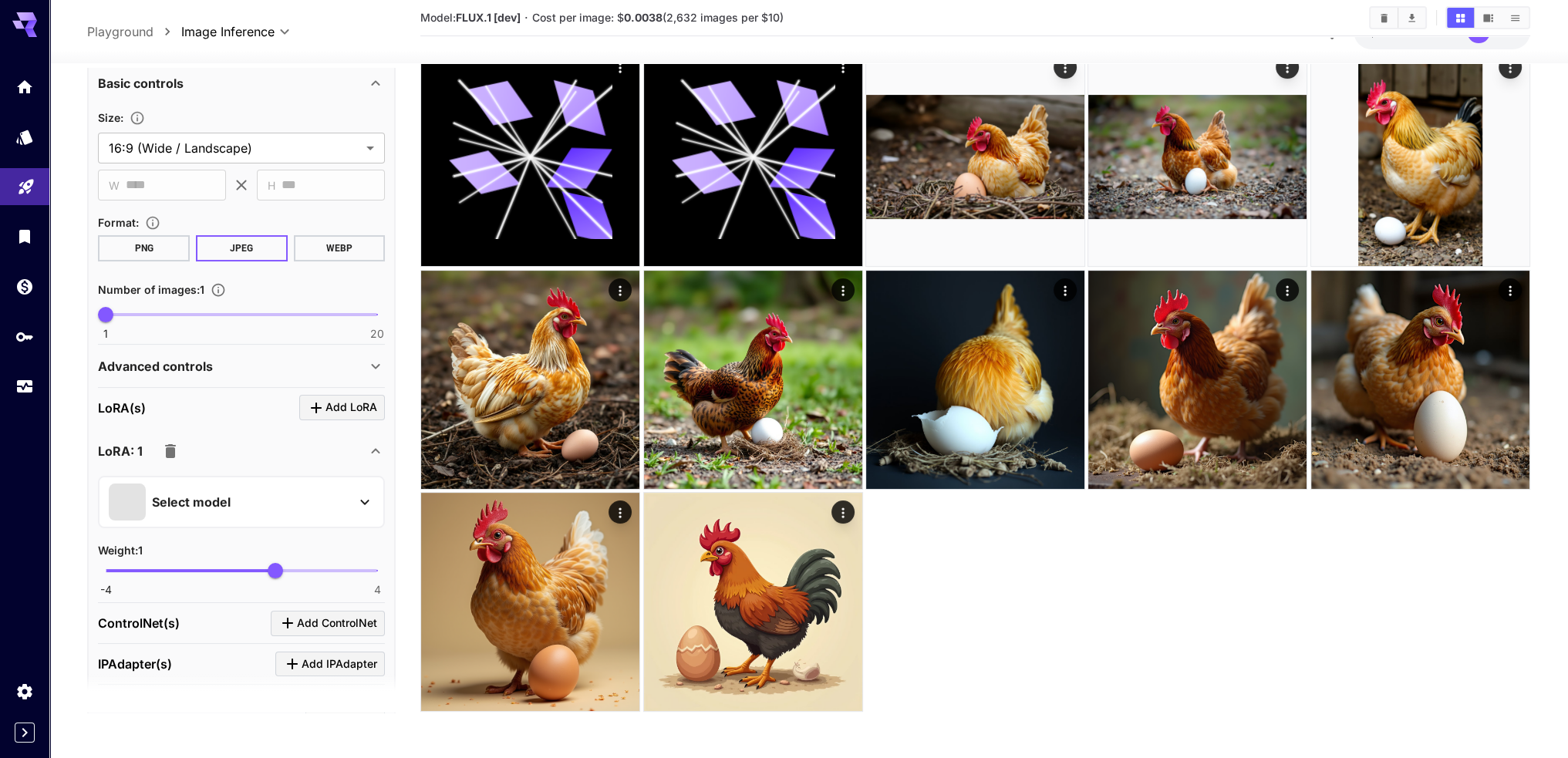
click at [262, 495] on div "Select model" at bounding box center [230, 501] width 241 height 37
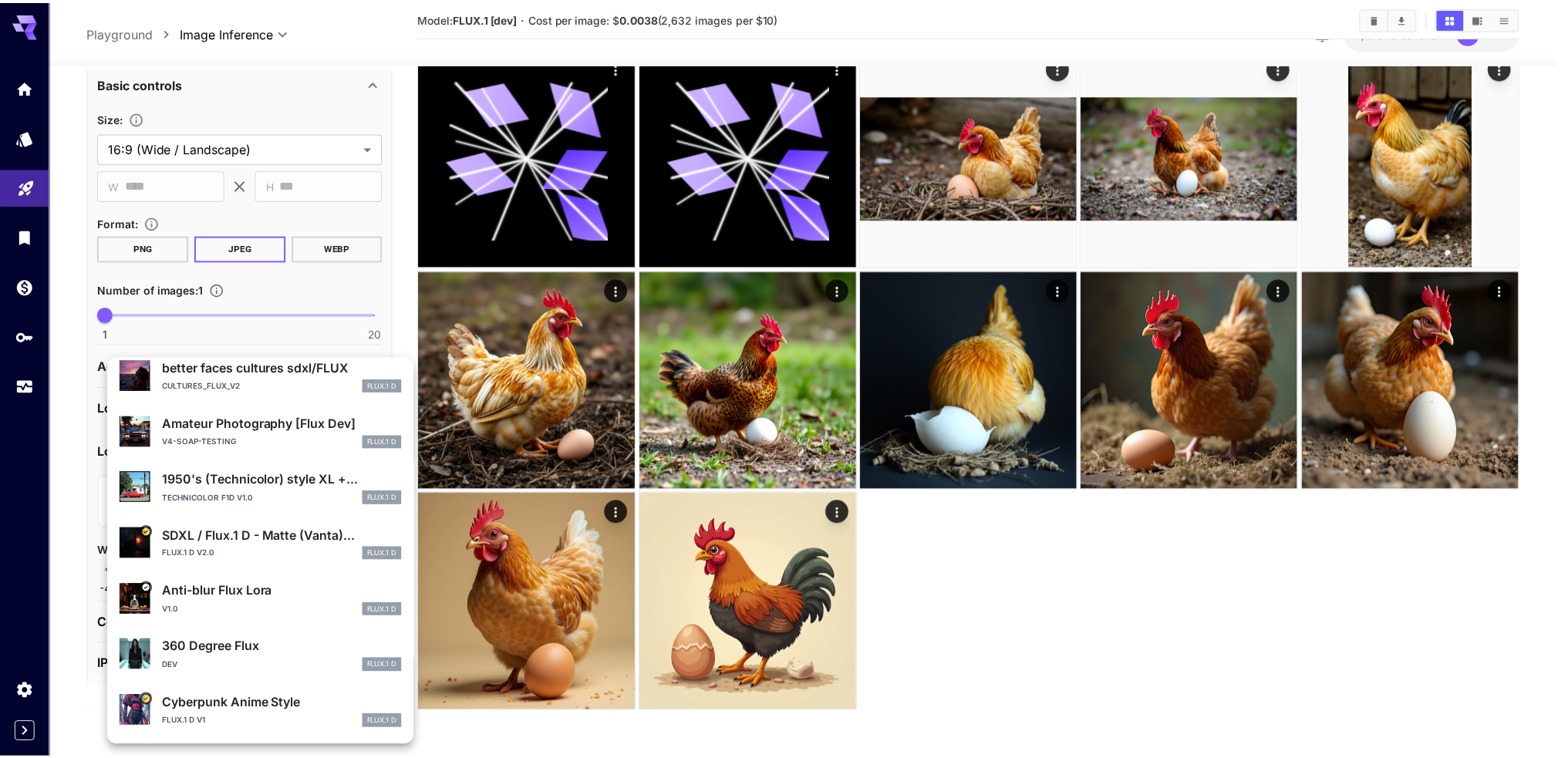
scroll to position [0, 0]
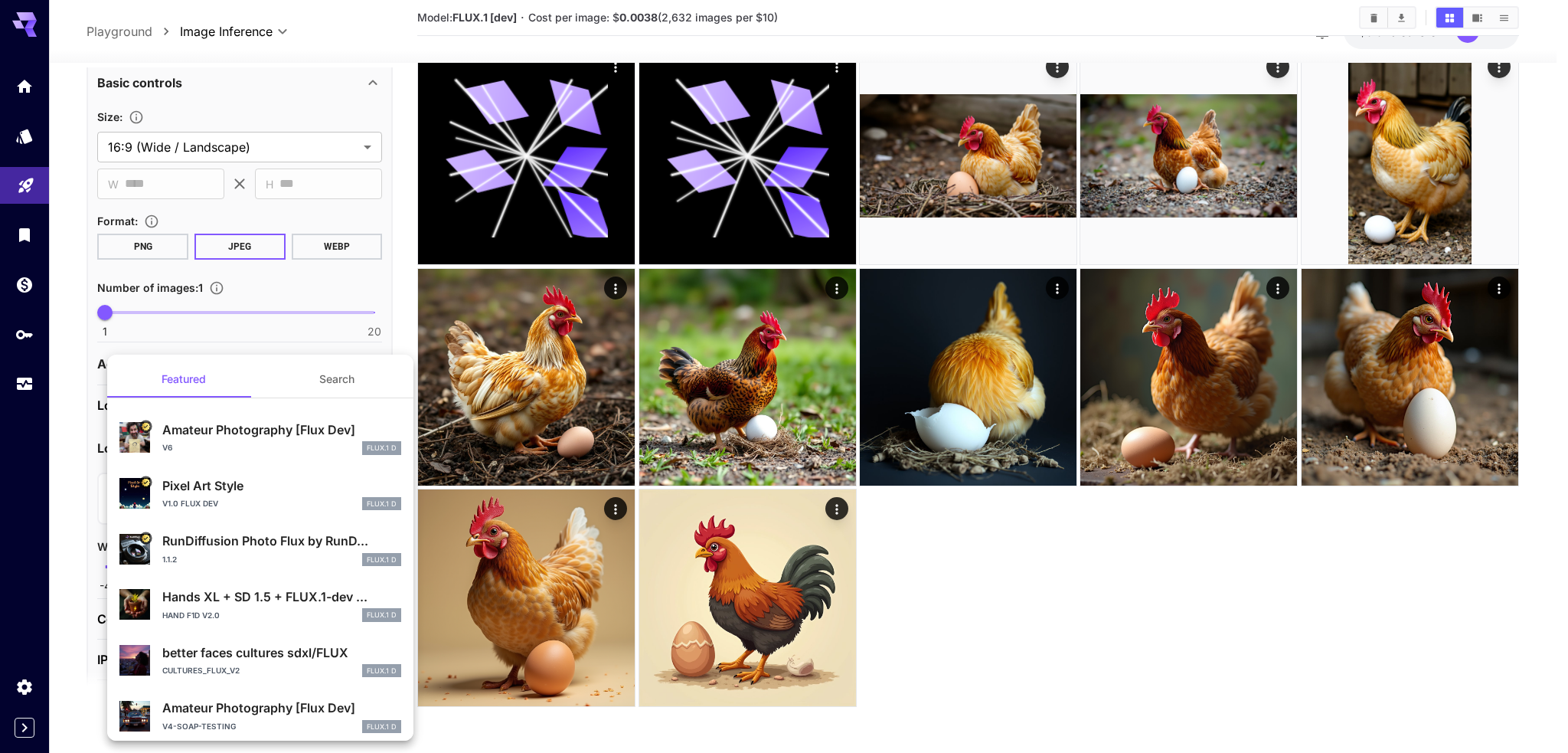
click at [52, 493] on div at bounding box center [784, 376] width 1568 height 753
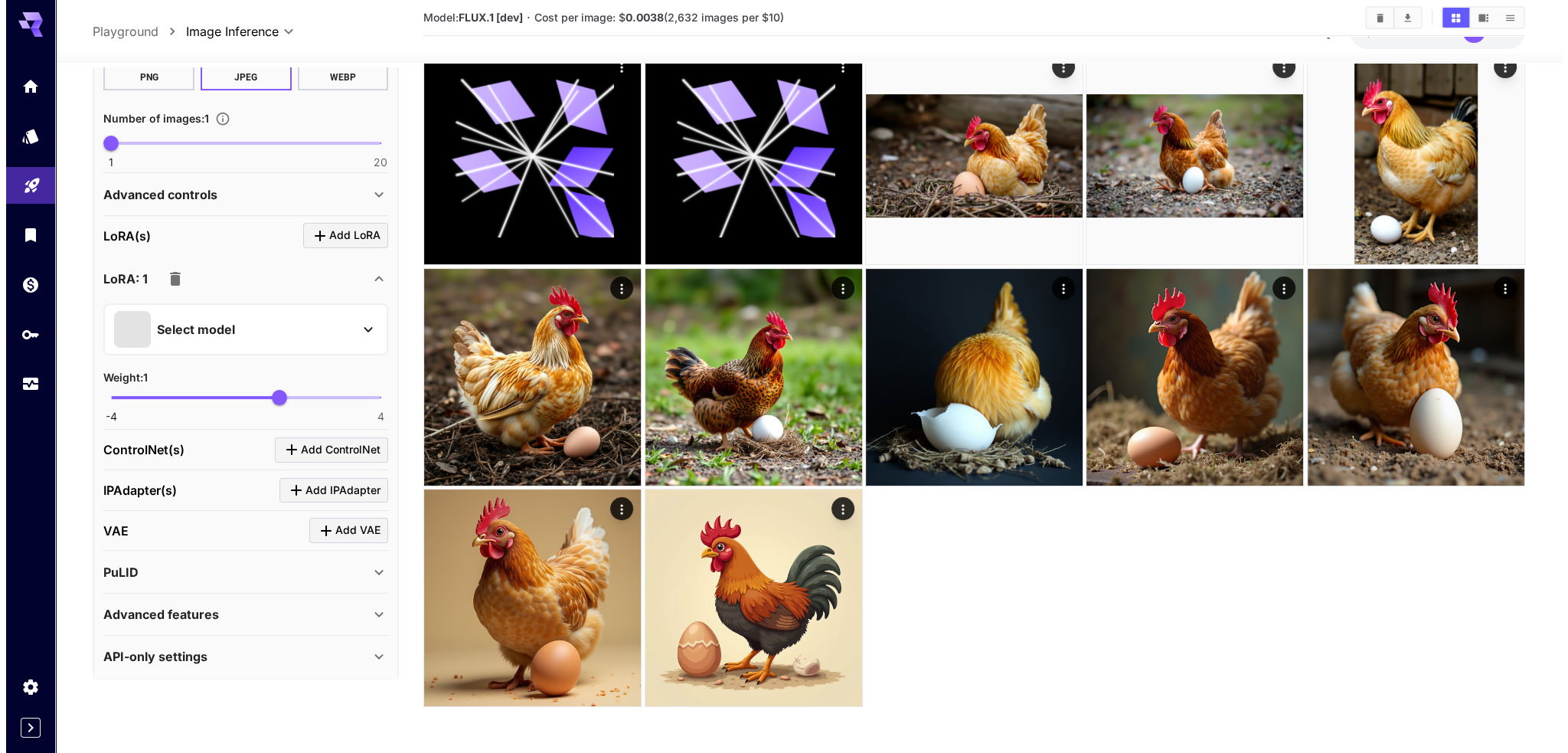
scroll to position [463, 0]
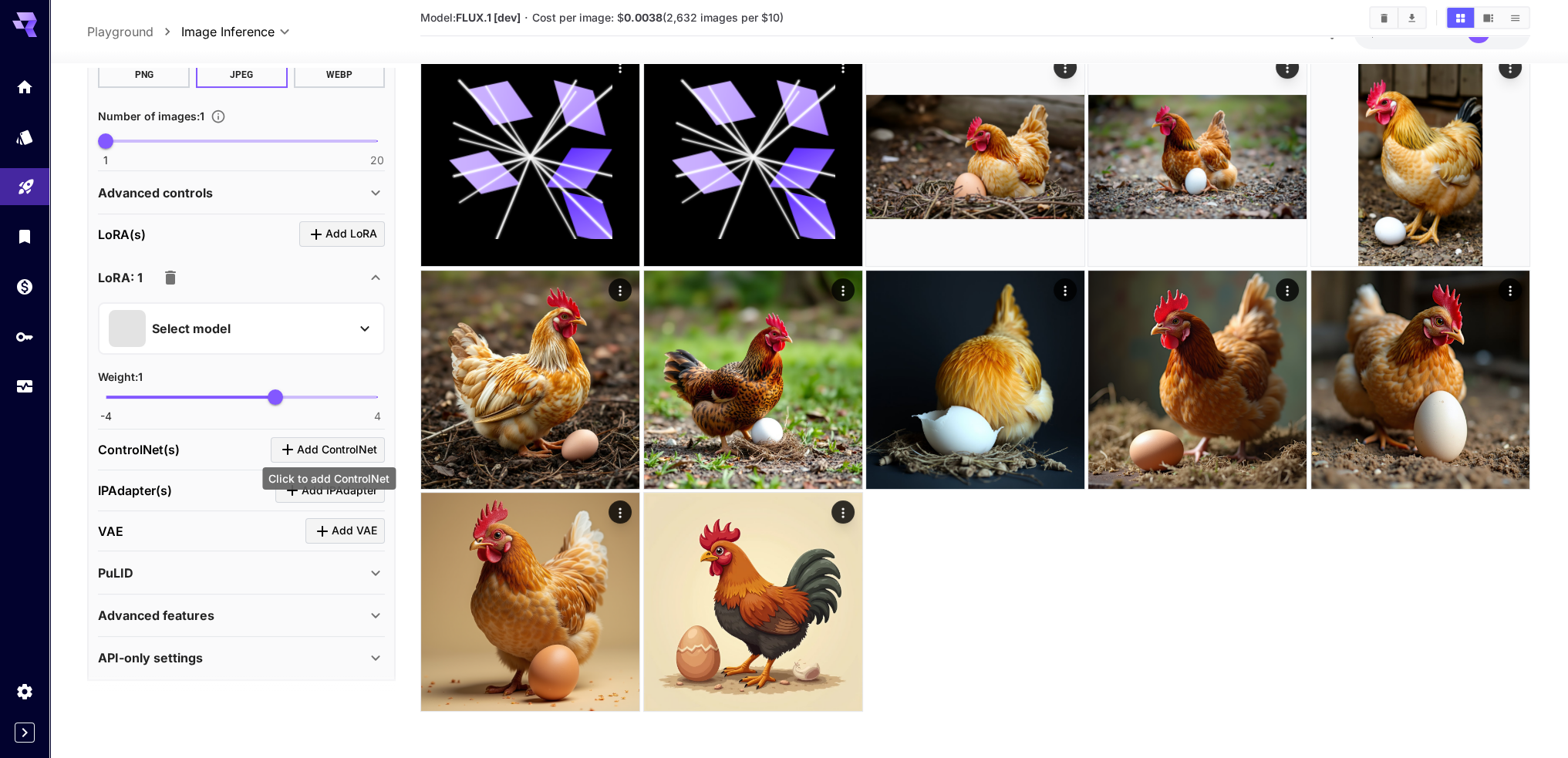
click at [371, 449] on span "Add ControlNet" at bounding box center [337, 450] width 80 height 19
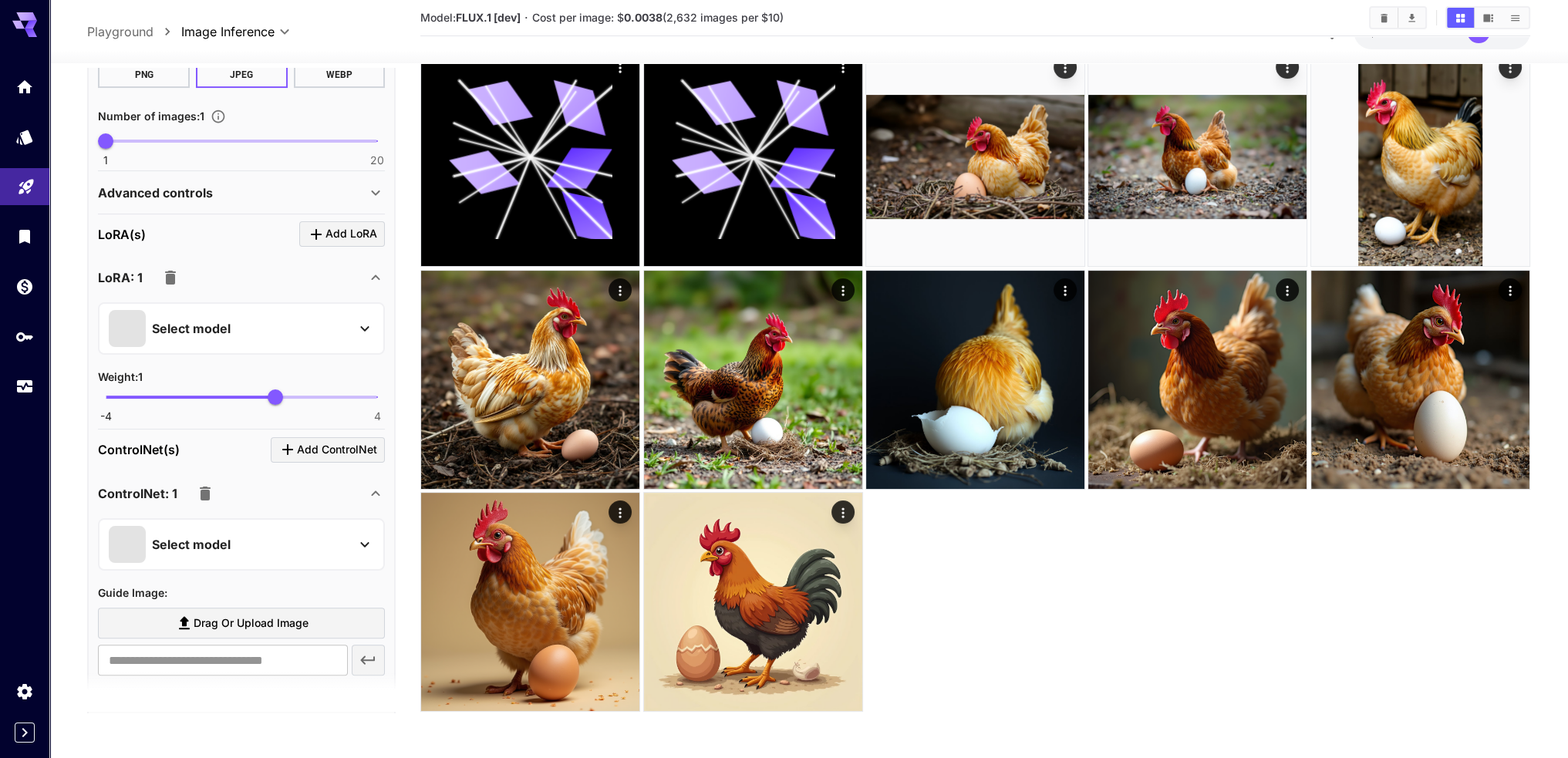
click at [335, 525] on div "Select model" at bounding box center [230, 544] width 241 height 37
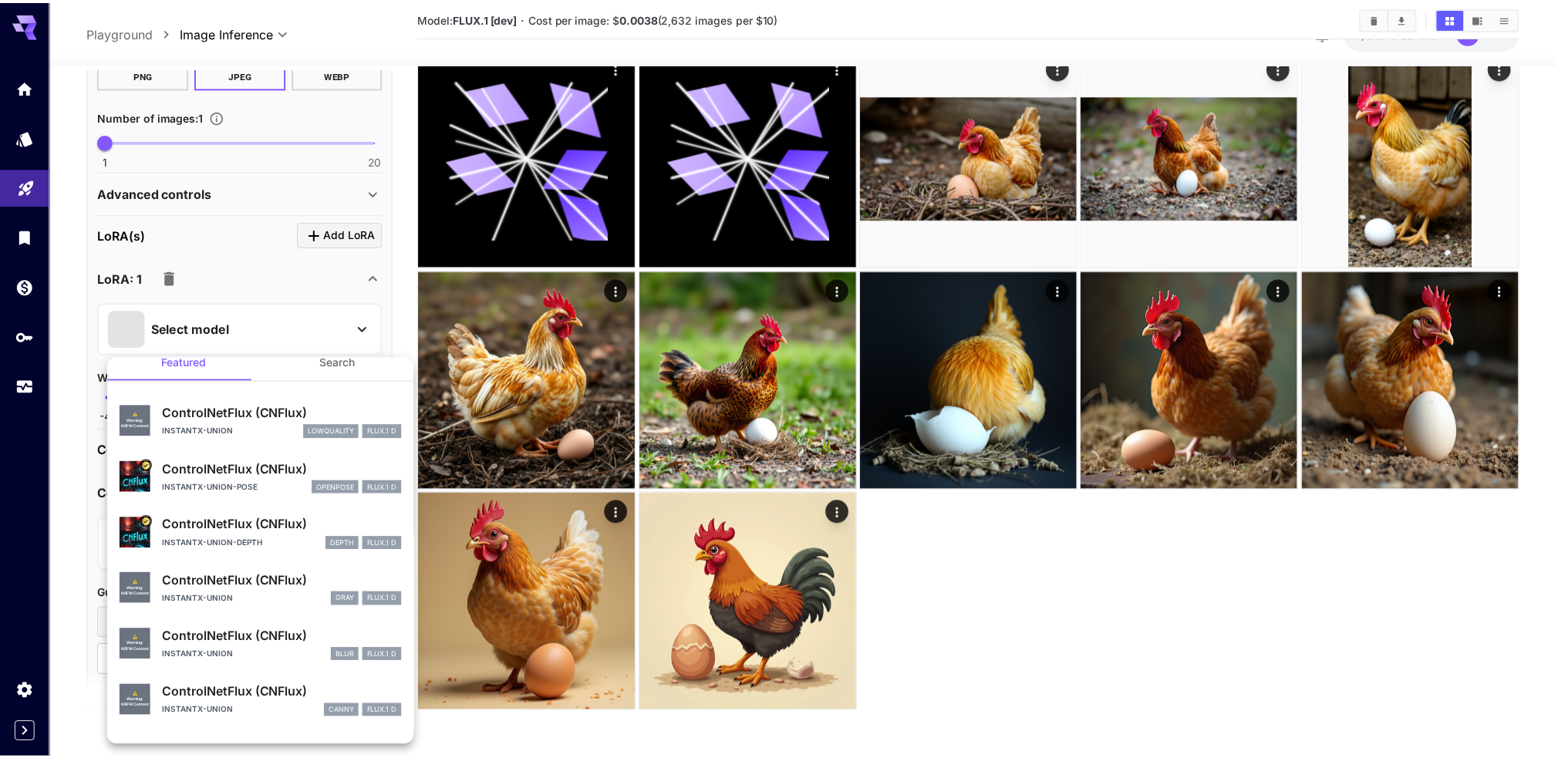
scroll to position [0, 0]
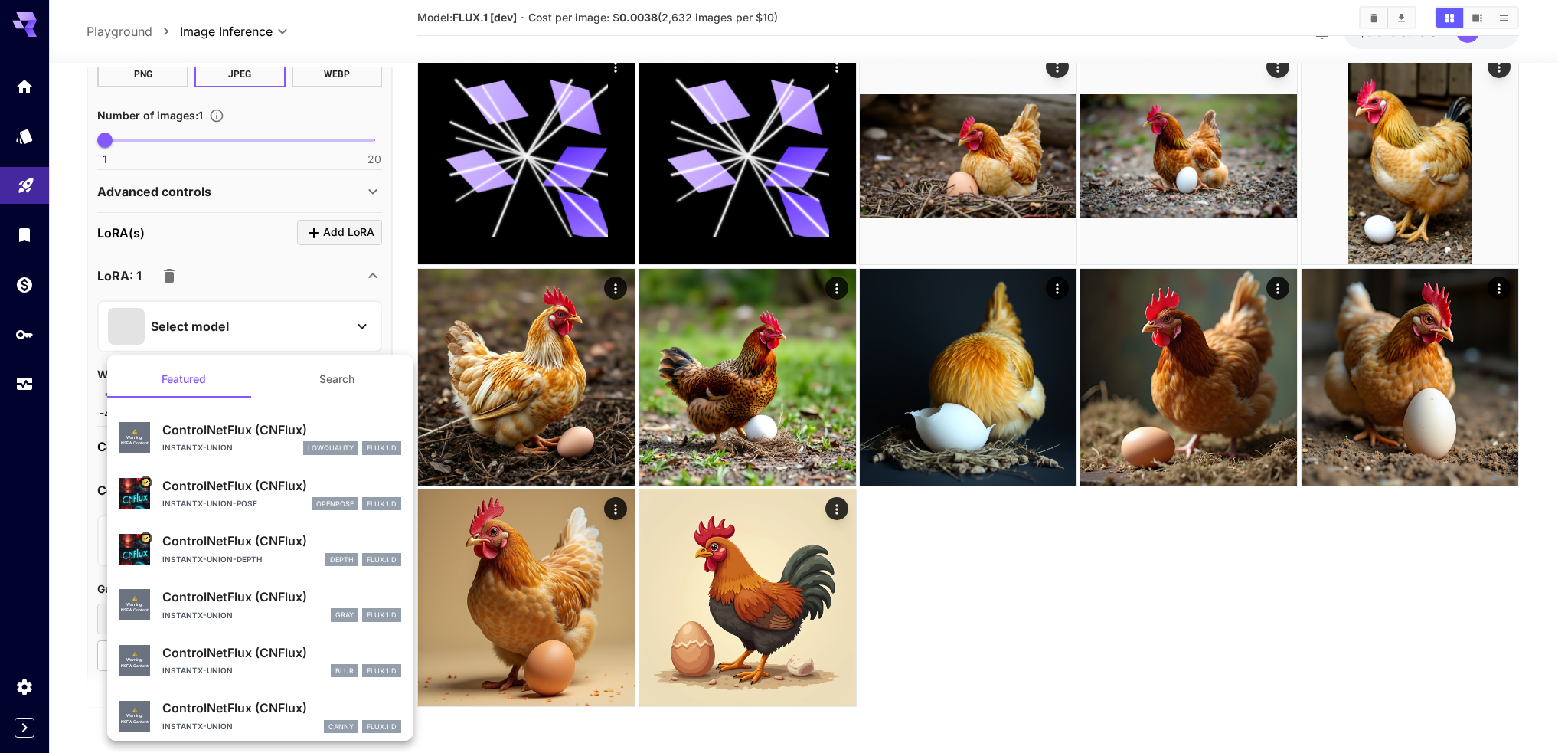
click at [58, 406] on div at bounding box center [784, 376] width 1568 height 753
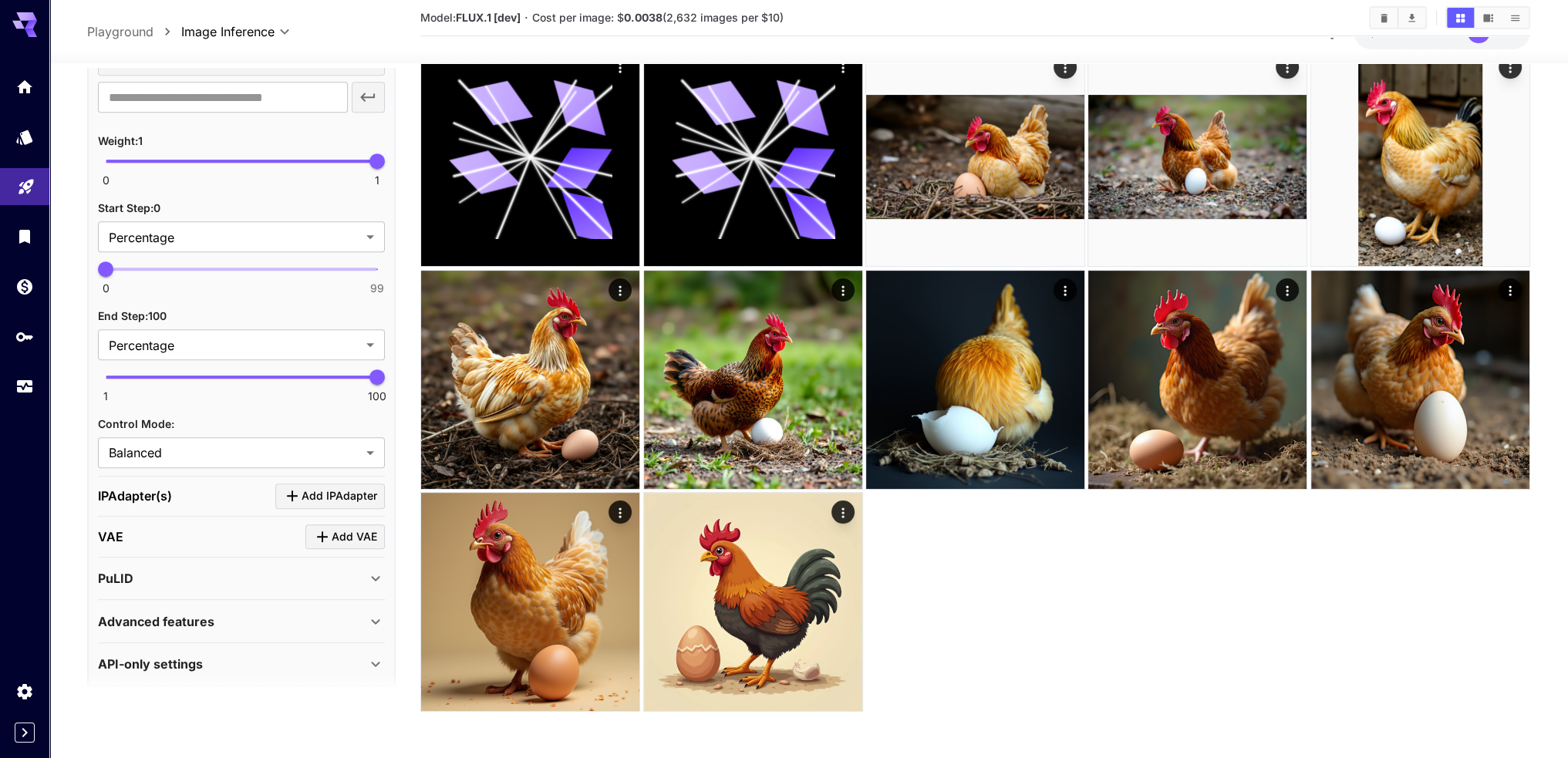
scroll to position [1032, 0]
click at [212, 221] on body "**********" at bounding box center [784, 229] width 1568 height 1057
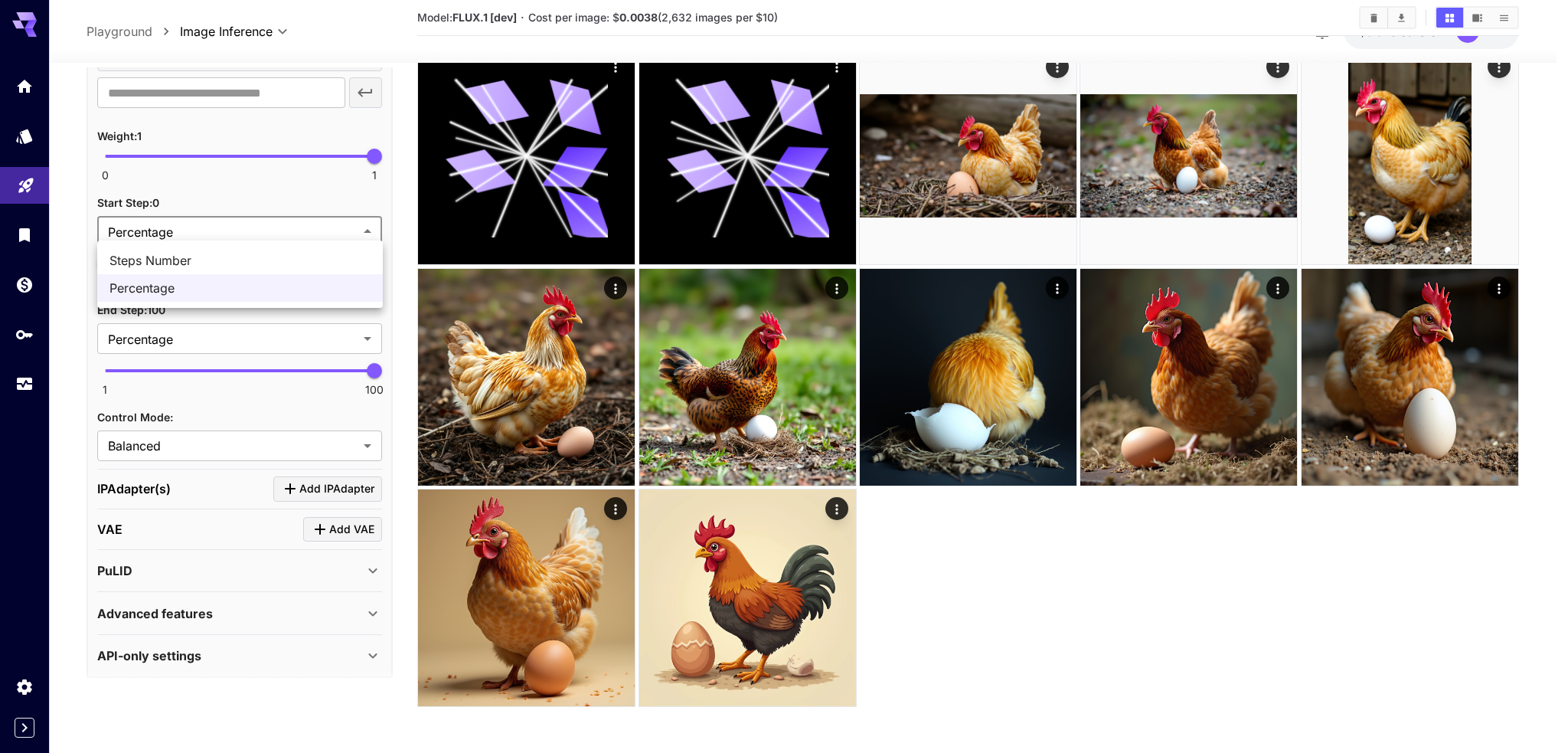
click at [210, 220] on div at bounding box center [784, 376] width 1568 height 753
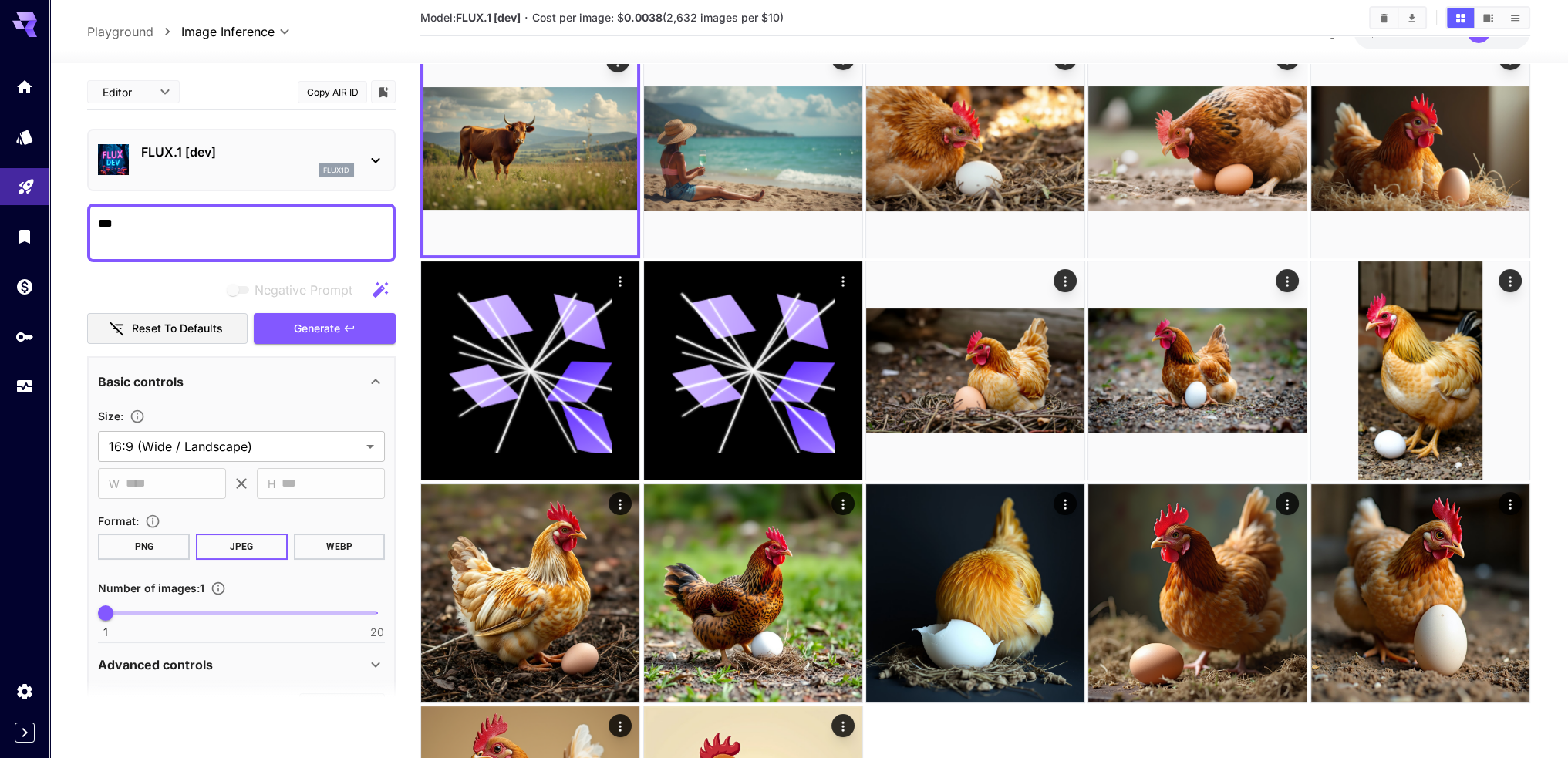
scroll to position [0, 0]
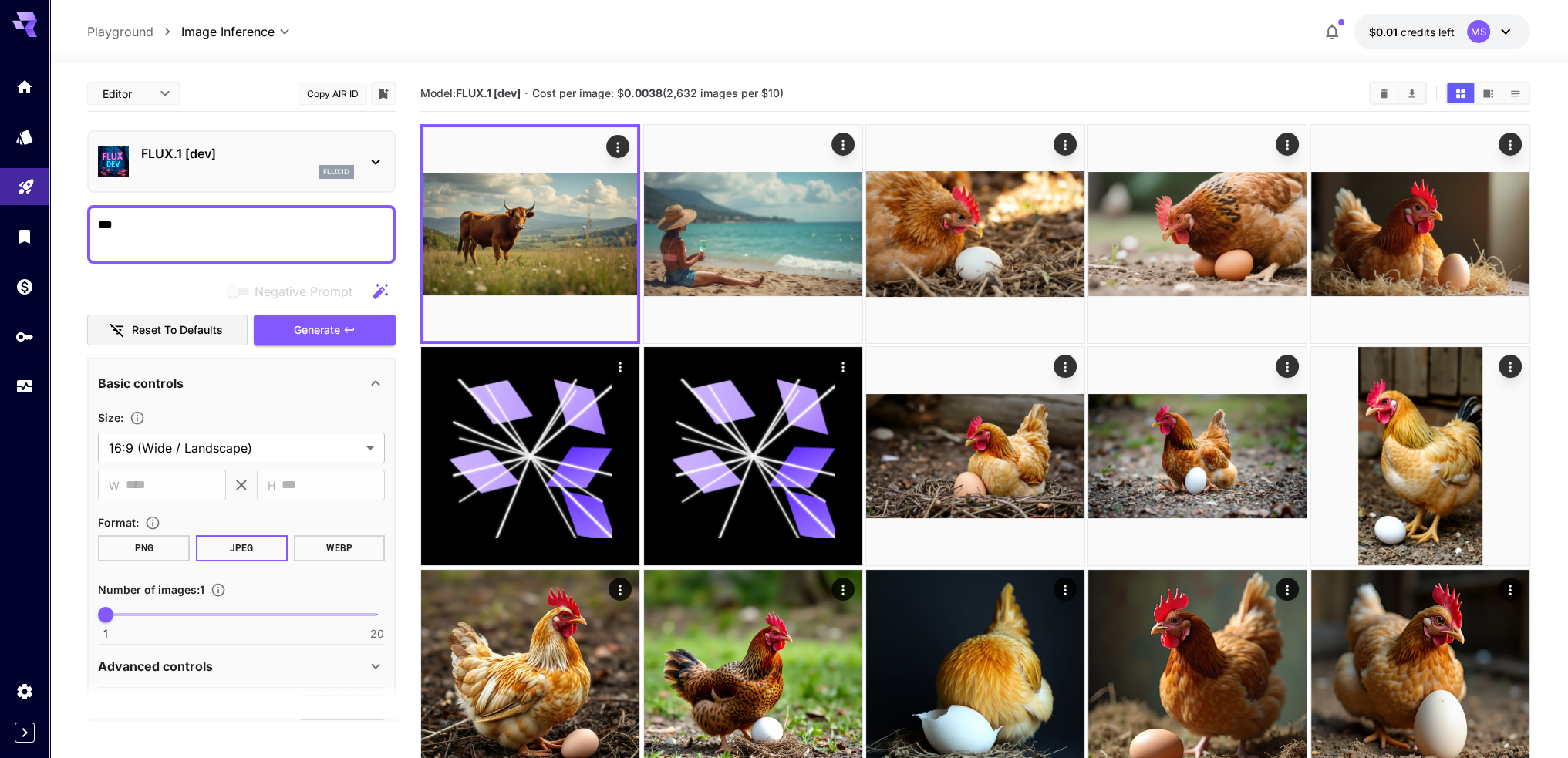
click at [1503, 34] on icon at bounding box center [1505, 31] width 18 height 18
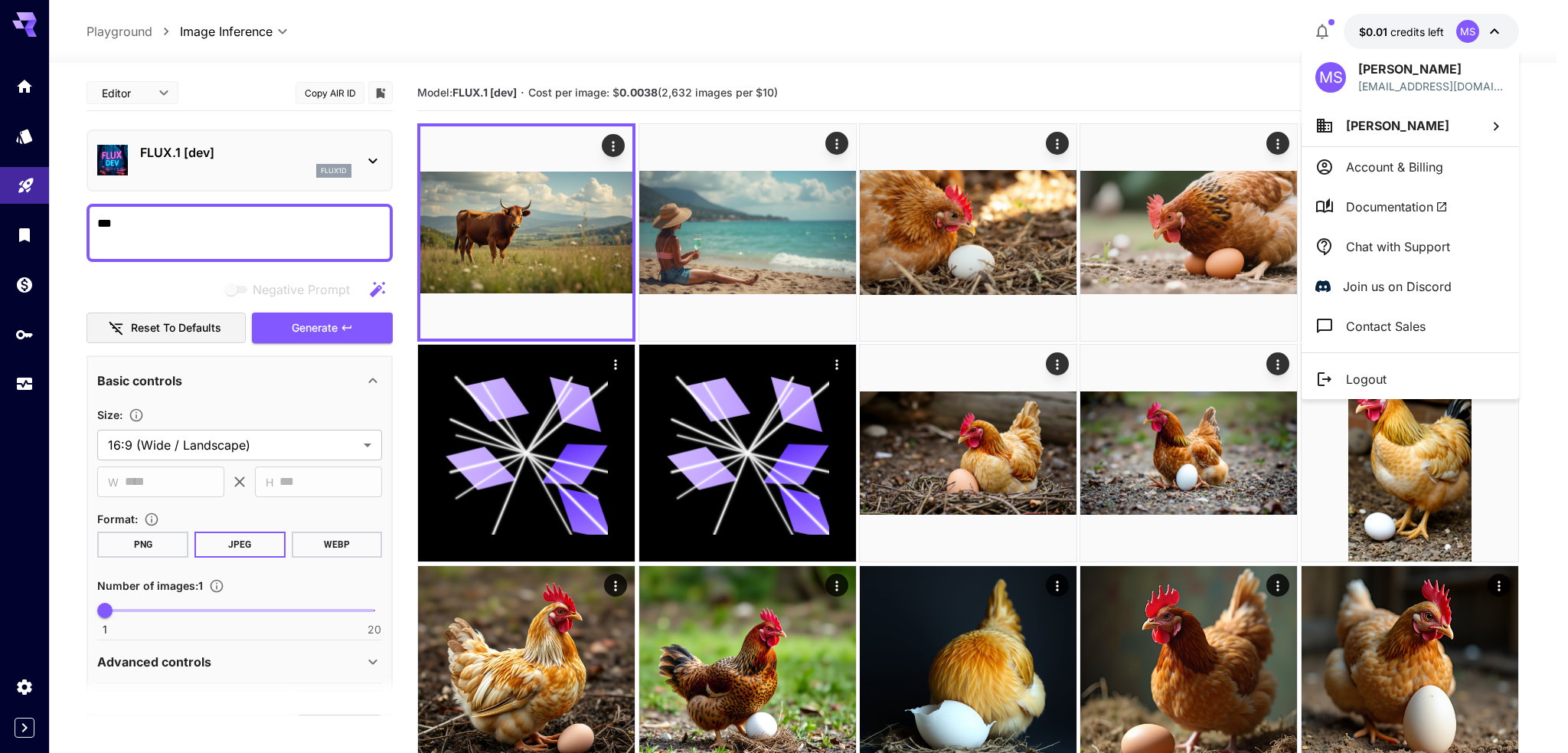
click at [1492, 30] on div at bounding box center [784, 376] width 1568 height 753
